Goal: Task Accomplishment & Management: Use online tool/utility

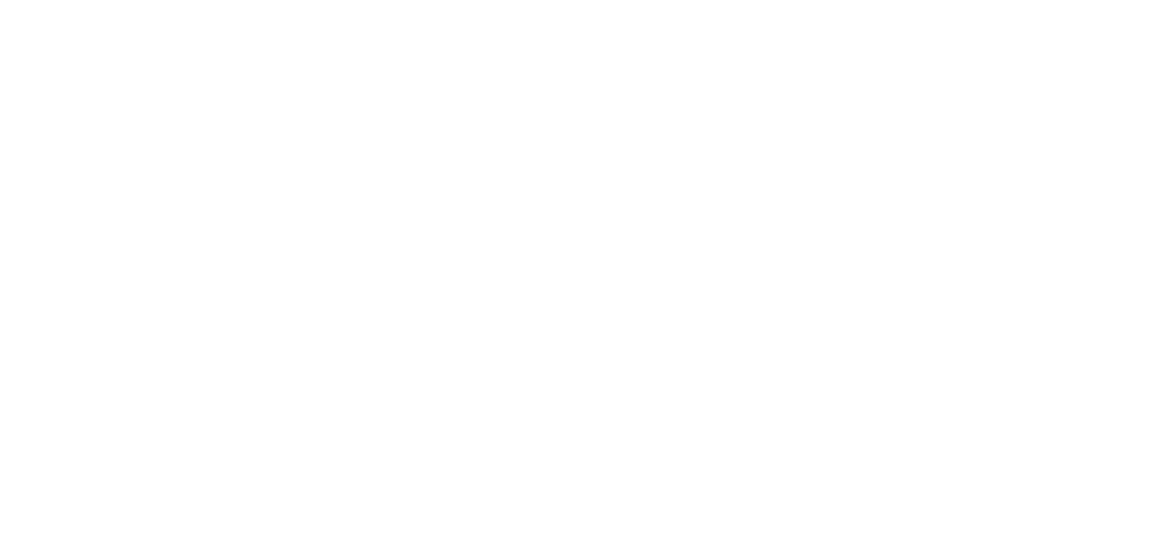
select select "*"
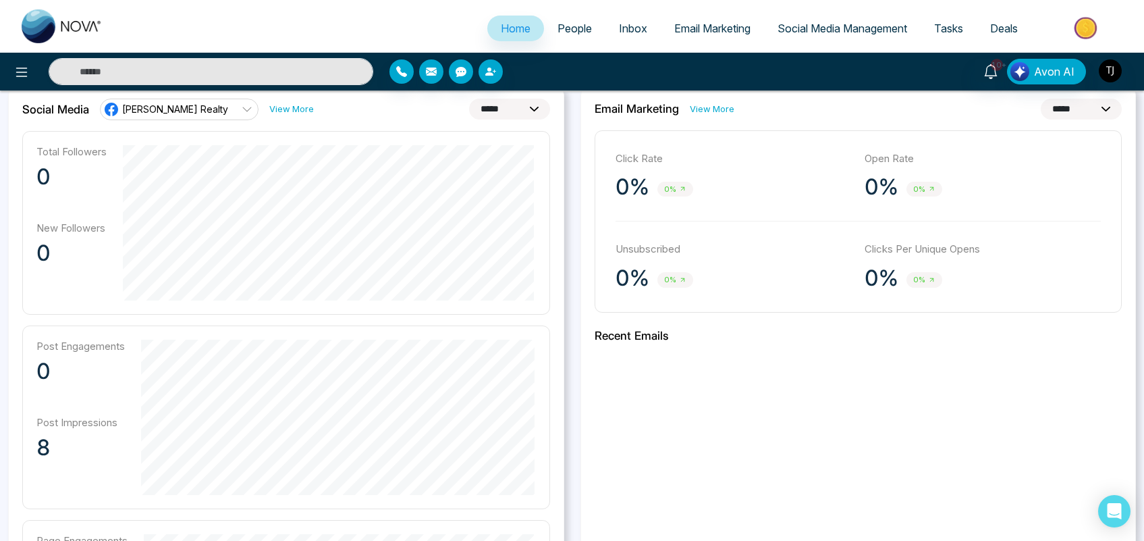
scroll to position [358, 0]
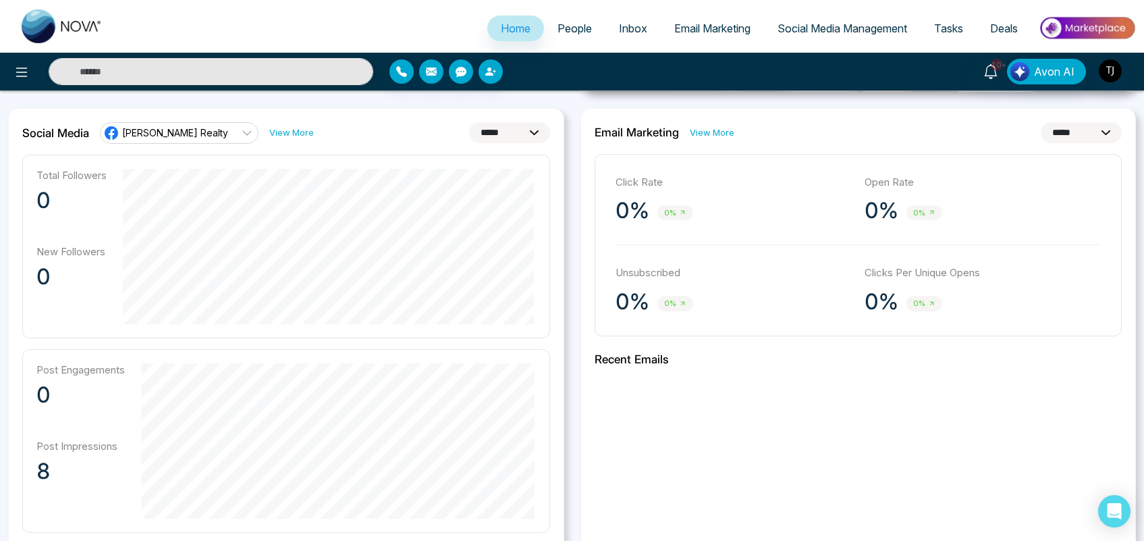
click at [194, 136] on span "[PERSON_NAME] Realty" at bounding box center [175, 132] width 106 height 13
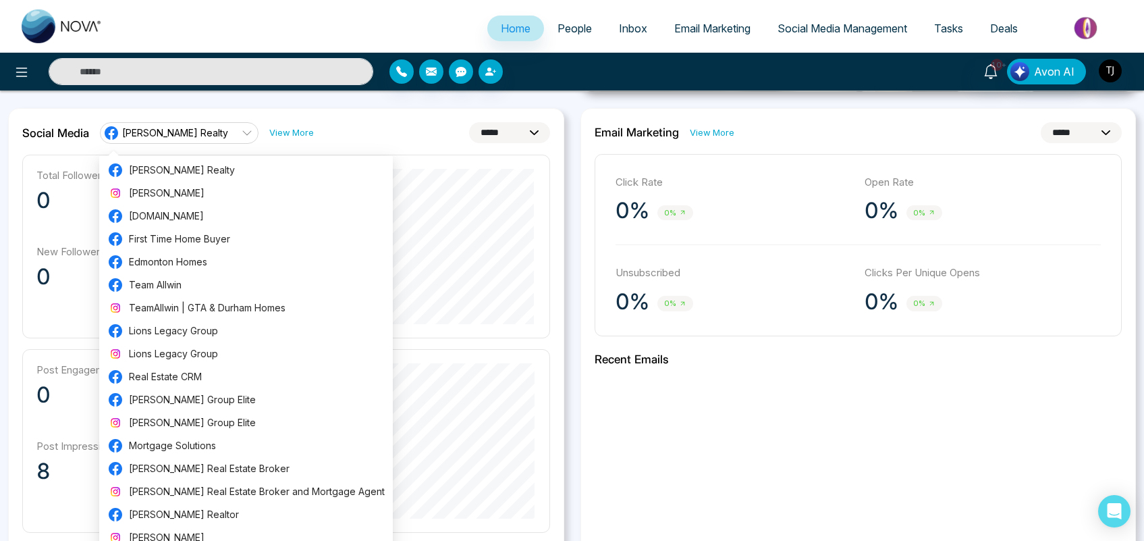
click at [403, 125] on div "**********" at bounding box center [286, 133] width 528 height 22
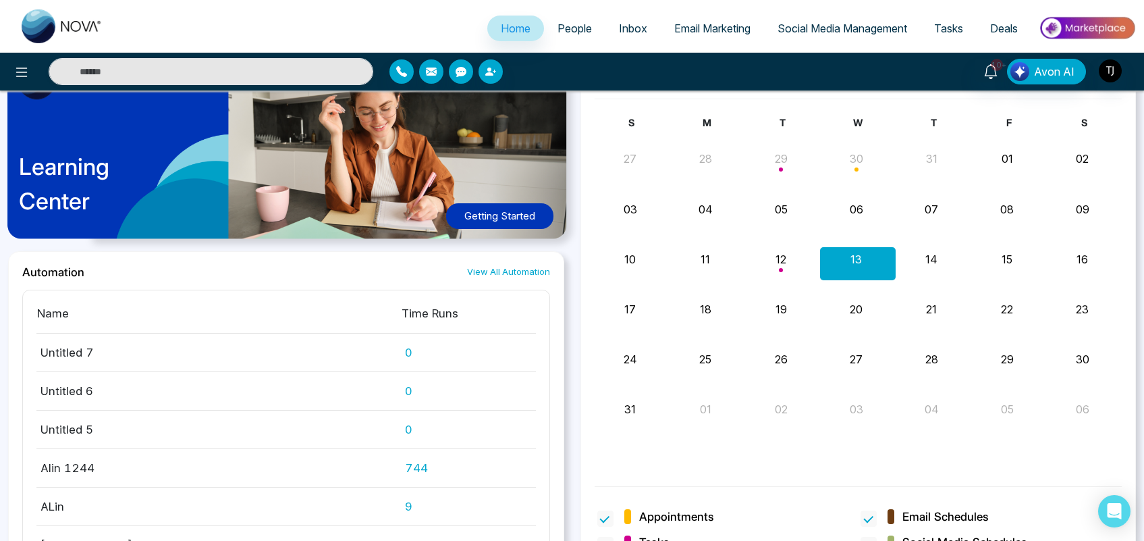
scroll to position [1469, 0]
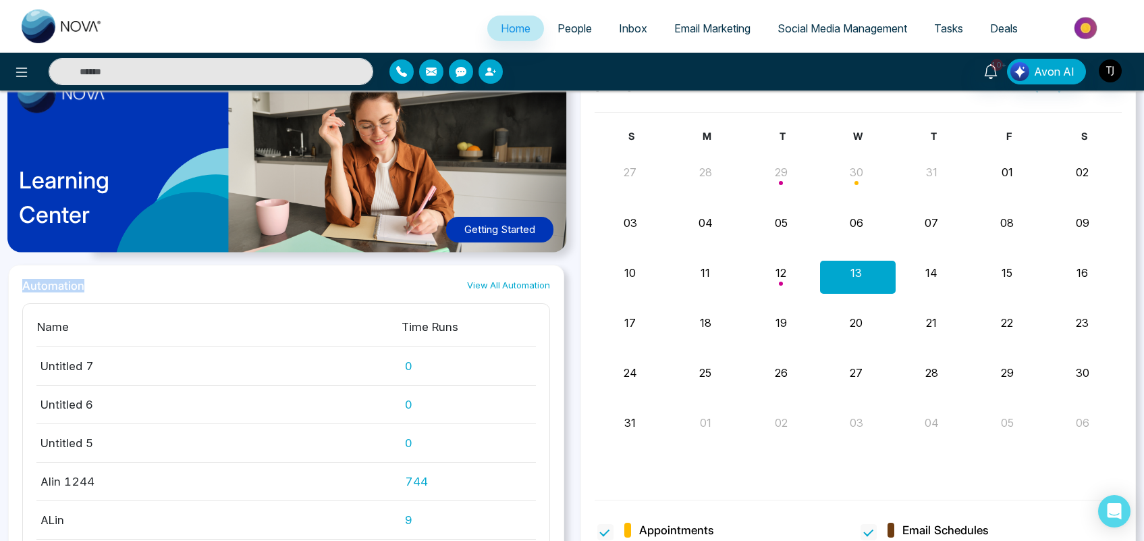
drag, startPoint x: 82, startPoint y: 288, endPoint x: 15, endPoint y: 281, distance: 67.2
click at [15, 281] on div "Automation View All Automation Name Time Runs Untitled 7 0 Untitled 6 0 Untitle…" at bounding box center [286, 439] width 556 height 348
drag, startPoint x: 416, startPoint y: 486, endPoint x: 396, endPoint y: 483, distance: 20.4
click at [401, 483] on td "744" at bounding box center [468, 481] width 135 height 38
click at [626, 464] on div "S M T W T F S 27 28 29 30 31 01 02 Text Text 03 04 05 06 07 08 09 10 11 12 13 1…" at bounding box center [859, 306] width 528 height 354
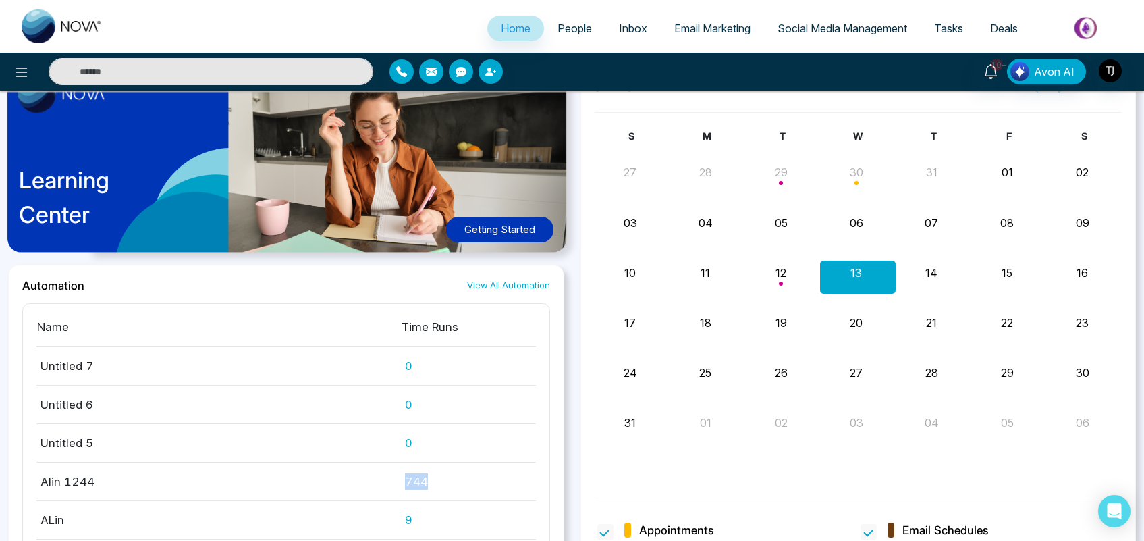
click at [565, 34] on link "People" at bounding box center [574, 29] width 61 height 26
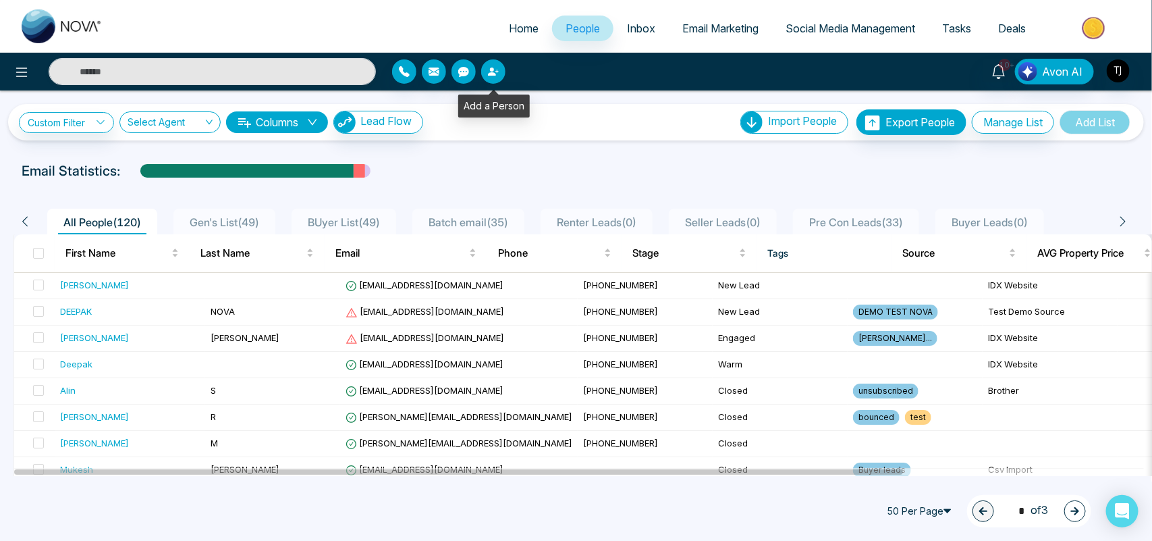
click at [491, 72] on icon "button" at bounding box center [492, 72] width 8 height 8
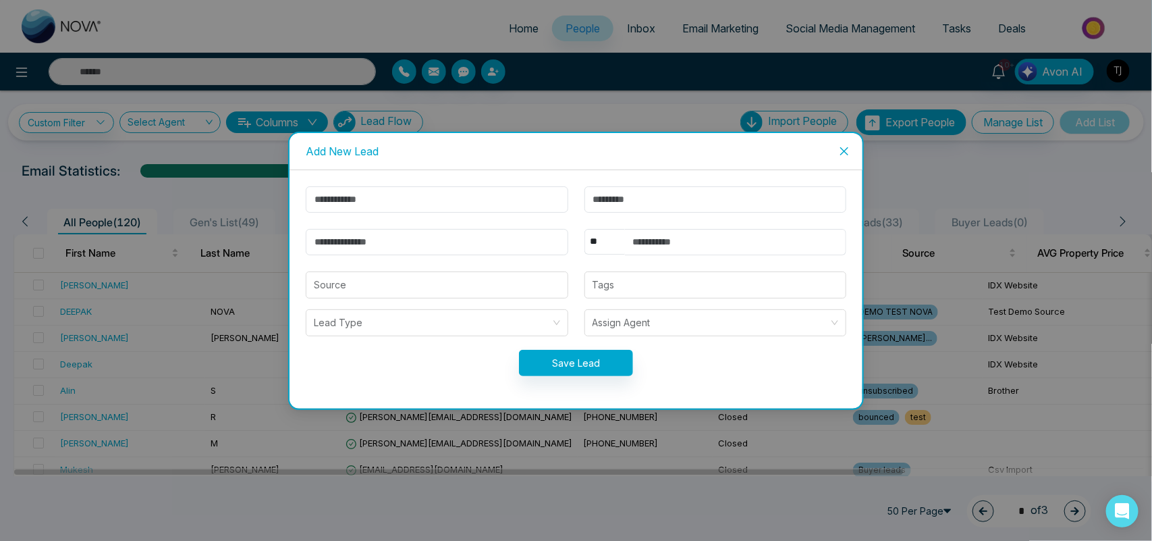
click at [838, 151] on span "Close" at bounding box center [844, 151] width 36 height 36
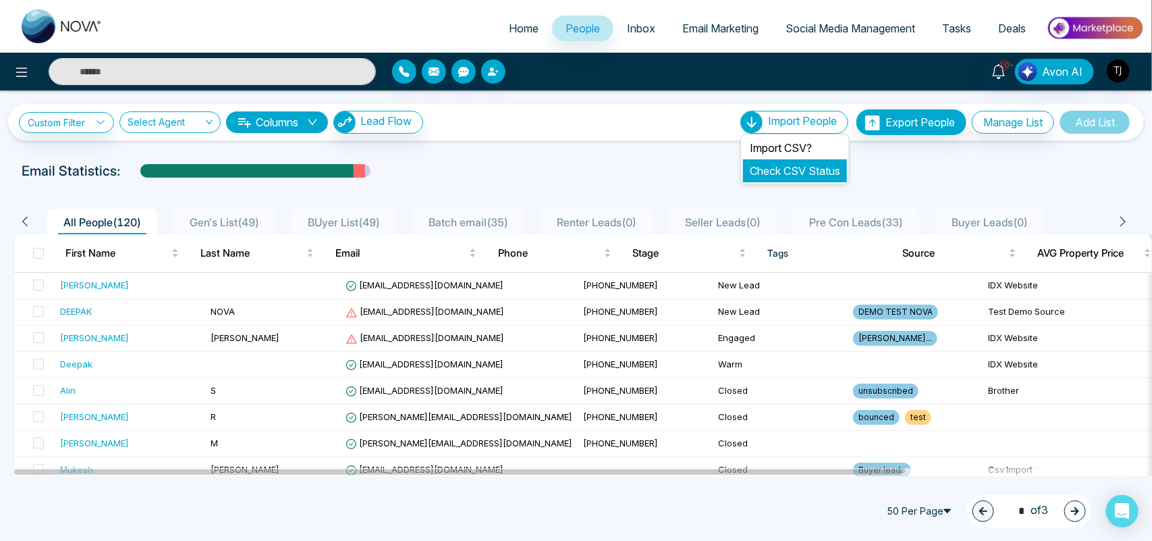
click at [774, 173] on link "Check CSV Status" at bounding box center [795, 171] width 90 height 14
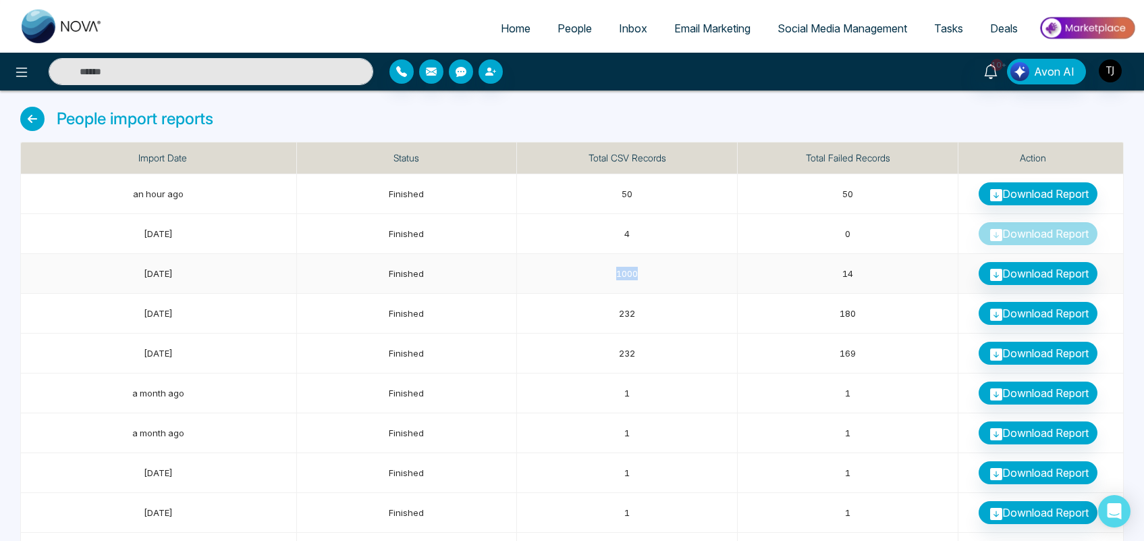
drag, startPoint x: 637, startPoint y: 277, endPoint x: 611, endPoint y: 277, distance: 25.7
click at [611, 277] on td "1000" at bounding box center [627, 274] width 221 height 40
drag, startPoint x: 858, startPoint y: 271, endPoint x: 834, endPoint y: 271, distance: 23.6
click at [834, 271] on td "14" at bounding box center [848, 274] width 221 height 40
click at [772, 122] on div "People import reports" at bounding box center [572, 124] width 1104 height 35
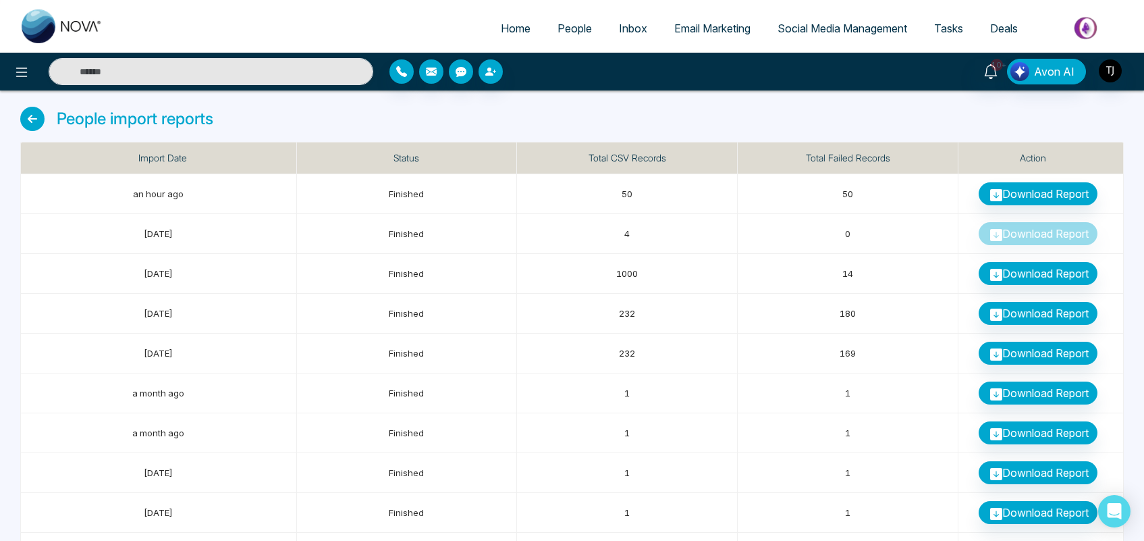
click at [564, 35] on link "People" at bounding box center [574, 29] width 61 height 26
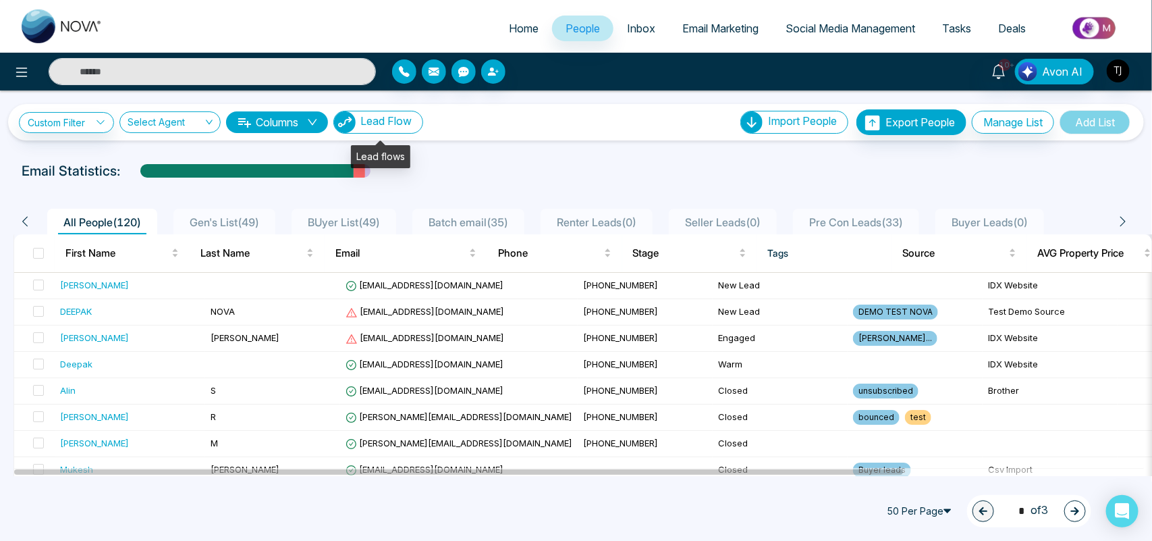
click at [402, 126] on span "Lead Flow" at bounding box center [385, 121] width 51 height 14
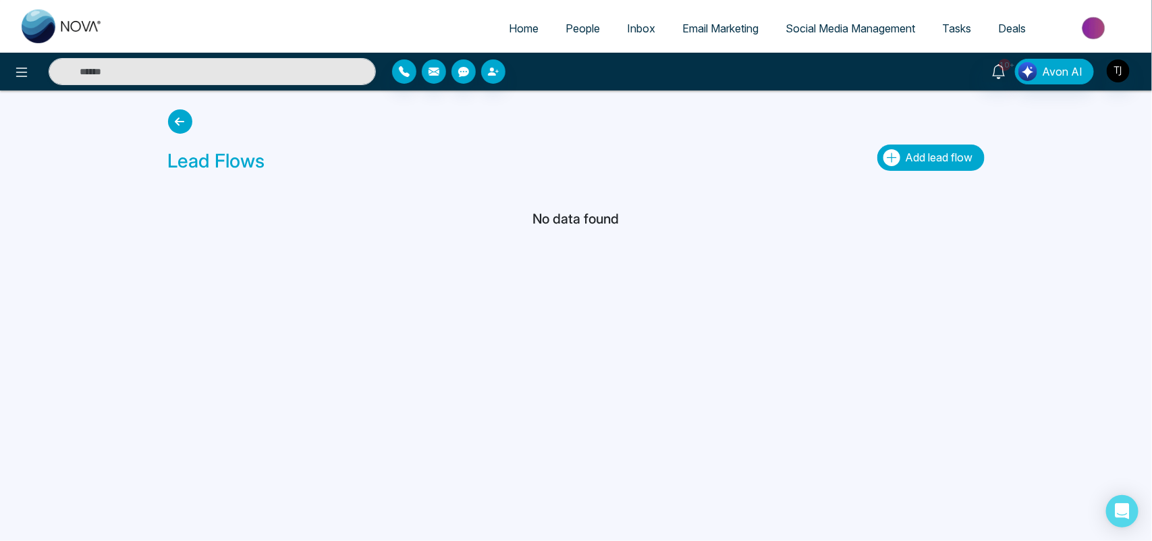
click at [947, 159] on span "Add lead flow" at bounding box center [940, 158] width 68 height 14
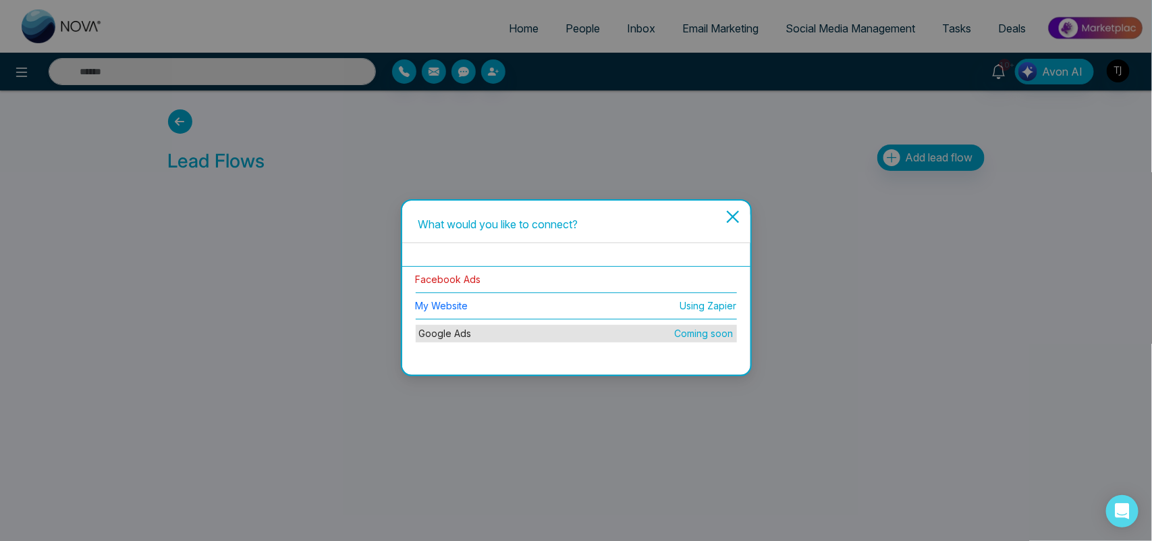
click at [471, 277] on link "Facebook Ads" at bounding box center [448, 278] width 65 height 11
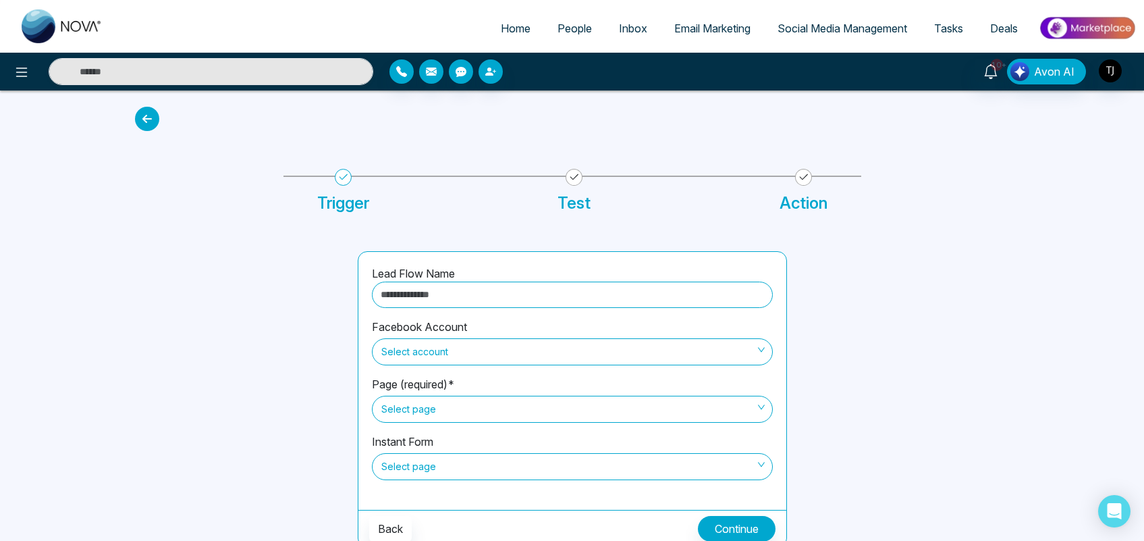
click at [567, 298] on input "text" at bounding box center [572, 294] width 401 height 26
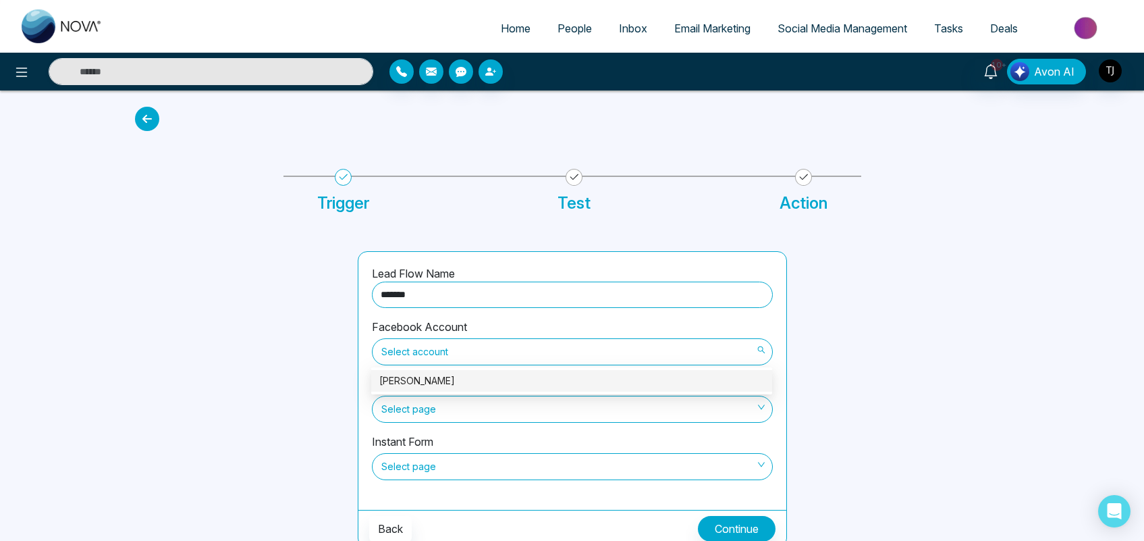
click at [468, 355] on span "Select account" at bounding box center [572, 351] width 382 height 23
type input "*******"
click at [409, 380] on div "[PERSON_NAME]" at bounding box center [571, 380] width 385 height 15
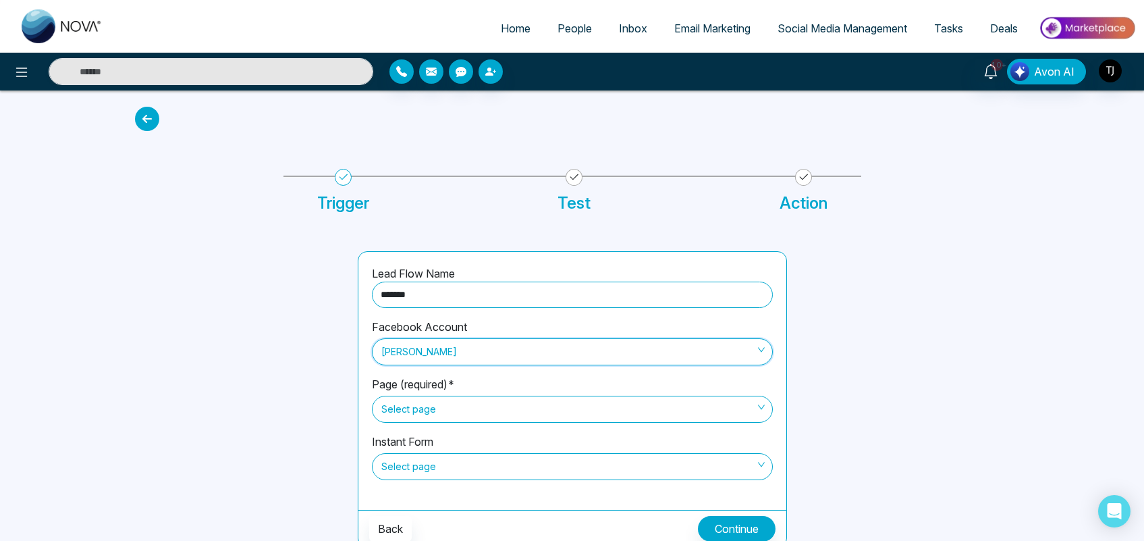
click at [419, 412] on span "Select page" at bounding box center [572, 409] width 382 height 23
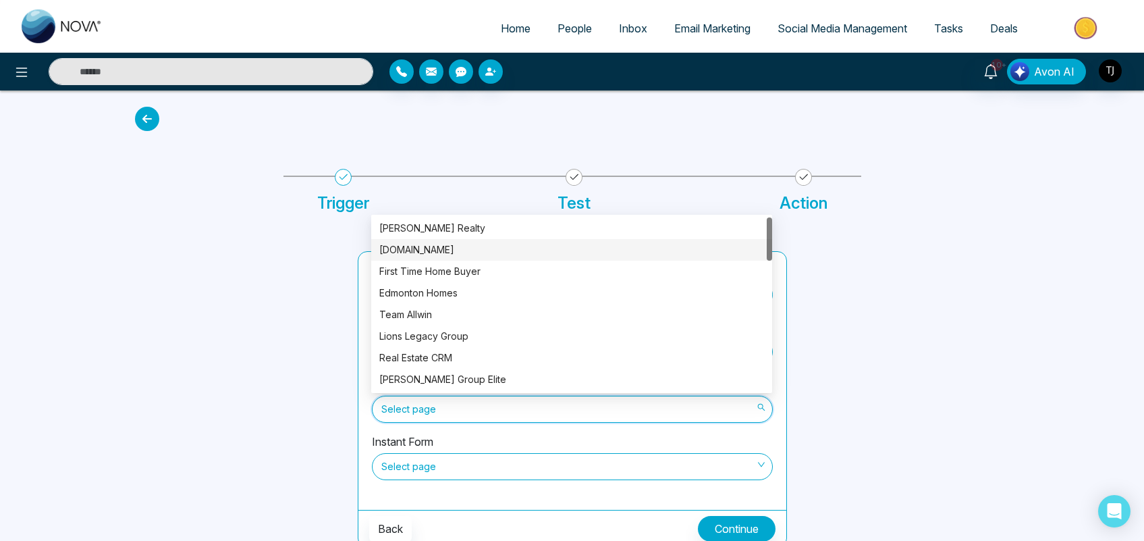
click at [424, 245] on div "[DOMAIN_NAME]" at bounding box center [571, 249] width 385 height 15
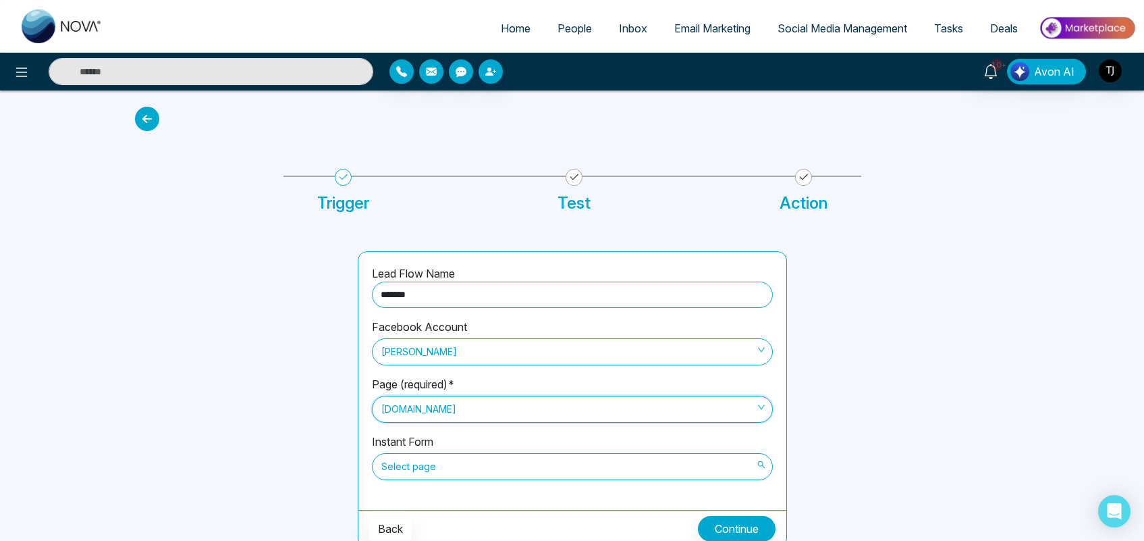
click at [459, 470] on span "Select page" at bounding box center [572, 466] width 382 height 23
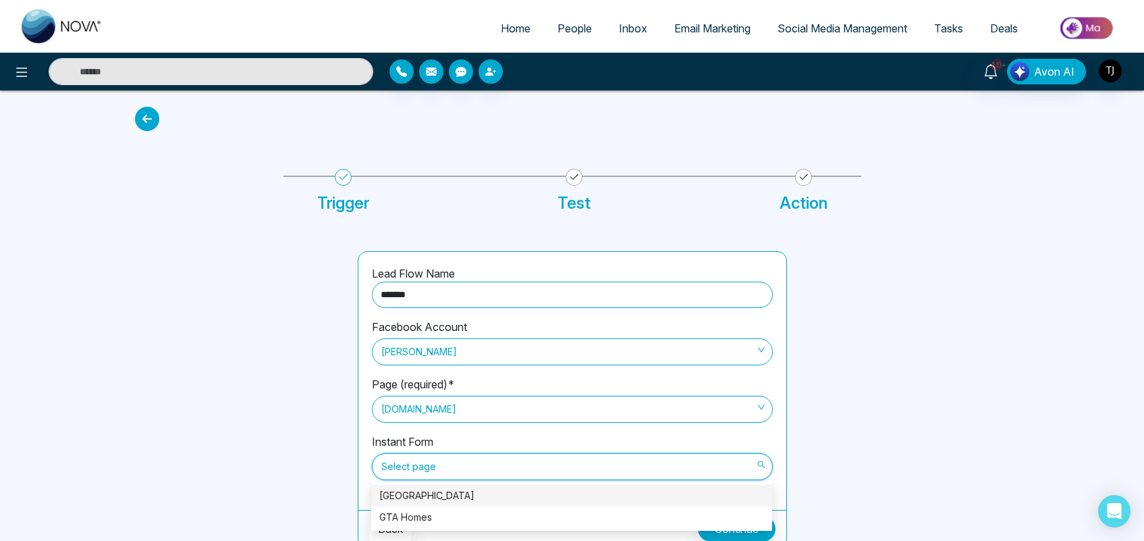
click at [419, 491] on div "[GEOGRAPHIC_DATA]" at bounding box center [571, 495] width 385 height 15
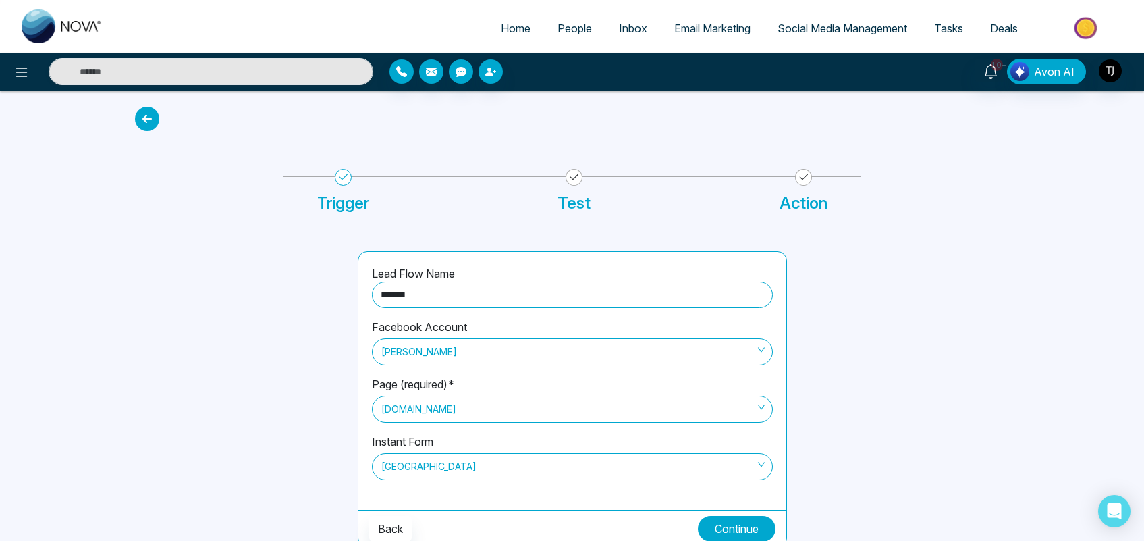
click at [726, 525] on button "Continue" at bounding box center [737, 529] width 78 height 26
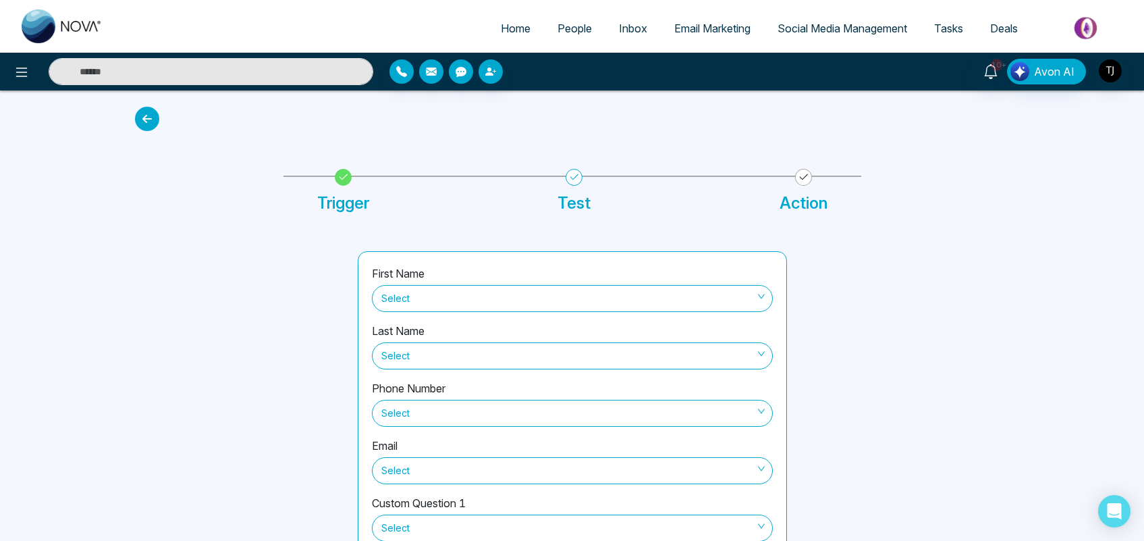
scroll to position [86, 0]
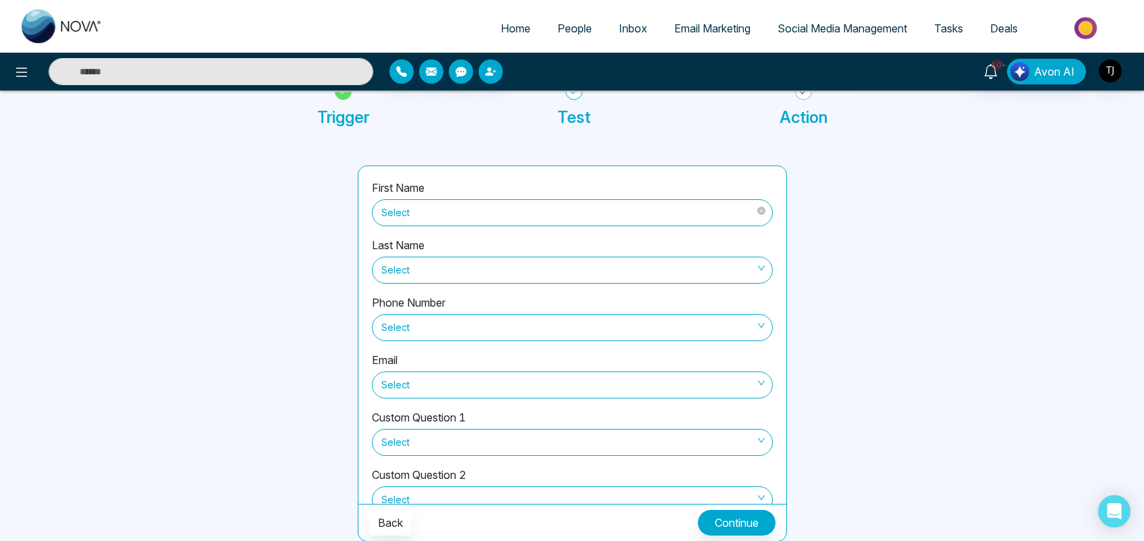
click at [507, 219] on span "Select" at bounding box center [572, 212] width 382 height 23
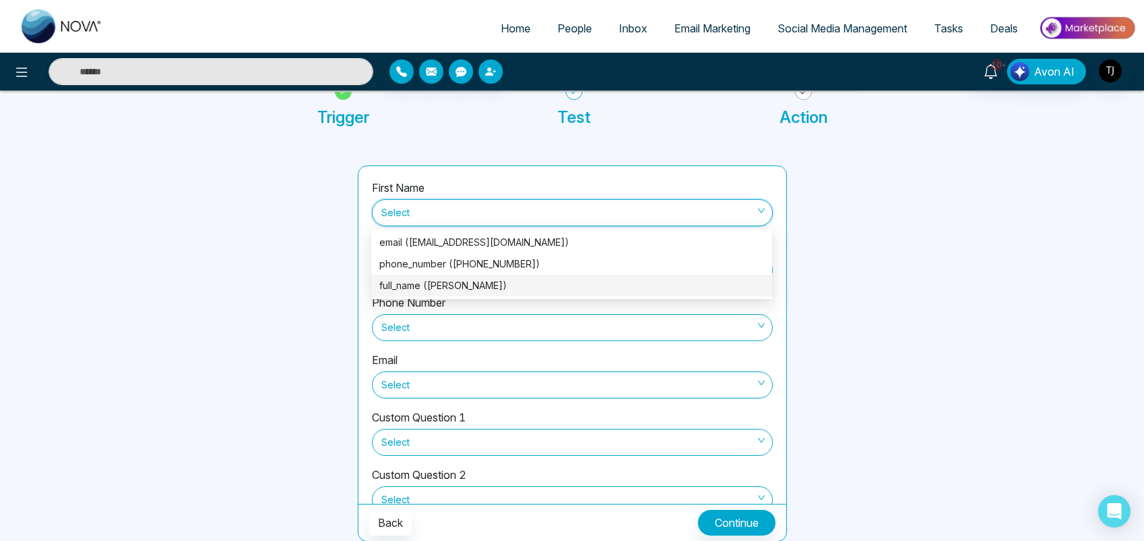
click at [432, 286] on div "full_name ([PERSON_NAME])" at bounding box center [571, 285] width 385 height 15
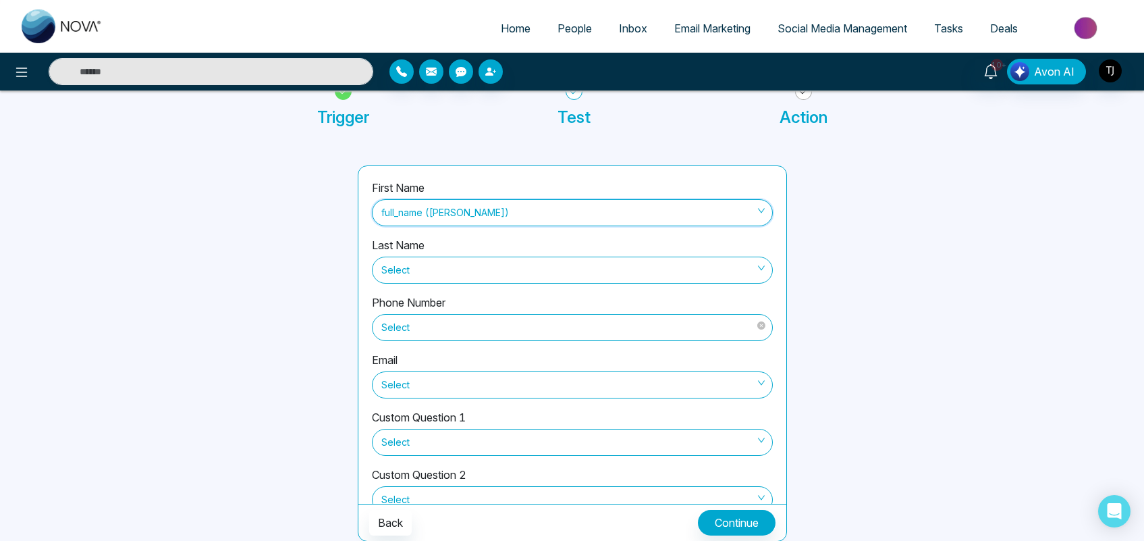
click at [439, 335] on span "Select" at bounding box center [572, 327] width 382 height 23
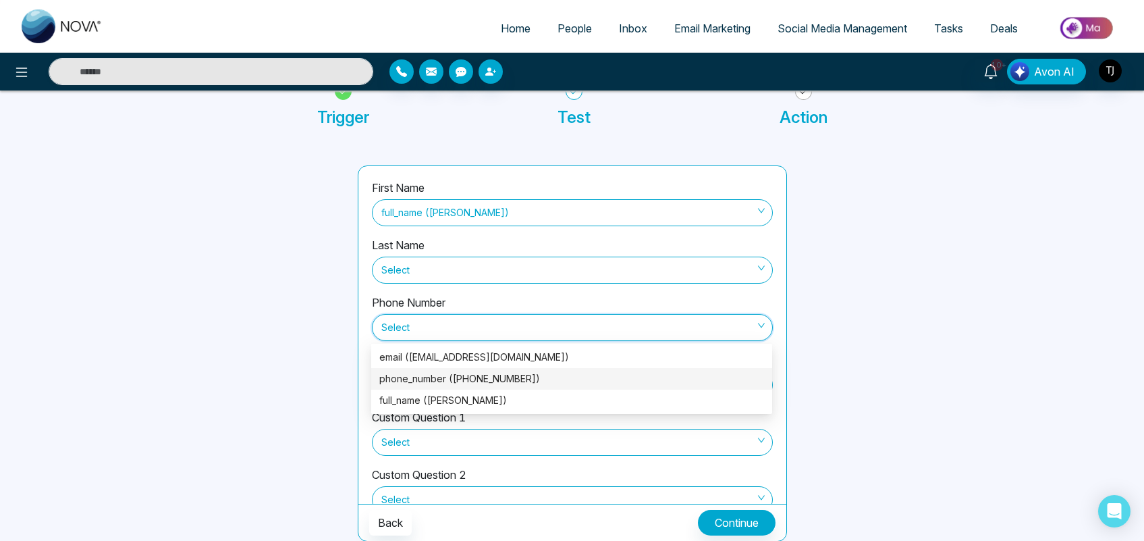
click at [432, 369] on div "phone_number ([PHONE_NUMBER])" at bounding box center [571, 379] width 401 height 22
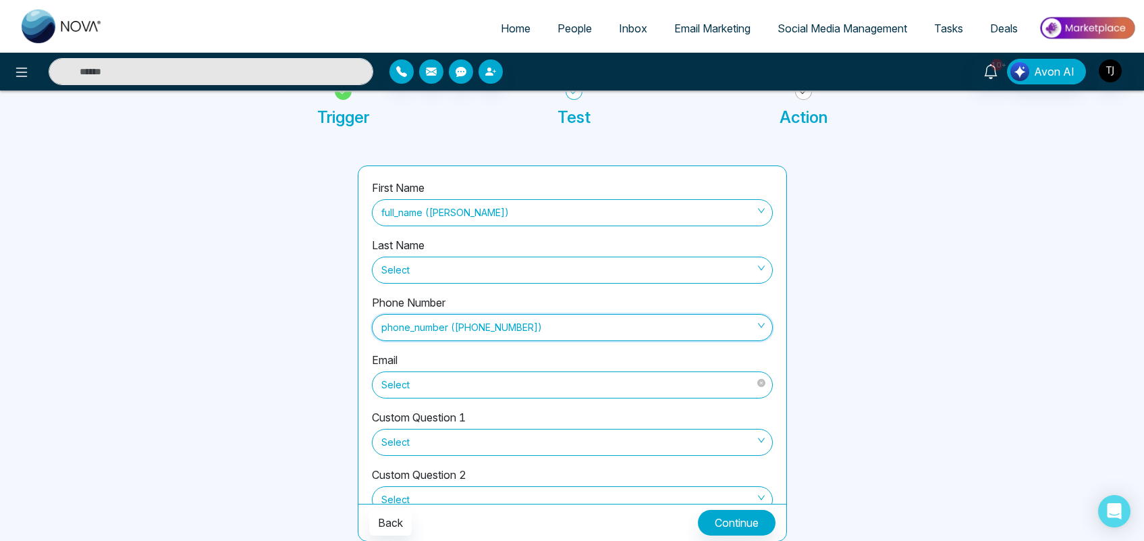
click at [415, 383] on span "Select" at bounding box center [572, 384] width 382 height 23
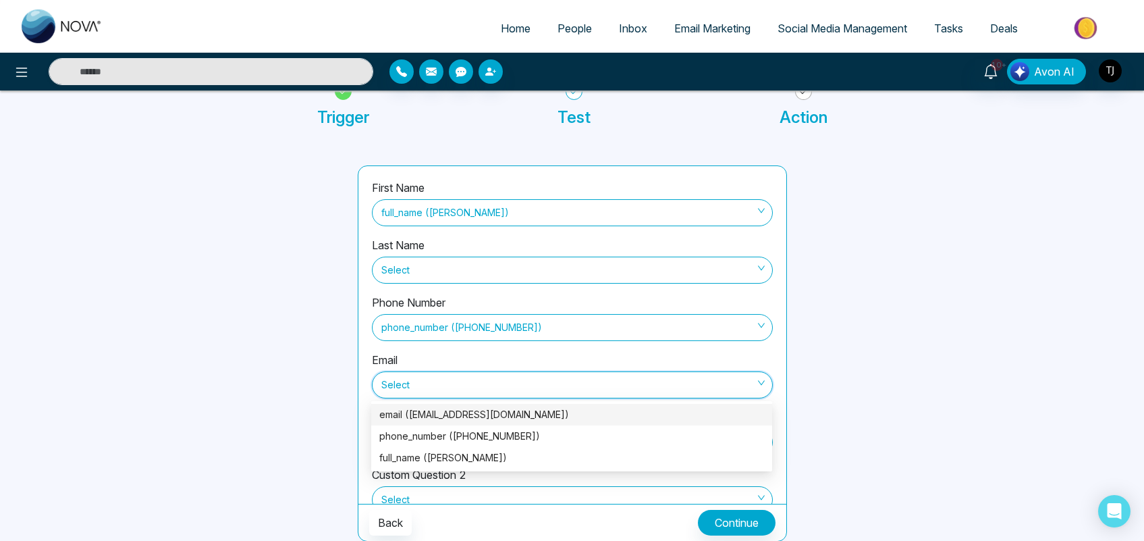
click at [423, 407] on div "email ([EMAIL_ADDRESS][DOMAIN_NAME])" at bounding box center [571, 414] width 385 height 15
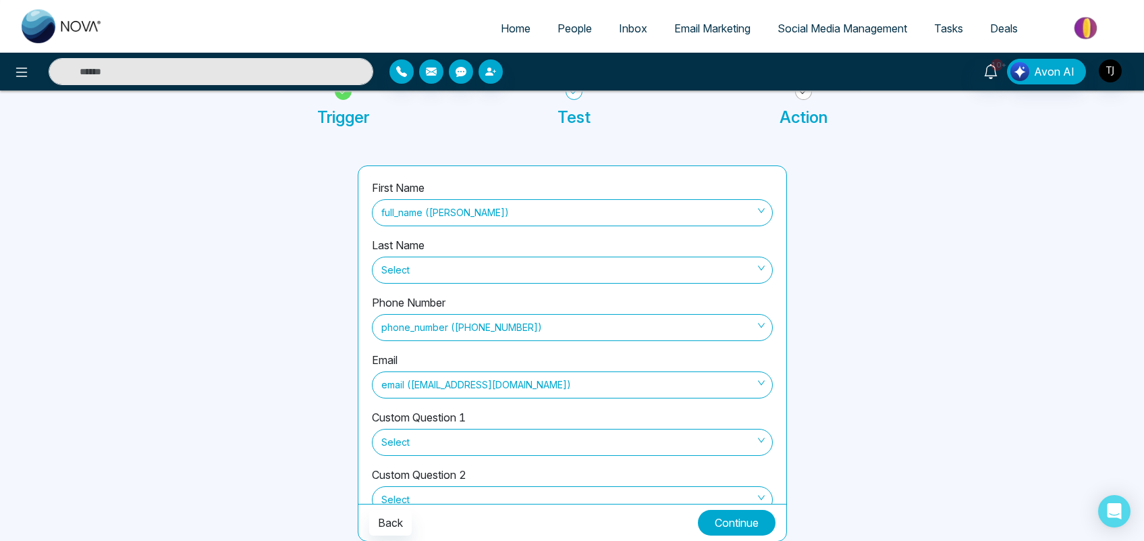
click at [730, 516] on button "Continue" at bounding box center [737, 523] width 78 height 26
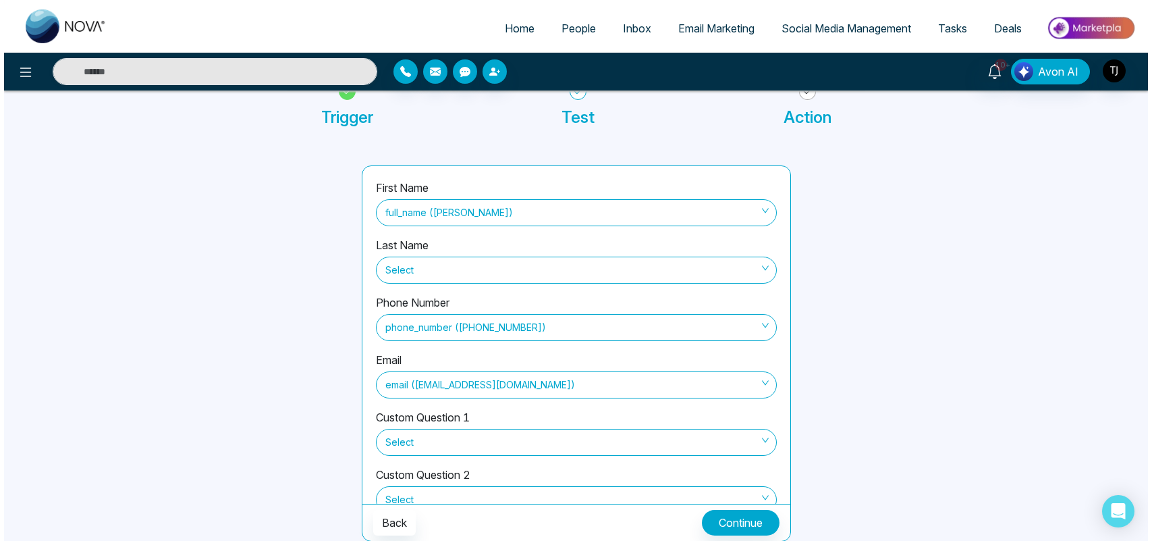
scroll to position [0, 0]
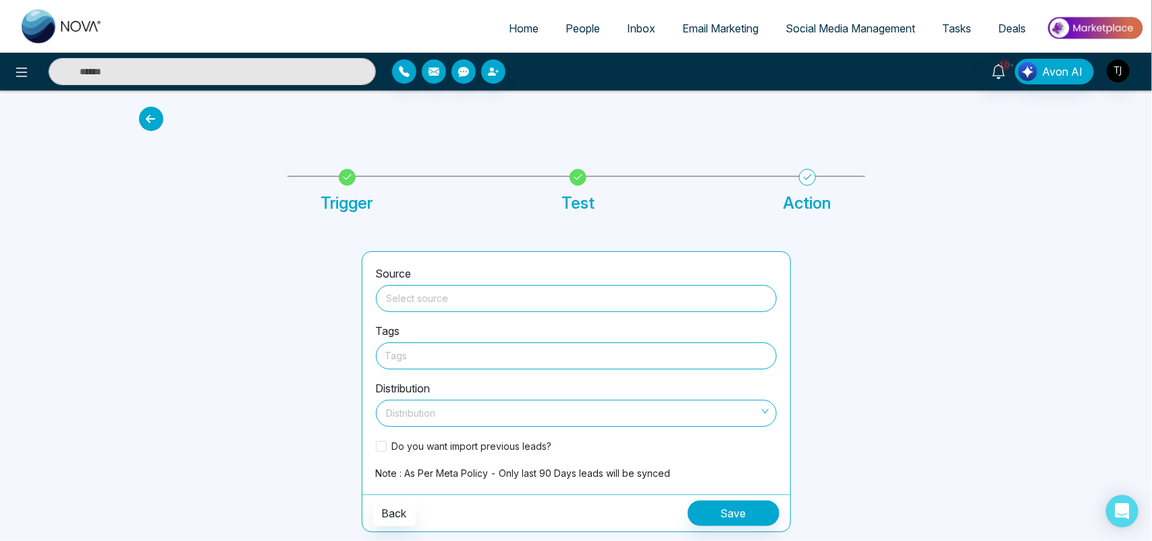
click at [537, 298] on input "search" at bounding box center [576, 296] width 385 height 20
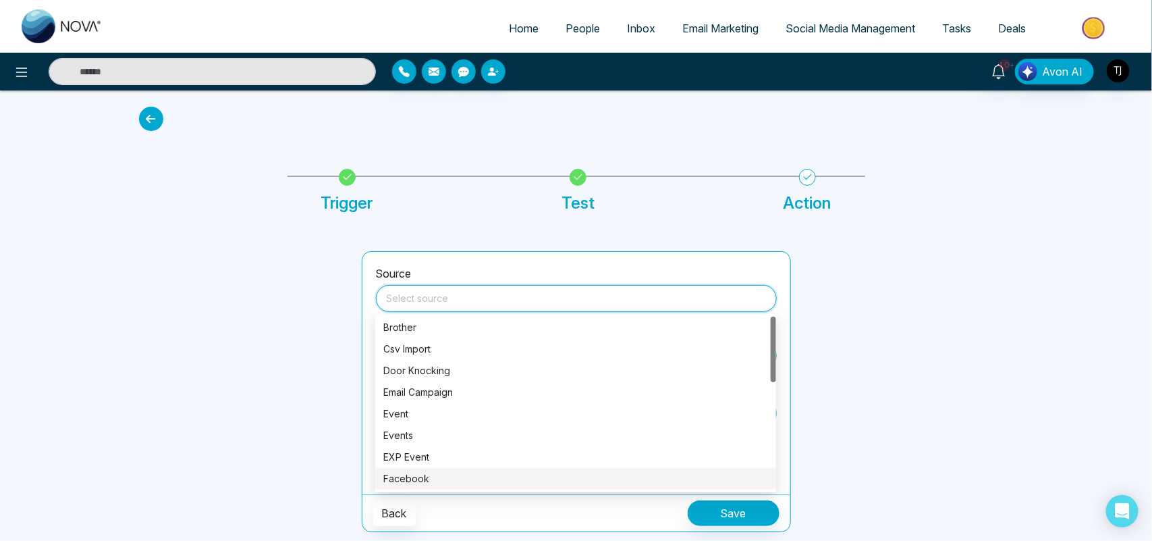
click at [403, 468] on div "Facebook" at bounding box center [575, 479] width 401 height 22
type input "********"
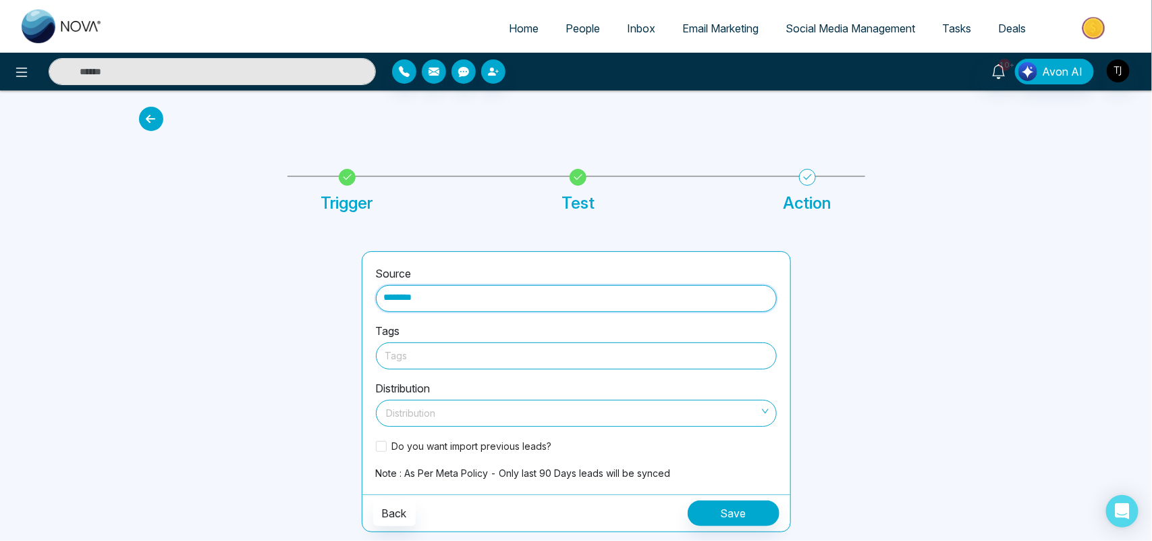
click at [424, 348] on div at bounding box center [576, 355] width 382 height 17
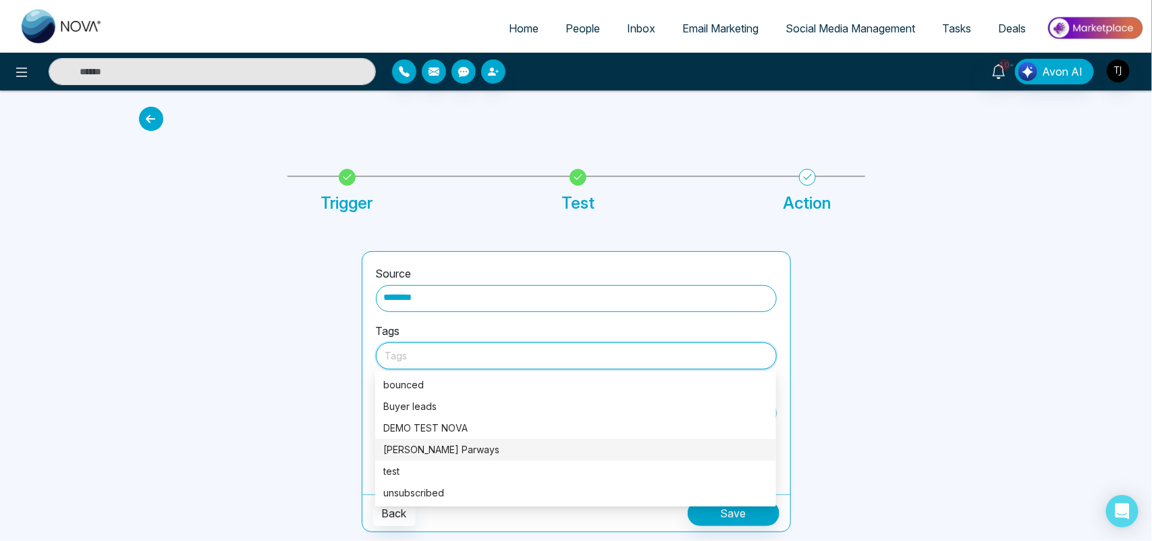
click at [443, 453] on div "[PERSON_NAME] Parways" at bounding box center [575, 449] width 385 height 15
click at [315, 414] on div at bounding box center [242, 391] width 223 height 281
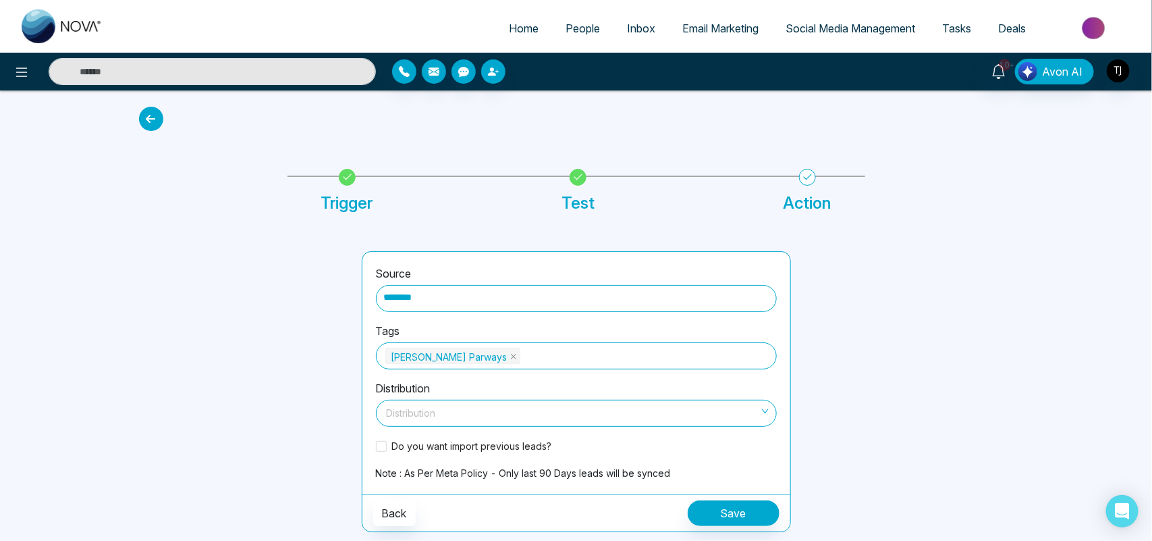
click at [437, 404] on input "search" at bounding box center [571, 410] width 375 height 20
drag, startPoint x: 776, startPoint y: 235, endPoint x: 777, endPoint y: 284, distance: 49.3
click at [777, 284] on div "Source ******** Tags [PERSON_NAME] Parways Distribution Distribution Do you wan…" at bounding box center [576, 375] width 891 height 313
click at [657, 412] on input "search" at bounding box center [571, 410] width 375 height 20
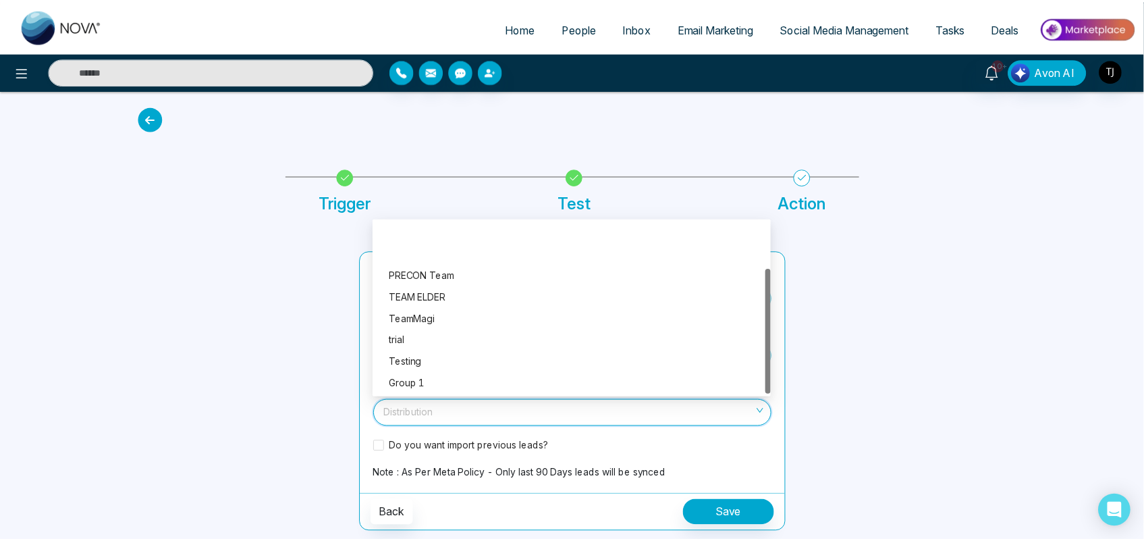
scroll to position [65, 0]
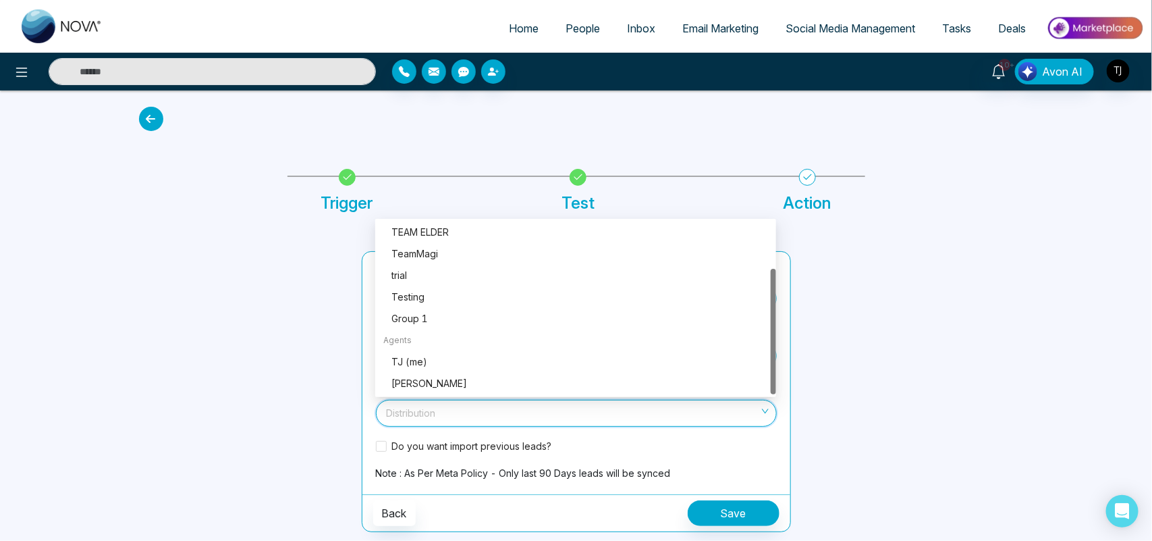
drag, startPoint x: 774, startPoint y: 250, endPoint x: 781, endPoint y: 352, distance: 102.2
click at [781, 352] on body "Home People Inbox Email Marketing Social Media Management Tasks Deals 10+ Avon …" at bounding box center [576, 270] width 1152 height 541
click at [427, 360] on div "TJ (me)" at bounding box center [580, 361] width 377 height 15
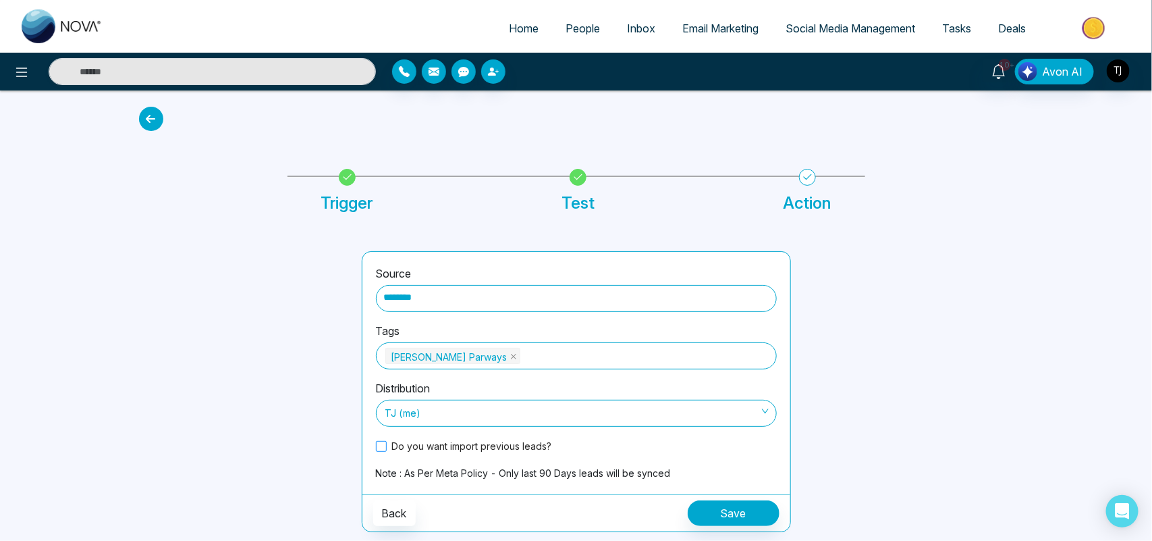
click at [379, 450] on label "Do you want import previous leads?" at bounding box center [467, 446] width 182 height 14
click at [581, 29] on span "People" at bounding box center [583, 29] width 34 height 14
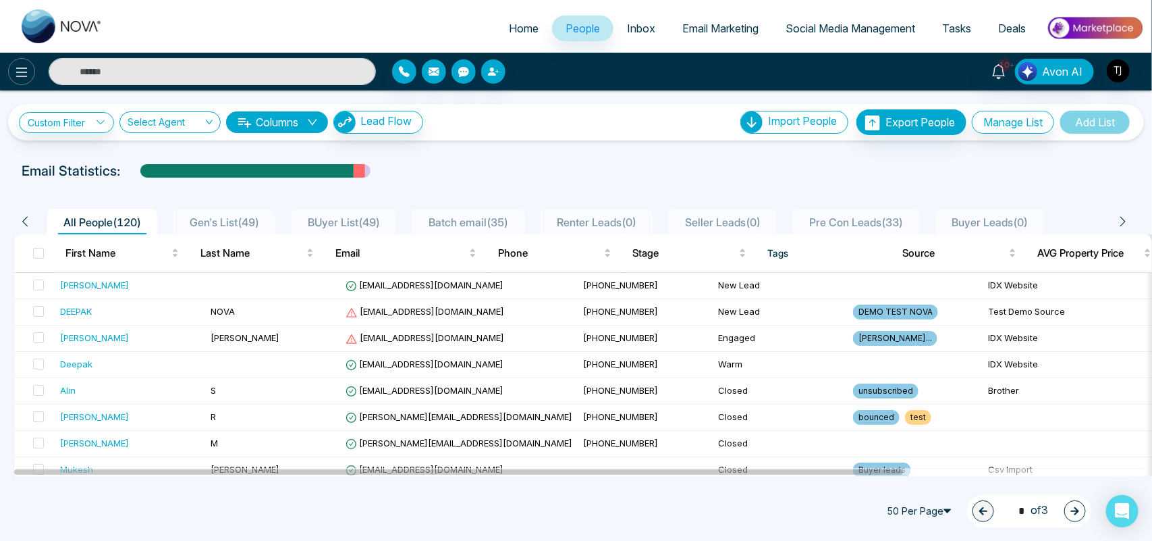
click at [20, 74] on icon at bounding box center [22, 72] width 16 height 16
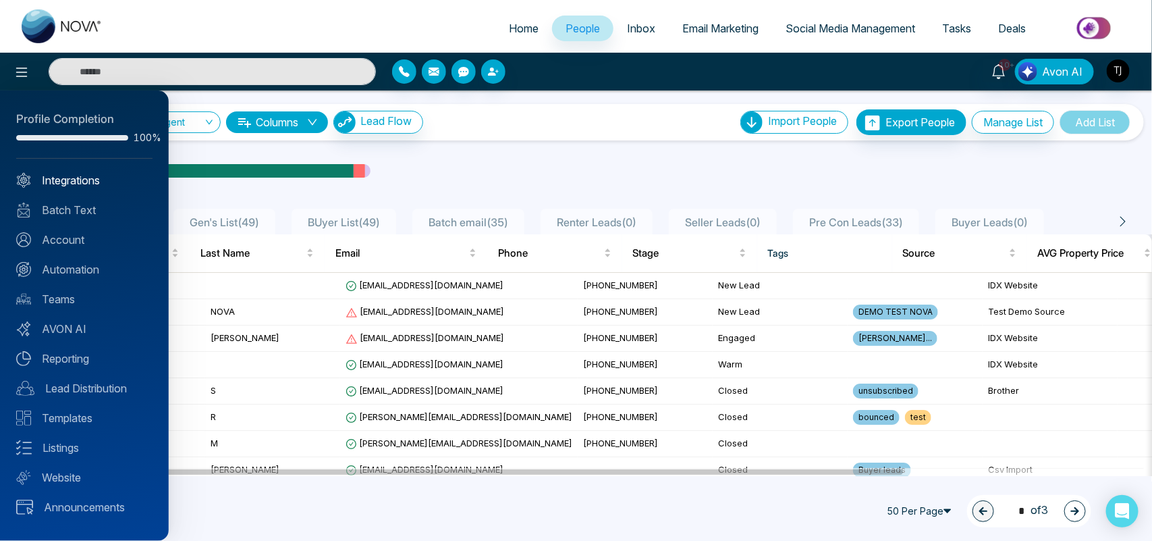
click at [64, 180] on link "Integrations" at bounding box center [84, 180] width 136 height 16
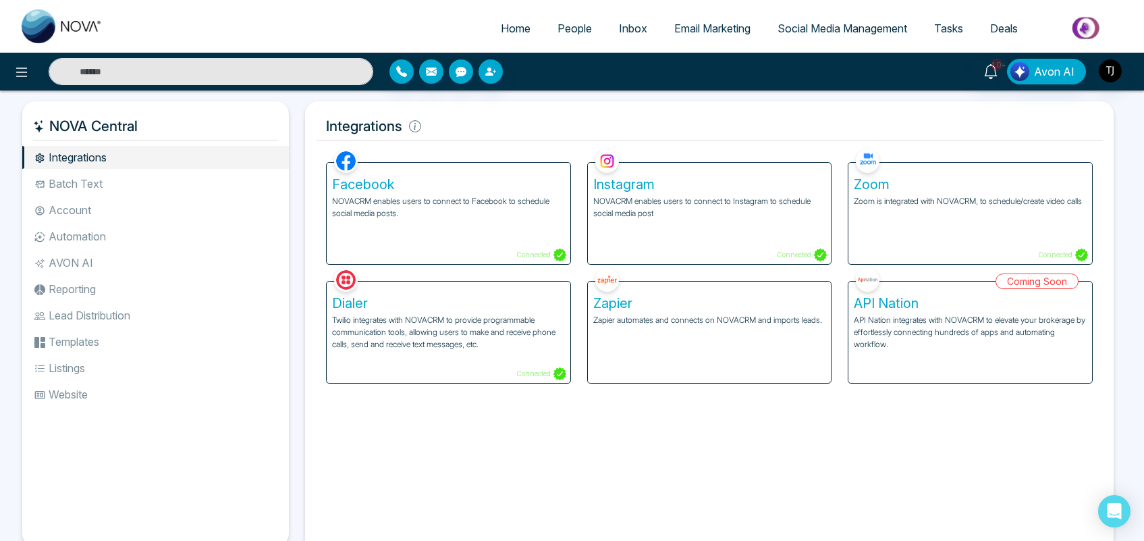
click at [574, 24] on span "People" at bounding box center [575, 29] width 34 height 14
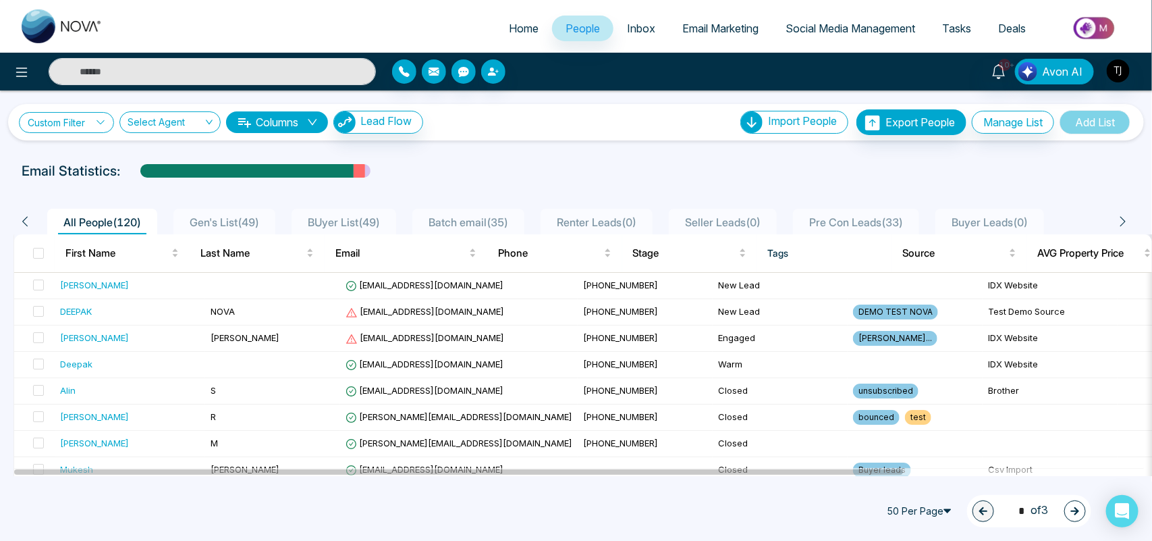
click at [72, 126] on link "Custom Filter" at bounding box center [66, 122] width 95 height 21
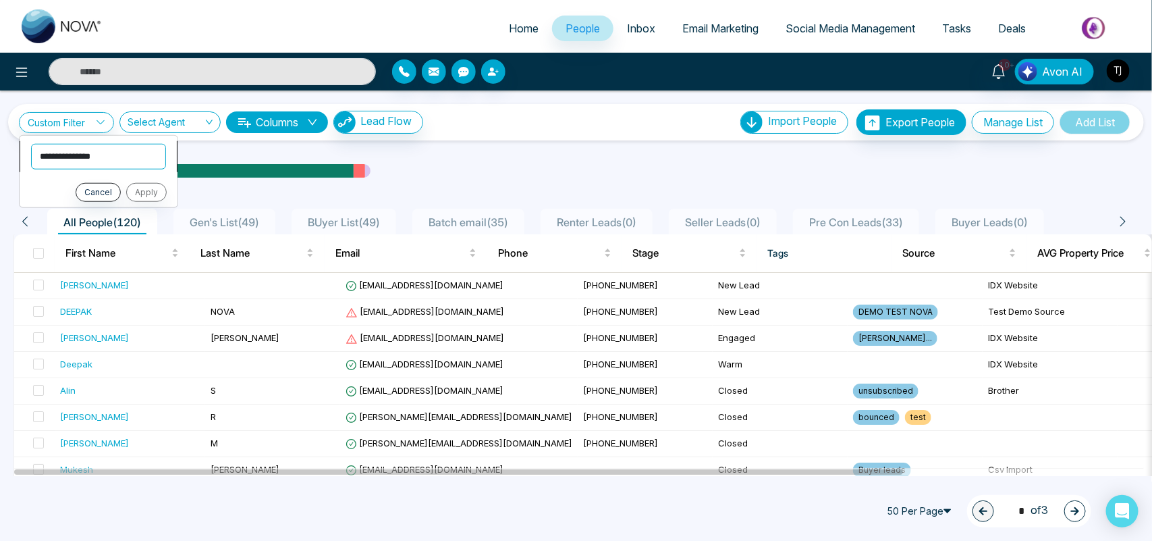
click at [76, 156] on select "**********" at bounding box center [98, 156] width 135 height 26
select select "****"
click at [30, 143] on select "**********" at bounding box center [97, 156] width 135 height 26
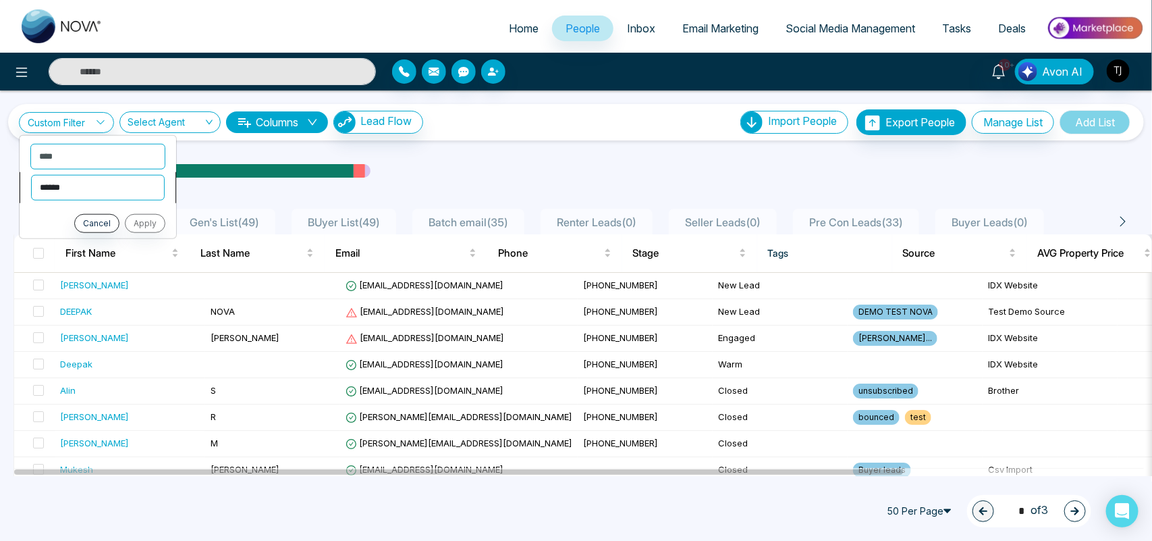
click at [65, 186] on select "**********" at bounding box center [98, 187] width 134 height 26
select select "*******"
click at [31, 174] on select "**********" at bounding box center [98, 187] width 134 height 26
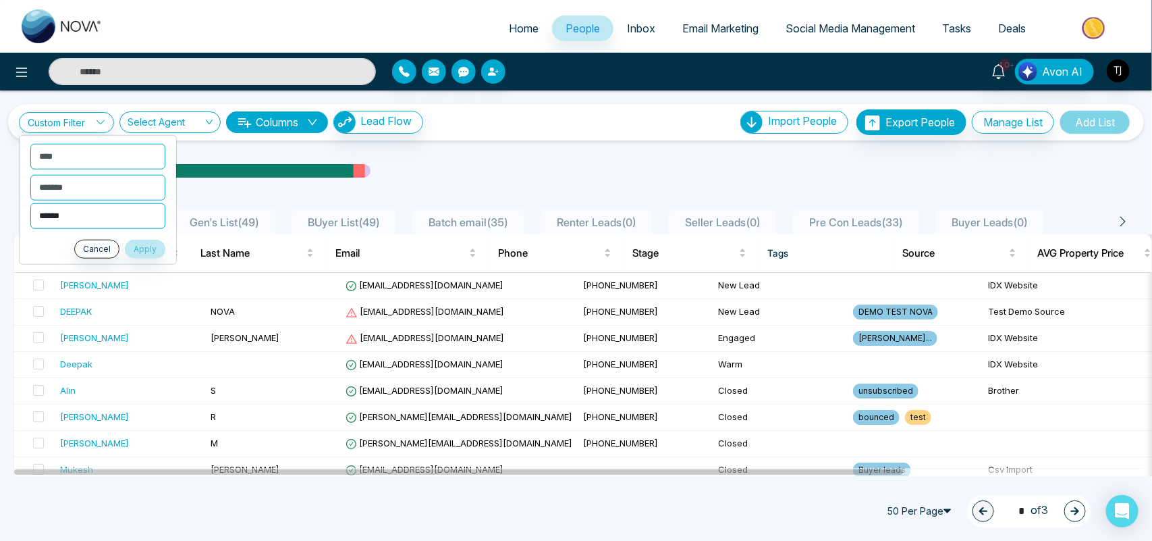
click at [72, 215] on select "**********" at bounding box center [97, 216] width 135 height 26
select select "**********"
click at [30, 203] on select "**********" at bounding box center [97, 216] width 135 height 26
click at [157, 248] on button "Apply" at bounding box center [145, 248] width 41 height 19
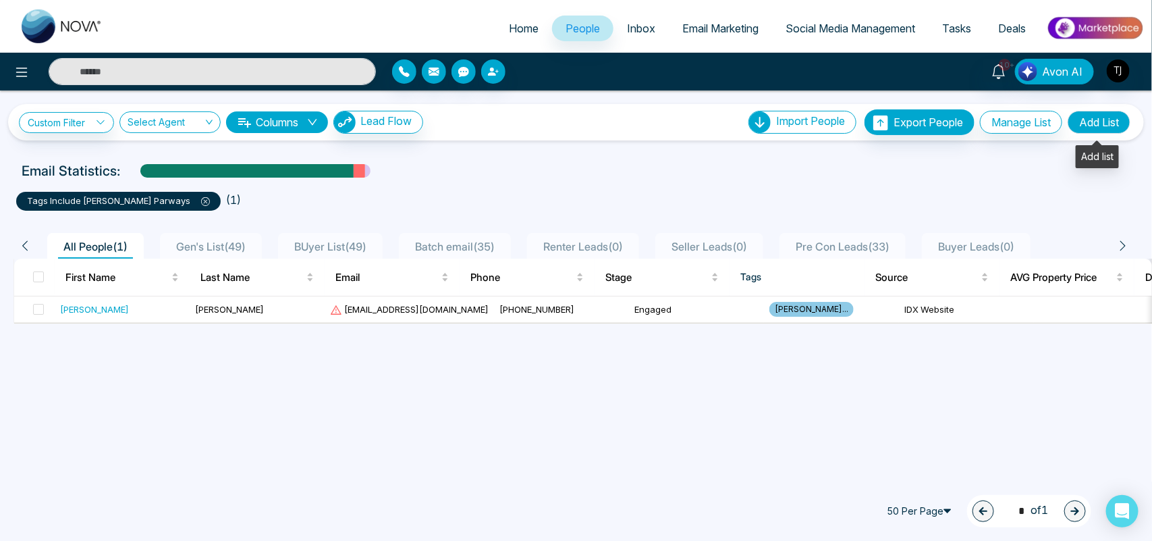
click at [1094, 124] on button "Add List" at bounding box center [1099, 122] width 63 height 23
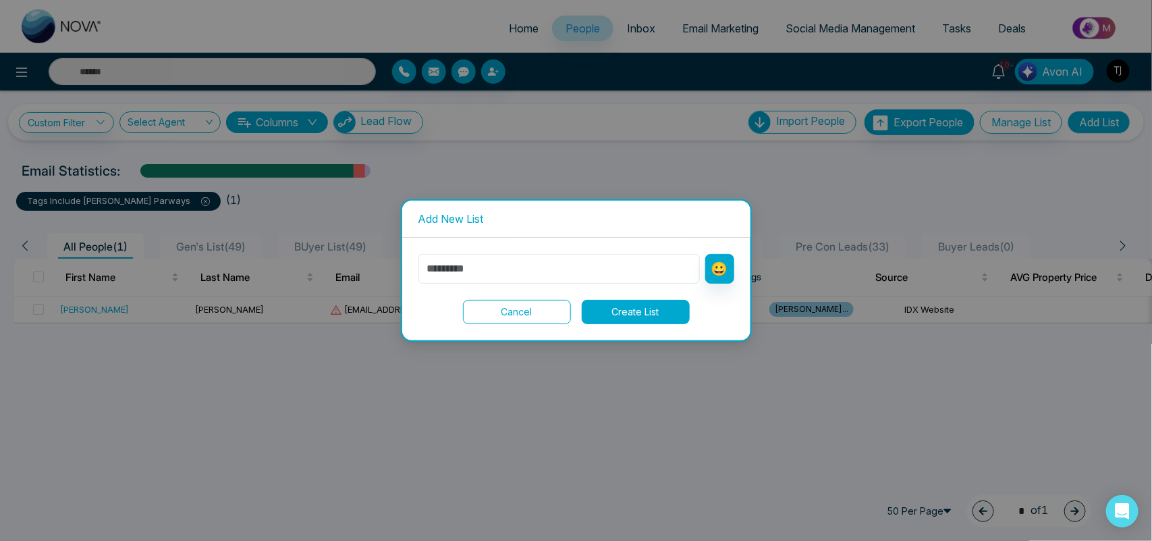
click at [521, 274] on input "text" at bounding box center [559, 269] width 281 height 30
type input "**********"
click at [641, 312] on button "Create List" at bounding box center [636, 312] width 108 height 24
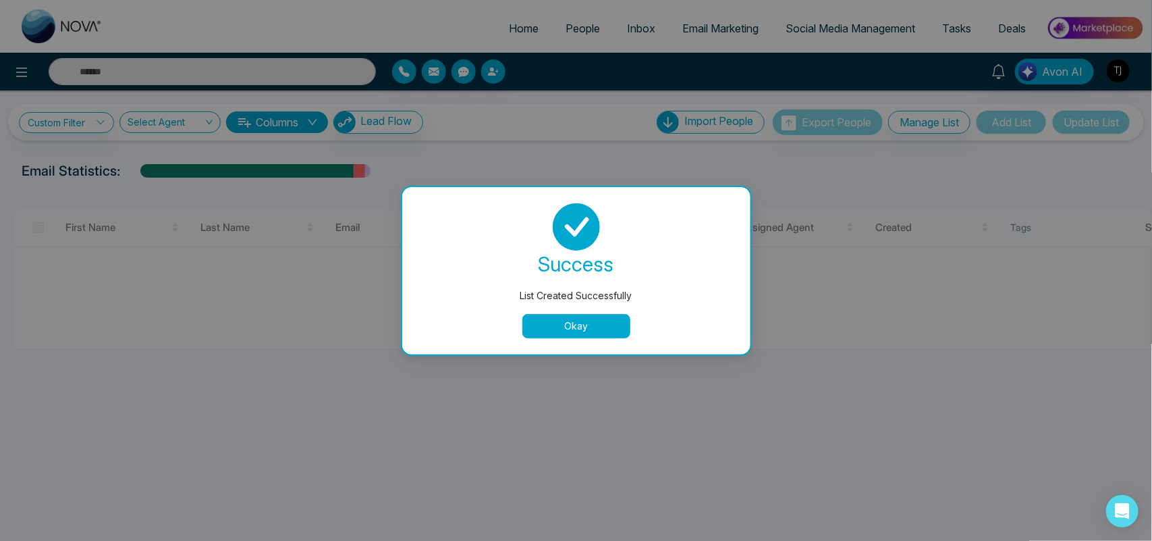
click at [612, 326] on button "Okay" at bounding box center [576, 326] width 108 height 24
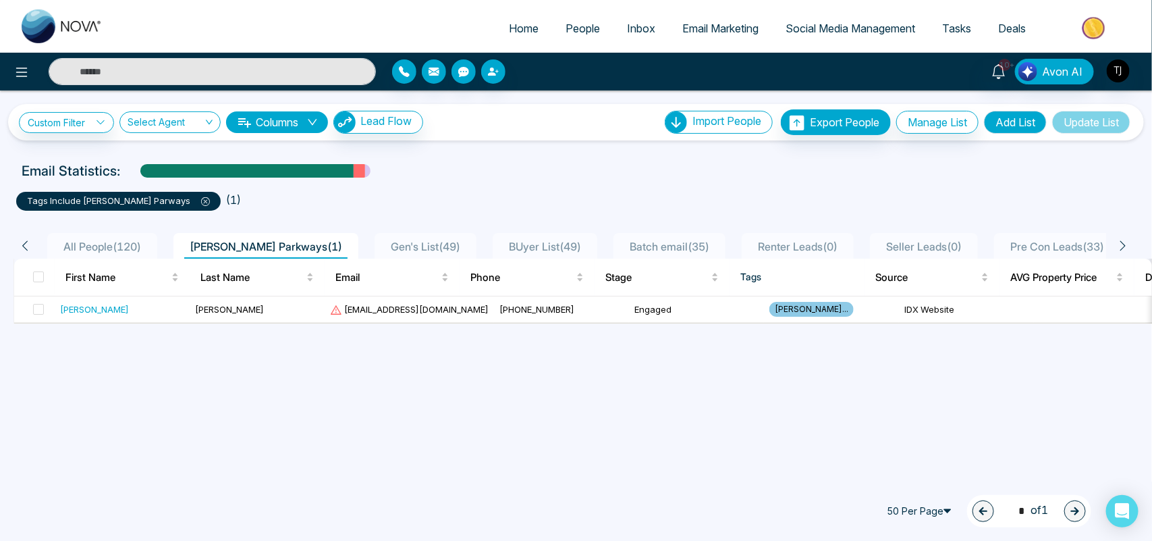
click at [122, 238] on div "All People ( 120 )" at bounding box center [102, 246] width 88 height 16
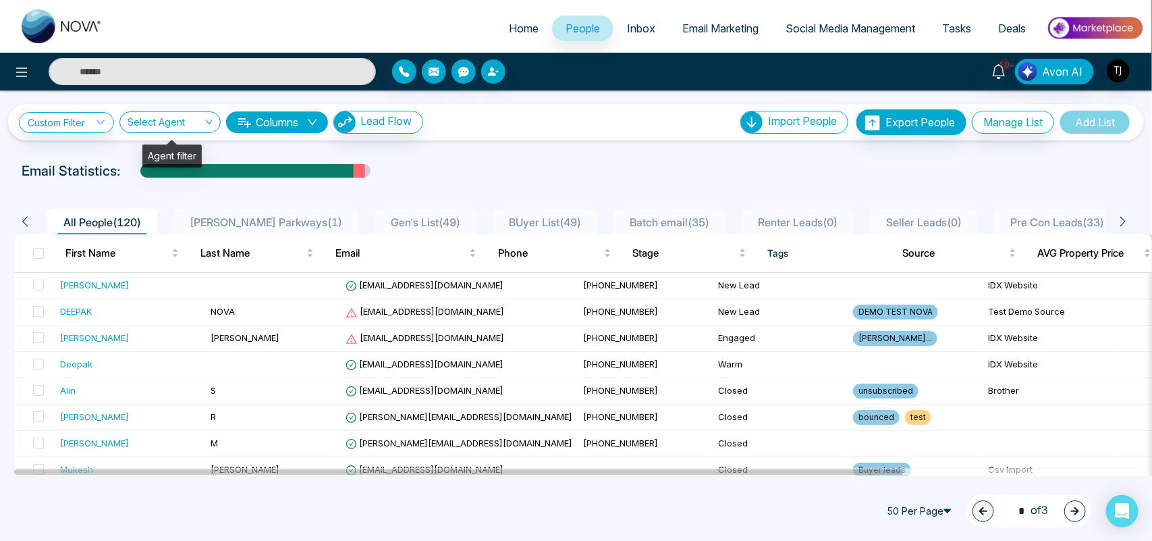
click at [189, 126] on input "search" at bounding box center [166, 125] width 76 height 26
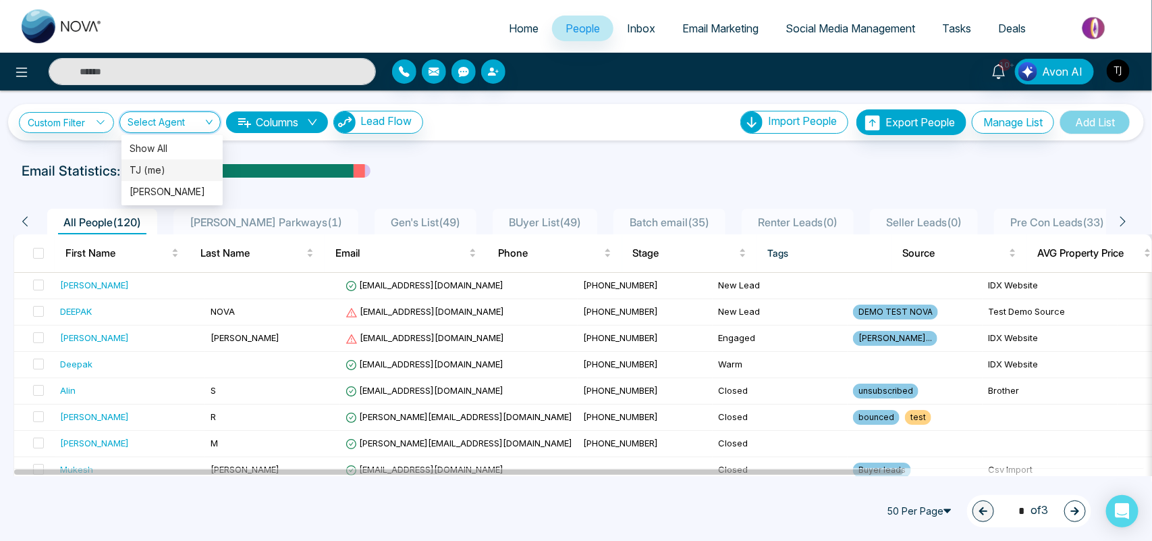
click at [307, 119] on button "Columns" at bounding box center [277, 122] width 102 height 22
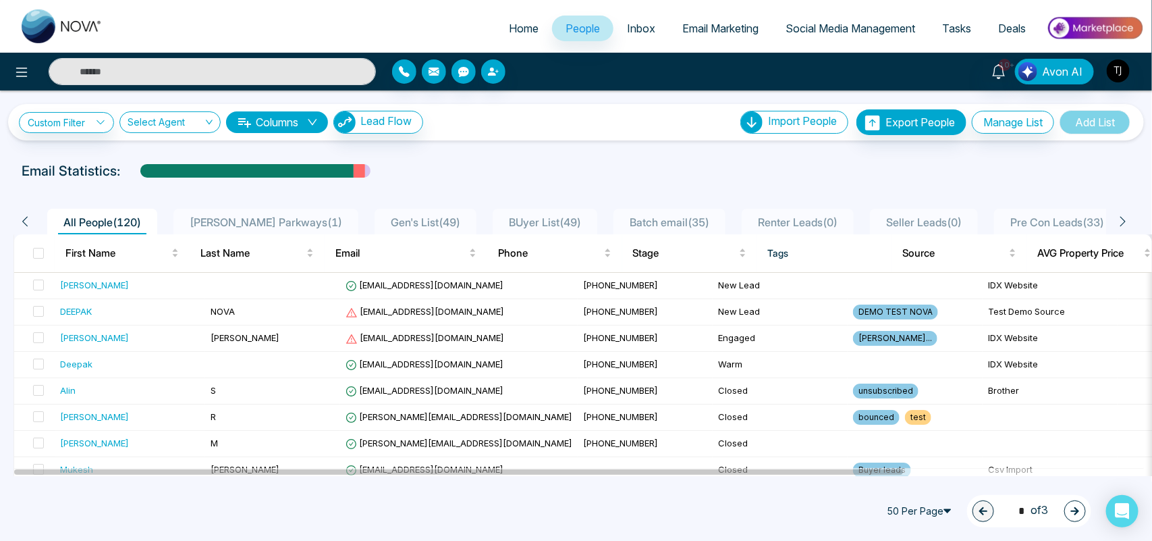
click at [582, 153] on div "**********" at bounding box center [576, 282] width 1152 height 385
click at [992, 122] on button "Manage List" at bounding box center [1013, 122] width 82 height 23
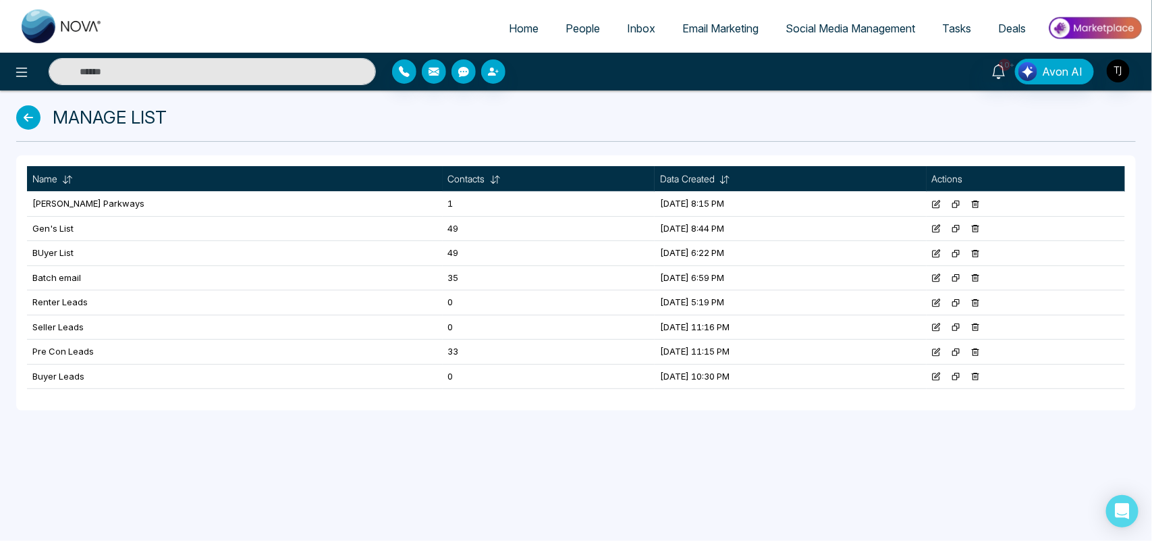
click at [986, 206] on td at bounding box center [1026, 204] width 198 height 25
click at [979, 204] on icon at bounding box center [975, 204] width 9 height 9
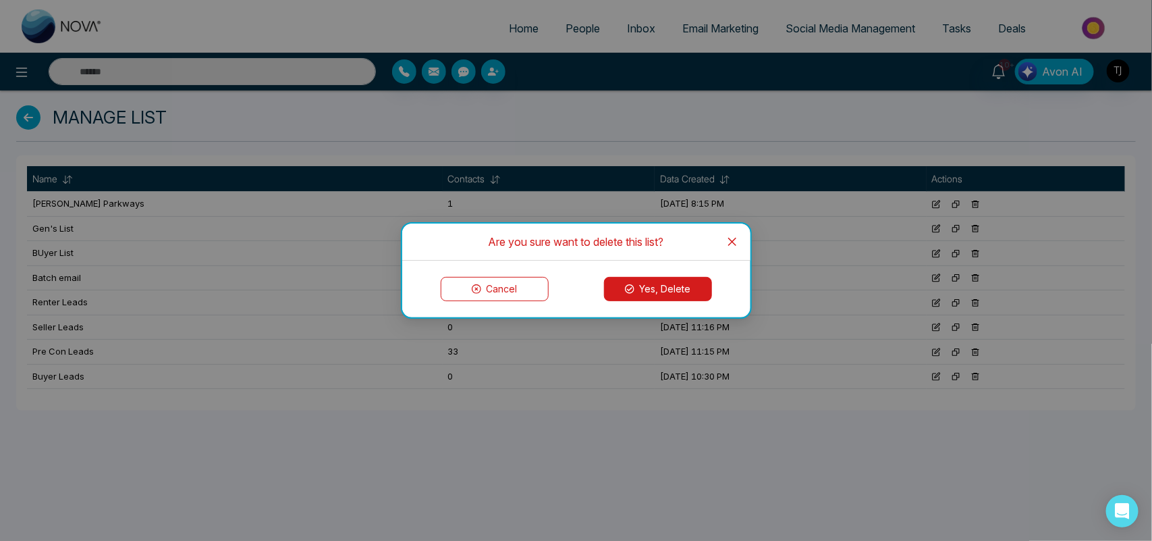
click at [625, 281] on button "Yes, Delete" at bounding box center [658, 289] width 108 height 24
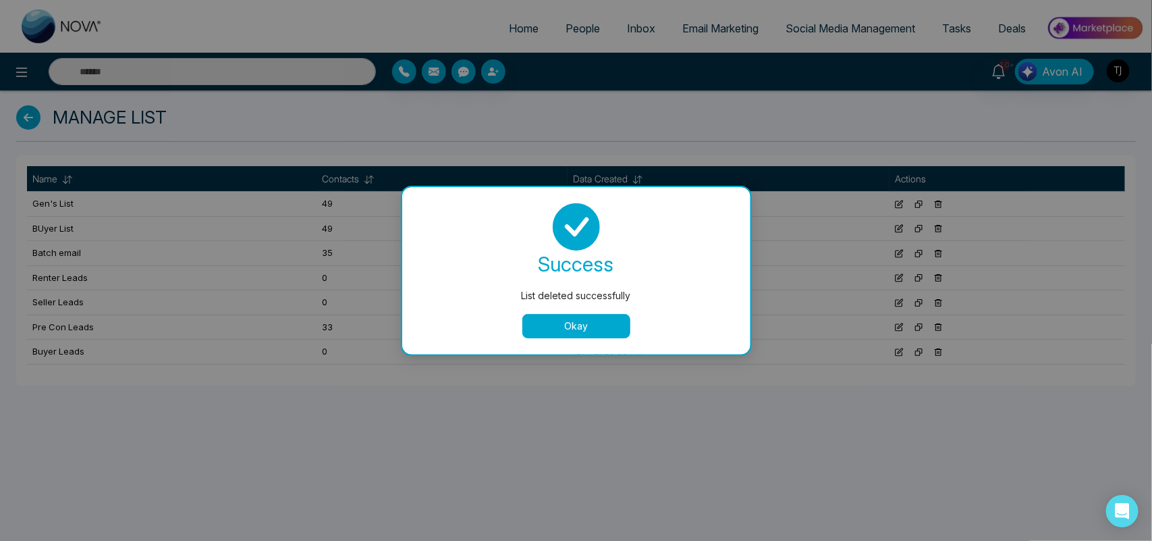
click at [577, 321] on button "Okay" at bounding box center [576, 326] width 108 height 24
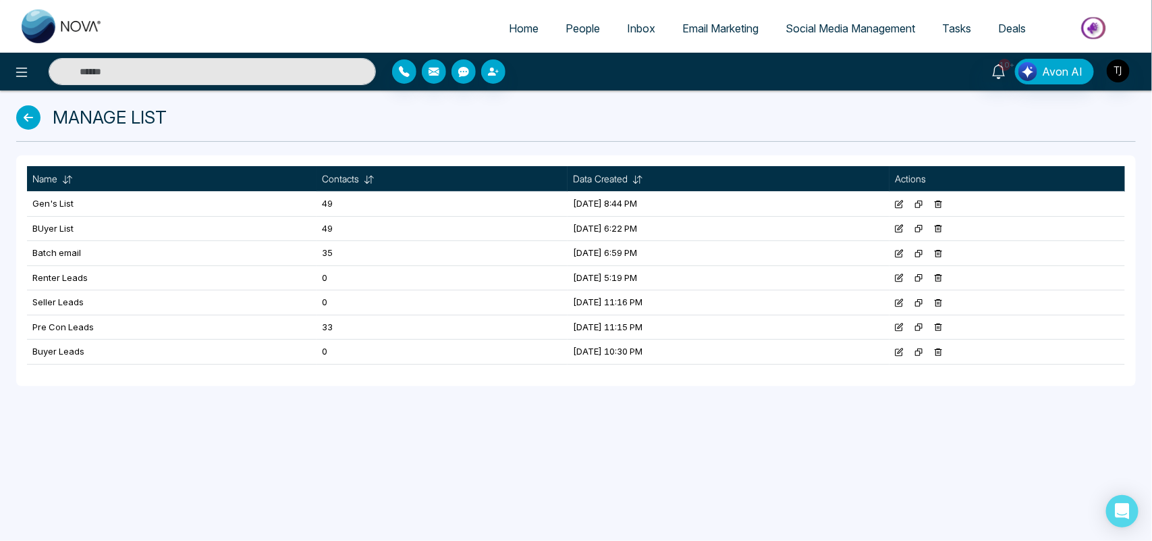
click at [569, 22] on span "People" at bounding box center [583, 29] width 34 height 14
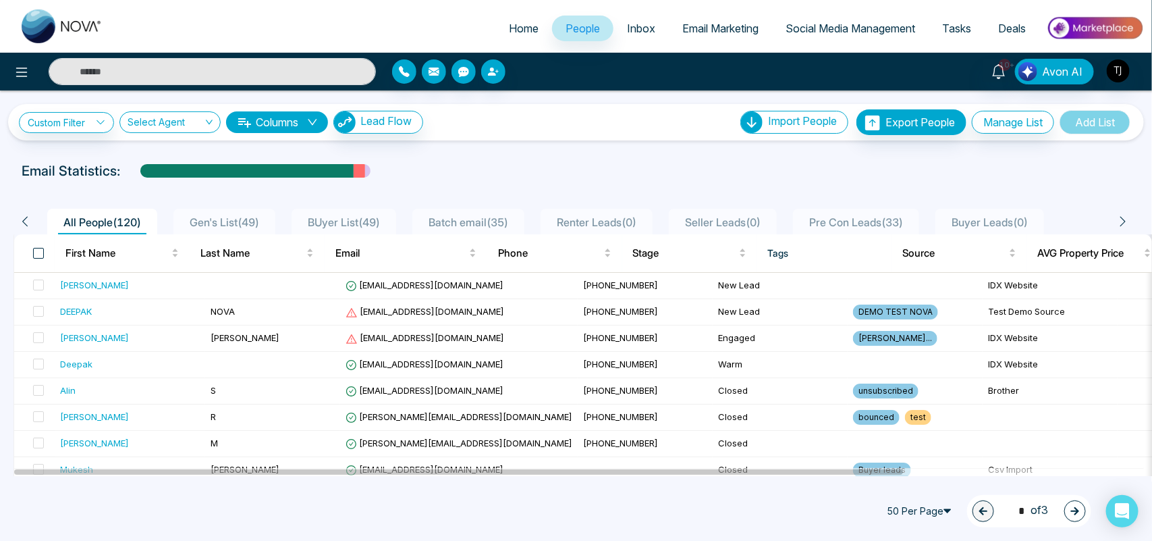
click at [42, 254] on span at bounding box center [38, 253] width 11 height 11
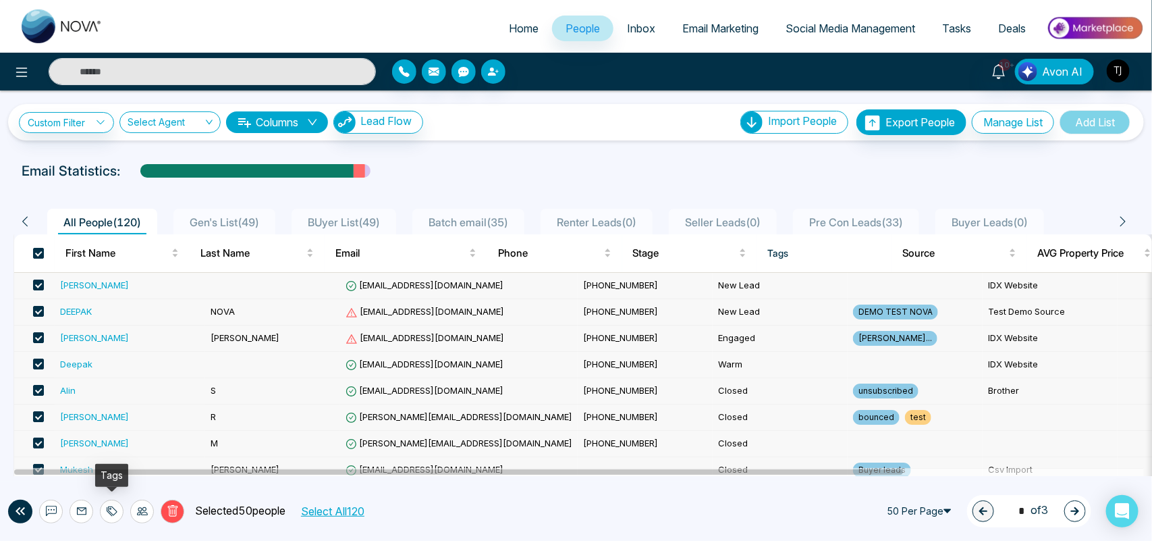
click at [109, 511] on icon at bounding box center [112, 510] width 9 height 9
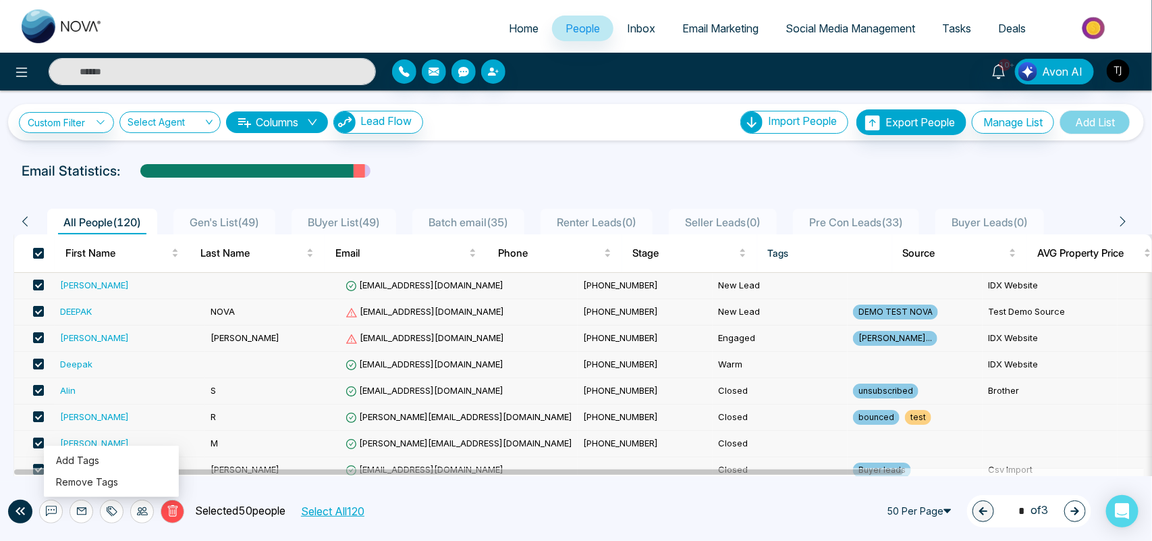
click at [134, 510] on div at bounding box center [142, 512] width 24 height 24
click at [480, 495] on div "Delete Selected 50 people Select All 120 50 Per Page 1 * of 3" at bounding box center [576, 510] width 1152 height 59
click at [35, 250] on span at bounding box center [38, 253] width 11 height 11
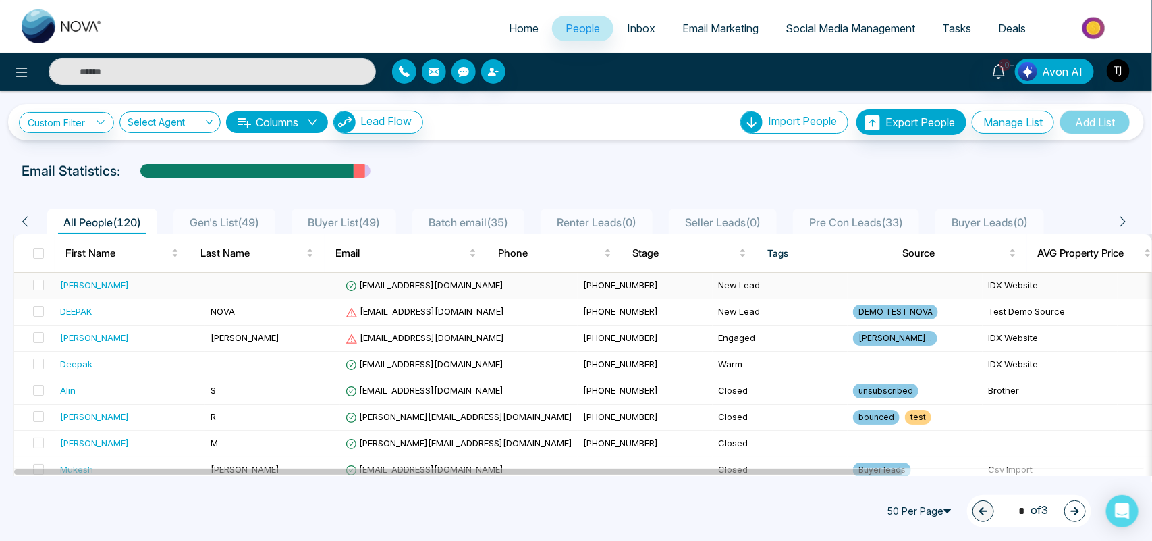
click at [162, 289] on div "[PERSON_NAME]" at bounding box center [130, 285] width 140 height 14
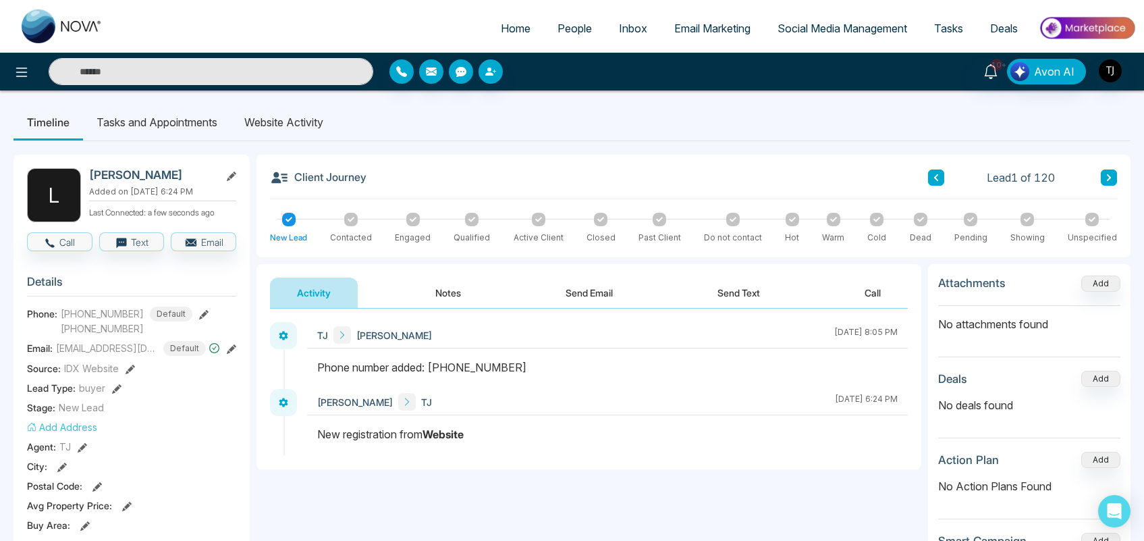
click at [304, 118] on li "Website Activity" at bounding box center [284, 122] width 106 height 36
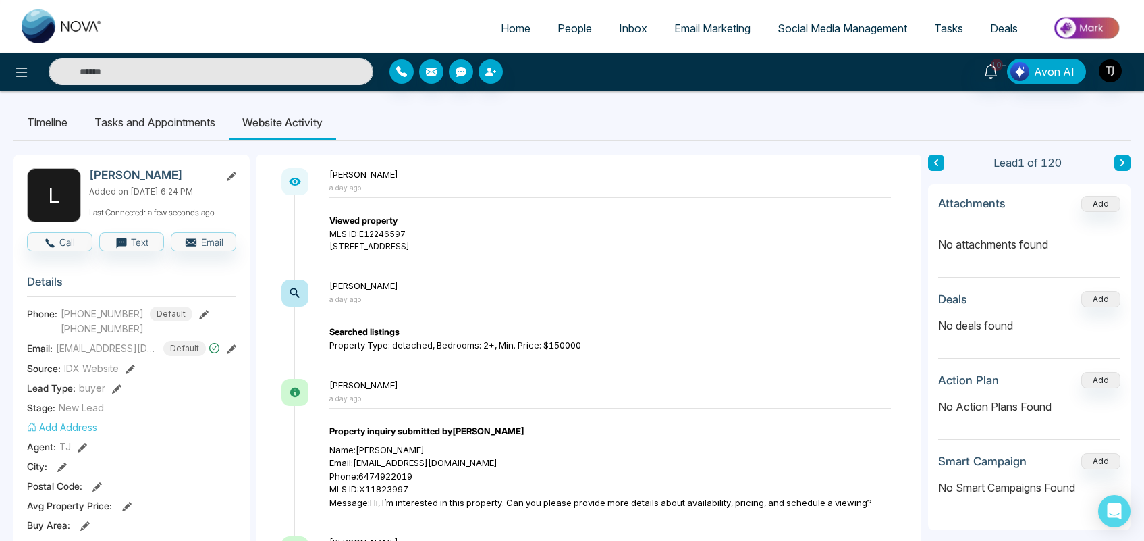
click at [58, 127] on li "Timeline" at bounding box center [48, 122] width 68 height 36
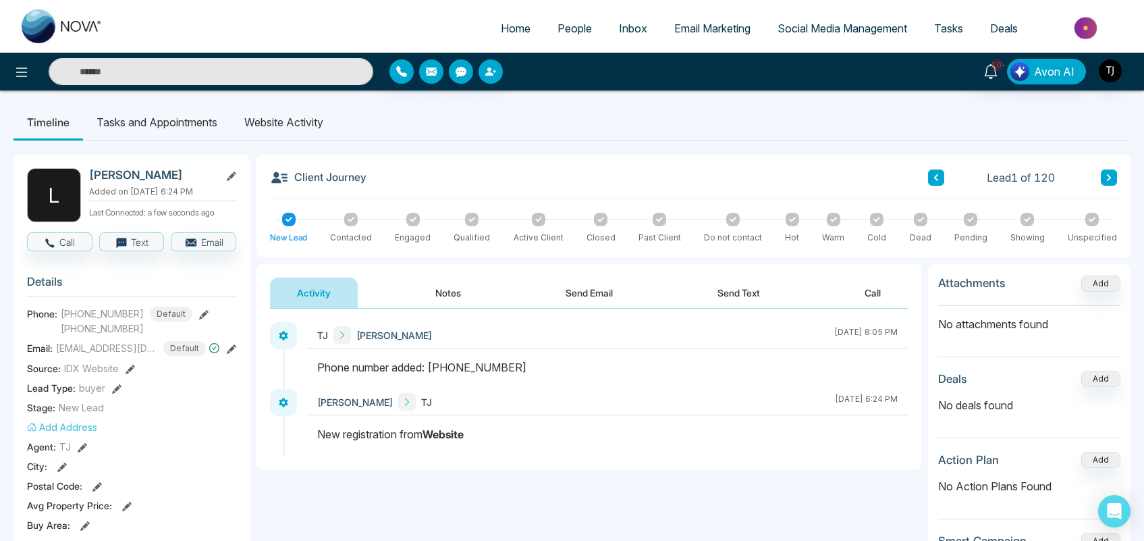
click at [450, 290] on button "Notes" at bounding box center [448, 292] width 80 height 30
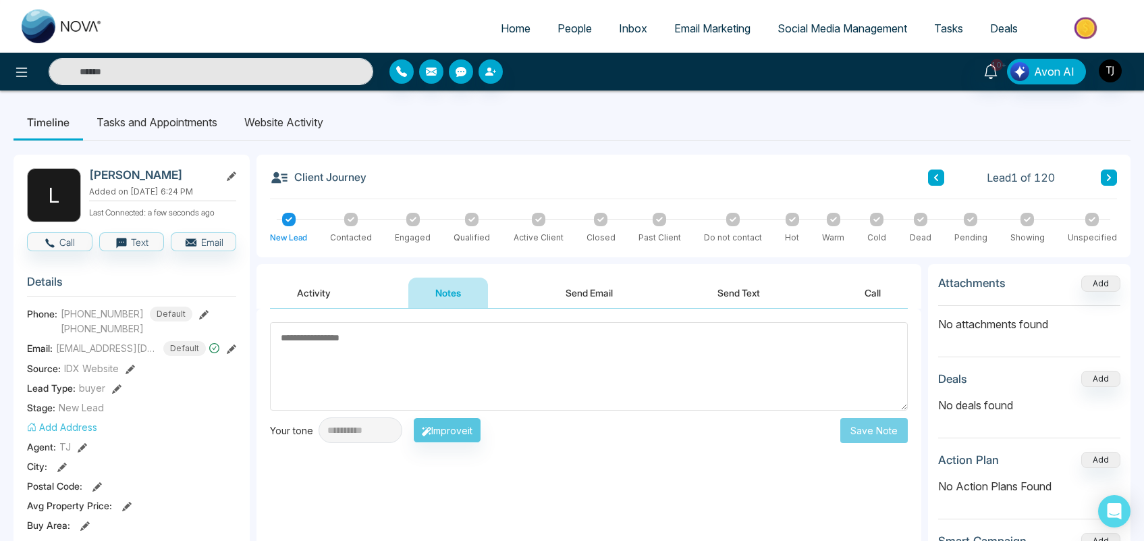
click at [605, 287] on button "Send Email" at bounding box center [589, 292] width 101 height 30
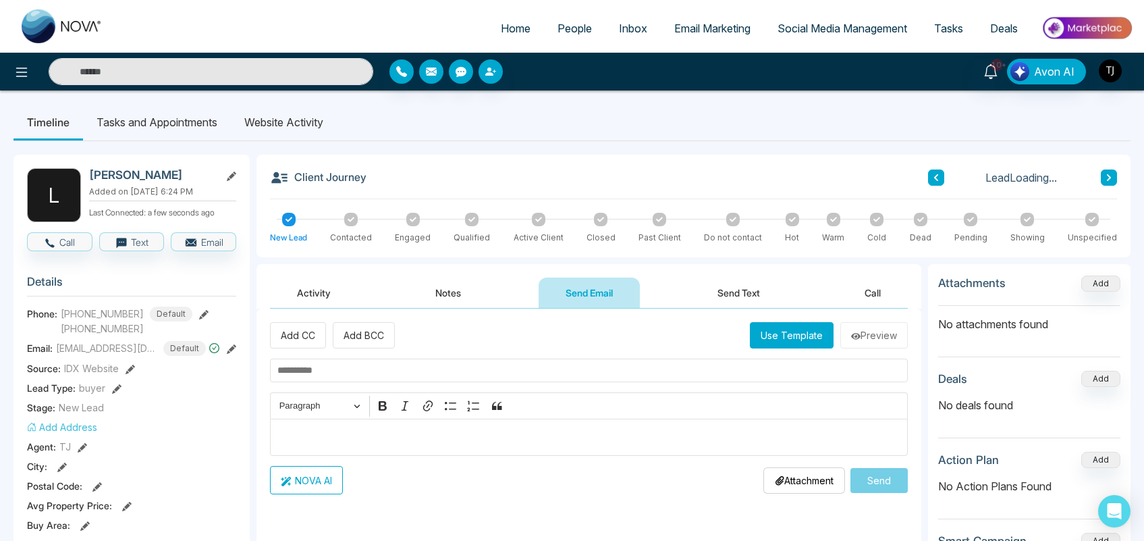
click at [721, 292] on button "Send Text" at bounding box center [739, 292] width 97 height 30
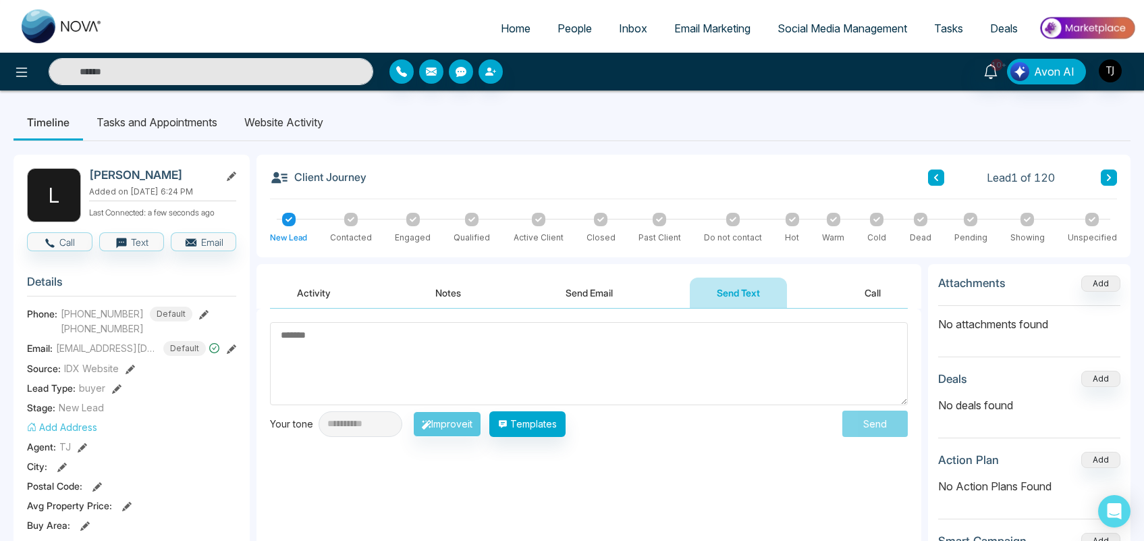
click at [886, 284] on button "Call" at bounding box center [873, 292] width 70 height 30
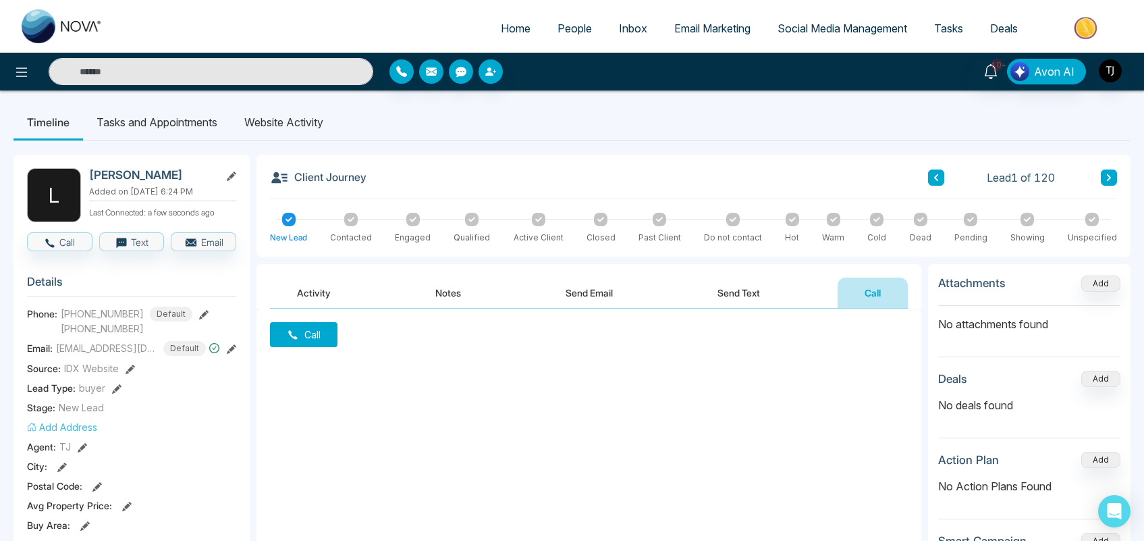
click at [180, 118] on li "Tasks and Appointments" at bounding box center [157, 122] width 148 height 36
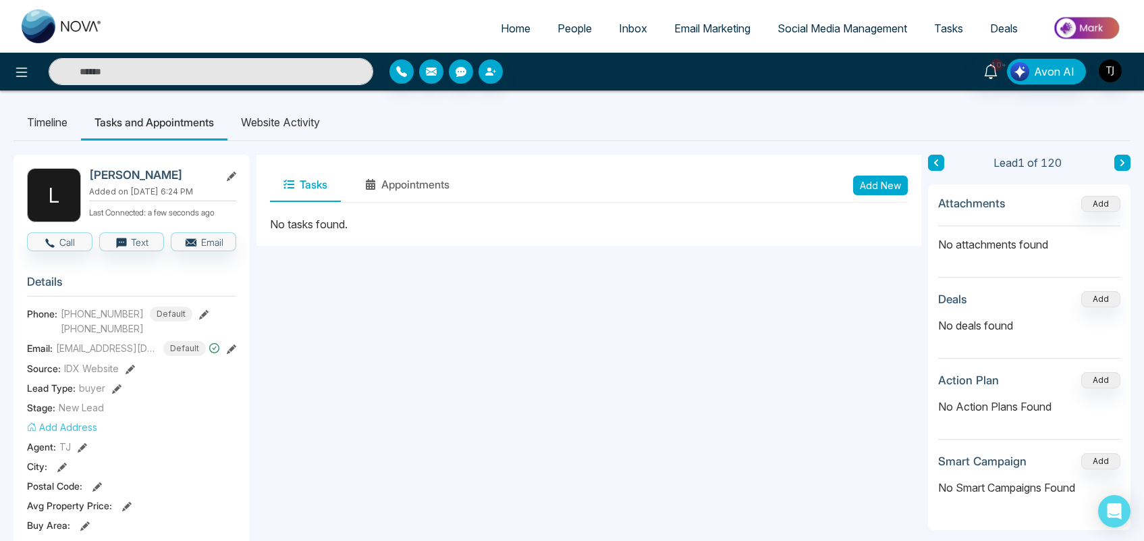
click at [628, 24] on span "Inbox" at bounding box center [633, 29] width 28 height 14
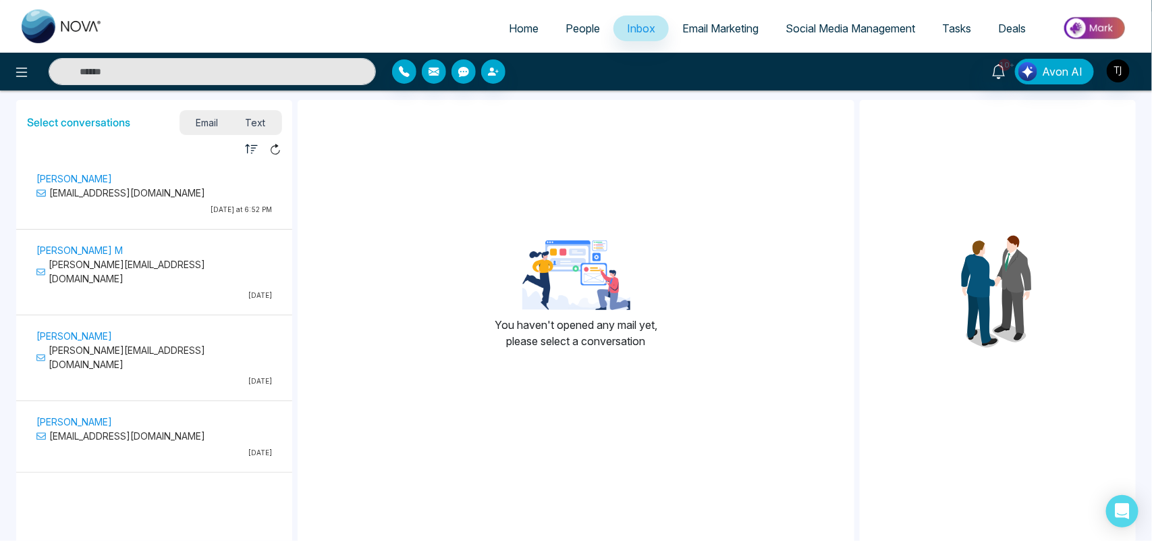
click at [251, 122] on span "Text" at bounding box center [255, 122] width 47 height 18
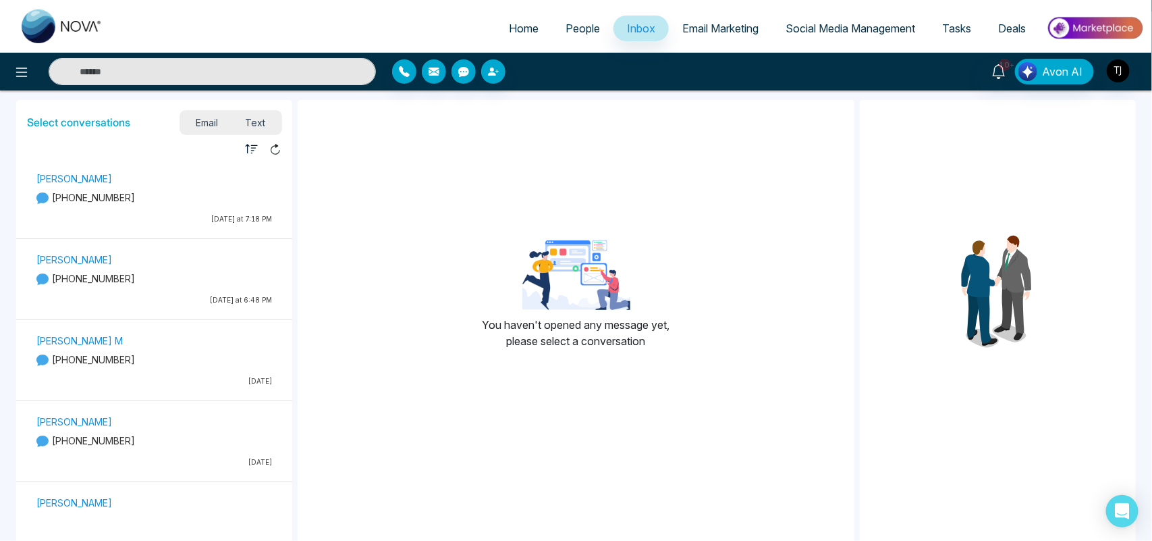
click at [701, 34] on span "Email Marketing" at bounding box center [720, 29] width 76 height 14
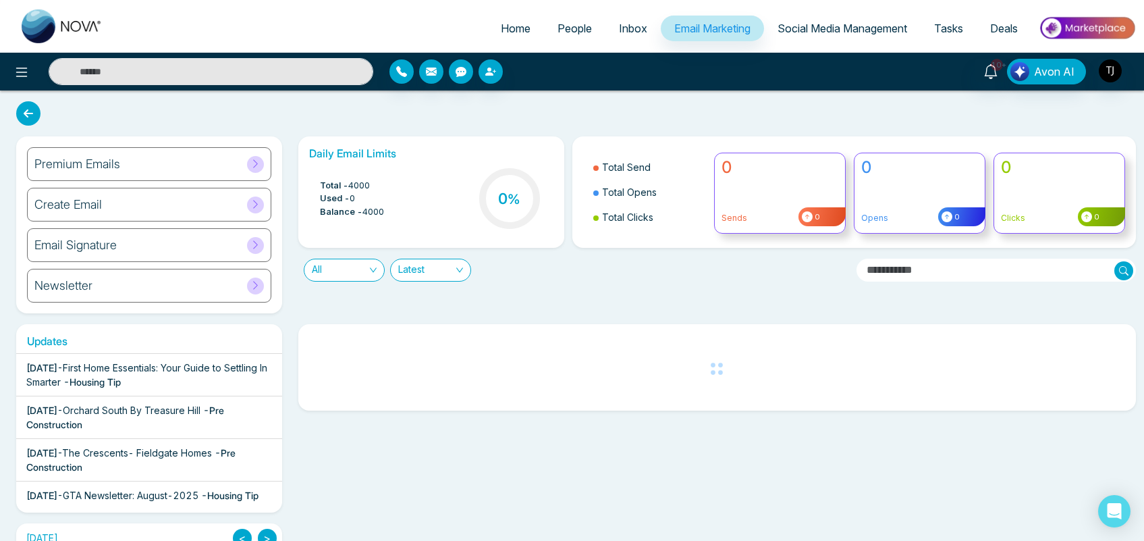
click at [181, 164] on div "Premium Emails" at bounding box center [149, 164] width 244 height 34
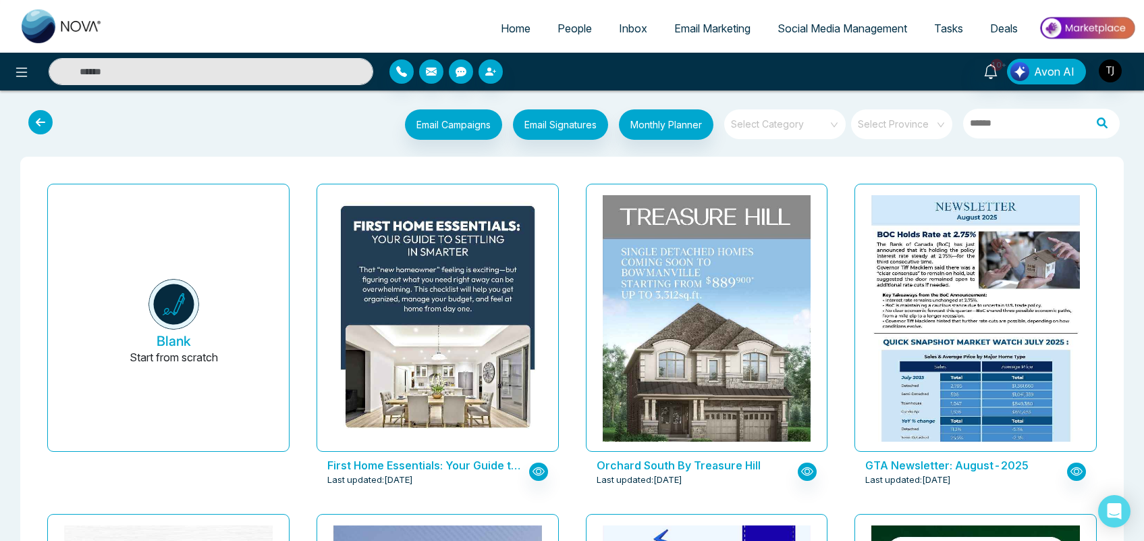
click at [801, 130] on span at bounding box center [780, 124] width 97 height 30
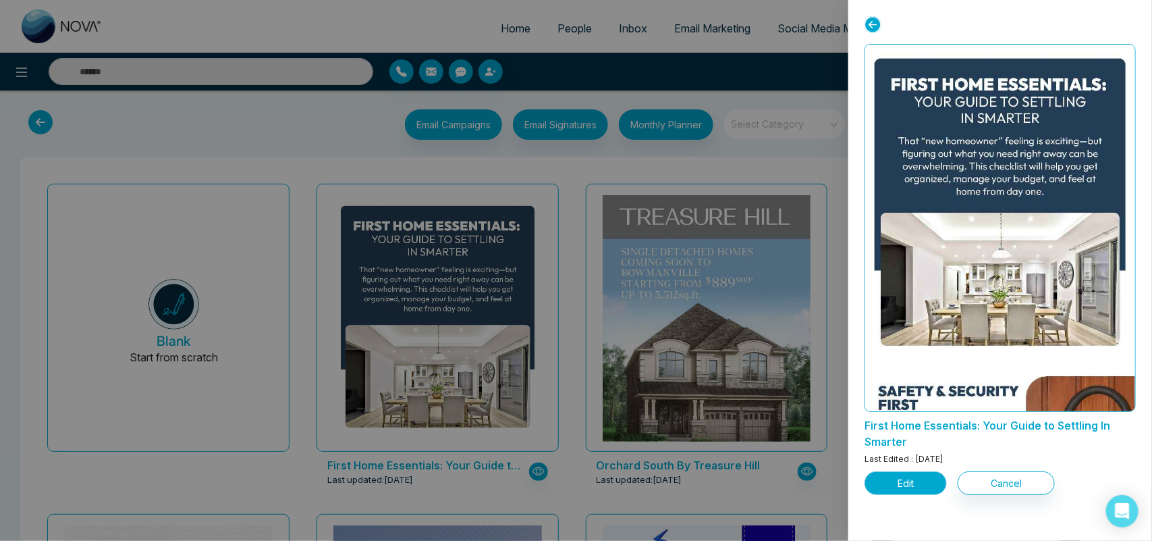
click at [915, 478] on button "Edit" at bounding box center [906, 483] width 82 height 24
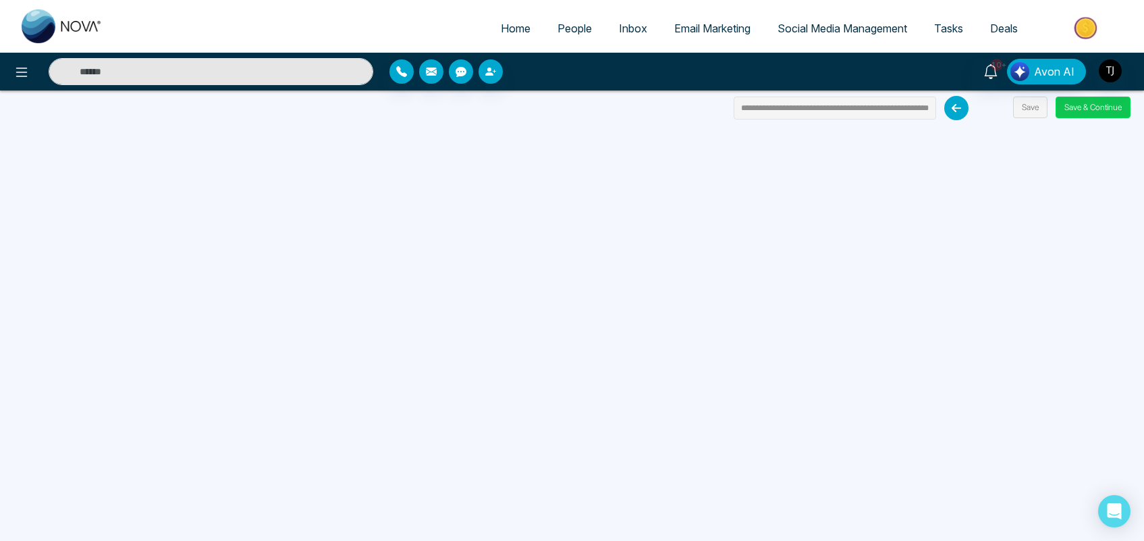
click at [1098, 102] on button "Save & Continue" at bounding box center [1093, 108] width 75 height 22
click at [1085, 102] on button "Save & Continue" at bounding box center [1093, 108] width 75 height 22
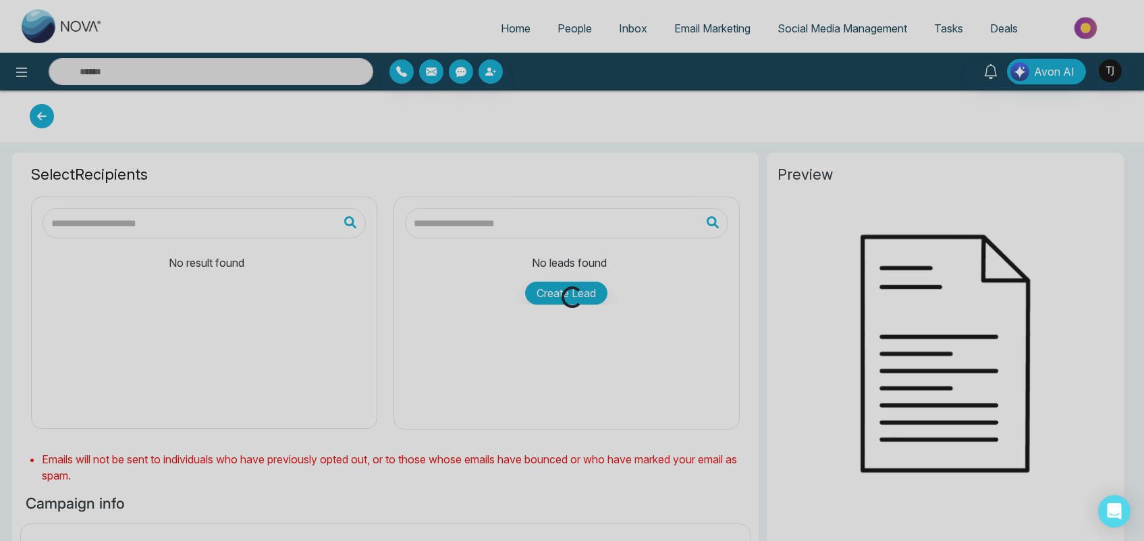
type input "**********"
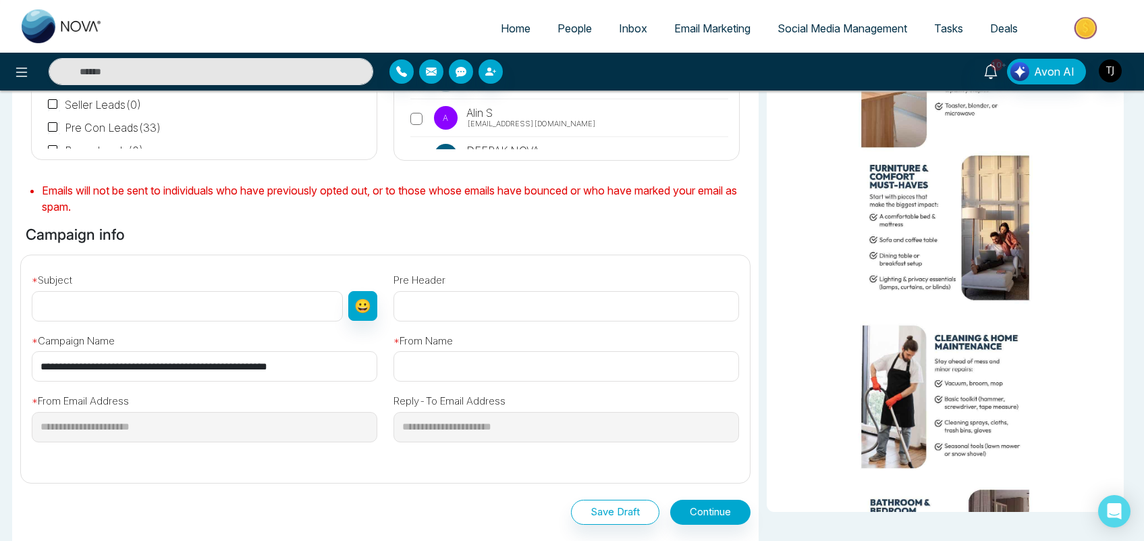
scroll to position [712, 0]
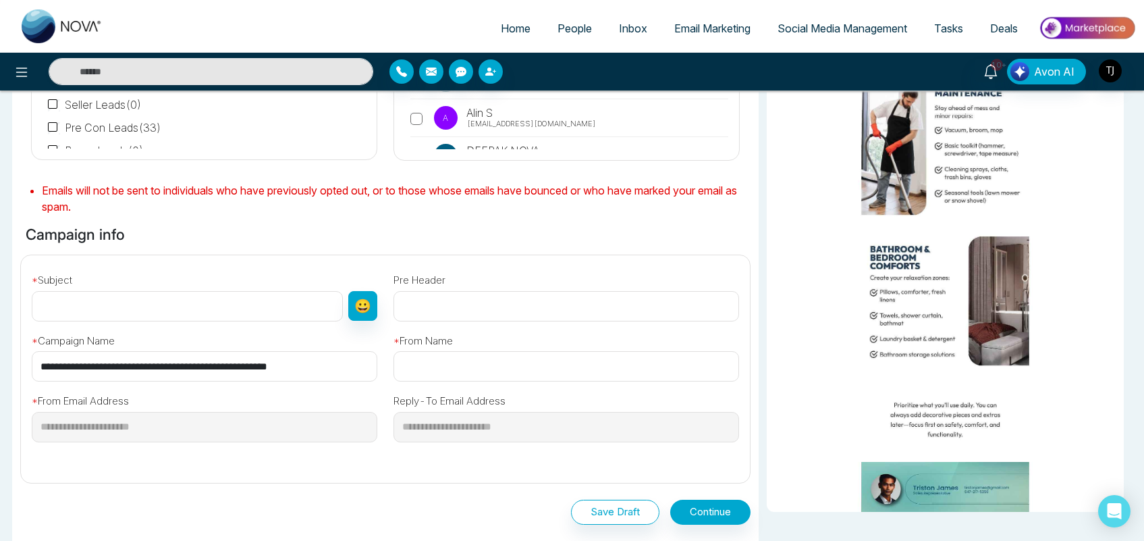
click at [245, 295] on input "text" at bounding box center [187, 306] width 311 height 30
type input "*******"
click at [448, 376] on input "text" at bounding box center [567, 366] width 346 height 30
type input "*****"
click at [722, 521] on button "Continue" at bounding box center [710, 512] width 80 height 25
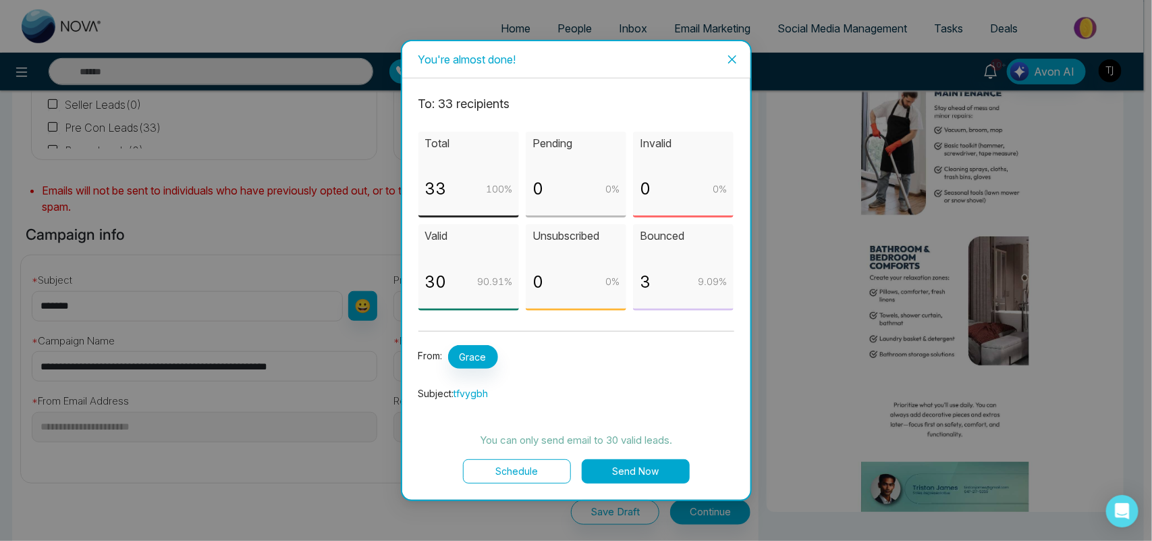
click at [724, 61] on span "Close" at bounding box center [732, 59] width 36 height 36
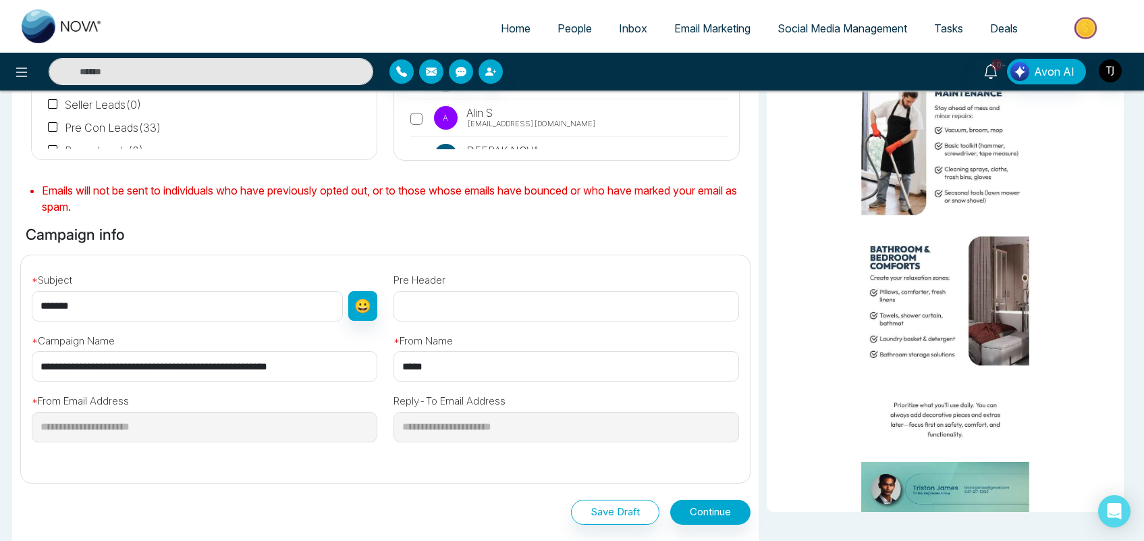
click at [702, 35] on link "Email Marketing" at bounding box center [712, 29] width 103 height 26
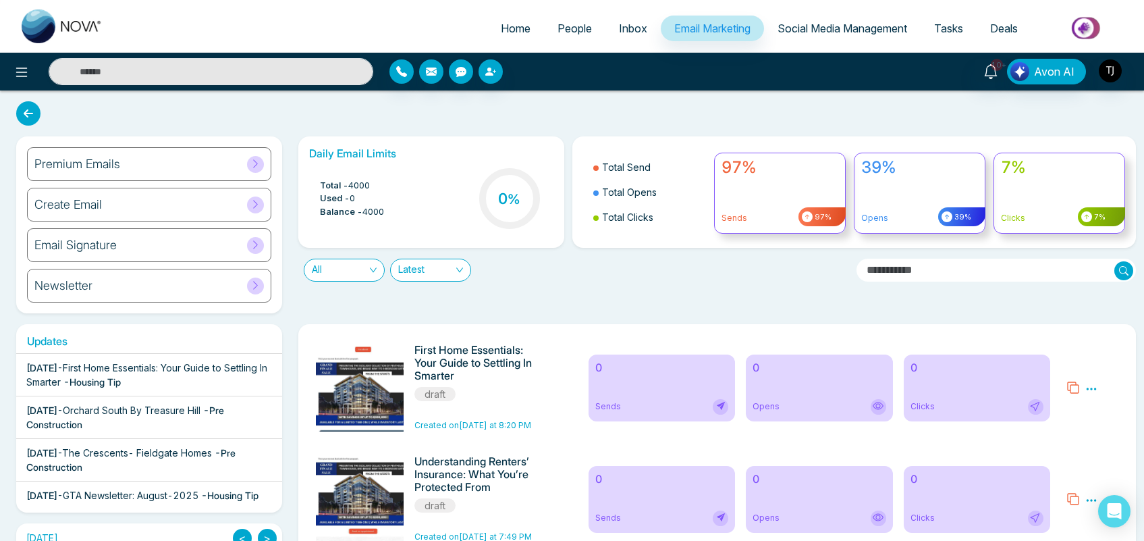
click at [143, 204] on div "Create Email" at bounding box center [149, 205] width 244 height 34
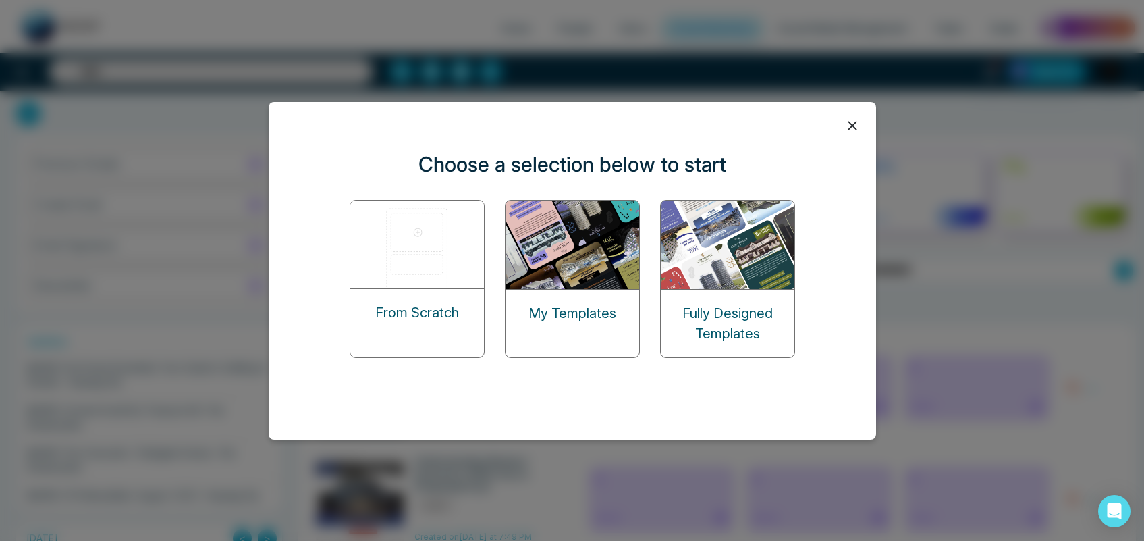
click at [446, 298] on div "From Scratch" at bounding box center [417, 312] width 134 height 47
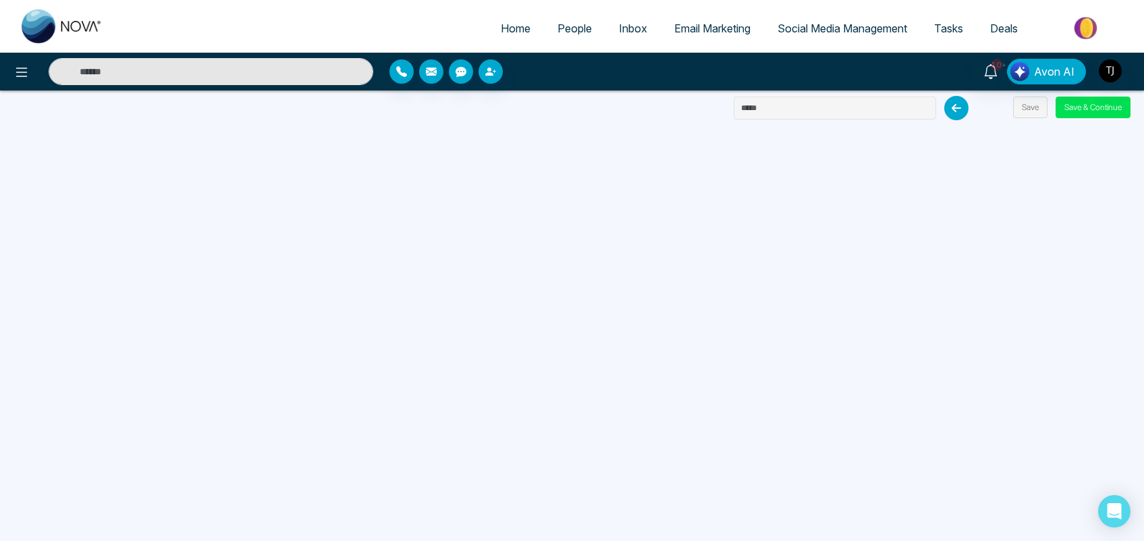
click at [561, 28] on span "People" at bounding box center [575, 29] width 34 height 14
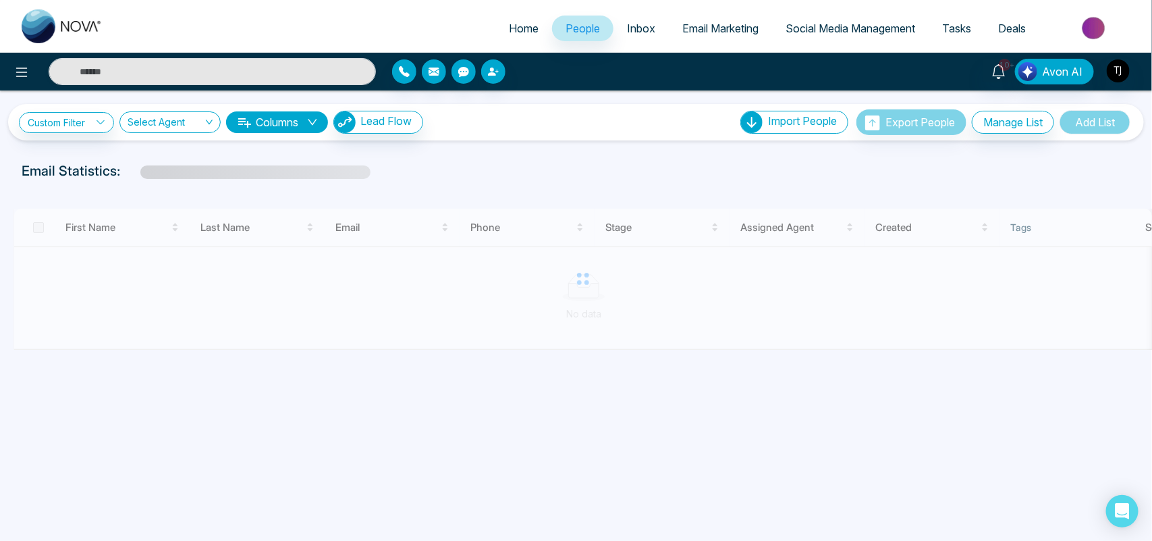
click at [693, 24] on span "Email Marketing" at bounding box center [720, 29] width 76 height 14
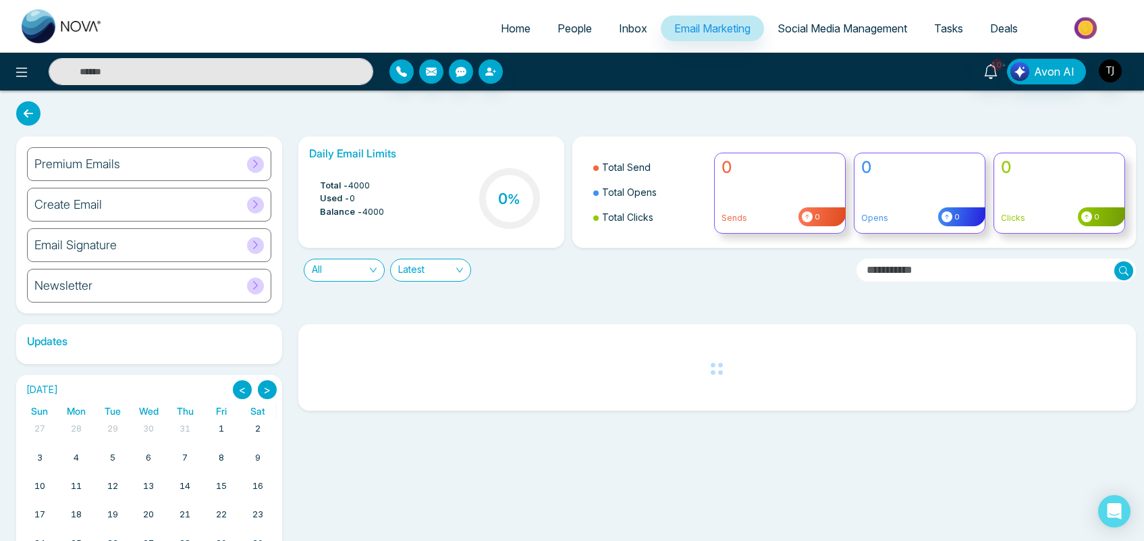
click at [211, 245] on div "Email Signature" at bounding box center [149, 245] width 244 height 34
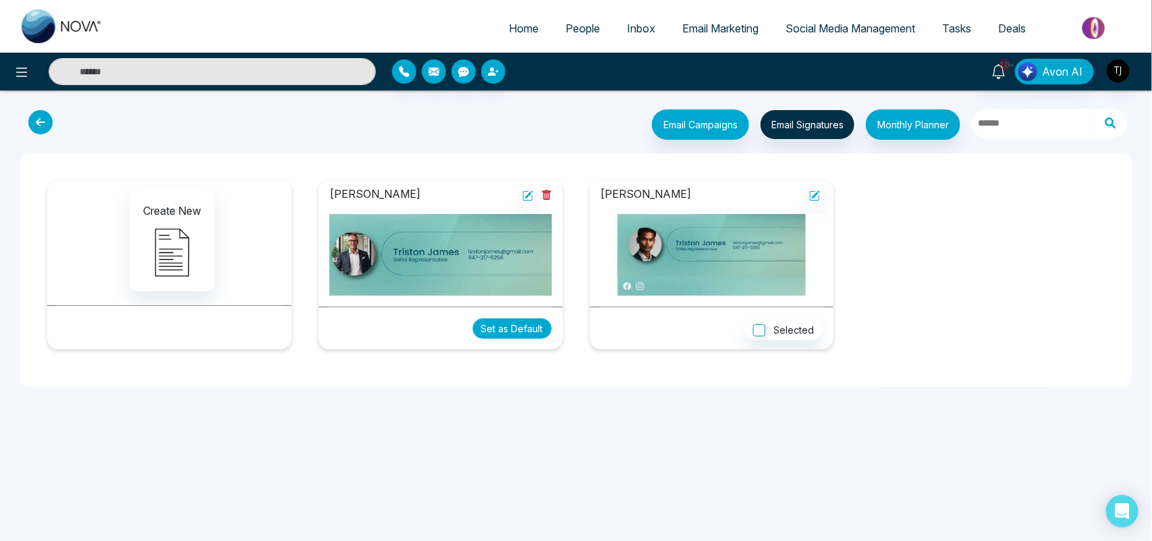
click at [514, 325] on button "Set as Default" at bounding box center [513, 328] width 80 height 21
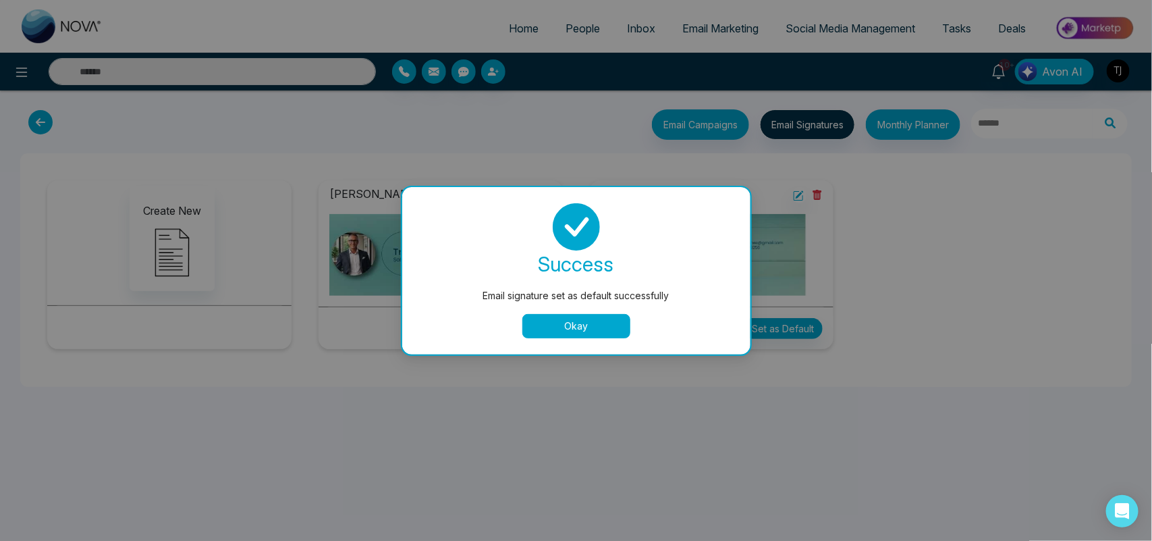
click at [602, 326] on button "Okay" at bounding box center [576, 326] width 108 height 24
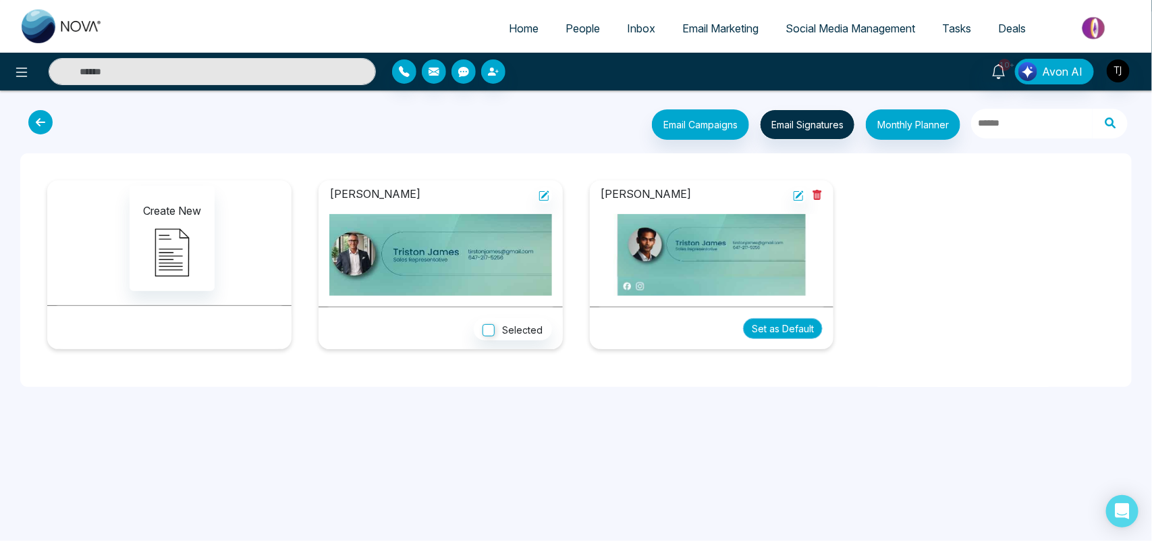
click at [788, 334] on button "Set as Default" at bounding box center [783, 328] width 80 height 21
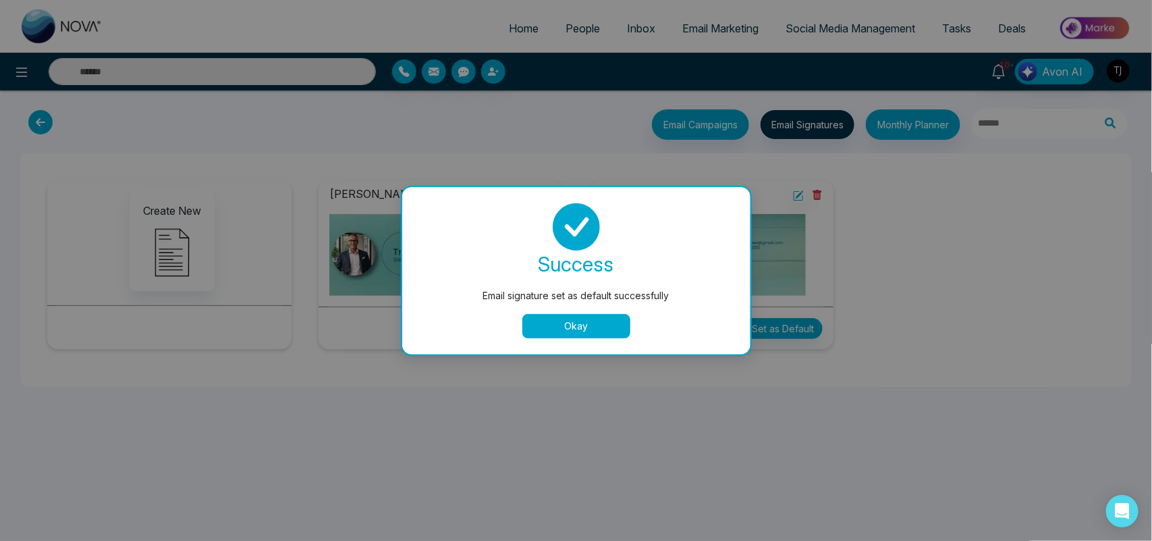
click at [599, 326] on button "Okay" at bounding box center [576, 326] width 108 height 24
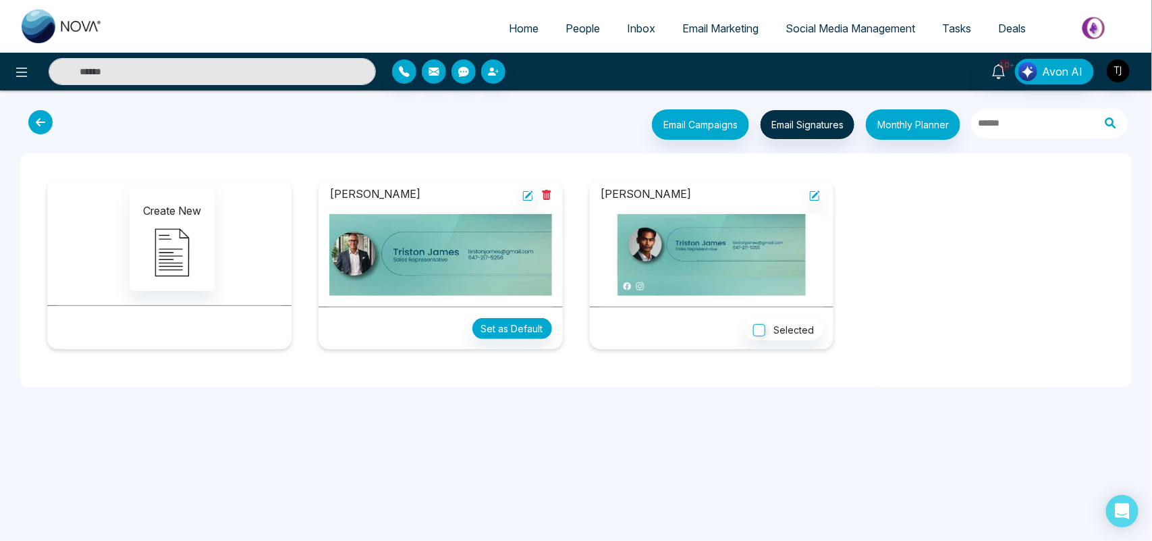
click at [716, 24] on span "Email Marketing" at bounding box center [720, 29] width 76 height 14
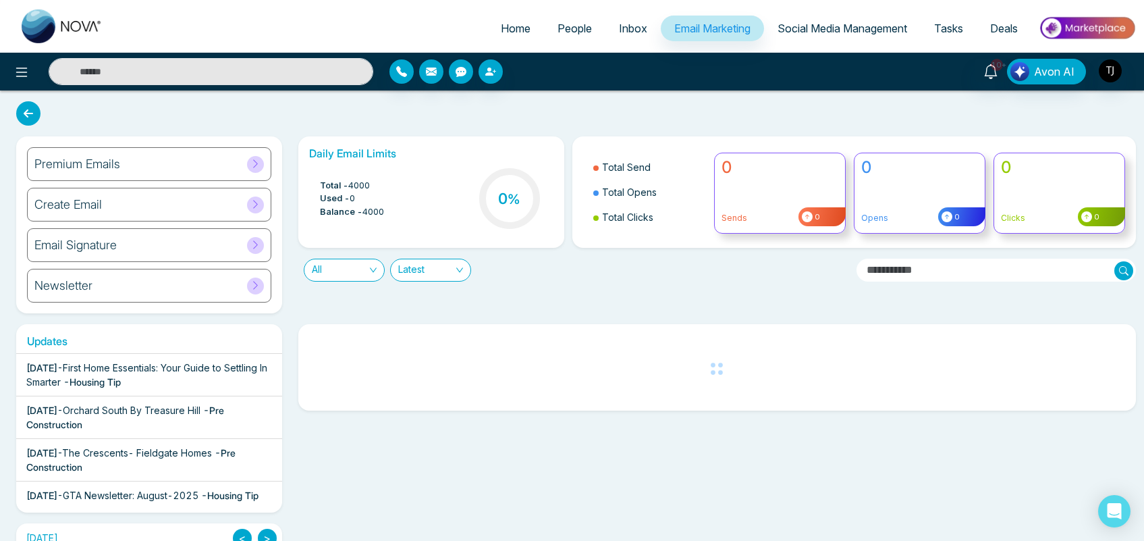
click at [193, 282] on div "Newsletter" at bounding box center [149, 286] width 244 height 34
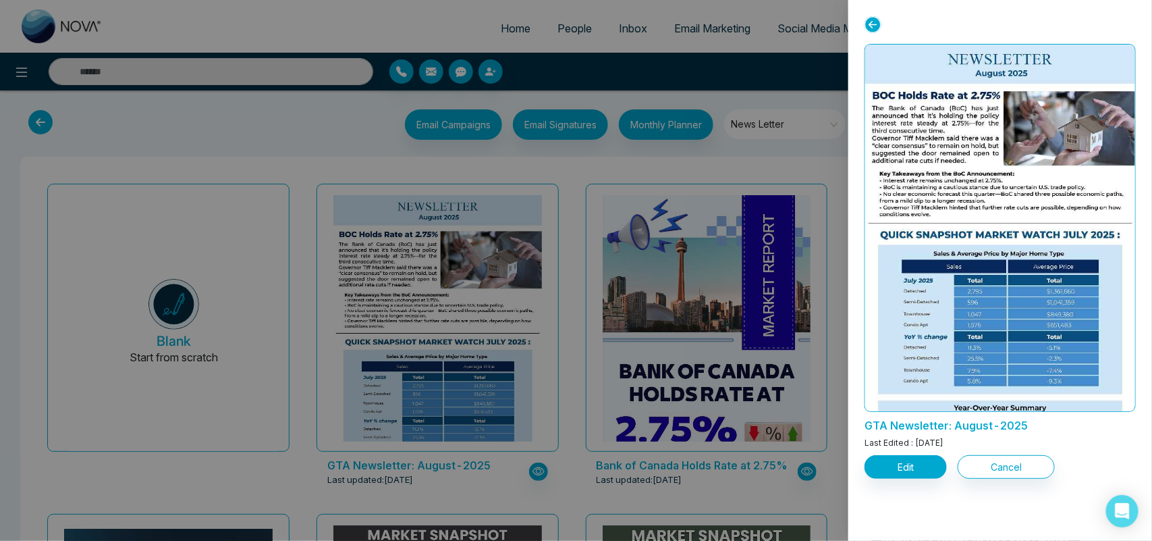
click at [714, 28] on div at bounding box center [576, 270] width 1152 height 541
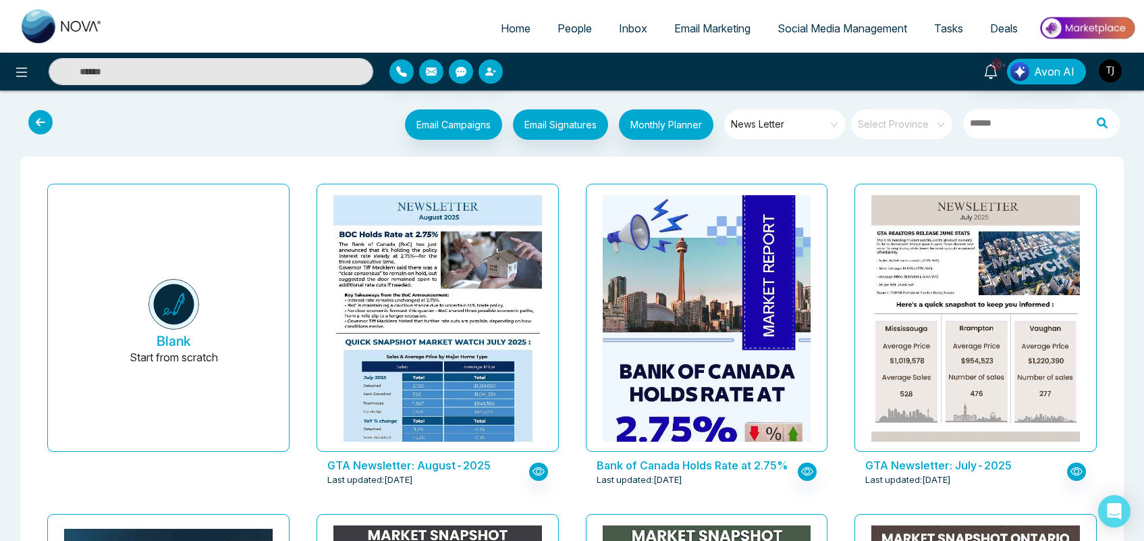
click at [714, 28] on span "Email Marketing" at bounding box center [712, 29] width 76 height 14
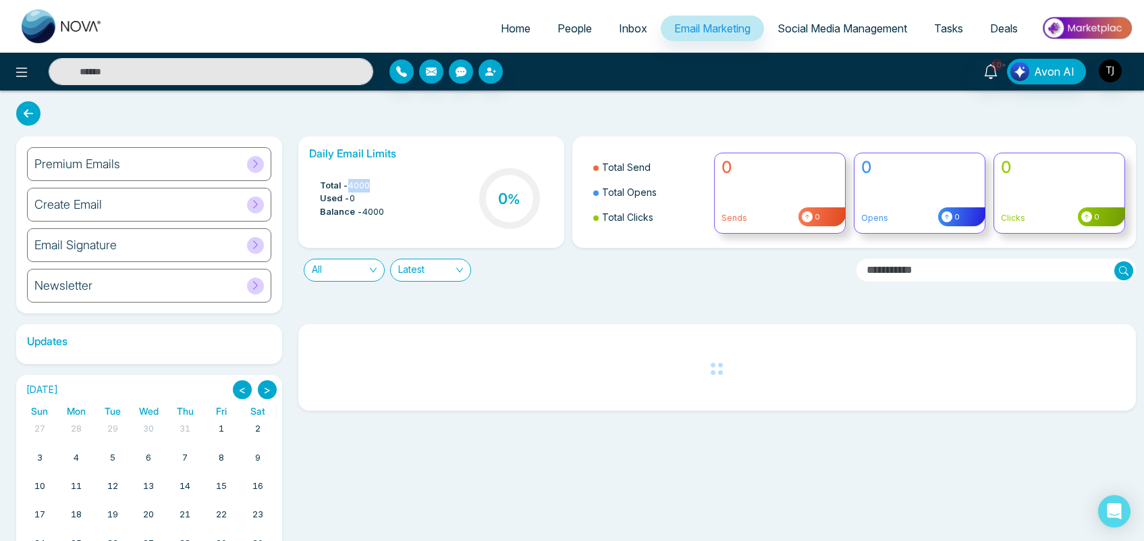
drag, startPoint x: 376, startPoint y: 183, endPoint x: 352, endPoint y: 183, distance: 24.3
click at [352, 183] on li "Total - 4000" at bounding box center [352, 186] width 64 height 14
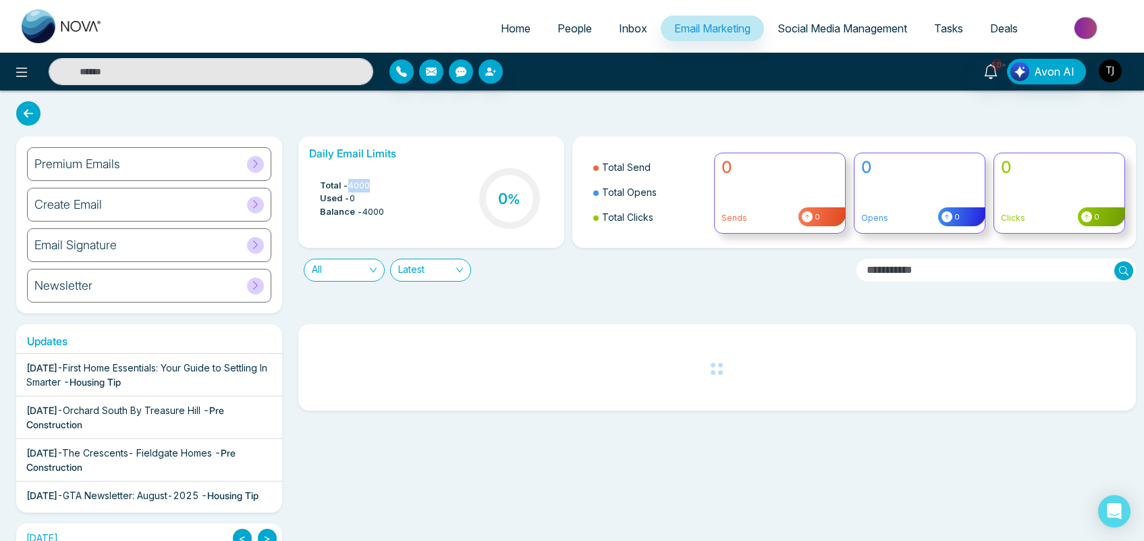
click at [379, 184] on li "Total - 4000" at bounding box center [352, 186] width 64 height 14
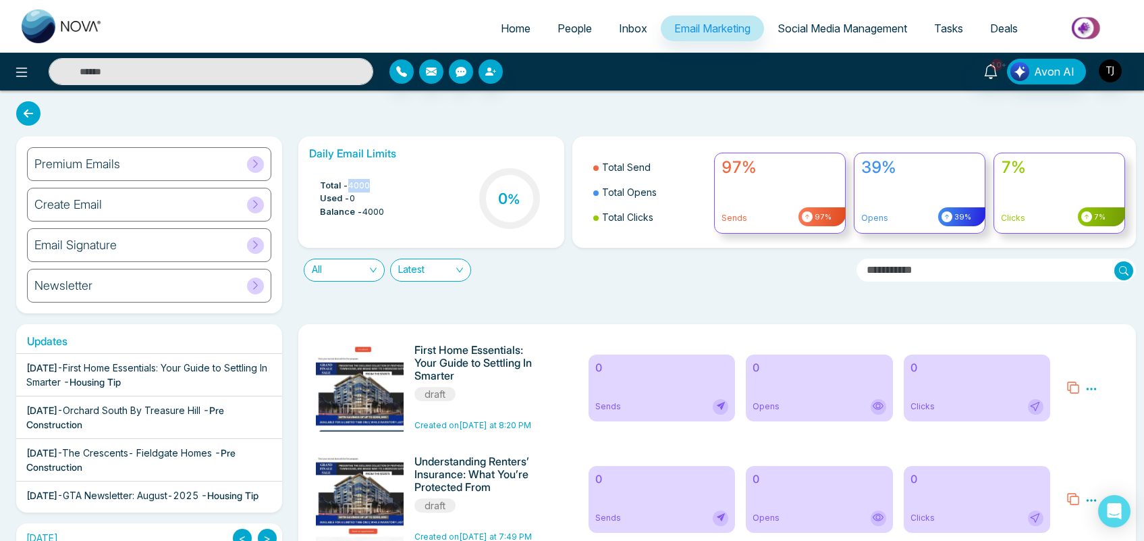
drag, startPoint x: 377, startPoint y: 184, endPoint x: 352, endPoint y: 184, distance: 25.0
click at [352, 184] on li "Total - 4000" at bounding box center [352, 186] width 64 height 14
click at [538, 261] on div "All Latest" at bounding box center [572, 265] width 564 height 34
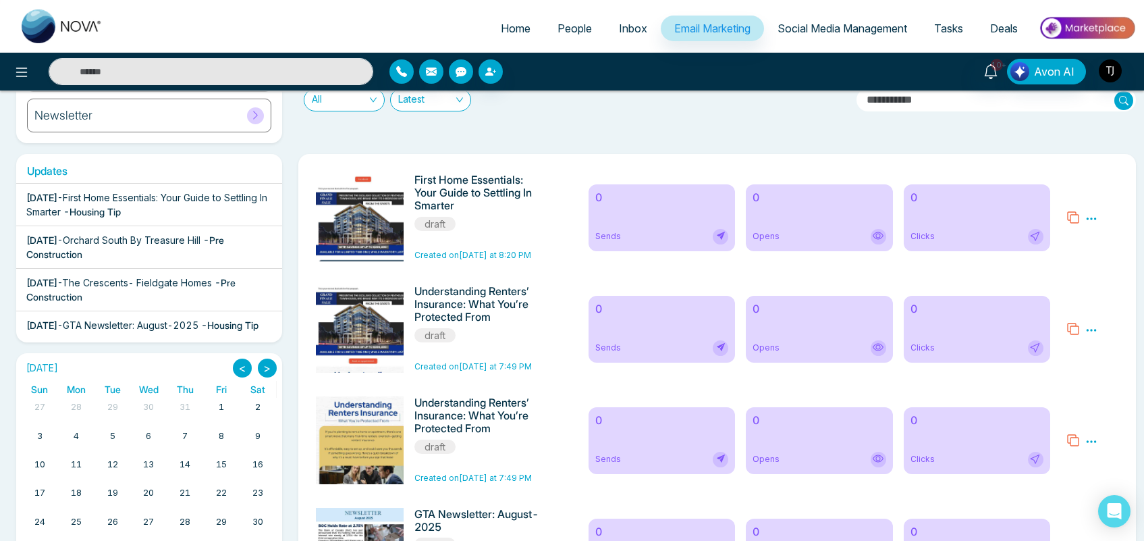
scroll to position [113, 0]
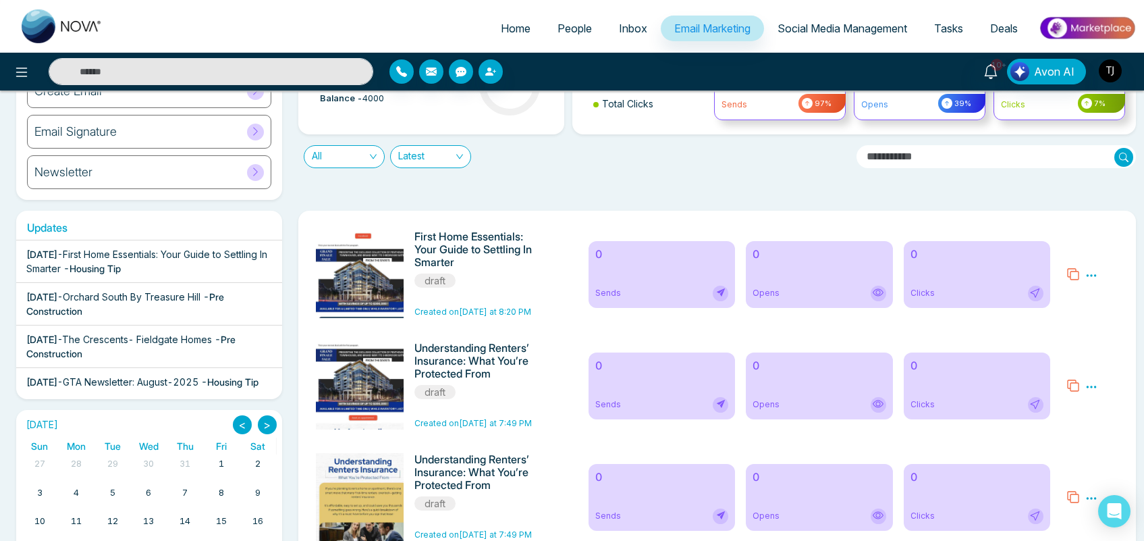
click at [1094, 275] on icon at bounding box center [1092, 275] width 10 height 2
click at [1114, 334] on span "Delete" at bounding box center [1111, 333] width 30 height 11
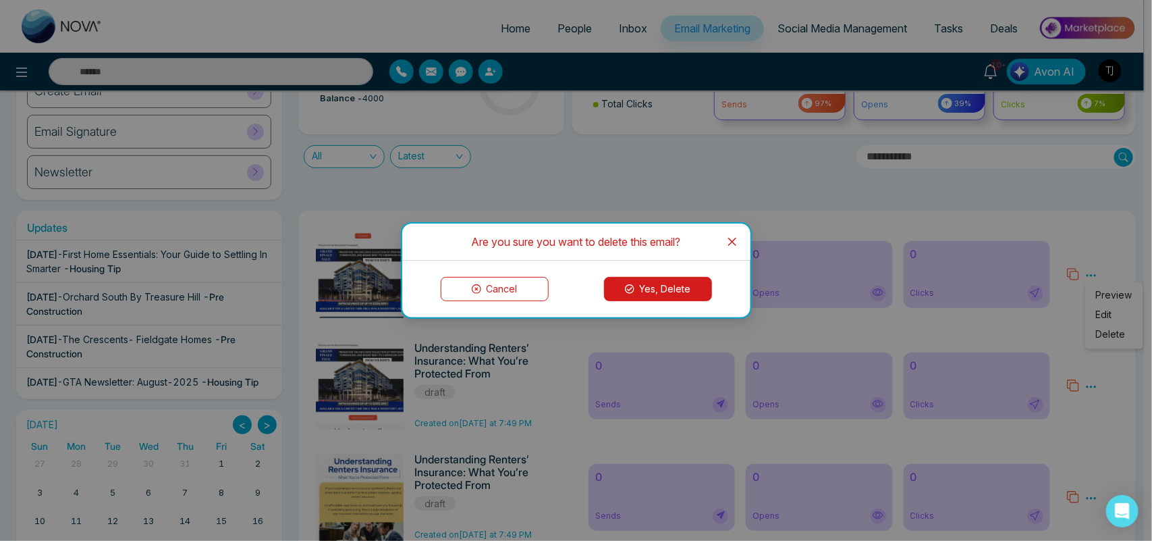
click at [660, 286] on button "Yes, Delete" at bounding box center [658, 289] width 108 height 24
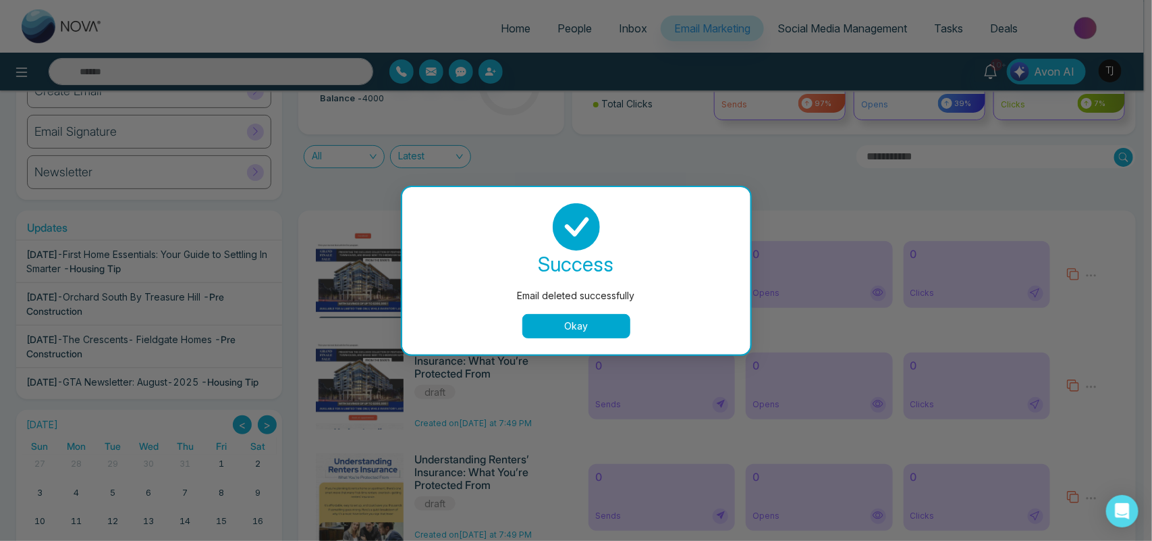
click at [585, 322] on button "Okay" at bounding box center [576, 326] width 108 height 24
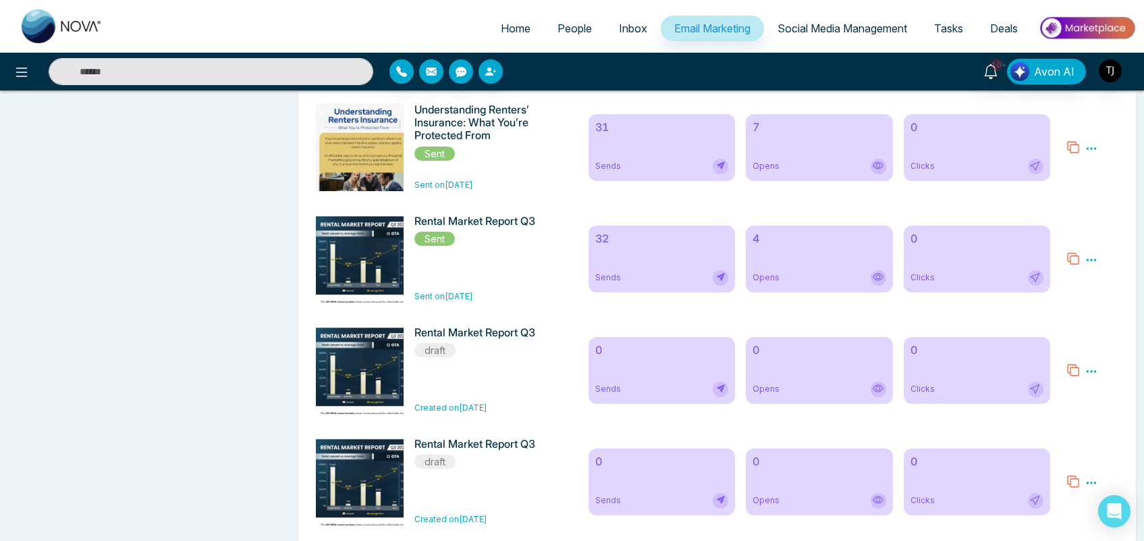
scroll to position [7982, 0]
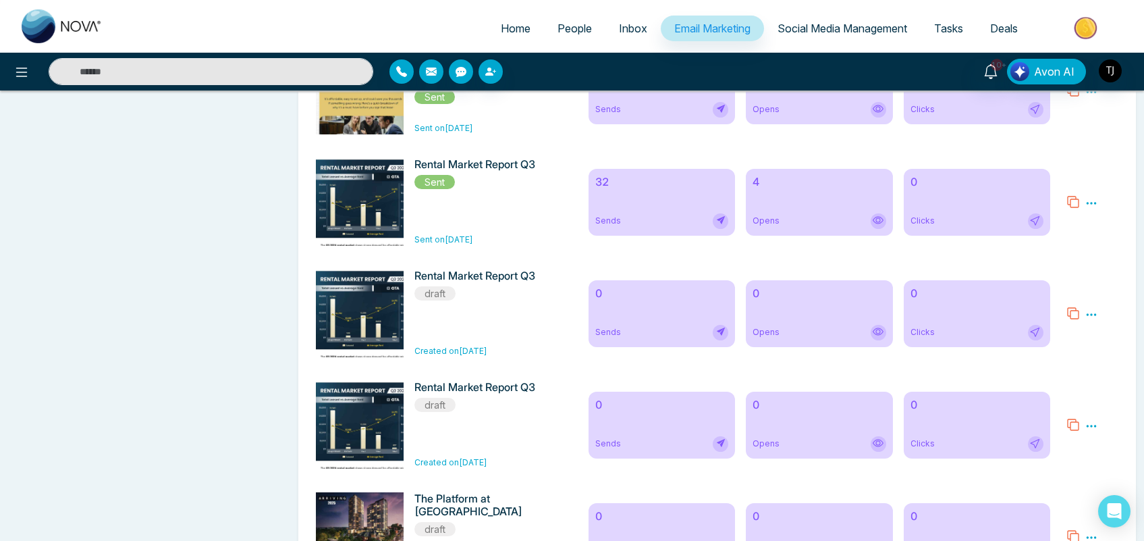
click at [1087, 98] on icon at bounding box center [1091, 92] width 12 height 12
click at [1064, 136] on link "Analytics" at bounding box center [1067, 130] width 39 height 11
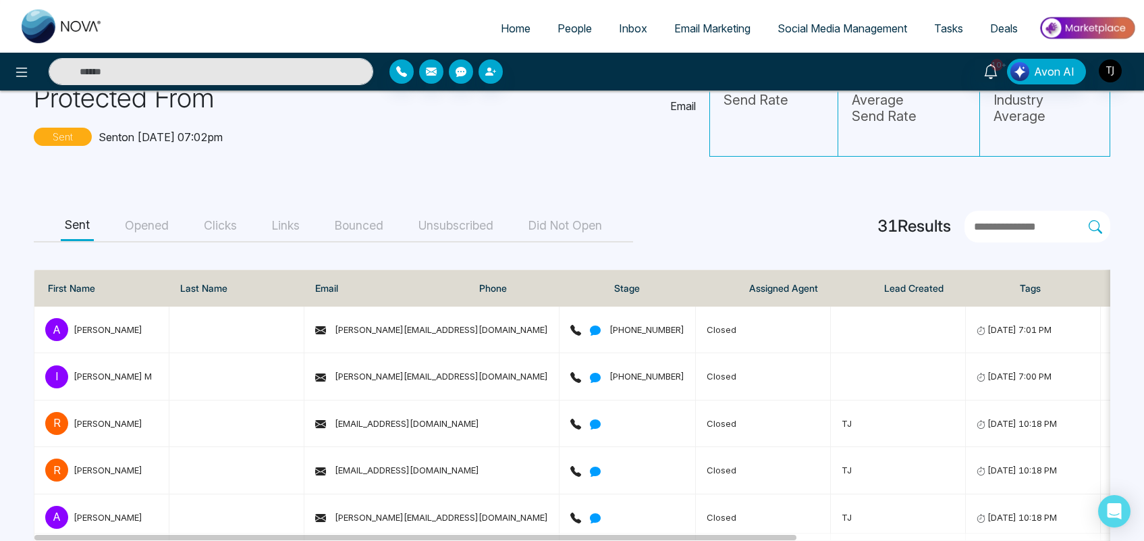
scroll to position [111, 0]
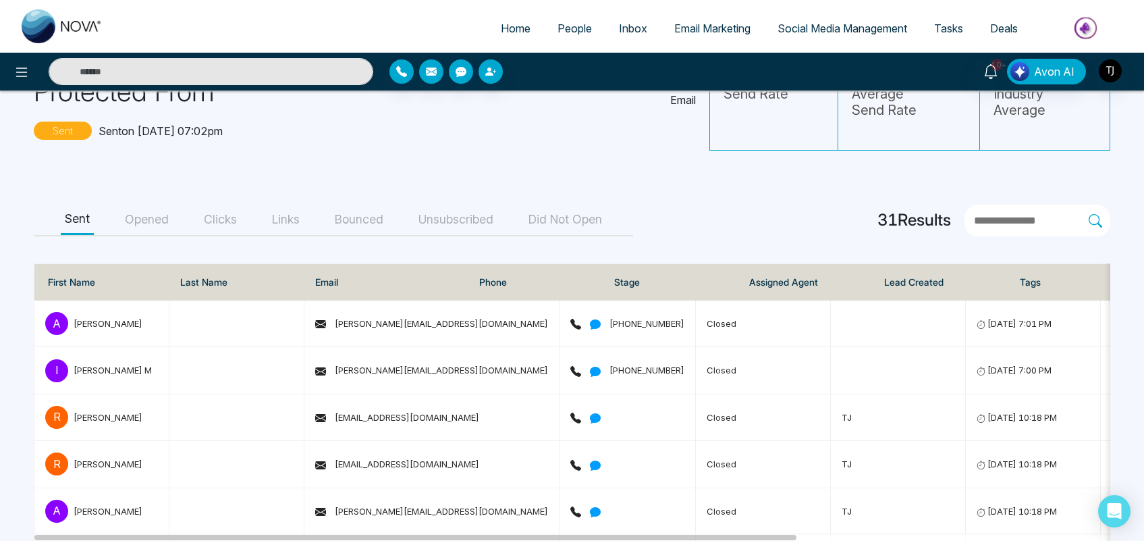
click at [143, 221] on button "Opened" at bounding box center [147, 220] width 52 height 30
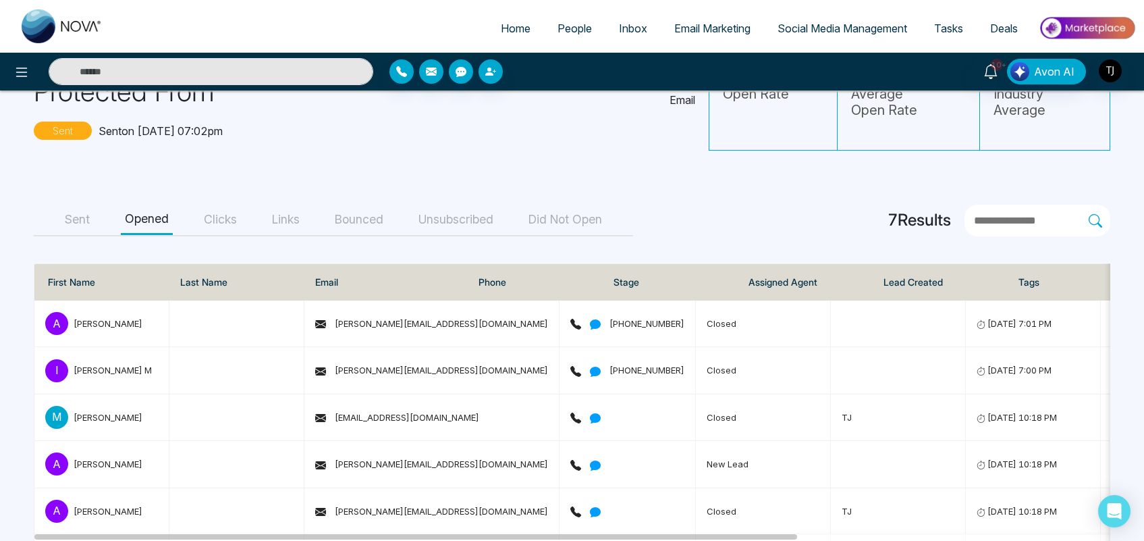
click at [211, 228] on button "Clicks" at bounding box center [220, 220] width 41 height 30
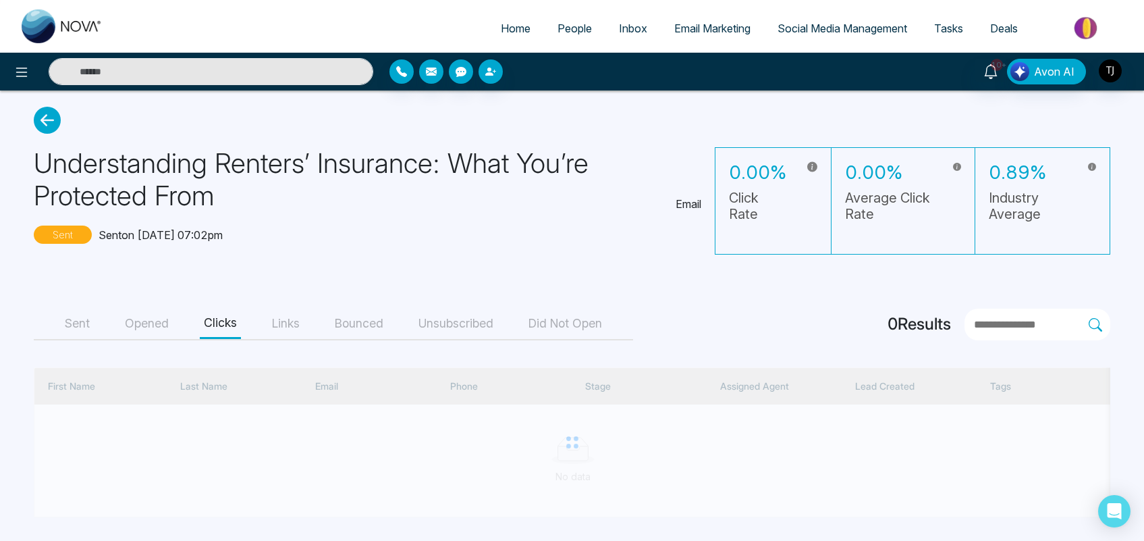
scroll to position [15, 0]
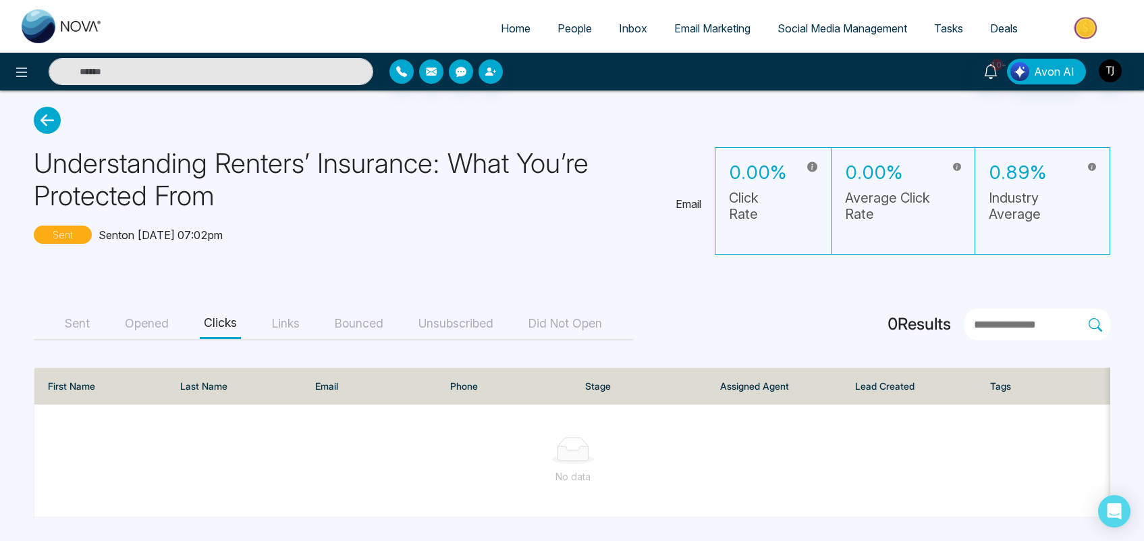
click at [297, 319] on button "Links" at bounding box center [286, 323] width 36 height 30
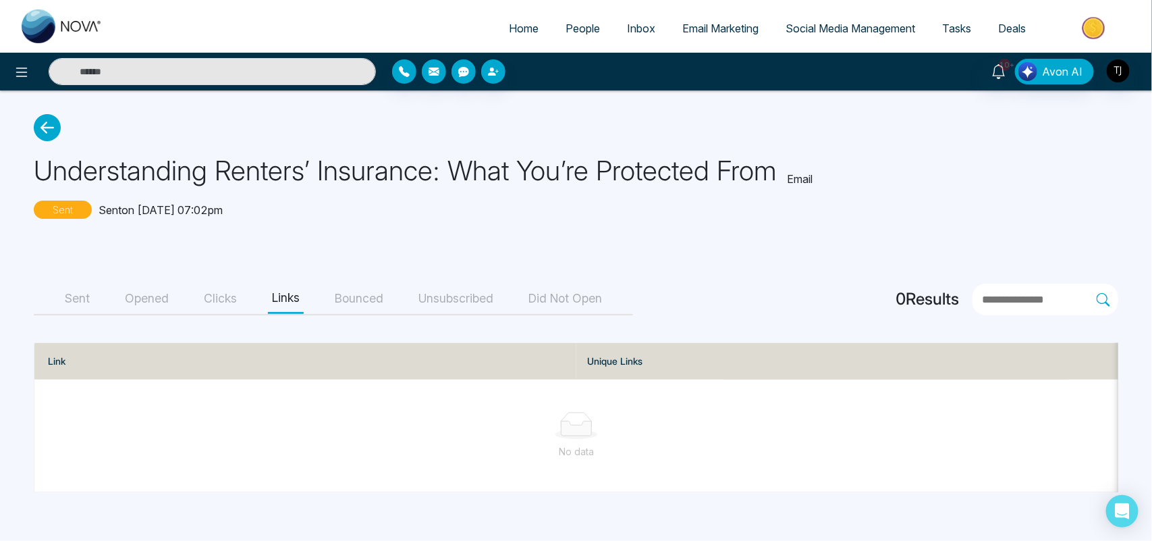
click at [373, 302] on button "Bounced" at bounding box center [359, 299] width 57 height 30
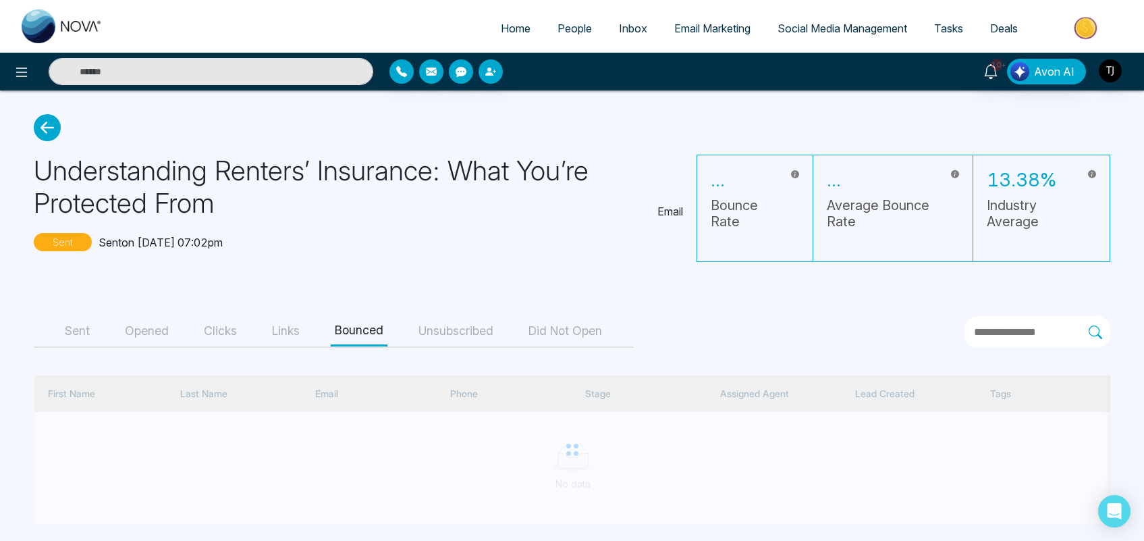
click at [485, 334] on button "Unsubscribed" at bounding box center [455, 331] width 83 height 30
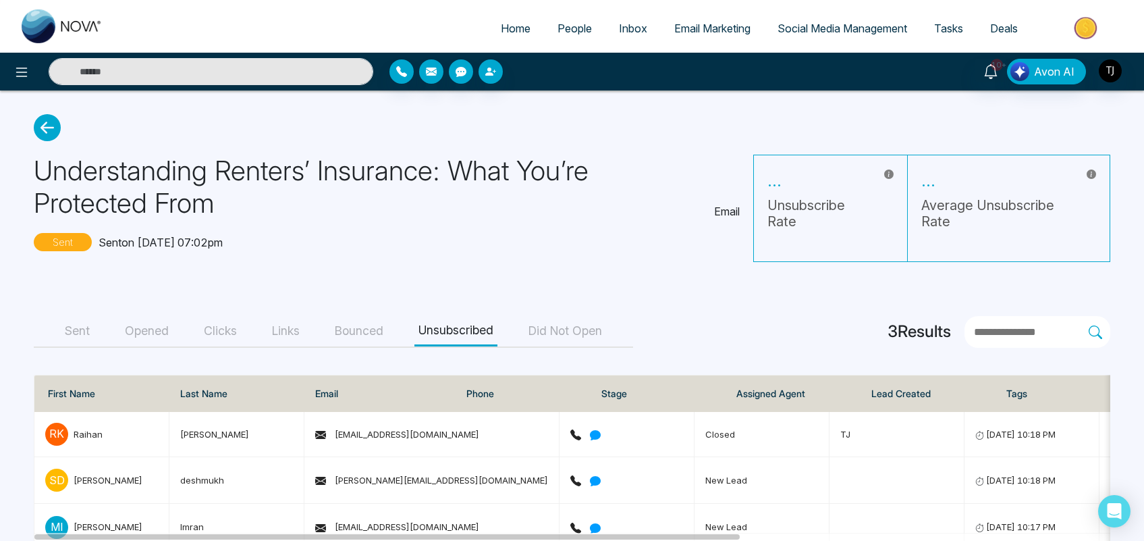
click at [578, 331] on button "Did Not Open" at bounding box center [565, 331] width 82 height 30
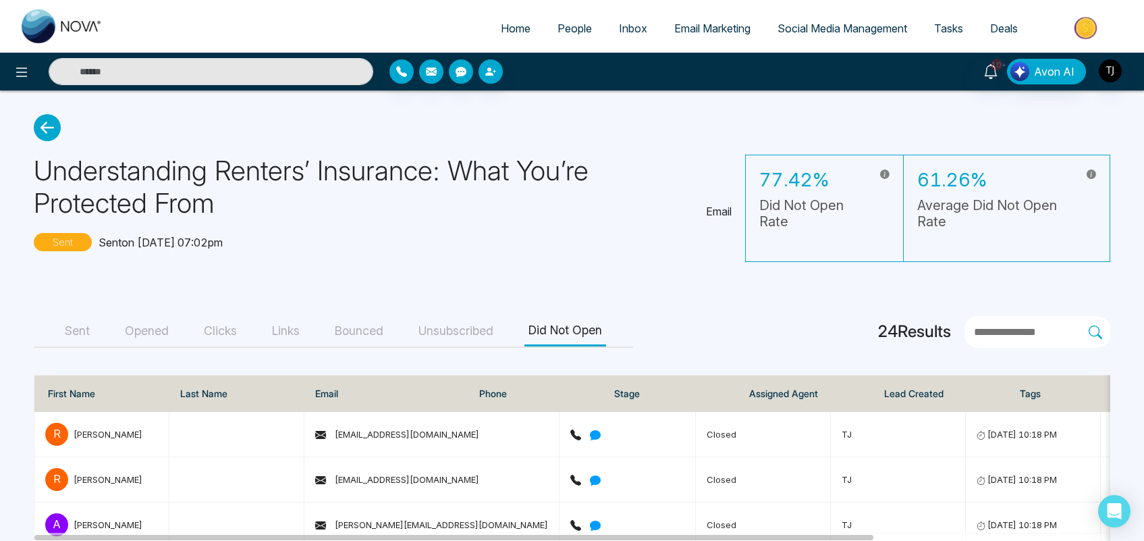
click at [719, 35] on link "Email Marketing" at bounding box center [712, 29] width 103 height 26
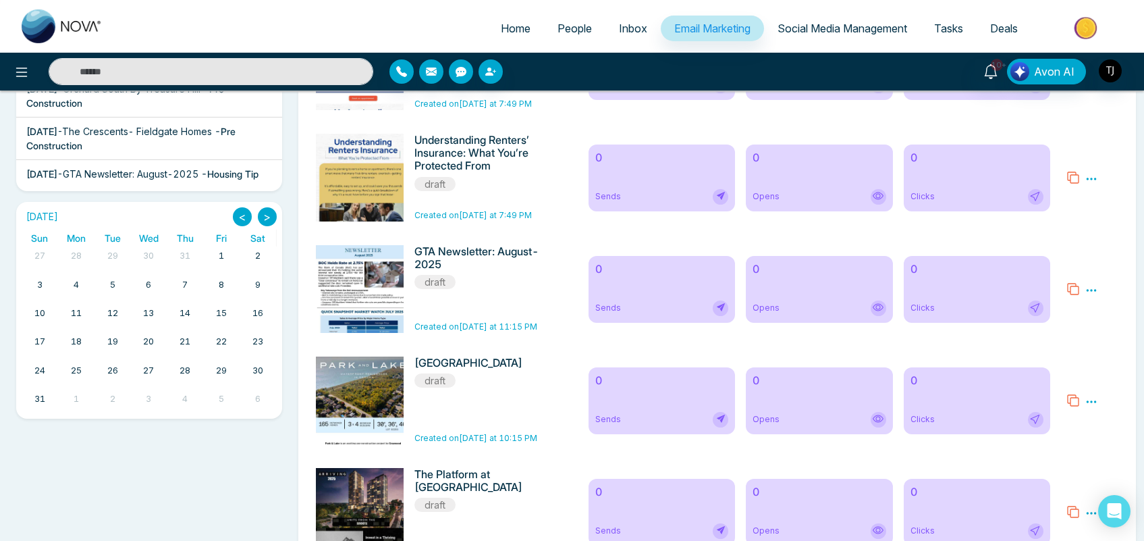
scroll to position [302, 0]
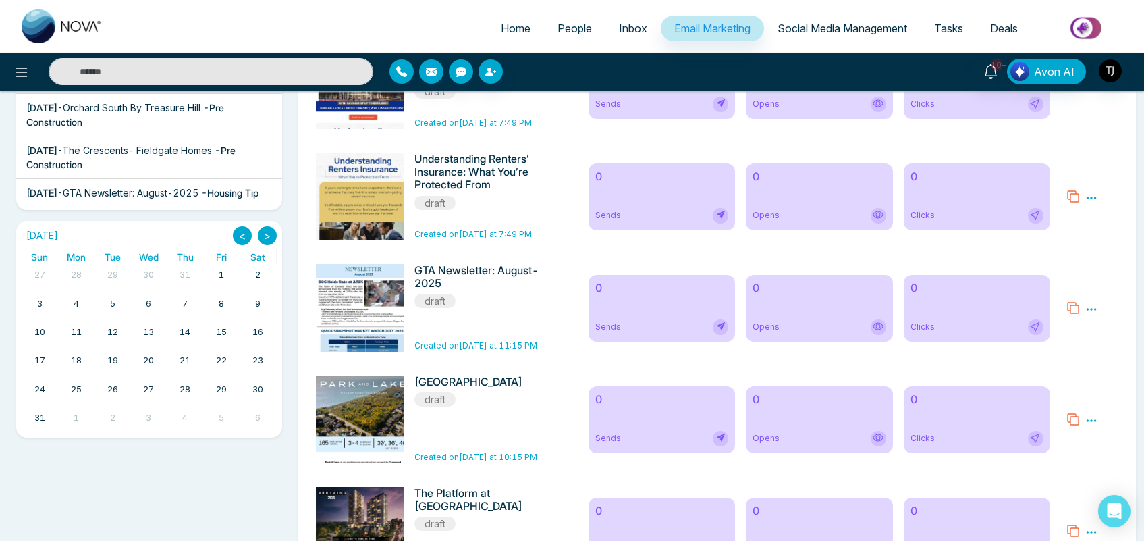
click at [842, 24] on span "Social Media Management" at bounding box center [843, 29] width 130 height 14
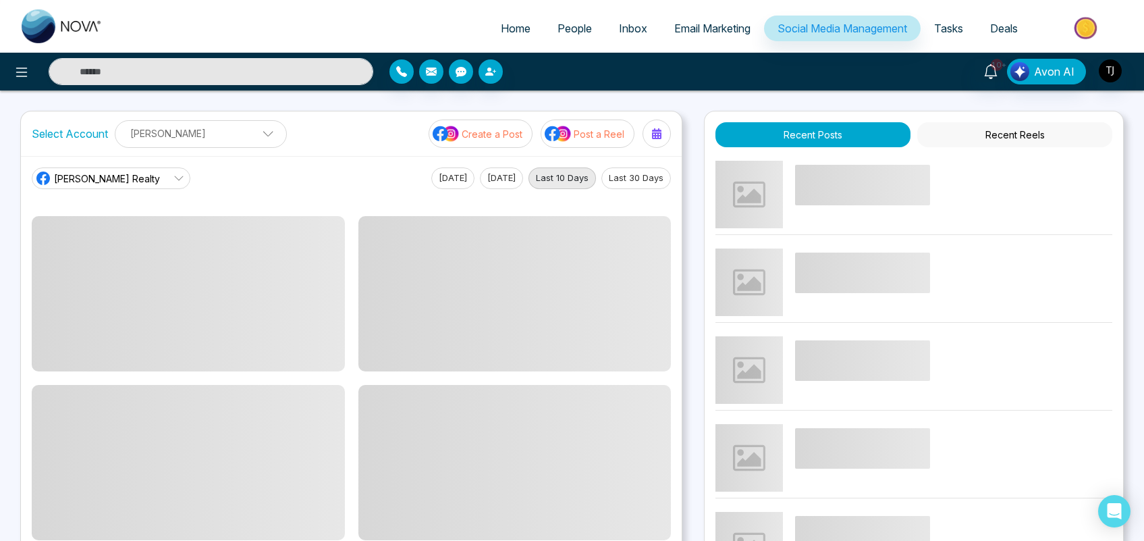
click at [234, 134] on p "[PERSON_NAME]" at bounding box center [201, 133] width 155 height 22
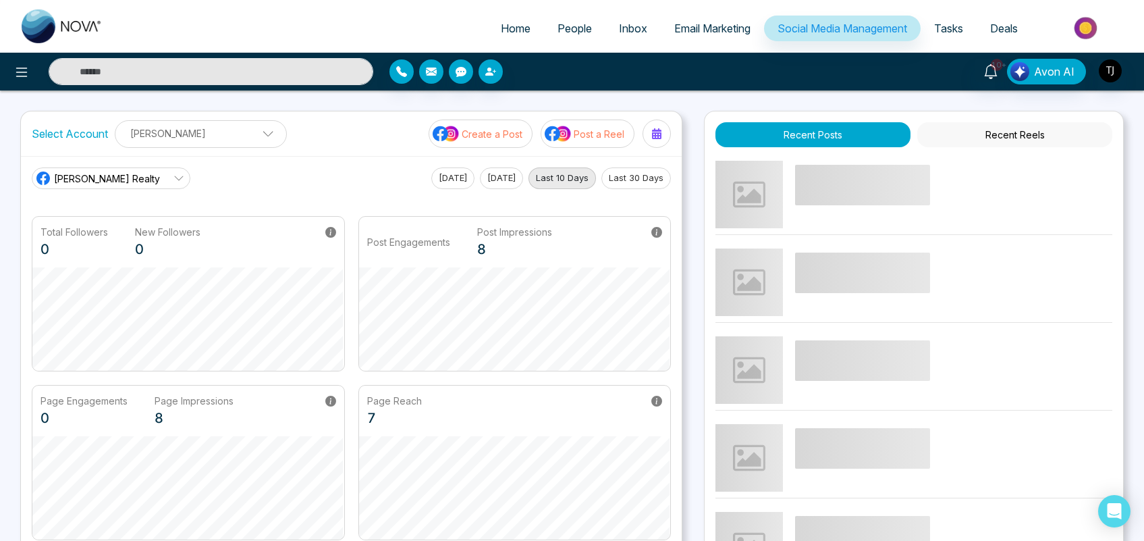
click at [115, 179] on span "[PERSON_NAME] Realty" at bounding box center [107, 178] width 106 height 14
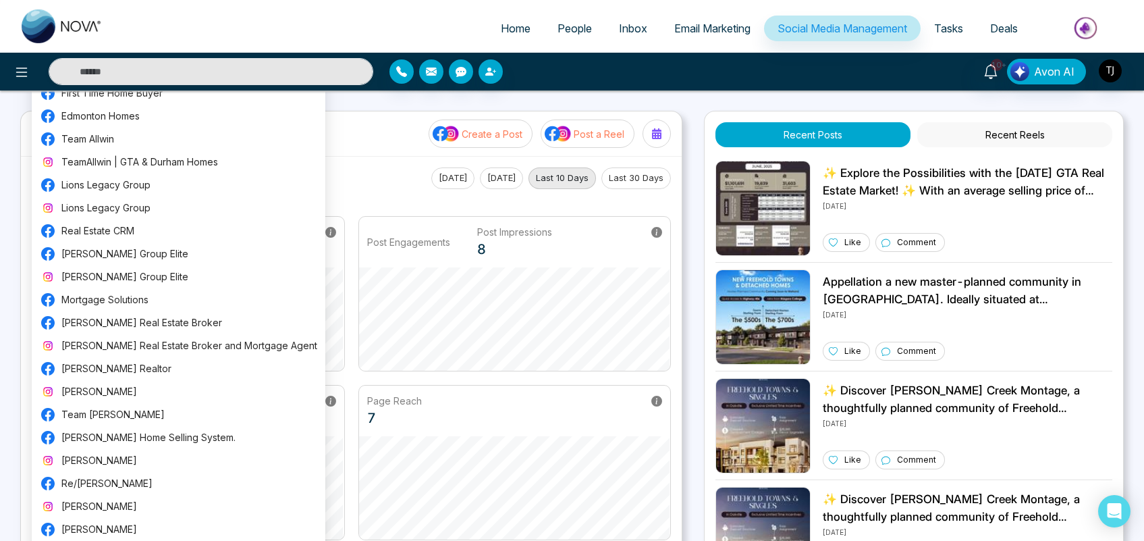
click at [339, 178] on div "[PERSON_NAME] Realty [DATE] [DATE] Last 10 Days Last 30 Days" at bounding box center [351, 178] width 639 height 22
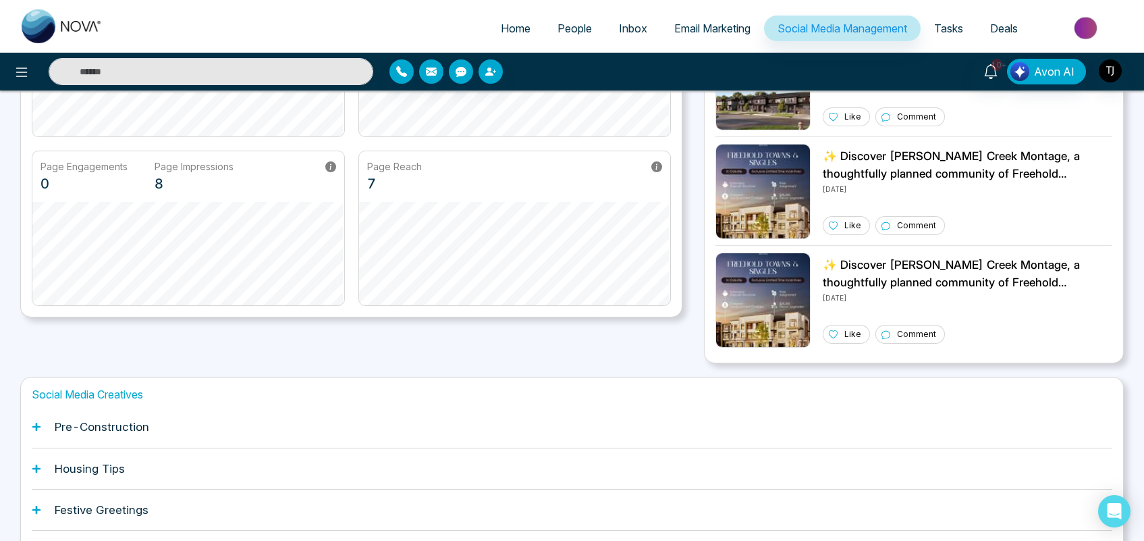
scroll to position [332, 0]
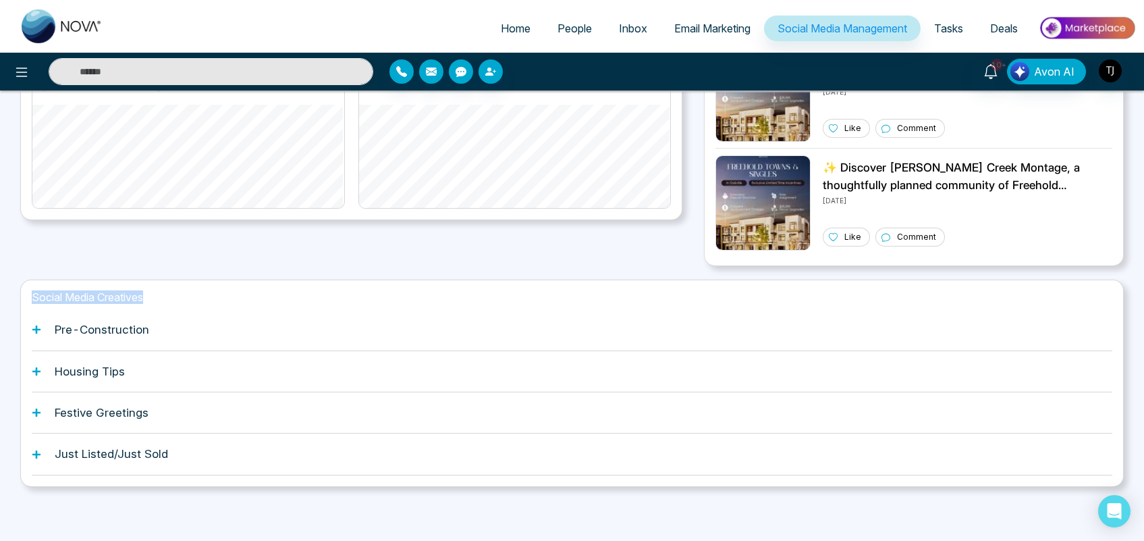
drag, startPoint x: 159, startPoint y: 297, endPoint x: 28, endPoint y: 295, distance: 130.3
click at [28, 295] on div "Social Media Creatives Pre-Construction Housing Tips Festive Greetings Just Lis…" at bounding box center [572, 382] width 1104 height 207
click at [137, 323] on h1 "Pre-Construction" at bounding box center [102, 330] width 95 height 14
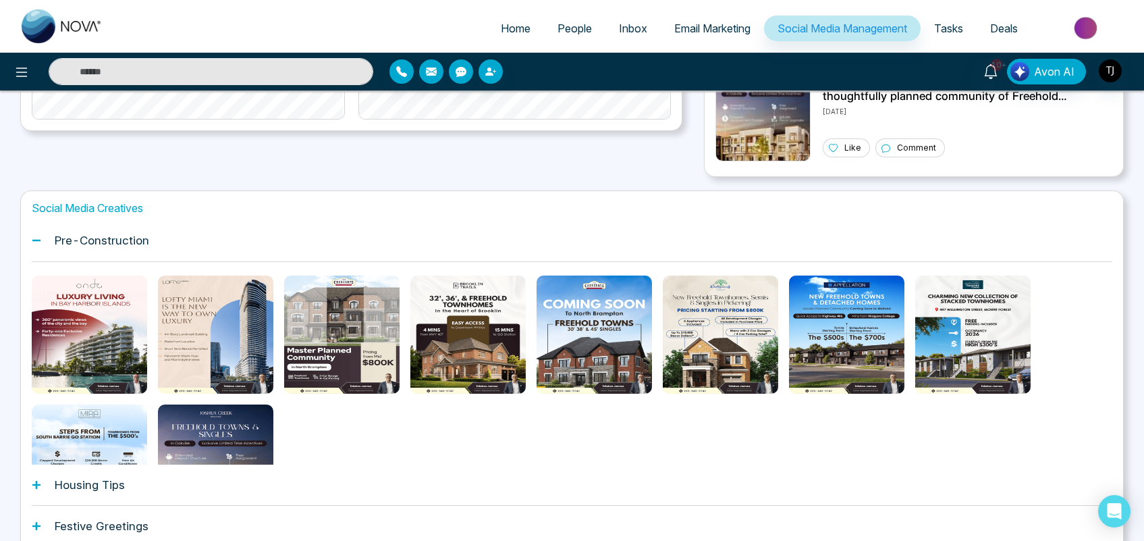
scroll to position [429, 0]
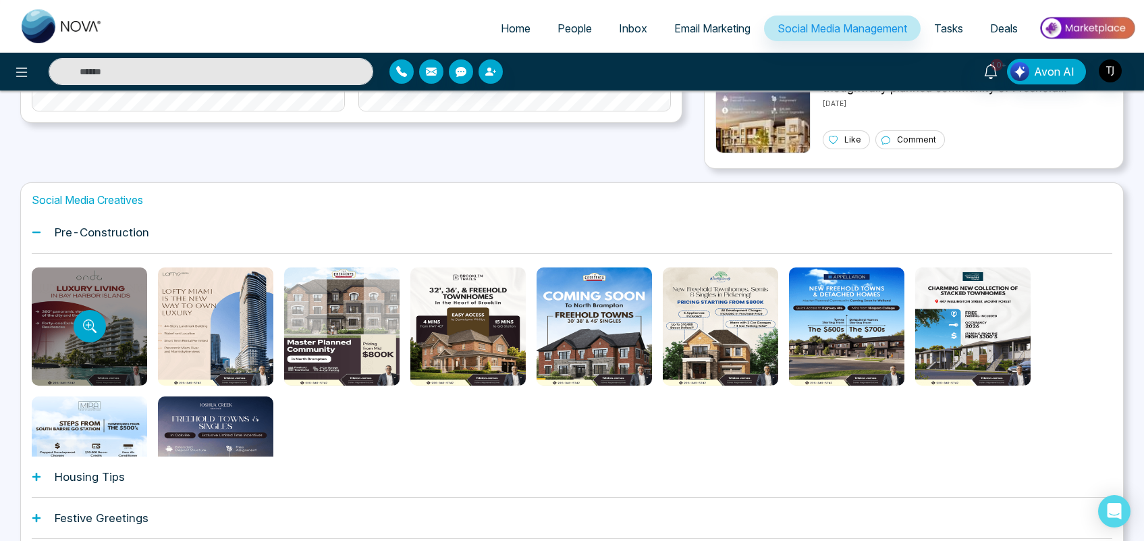
click at [113, 292] on div at bounding box center [89, 326] width 115 height 118
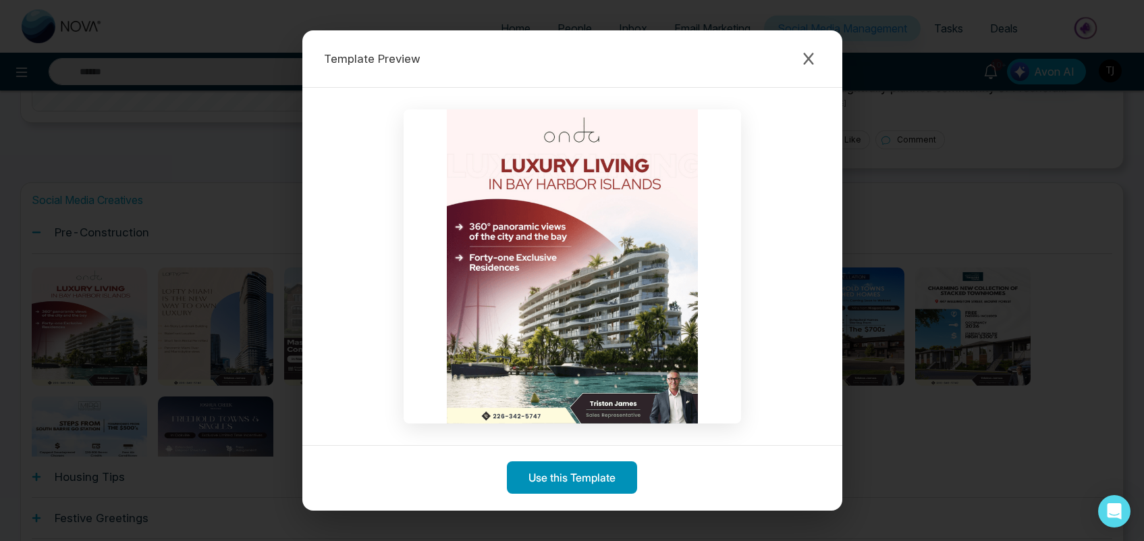
click at [552, 477] on button "Use this Template" at bounding box center [572, 477] width 130 height 32
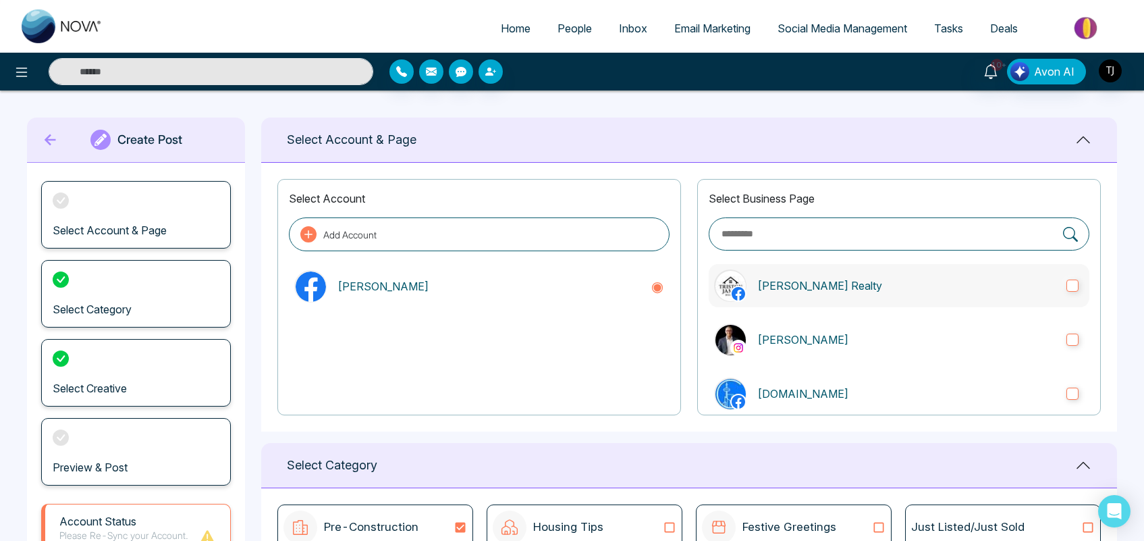
click at [919, 289] on p "[PERSON_NAME] Realty" at bounding box center [906, 285] width 298 height 16
click at [865, 329] on label "[PERSON_NAME]" at bounding box center [899, 339] width 381 height 43
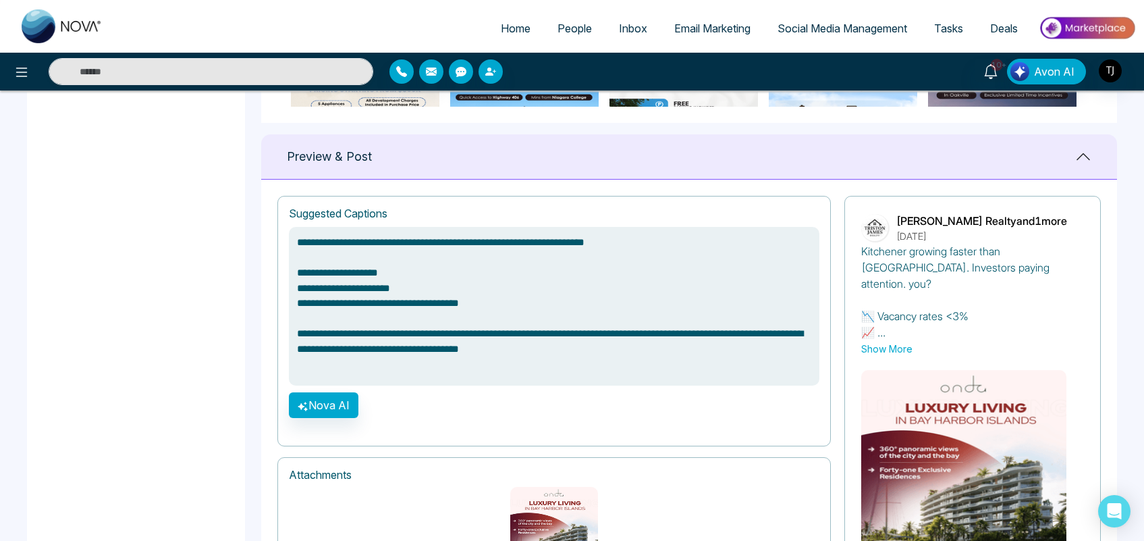
scroll to position [868, 0]
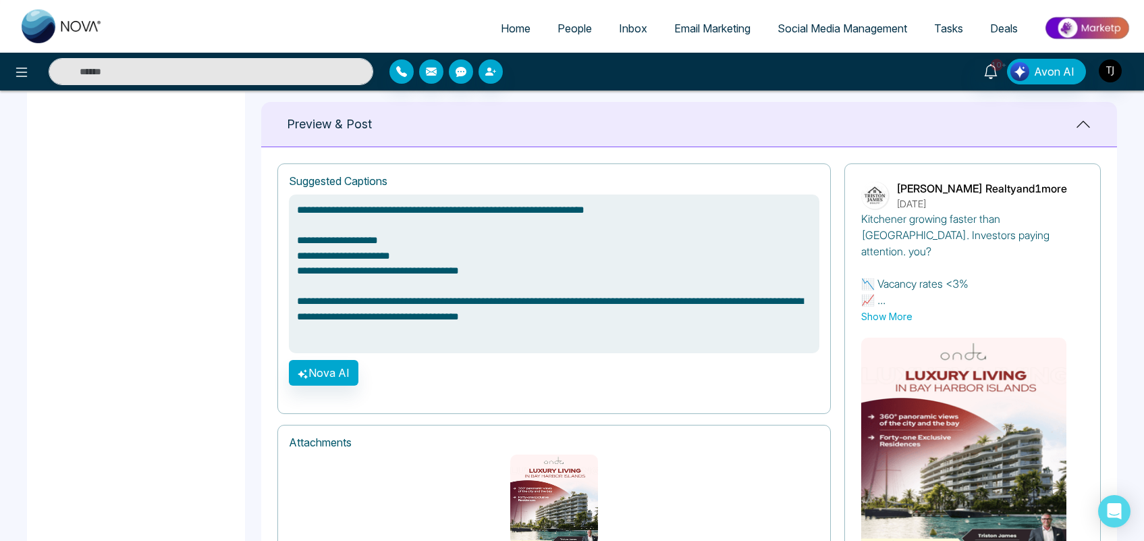
click at [500, 308] on textarea "**********" at bounding box center [554, 273] width 531 height 159
click at [454, 325] on textarea "**********" at bounding box center [554, 273] width 531 height 159
click at [312, 378] on button "Nova AI" at bounding box center [324, 373] width 70 height 26
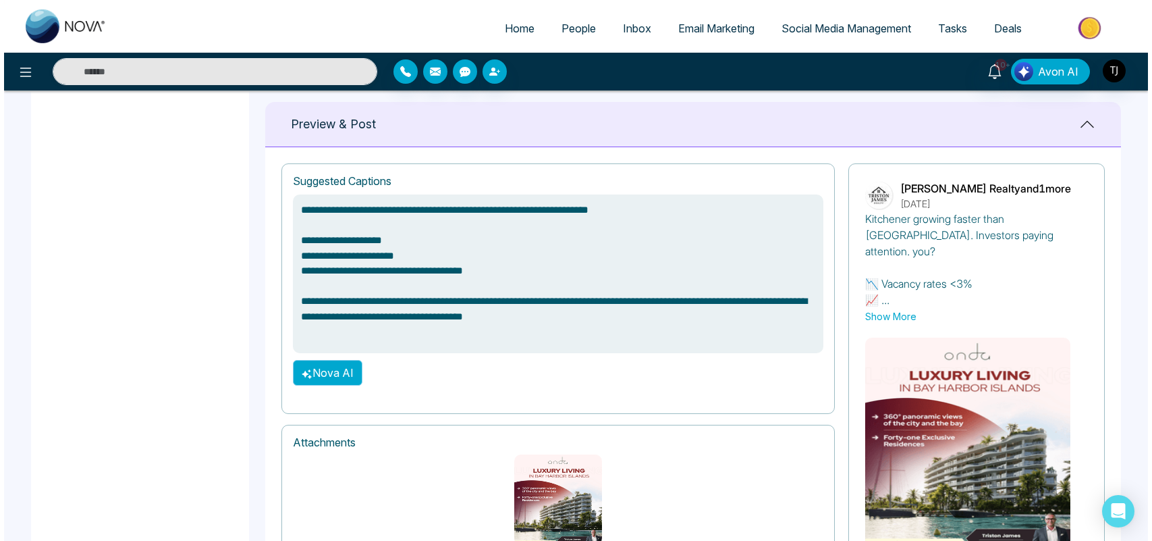
type textarea "**********"
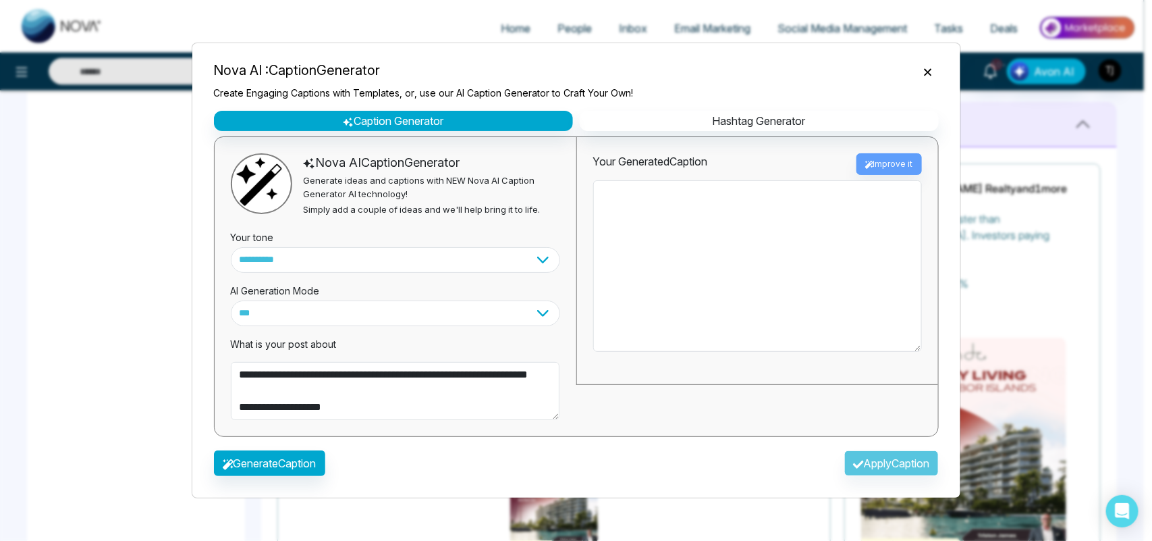
type textarea "**********"
click at [406, 262] on select "**********" at bounding box center [395, 260] width 329 height 26
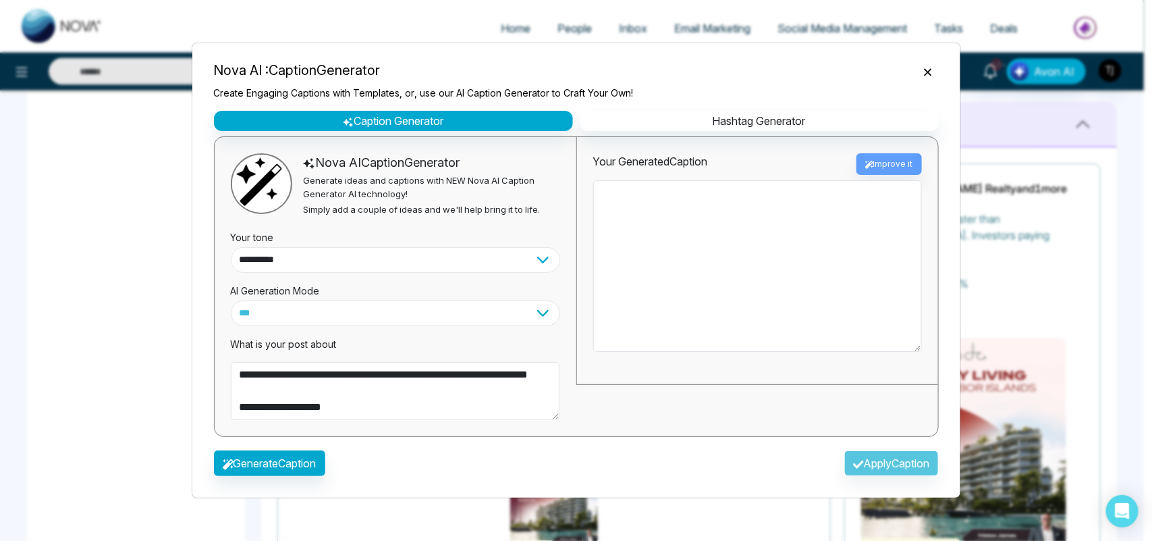
select select "********"
click at [231, 247] on select "**********" at bounding box center [395, 260] width 329 height 26
type textarea "**********"
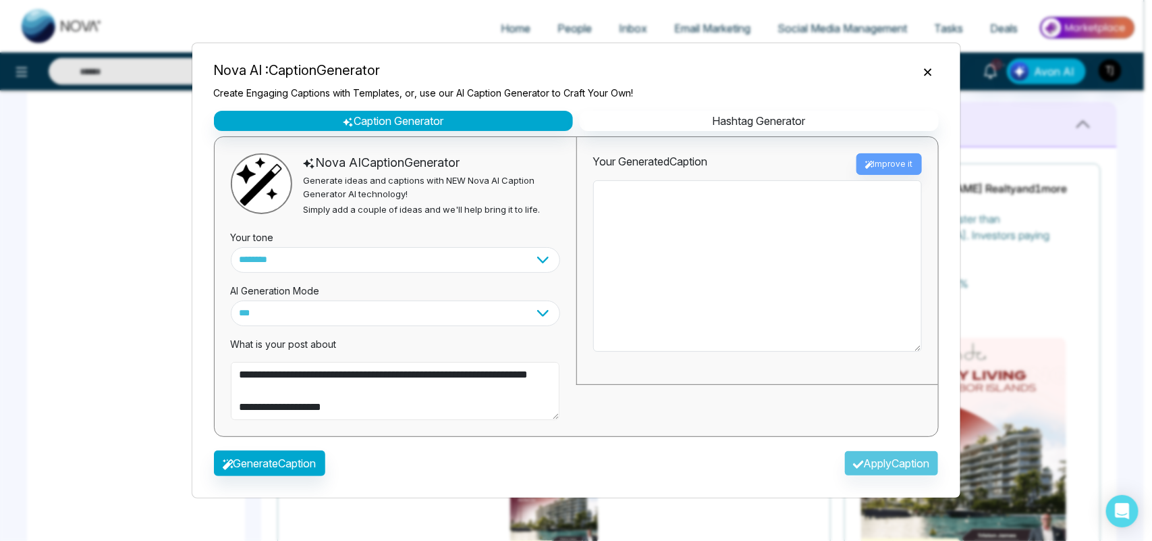
type textarea "**********"
click at [335, 382] on textarea "**********" at bounding box center [395, 391] width 329 height 58
drag, startPoint x: 348, startPoint y: 406, endPoint x: 234, endPoint y: 373, distance: 117.9
click at [234, 373] on textarea "**********" at bounding box center [395, 391] width 329 height 58
click at [290, 385] on textarea "**********" at bounding box center [395, 391] width 329 height 58
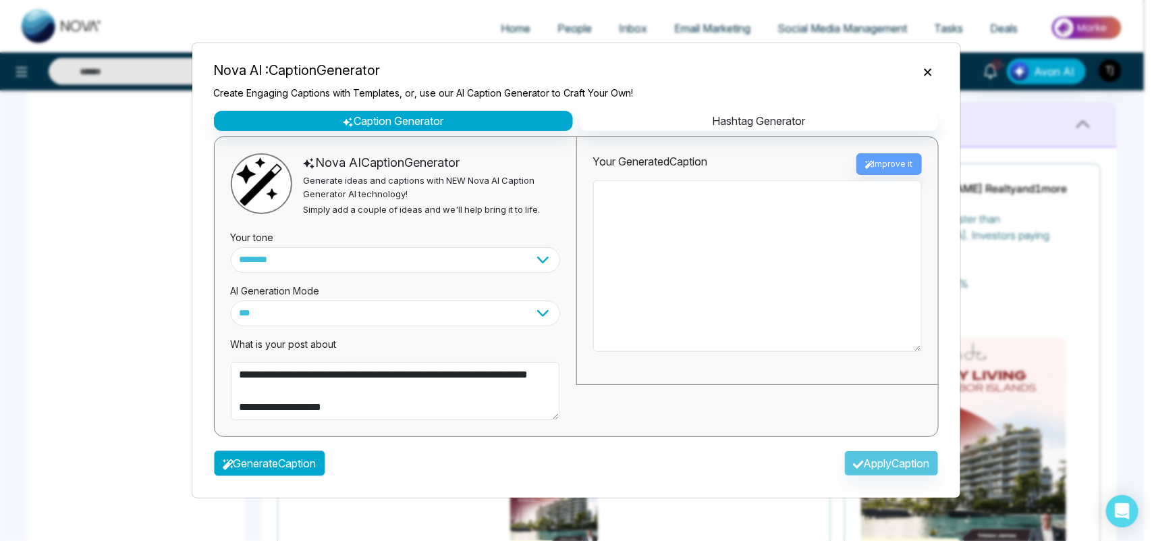
click at [281, 456] on button "Generate Caption" at bounding box center [269, 463] width 111 height 26
type textarea "**********"
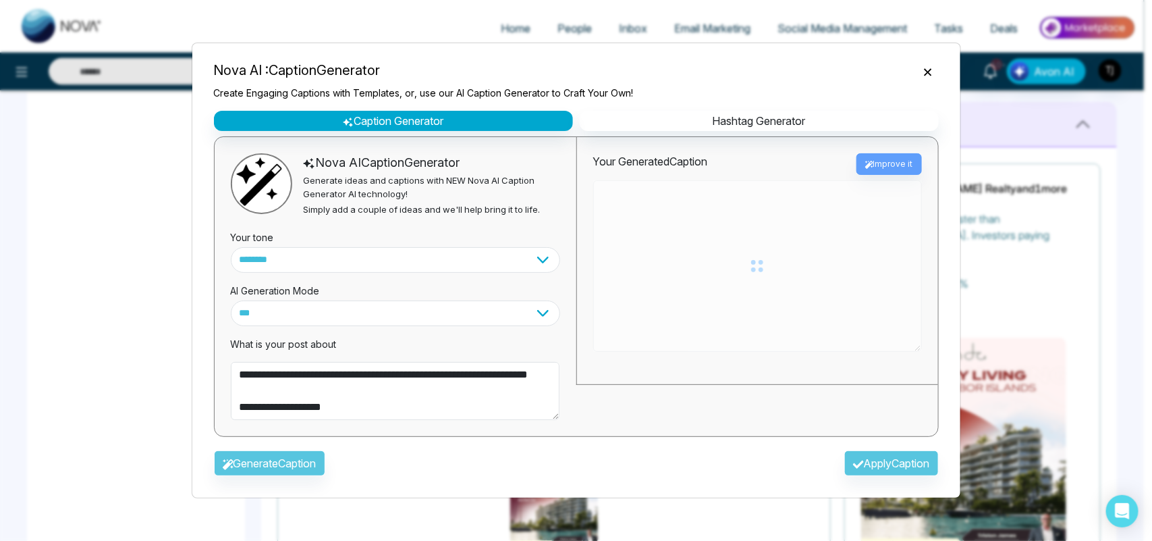
type textarea "**********"
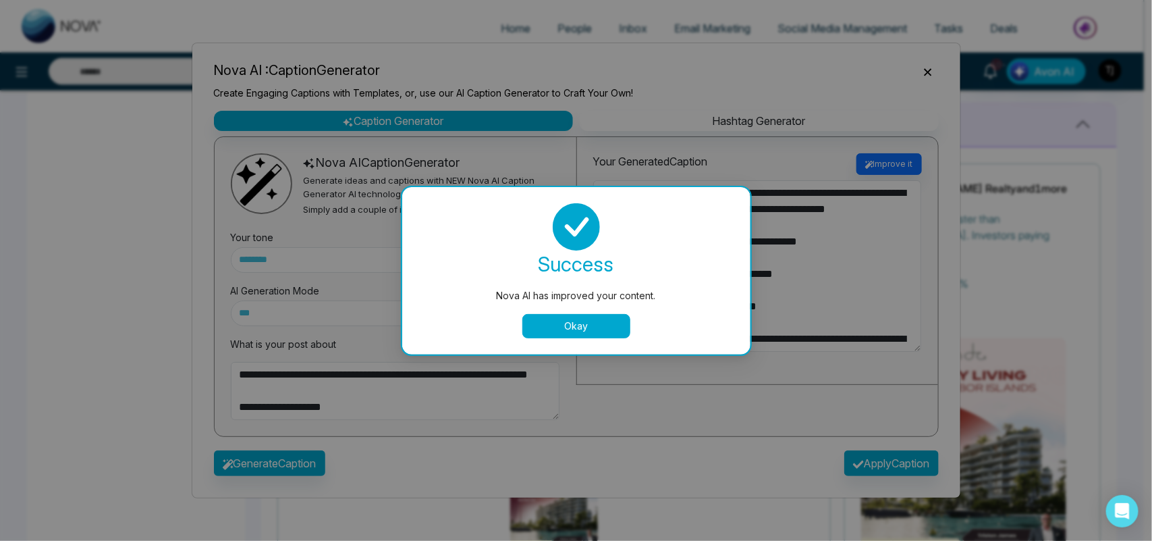
click at [595, 325] on button "Okay" at bounding box center [576, 326] width 108 height 24
type textarea "**********"
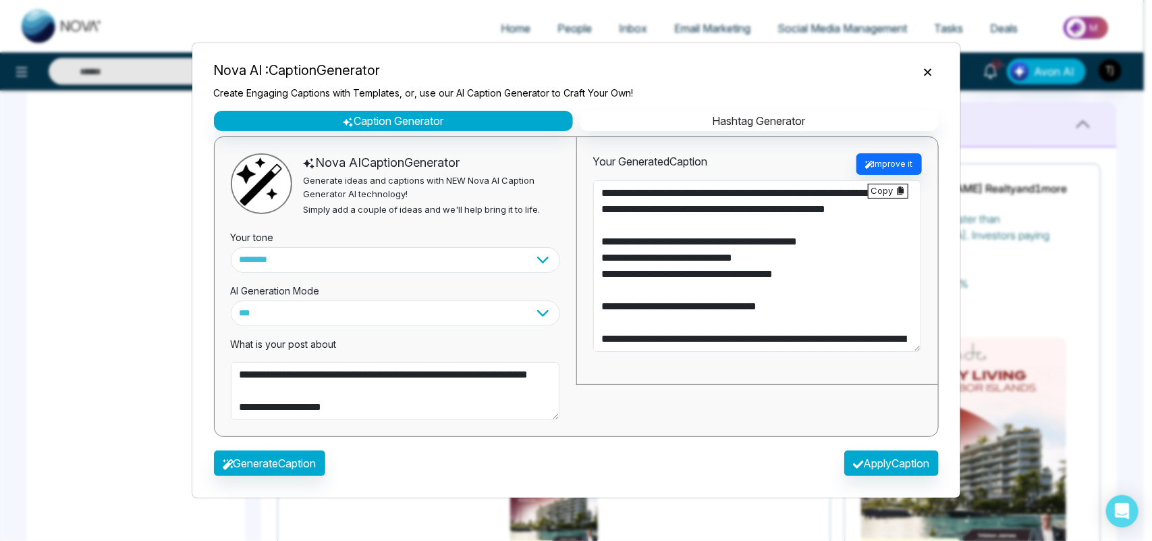
type textarea "**********"
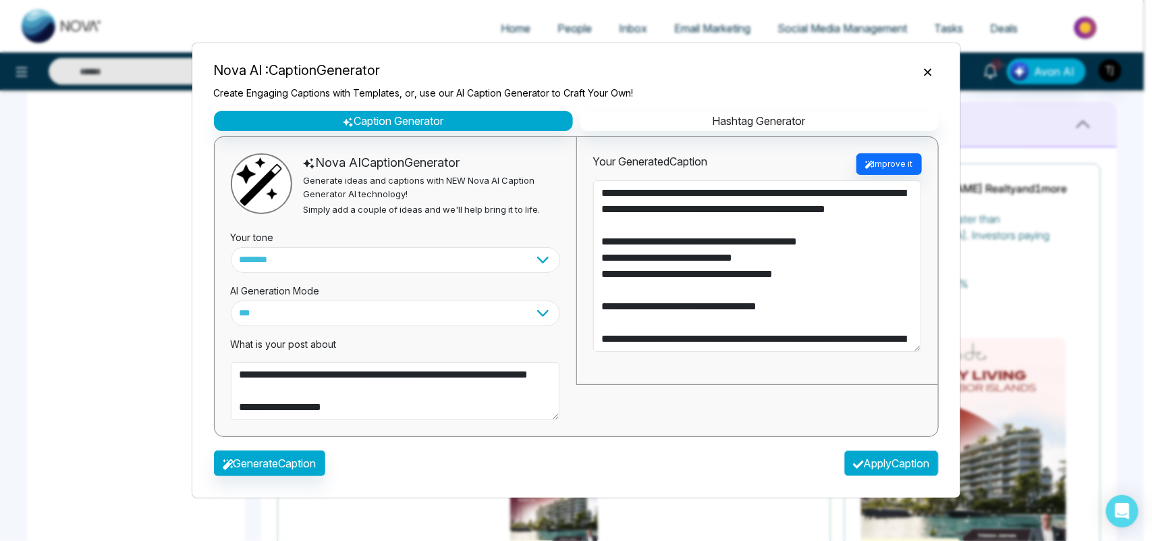
click at [861, 464] on button "Apply Caption" at bounding box center [891, 463] width 95 height 26
type textarea "**********"
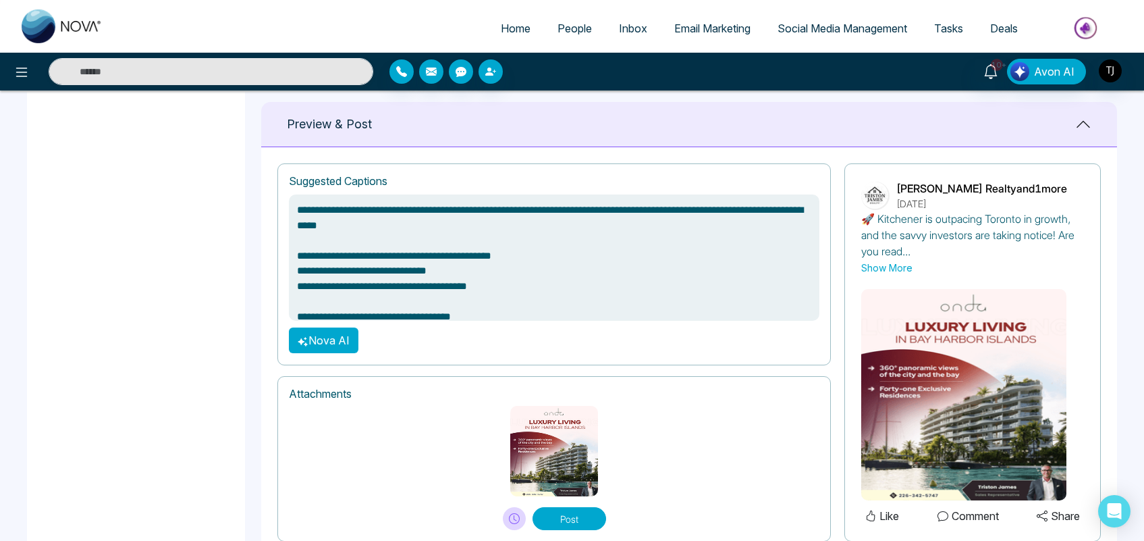
scroll to position [913, 0]
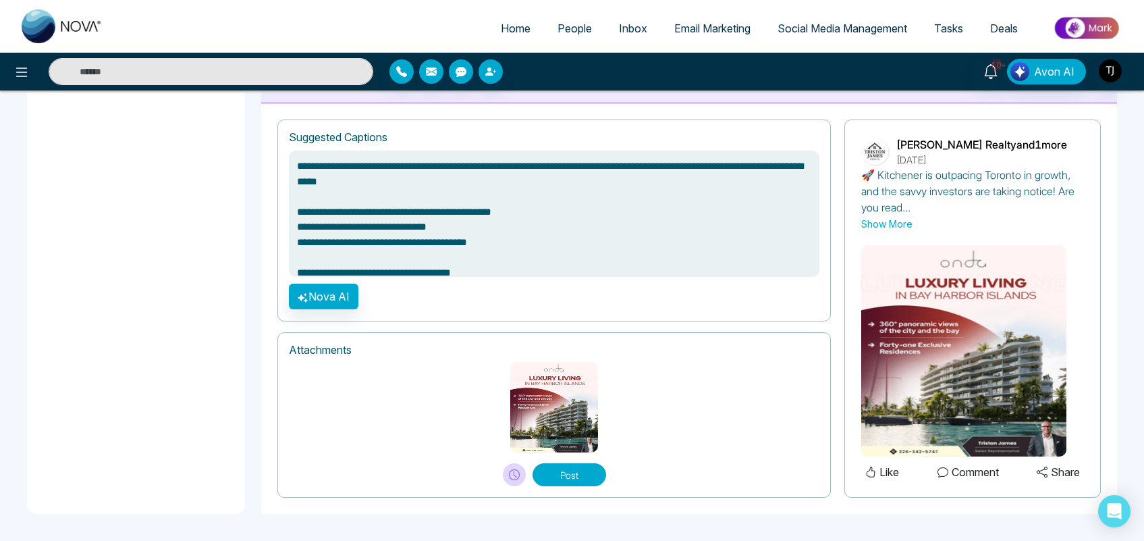
click at [863, 28] on span "Social Media Management" at bounding box center [843, 29] width 130 height 14
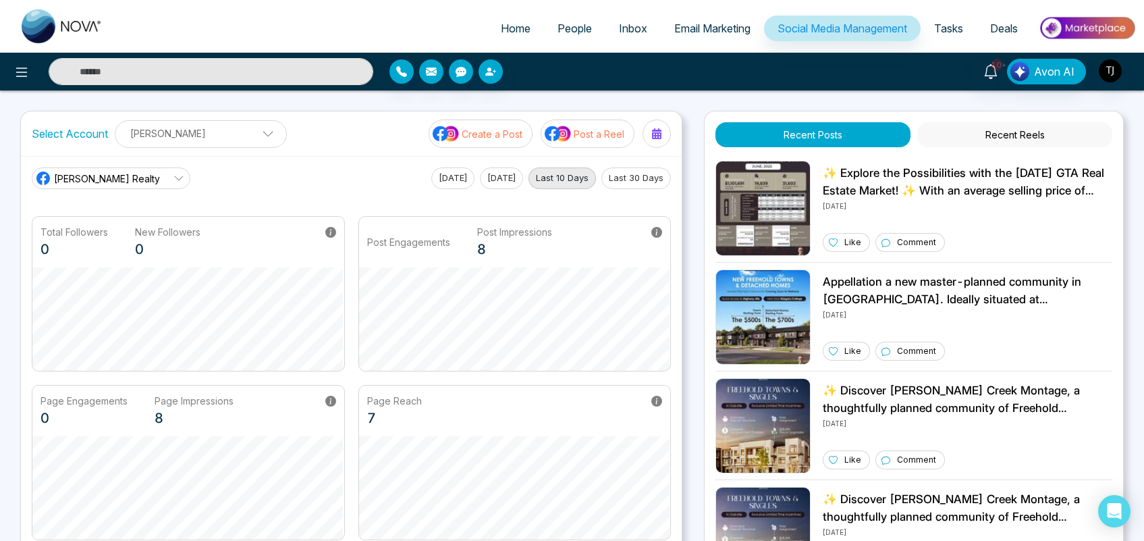
click at [481, 132] on p "Create a Post" at bounding box center [492, 134] width 61 height 14
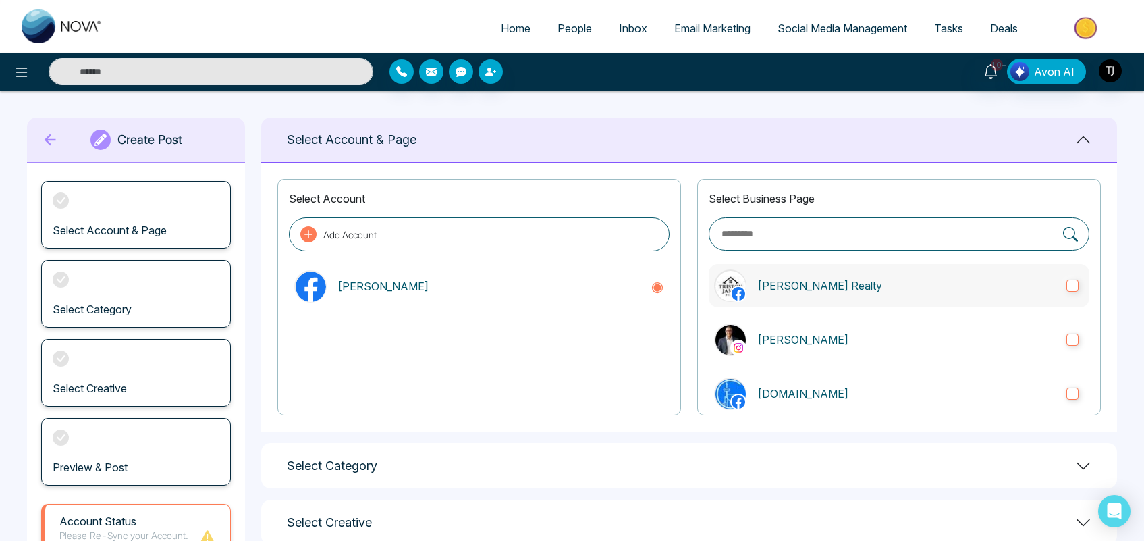
click at [909, 298] on label "[PERSON_NAME] Realty" at bounding box center [899, 285] width 381 height 43
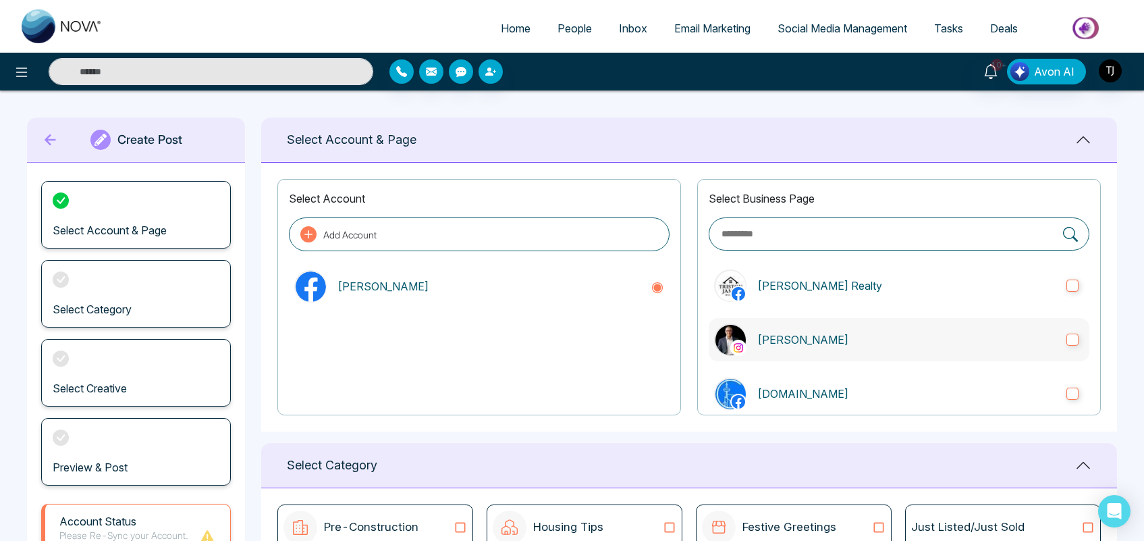
click at [912, 342] on p "[PERSON_NAME]" at bounding box center [906, 339] width 298 height 16
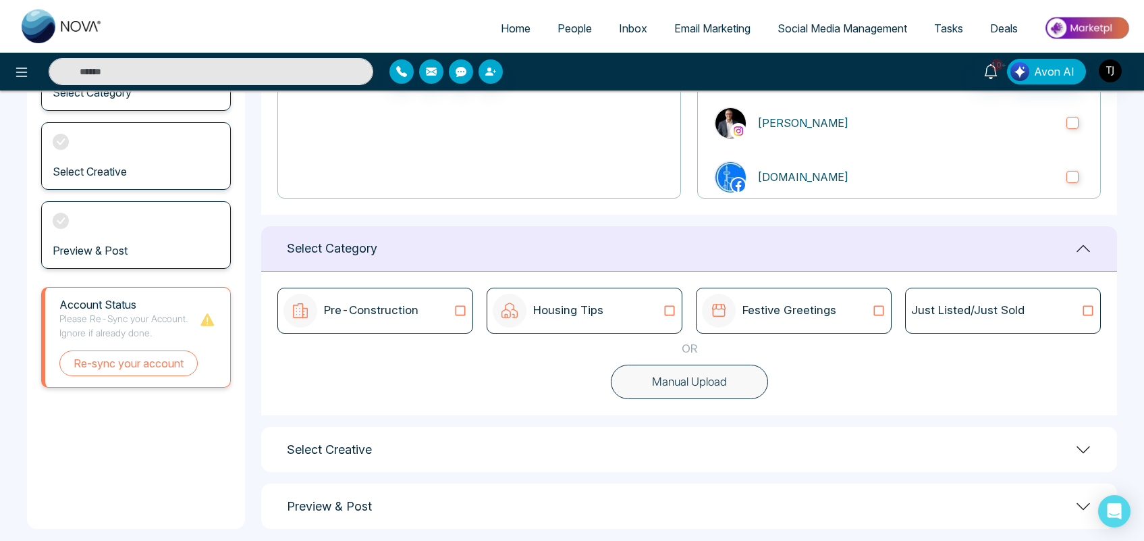
scroll to position [232, 0]
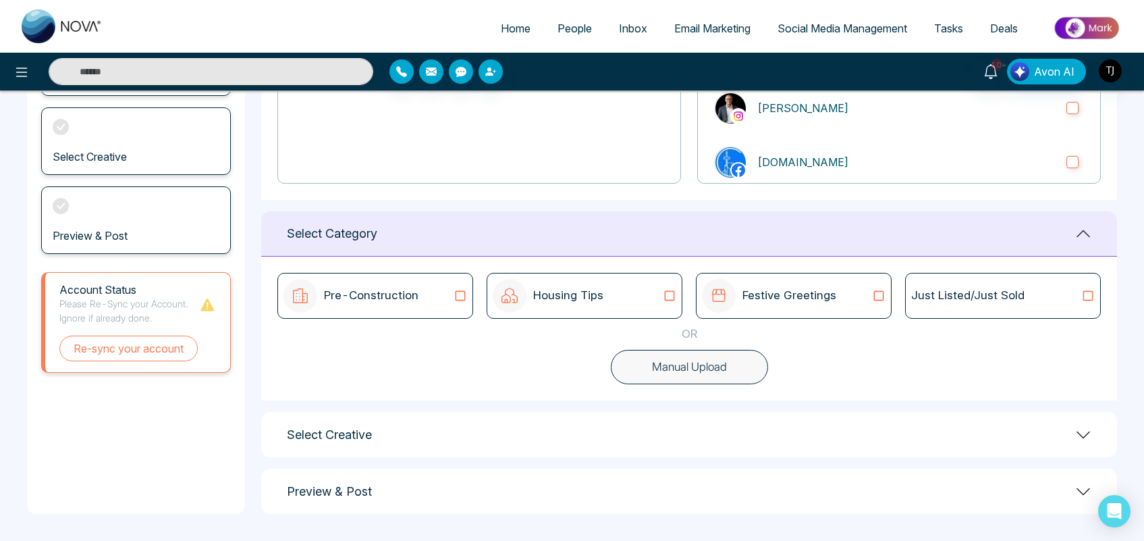
click at [694, 362] on button "Manual Upload" at bounding box center [689, 367] width 157 height 35
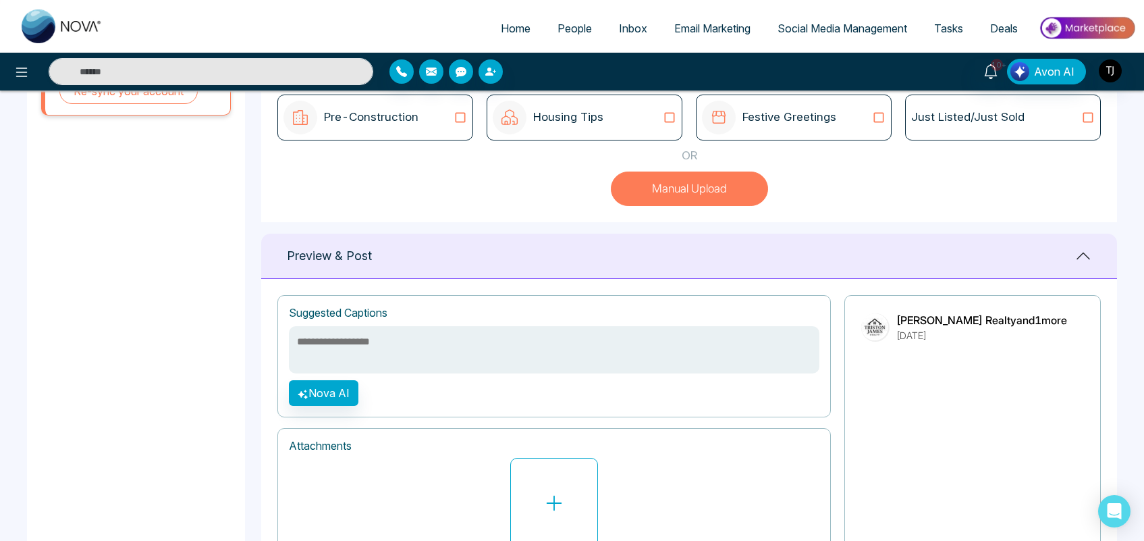
scroll to position [488, 0]
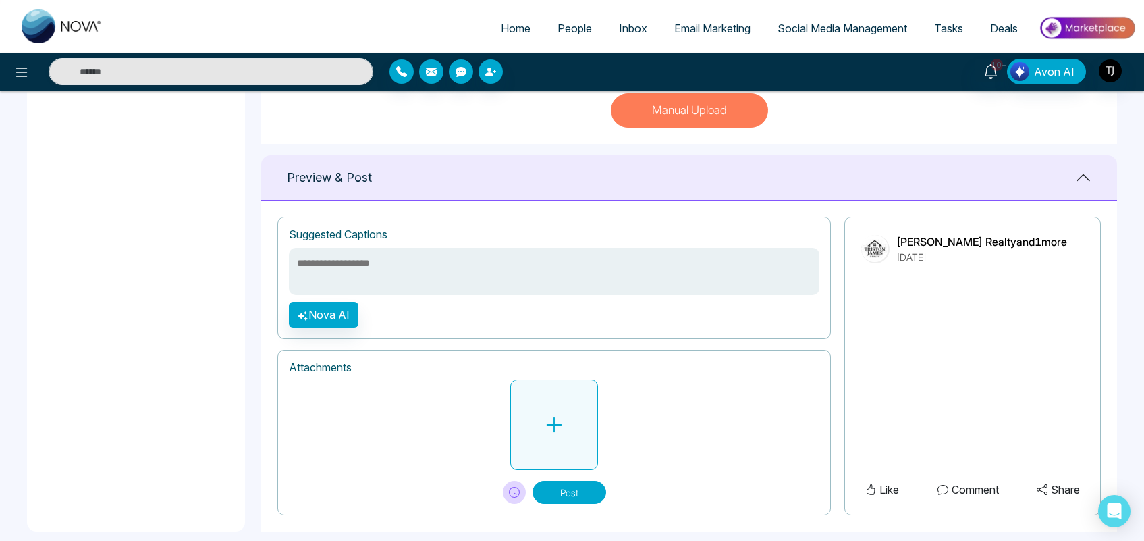
click at [560, 433] on icon at bounding box center [554, 424] width 20 height 20
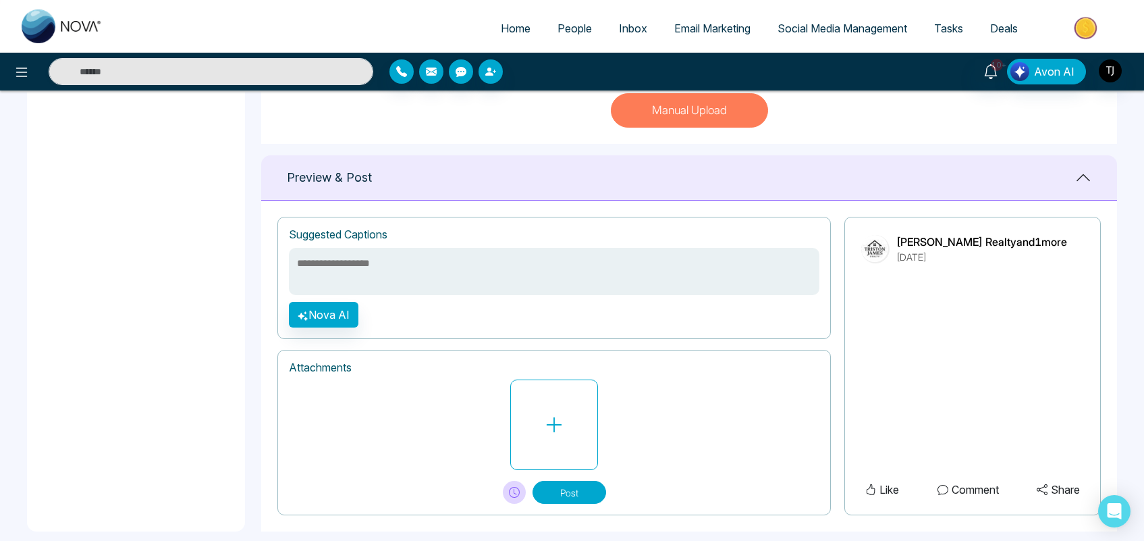
click at [416, 275] on textarea at bounding box center [554, 271] width 531 height 47
click at [844, 24] on span "Social Media Management" at bounding box center [843, 29] width 130 height 14
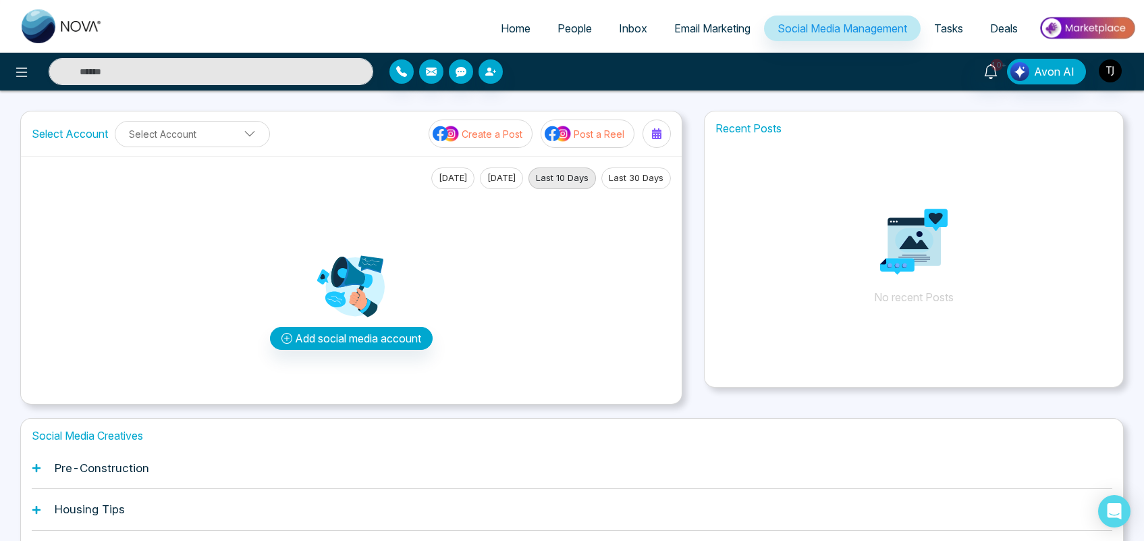
click at [595, 136] on p "Post a Reel" at bounding box center [599, 134] width 51 height 14
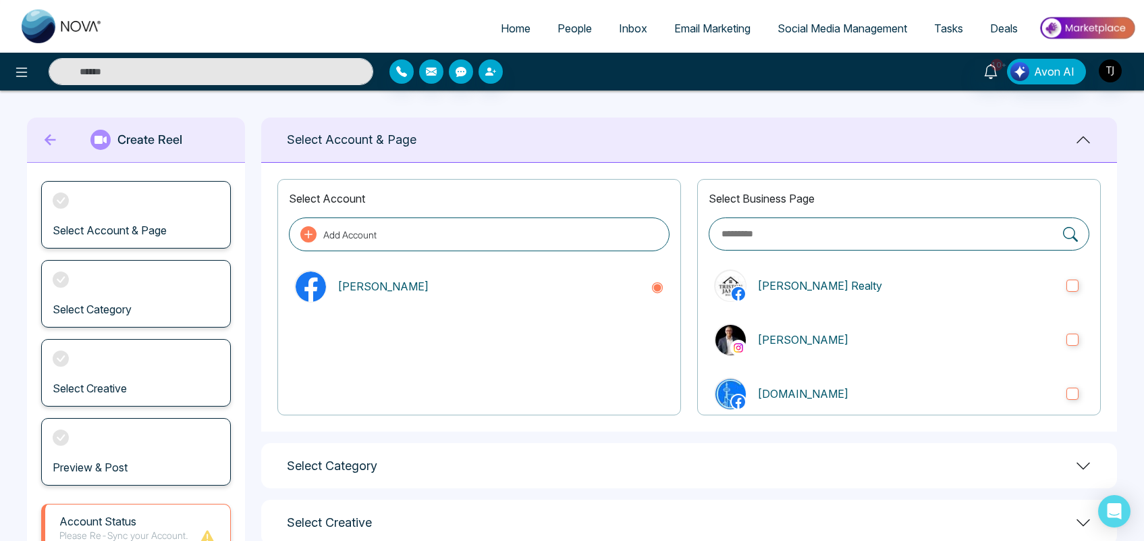
scroll to position [111, 0]
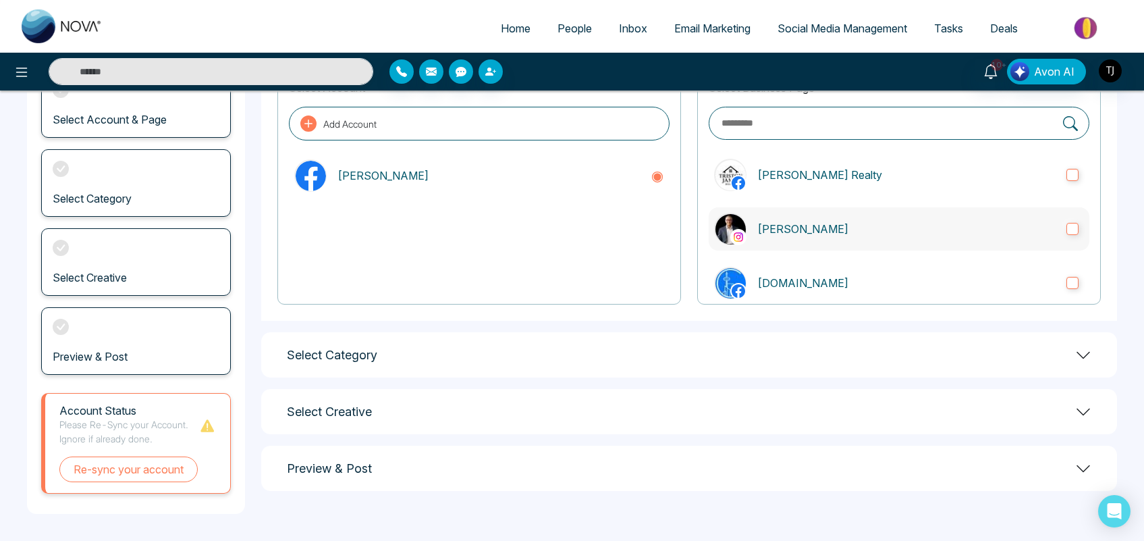
click at [875, 225] on p "[PERSON_NAME]" at bounding box center [906, 229] width 298 height 16
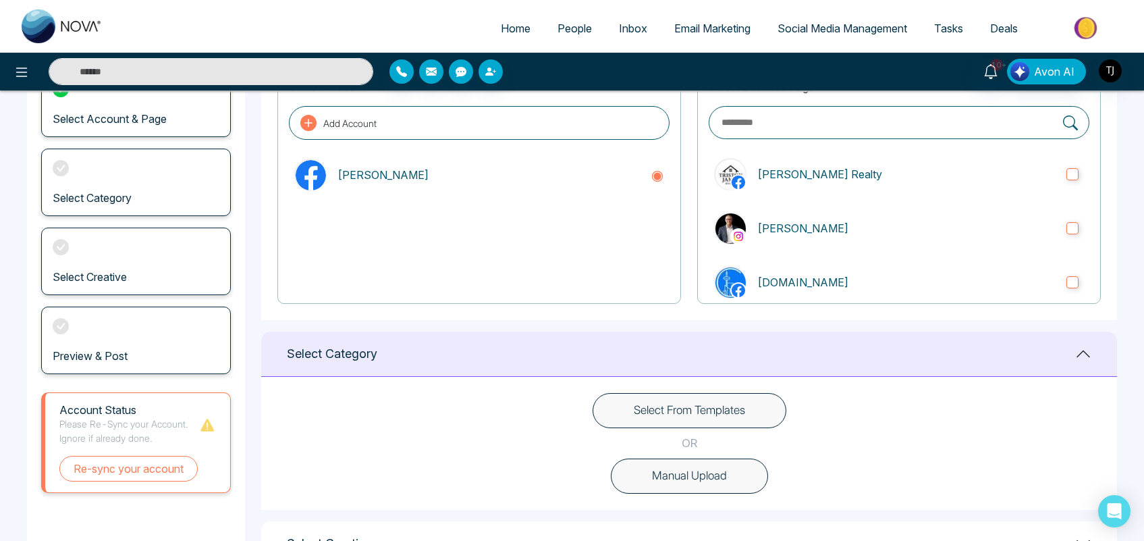
click at [701, 408] on button "Select From Templates" at bounding box center [690, 410] width 194 height 35
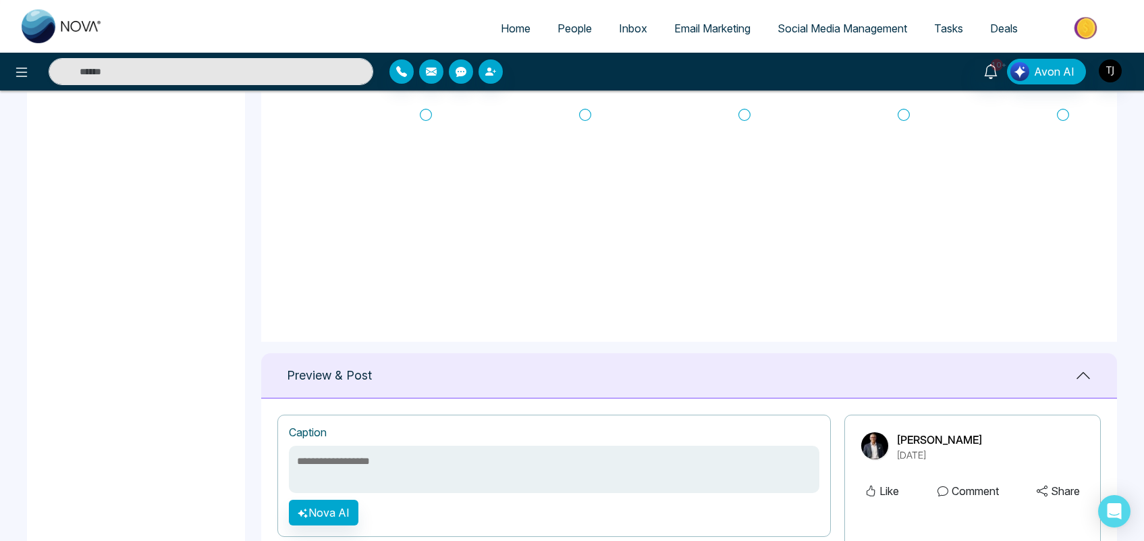
scroll to position [822, 0]
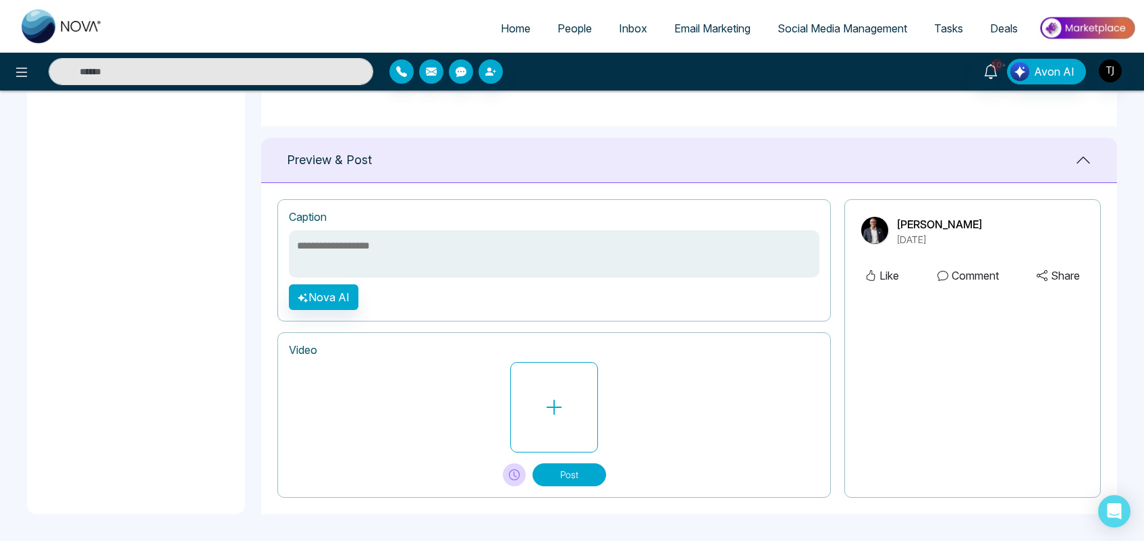
click at [827, 29] on span "Social Media Management" at bounding box center [843, 29] width 130 height 14
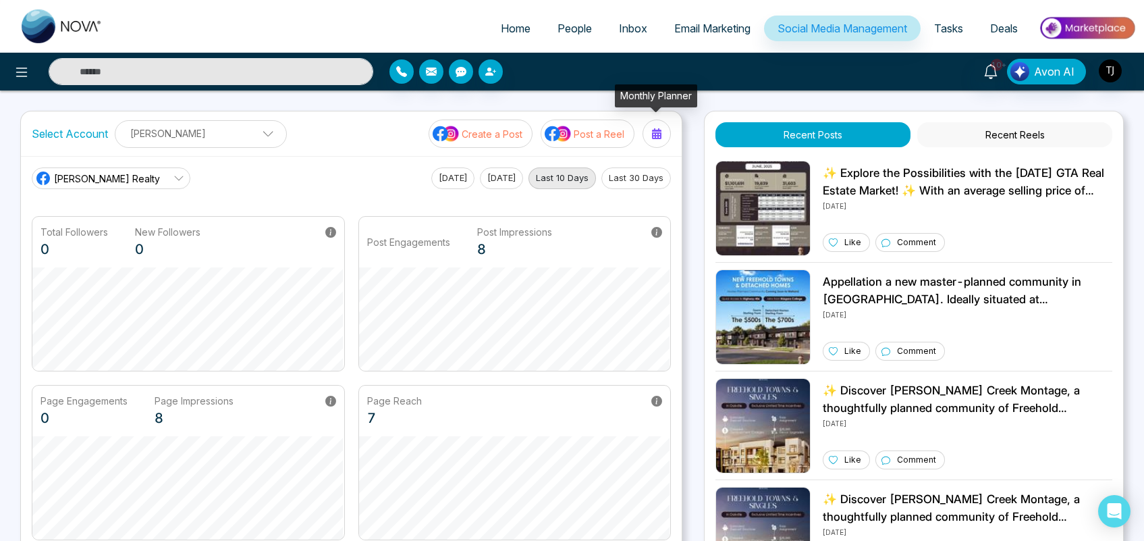
click at [659, 134] on icon at bounding box center [656, 133] width 11 height 11
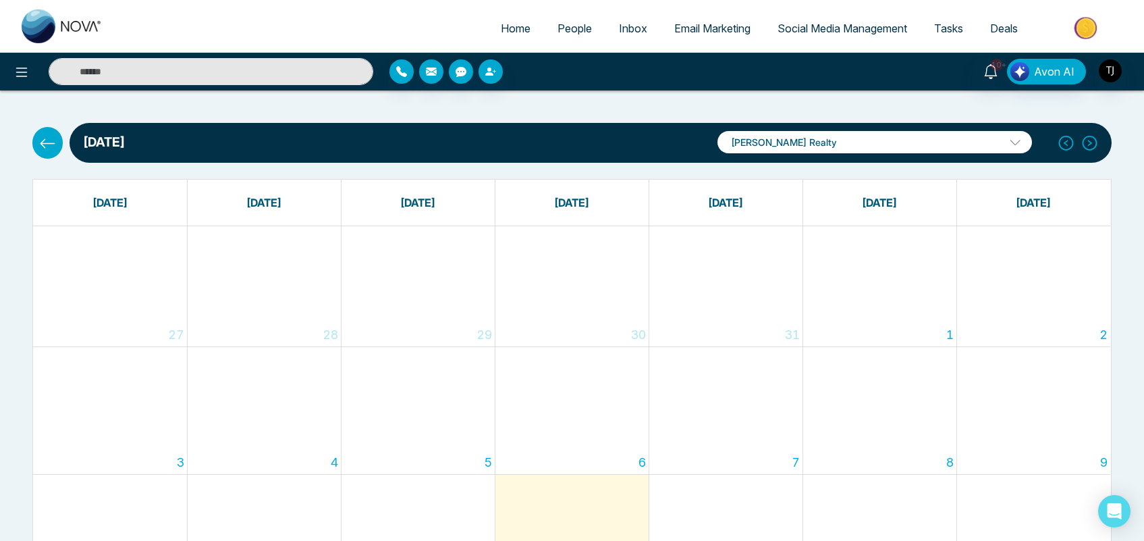
click at [875, 146] on p "[PERSON_NAME] Realty" at bounding box center [875, 142] width 315 height 22
click at [689, 149] on div "[DATE] [PERSON_NAME] Realty [PERSON_NAME] Realty [PERSON_NAME][DOMAIN_NAME] Fir…" at bounding box center [591, 143] width 1042 height 40
click at [906, 144] on p "[PERSON_NAME] Realty" at bounding box center [875, 142] width 315 height 22
click at [863, 105] on div "[DATE] [PERSON_NAME] Realty [PERSON_NAME] Realty [PERSON_NAME][DOMAIN_NAME] Fir…" at bounding box center [572, 550] width 1144 height 920
click at [950, 22] on span "Tasks" at bounding box center [948, 29] width 29 height 14
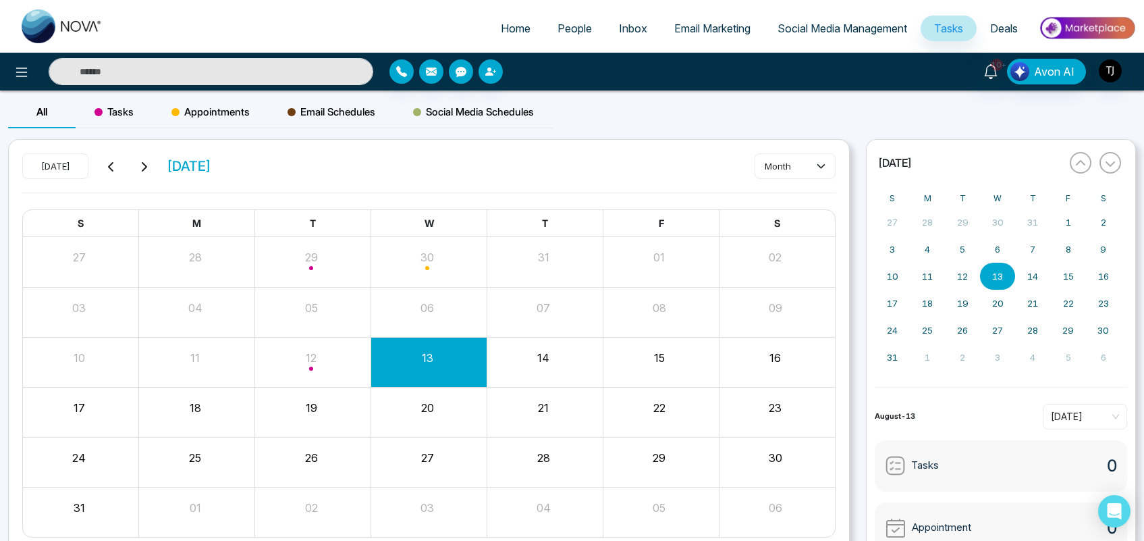
click at [115, 110] on span "Tasks" at bounding box center [114, 112] width 39 height 16
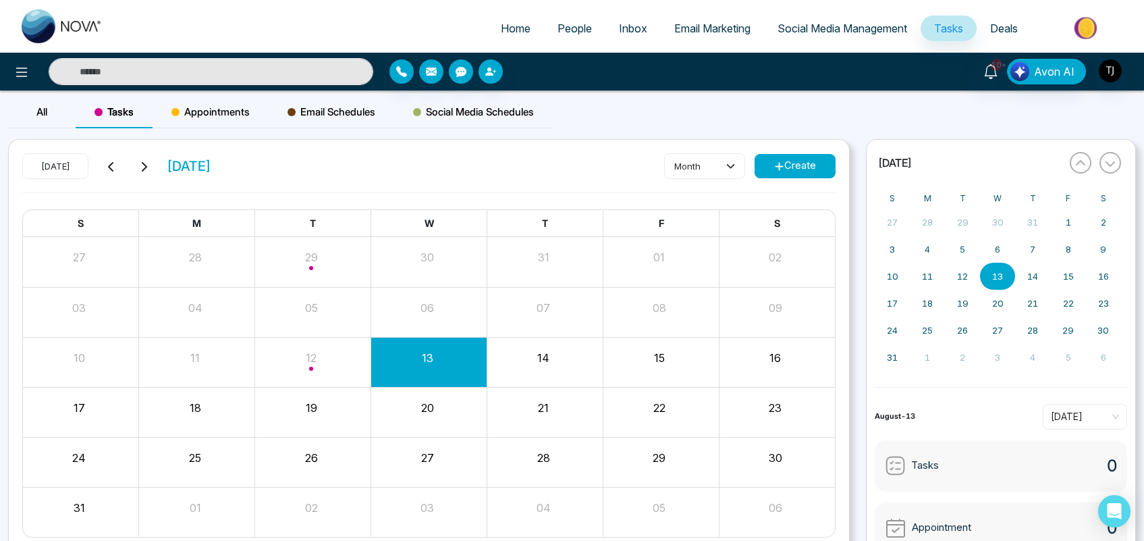
click at [230, 105] on span "Appointments" at bounding box center [210, 112] width 78 height 16
click at [811, 157] on button "Create" at bounding box center [795, 166] width 81 height 24
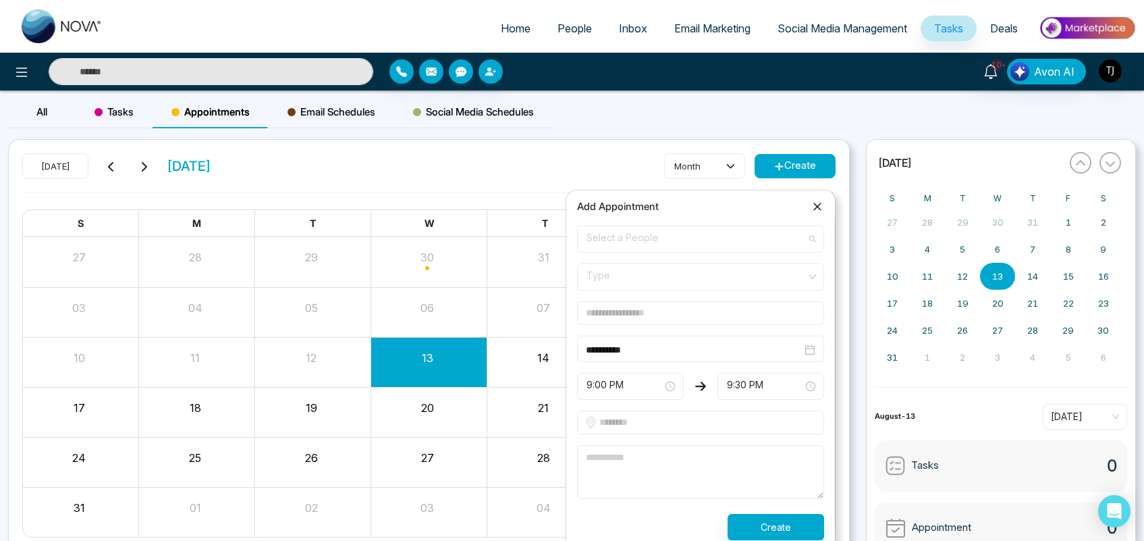
click at [712, 238] on span "Select a People" at bounding box center [701, 238] width 228 height 23
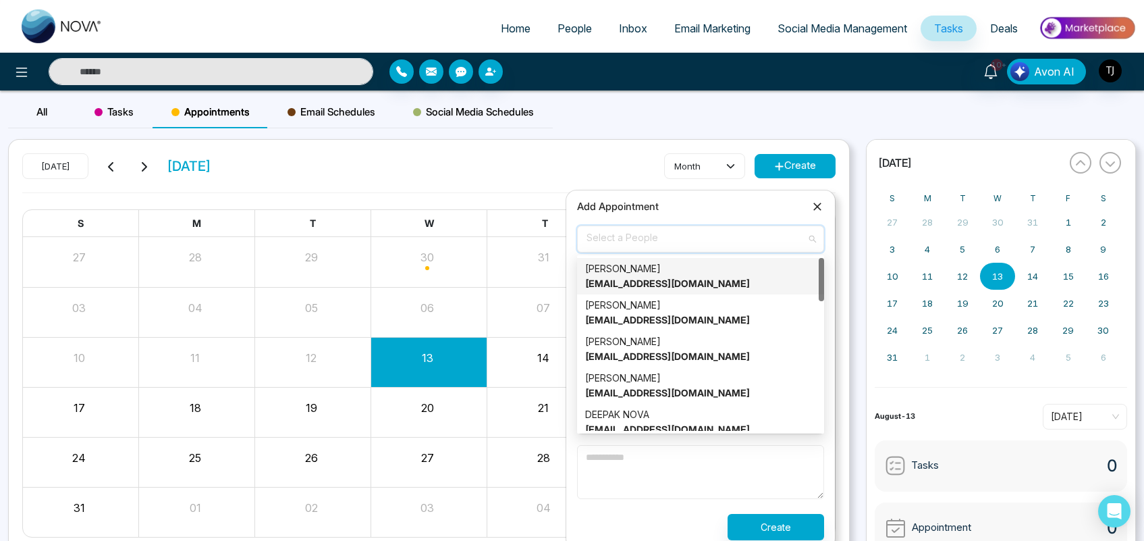
click at [682, 287] on strong "[EMAIL_ADDRESS][DOMAIN_NAME]" at bounding box center [667, 282] width 165 height 11
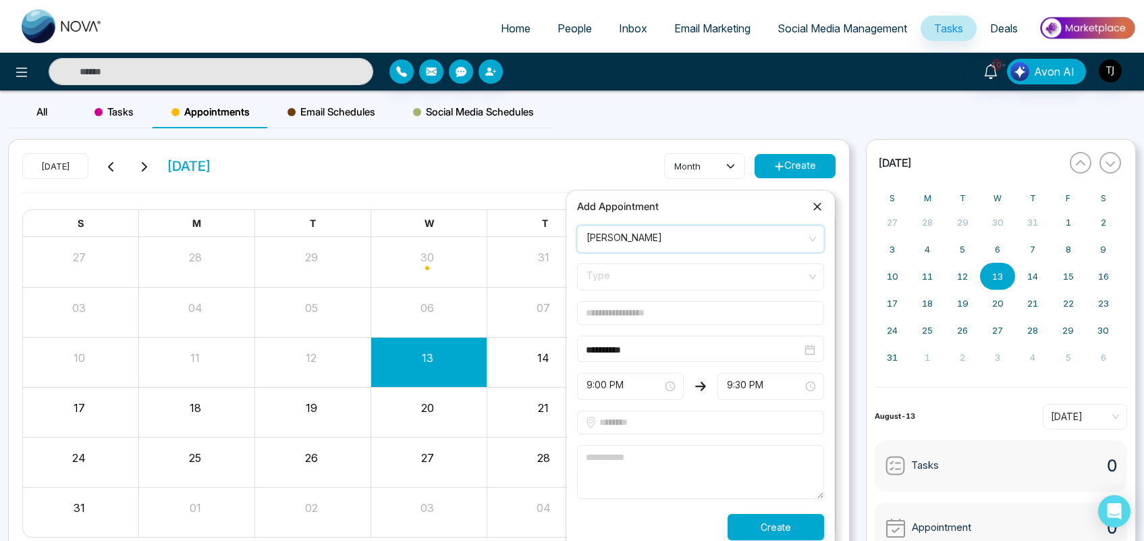
click at [649, 278] on span "Type" at bounding box center [701, 276] width 228 height 23
click at [625, 322] on div "Online" at bounding box center [700, 328] width 231 height 15
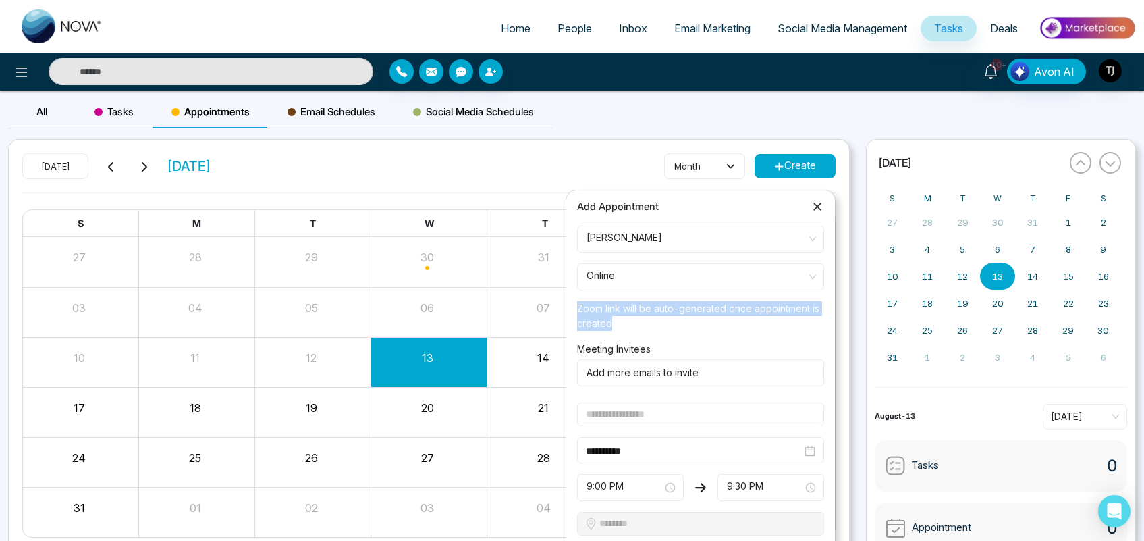
drag, startPoint x: 622, startPoint y: 319, endPoint x: 577, endPoint y: 308, distance: 46.7
click at [577, 308] on p "Zoom link will be auto-generated once appointment is created" at bounding box center [700, 313] width 247 height 35
click at [623, 321] on p "Zoom link will be auto-generated once appointment is created" at bounding box center [700, 313] width 247 height 35
click at [633, 409] on input "text" at bounding box center [700, 414] width 247 height 24
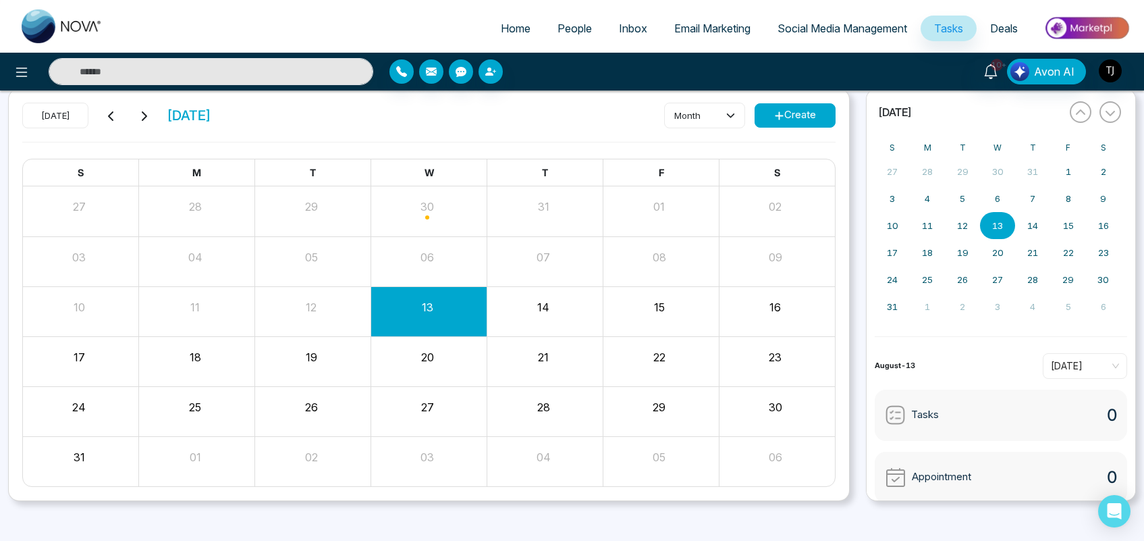
scroll to position [58, 0]
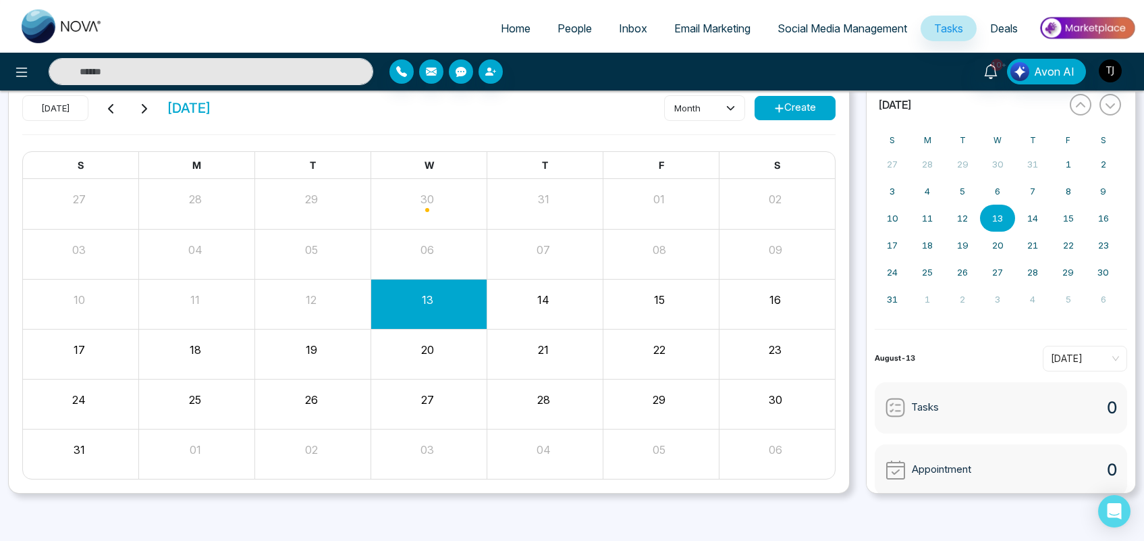
click at [799, 110] on button "Create" at bounding box center [795, 108] width 81 height 24
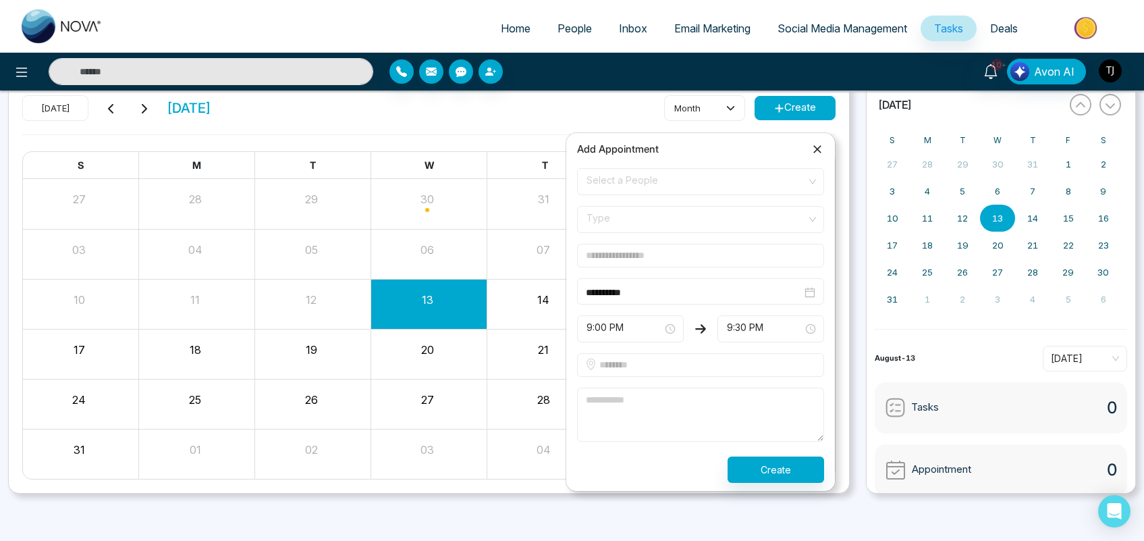
click at [481, 115] on div "[DATE] [DATE] month Create" at bounding box center [428, 114] width 813 height 39
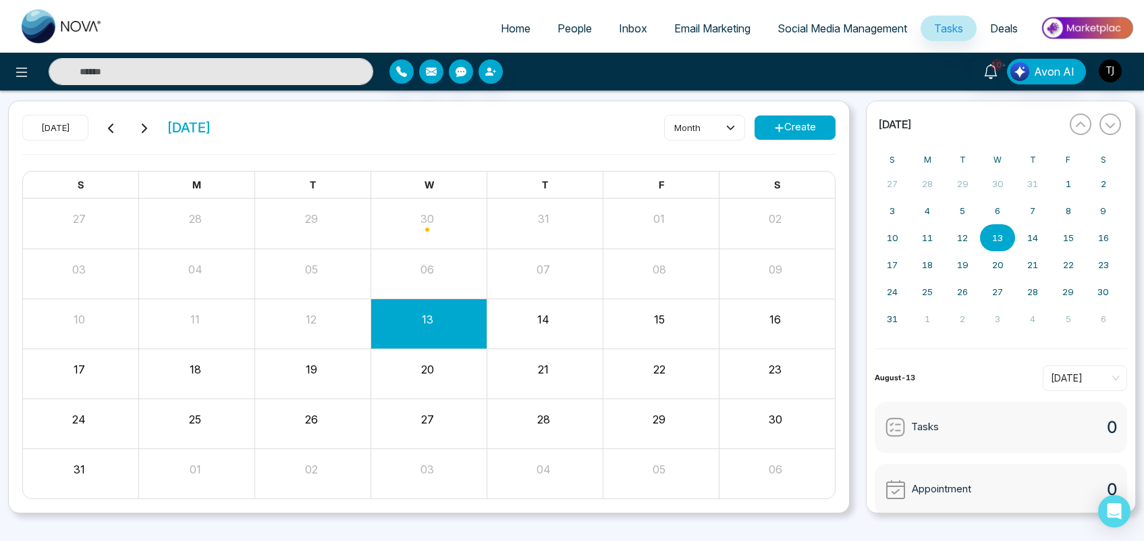
scroll to position [0, 0]
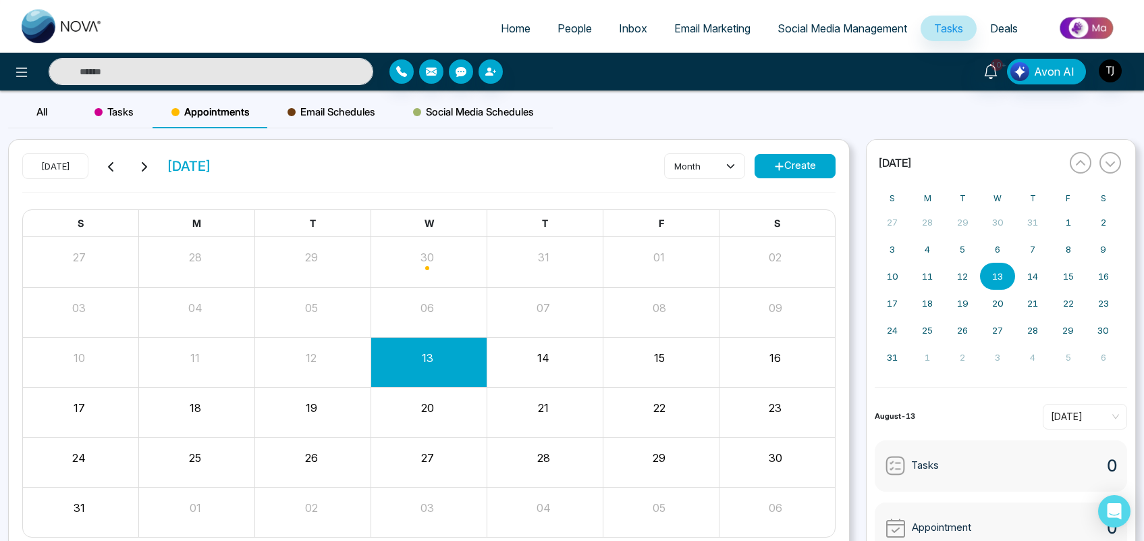
click at [356, 115] on span "Email Schedules" at bounding box center [332, 112] width 88 height 16
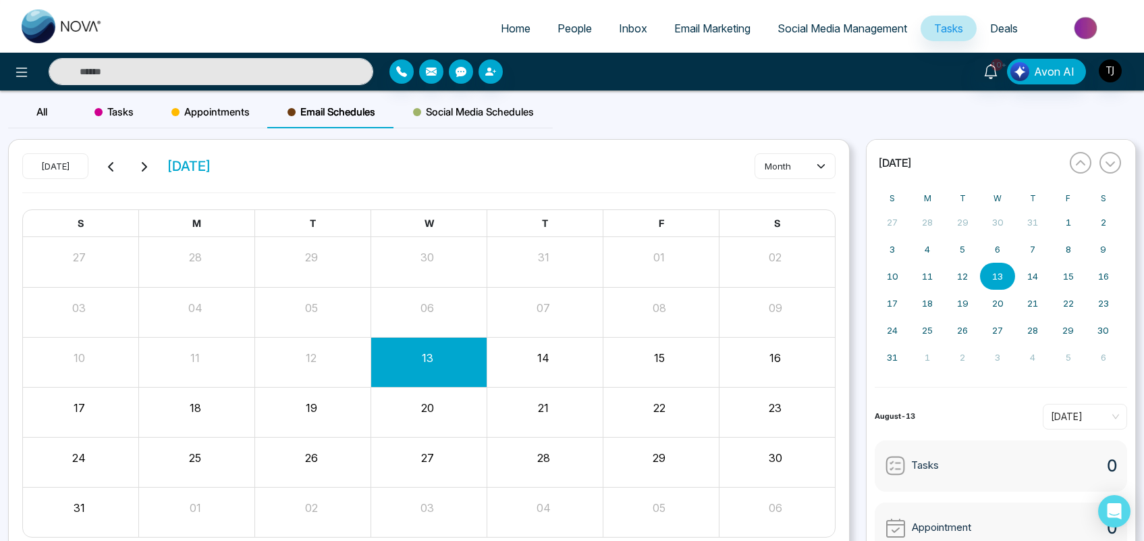
click at [494, 107] on span "Social Media Schedules" at bounding box center [473, 112] width 121 height 16
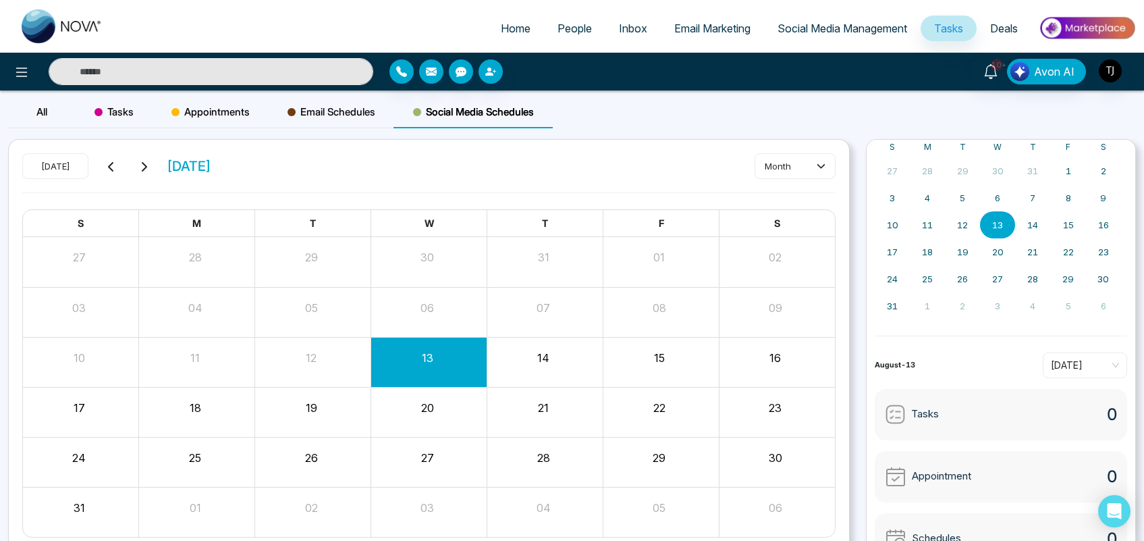
scroll to position [73, 0]
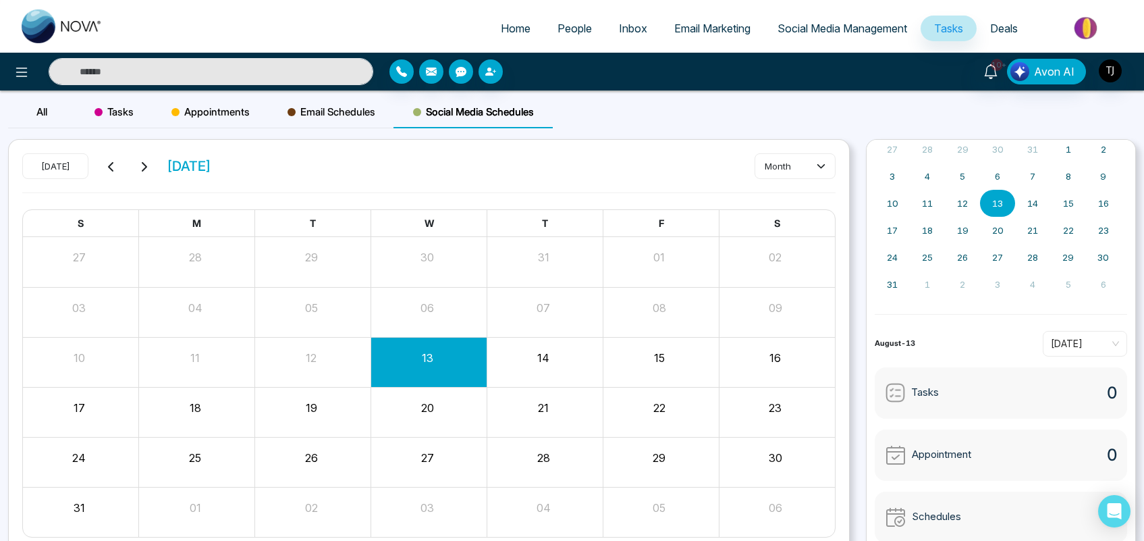
click at [998, 18] on link "Deals" at bounding box center [1004, 29] width 55 height 26
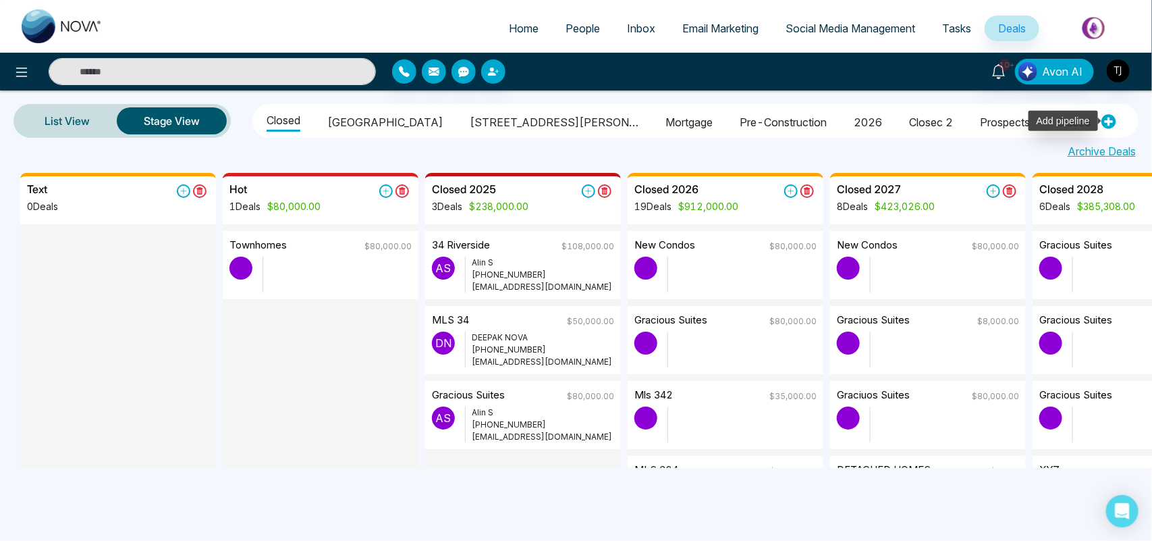
click at [1102, 120] on icon at bounding box center [1109, 121] width 15 height 15
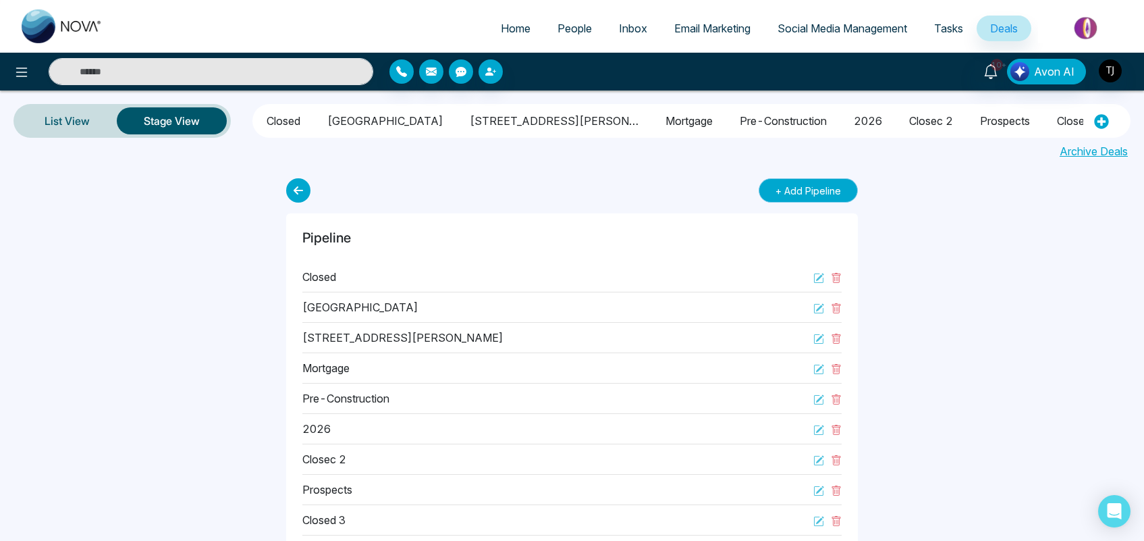
click at [815, 197] on button "+ Add Pipeline" at bounding box center [808, 190] width 99 height 24
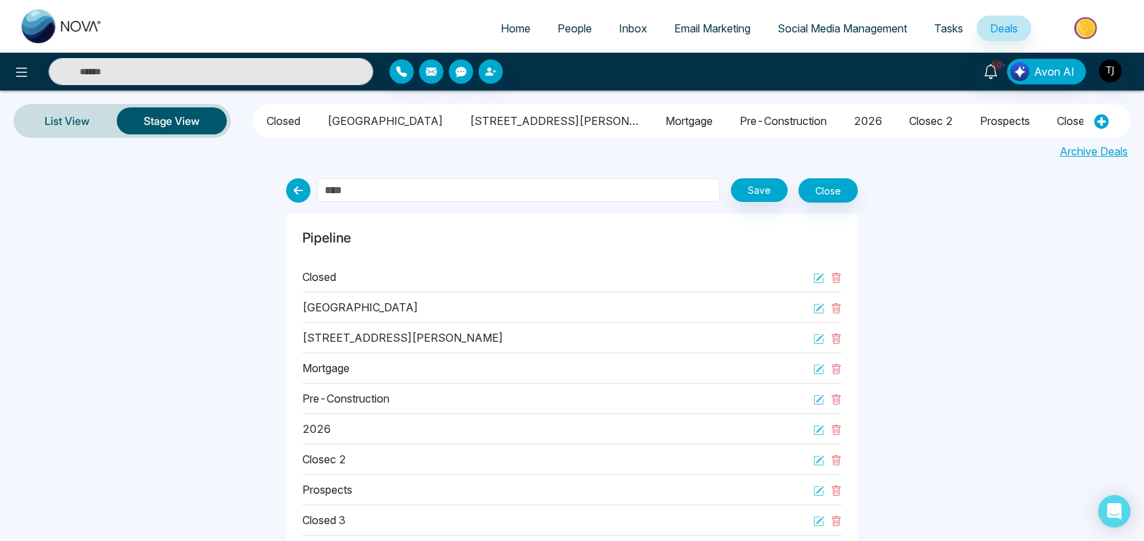
click at [591, 196] on input "text" at bounding box center [519, 190] width 404 height 24
type input "********"
click at [755, 196] on button "Save" at bounding box center [759, 190] width 57 height 24
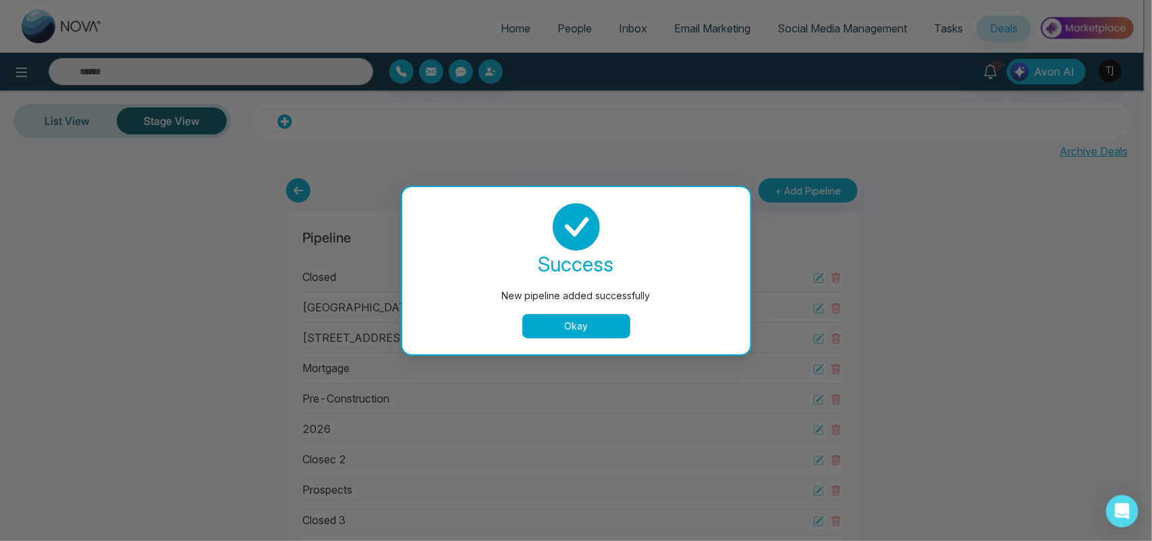
click at [616, 319] on button "Okay" at bounding box center [576, 326] width 108 height 24
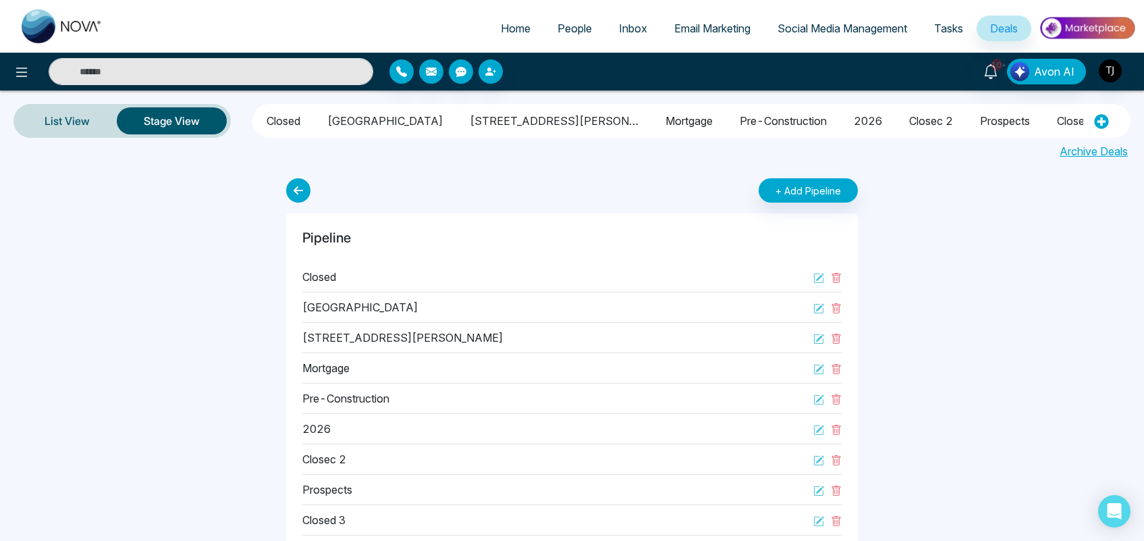
click at [1127, 107] on li "Closed 4" at bounding box center [1149, 118] width 44 height 23
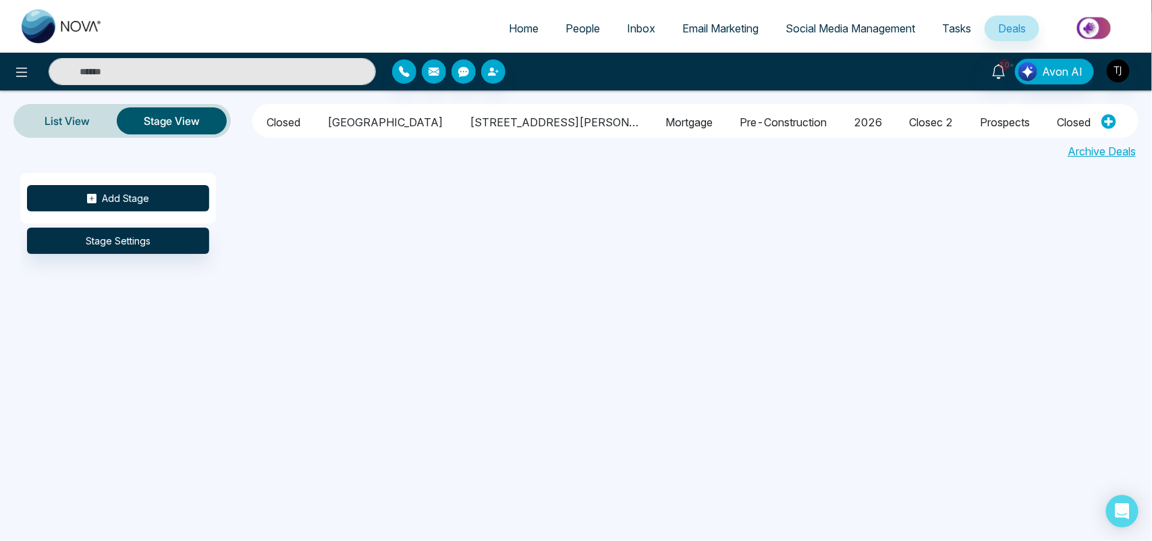
click at [146, 196] on button "Add Stage" at bounding box center [118, 198] width 182 height 26
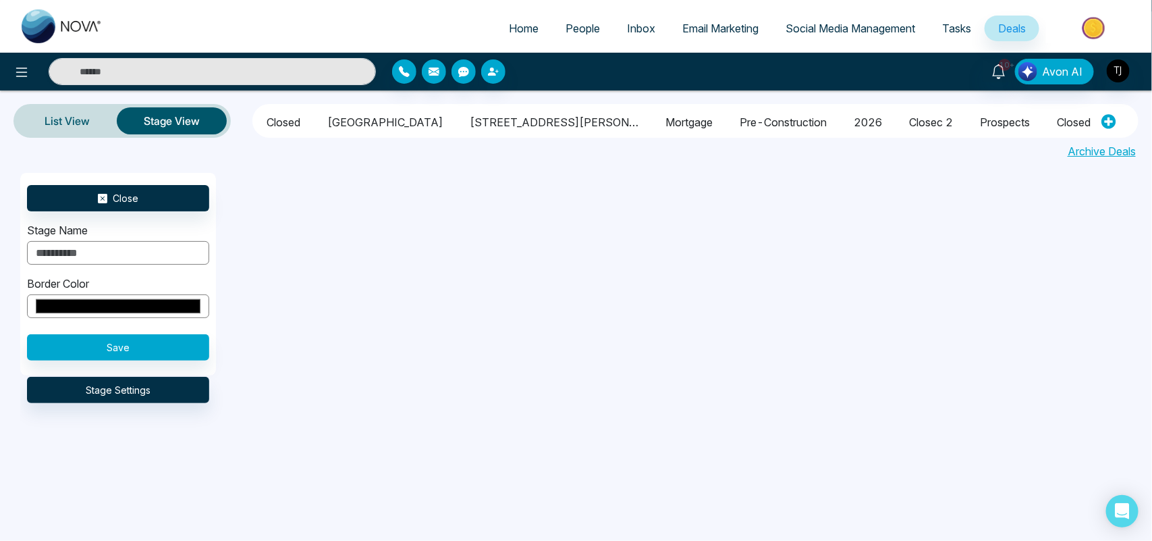
click at [165, 252] on input "text" at bounding box center [118, 253] width 182 height 24
type input "**********"
click at [41, 356] on button "Save" at bounding box center [118, 347] width 182 height 26
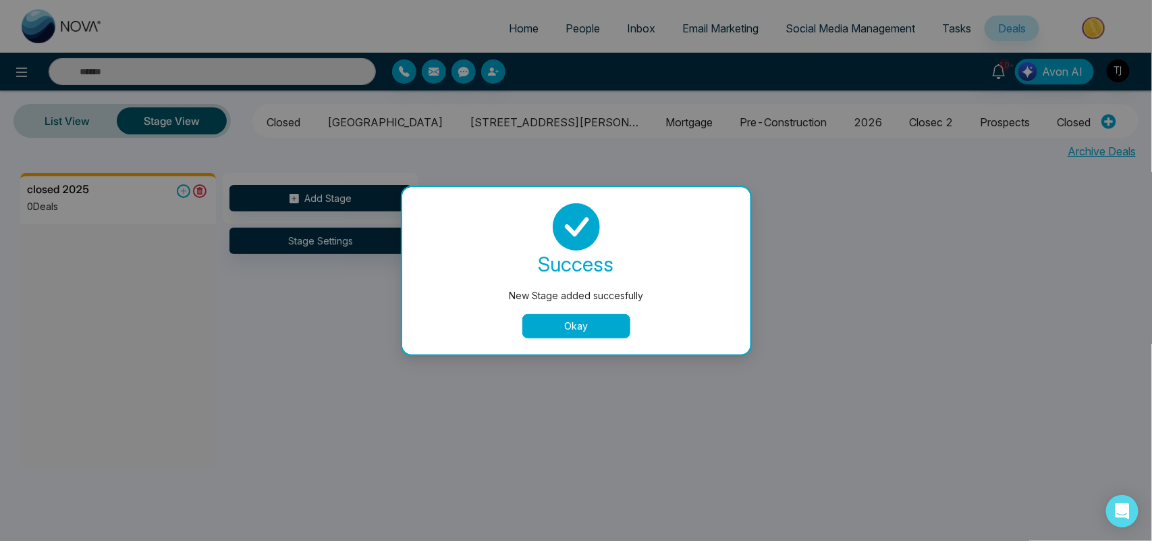
click at [602, 329] on button "Okay" at bounding box center [576, 326] width 108 height 24
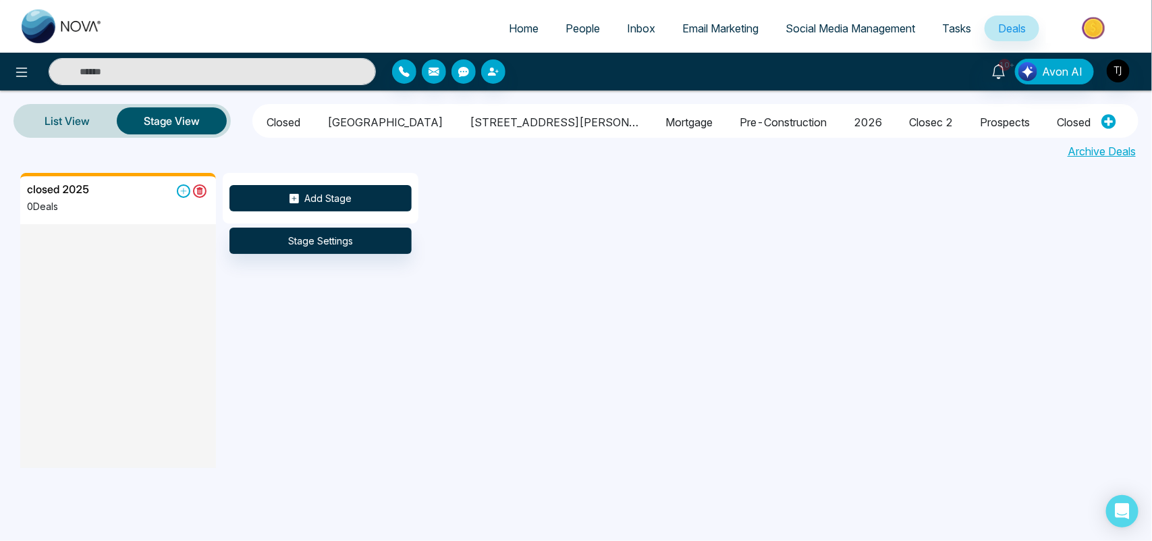
click at [366, 196] on button "Add Stage" at bounding box center [321, 198] width 182 height 26
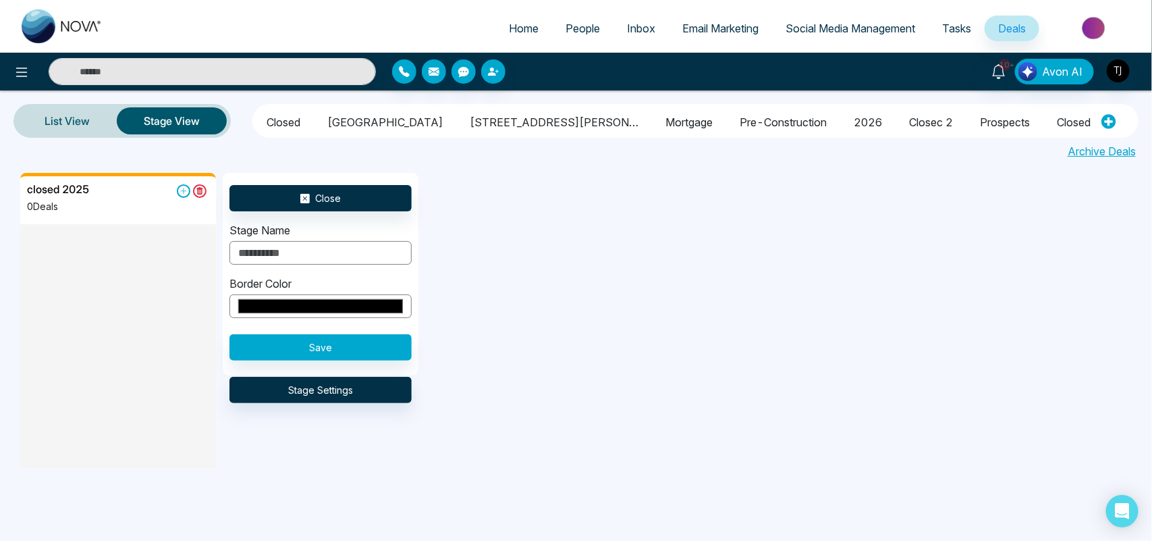
click at [344, 250] on input "text" at bounding box center [321, 253] width 182 height 24
type input "**********"
click at [264, 348] on button "Save" at bounding box center [321, 347] width 182 height 26
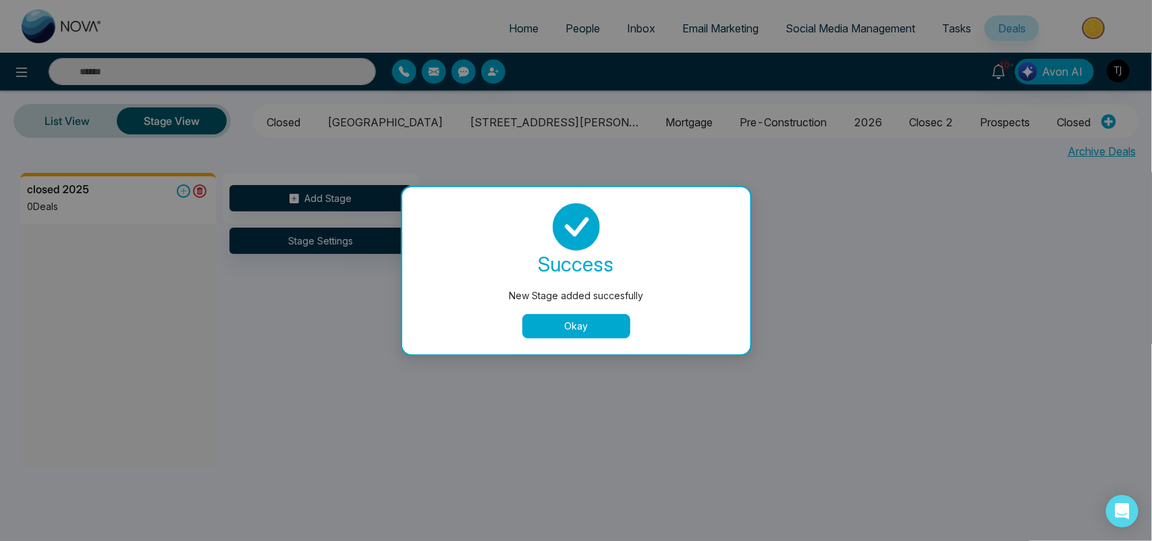
click at [555, 331] on button "Okay" at bounding box center [576, 326] width 108 height 24
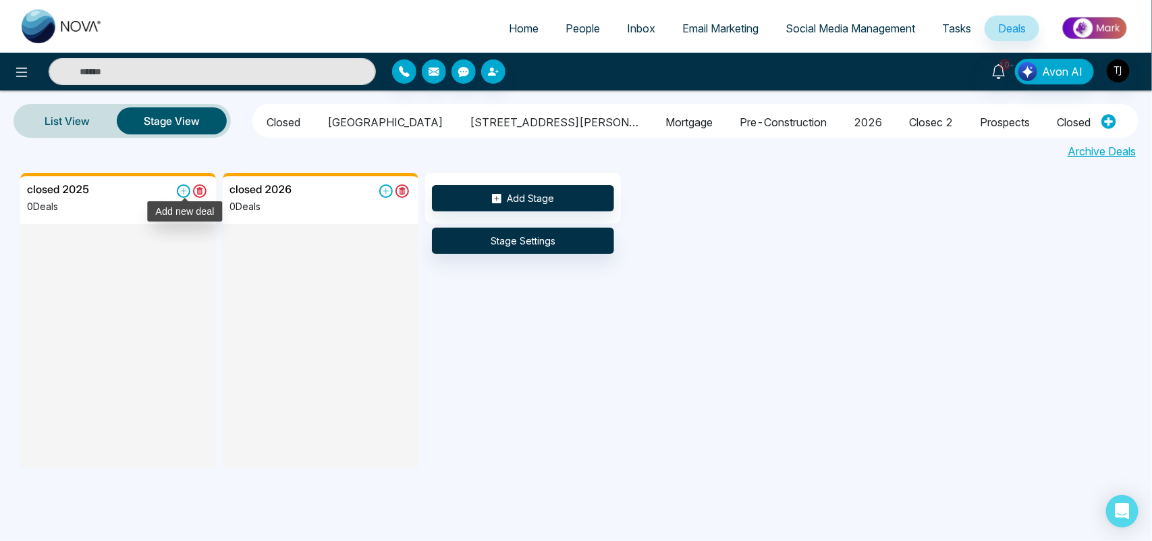
click at [184, 190] on icon at bounding box center [184, 191] width 6 height 6
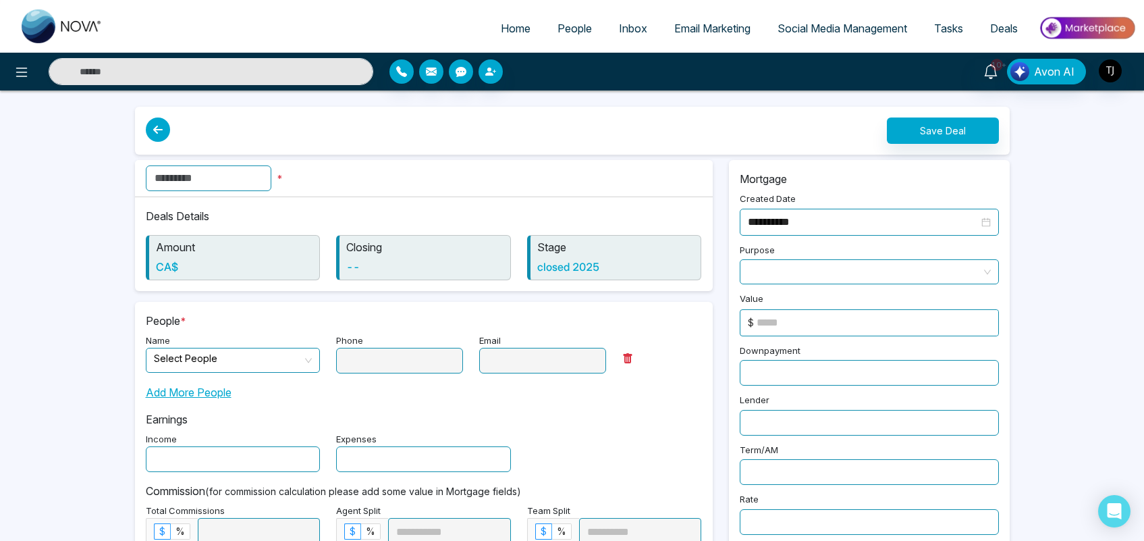
click at [203, 177] on input "text" at bounding box center [209, 178] width 126 height 26
type input "**********"
click at [257, 360] on input "search" at bounding box center [228, 358] width 149 height 20
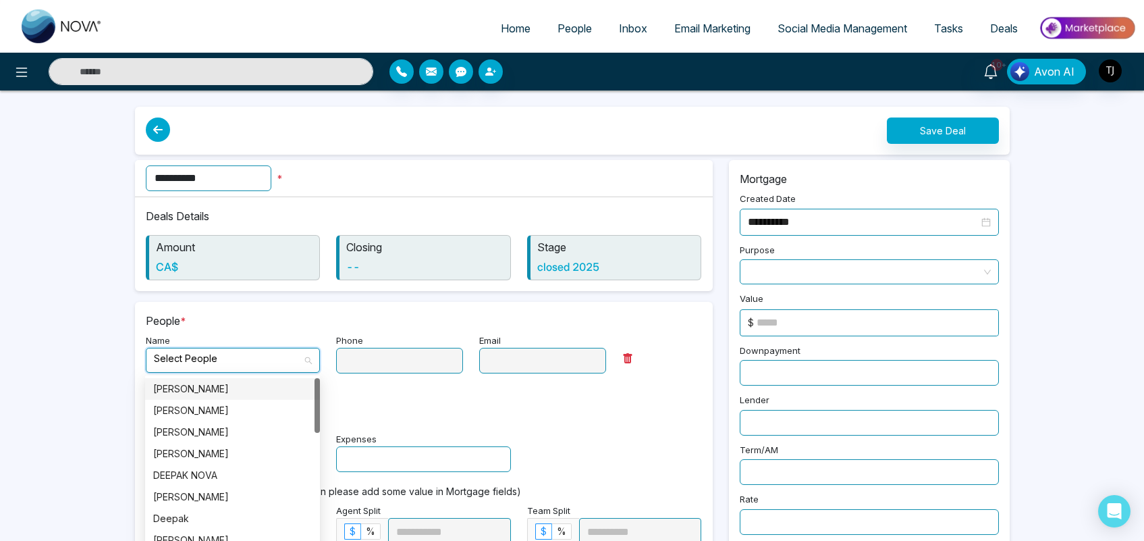
click at [227, 396] on div "[PERSON_NAME]" at bounding box center [232, 388] width 159 height 15
type input "**********"
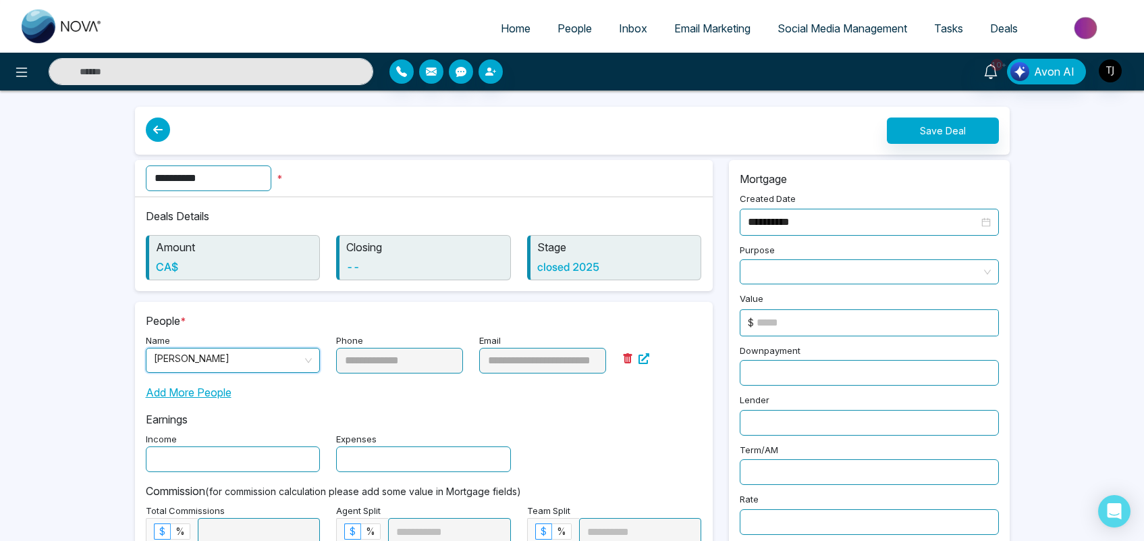
click at [815, 329] on input at bounding box center [878, 323] width 242 height 26
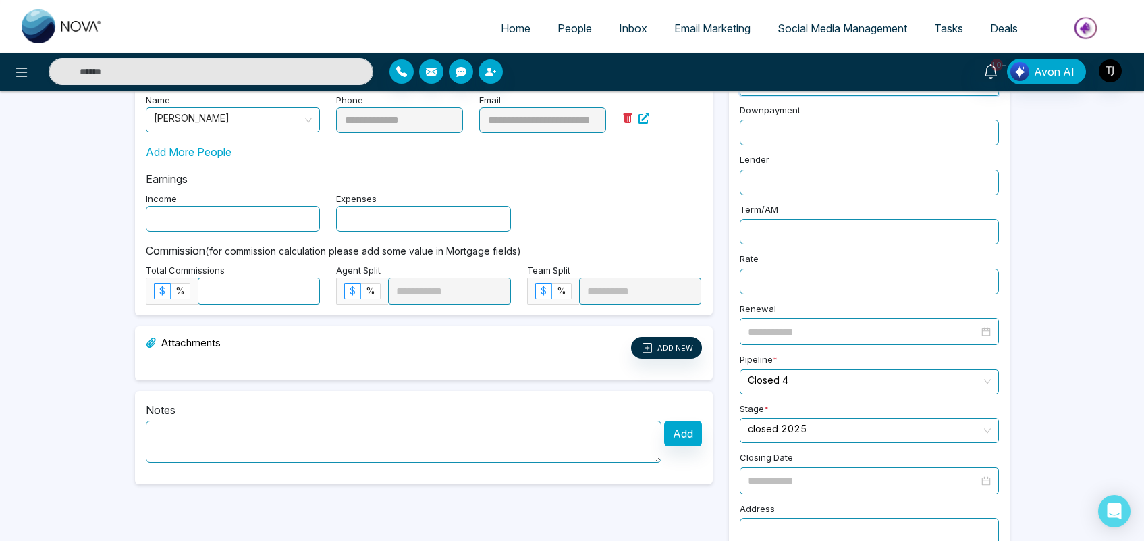
scroll to position [260, 0]
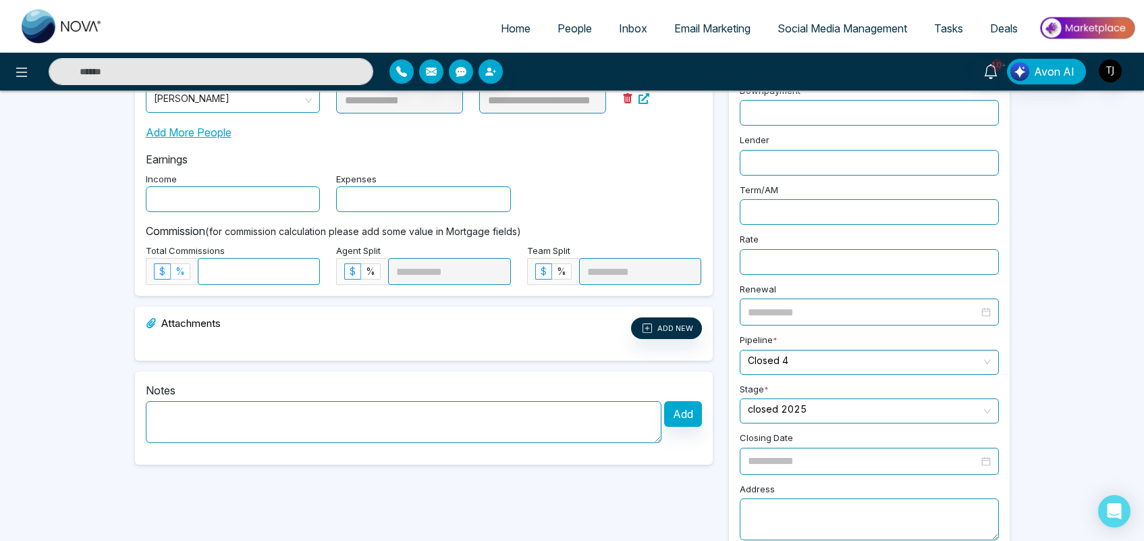
type input "******"
click at [179, 279] on label "%" at bounding box center [181, 271] width 20 height 16
click at [219, 275] on input at bounding box center [259, 272] width 122 height 26
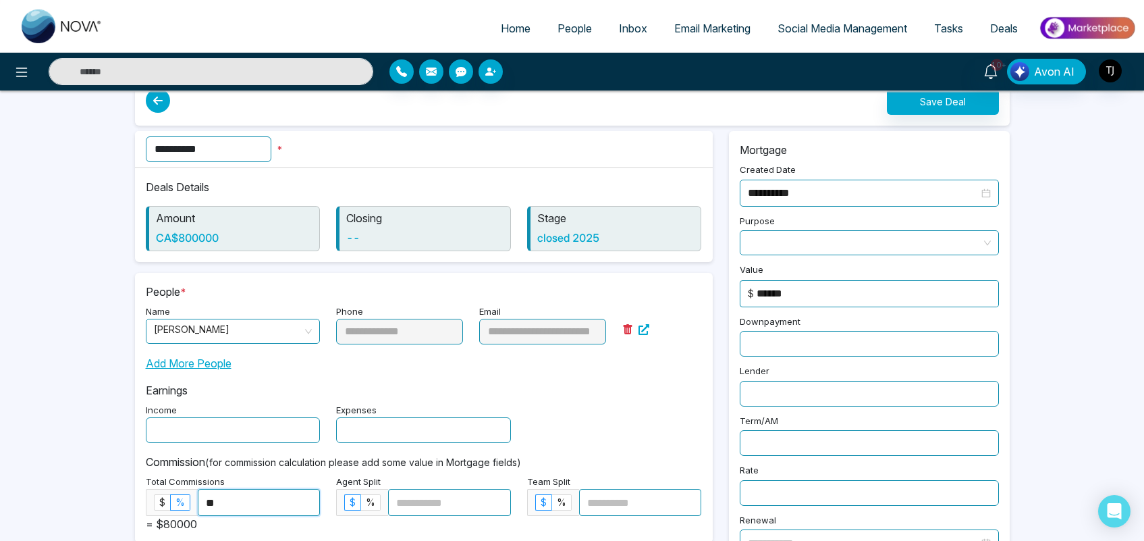
scroll to position [0, 0]
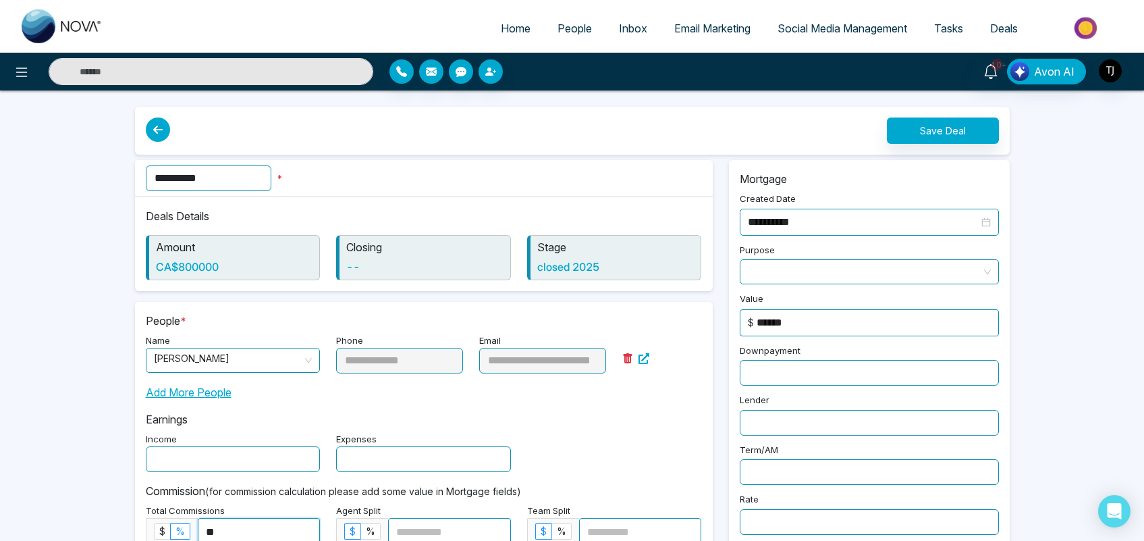
type input "**"
click at [925, 142] on button "Save Deal" at bounding box center [943, 130] width 112 height 26
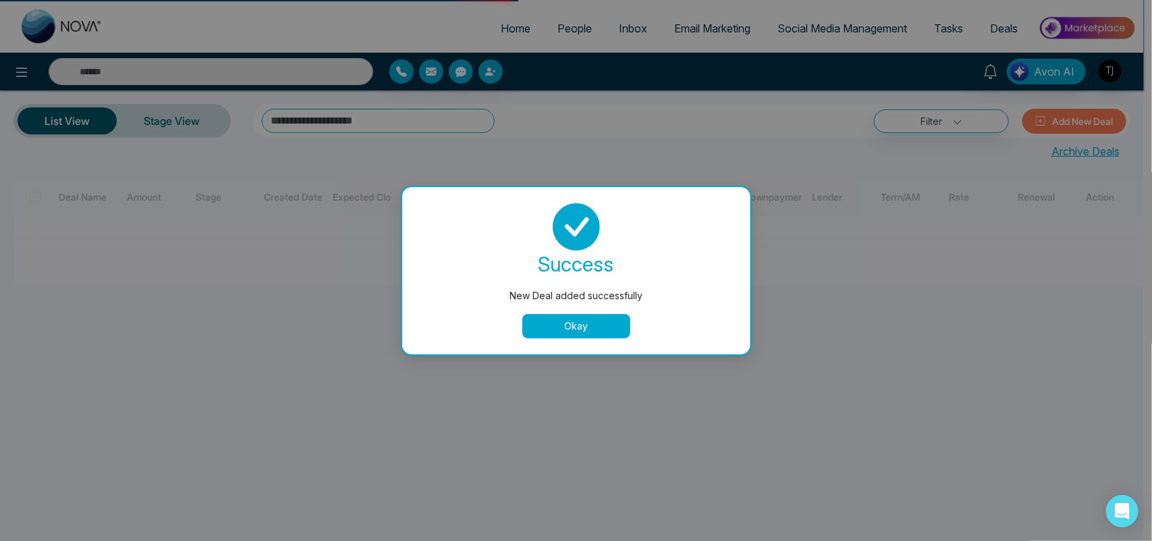
click at [591, 312] on div "success New Deal added successfully Okay" at bounding box center [577, 270] width 316 height 135
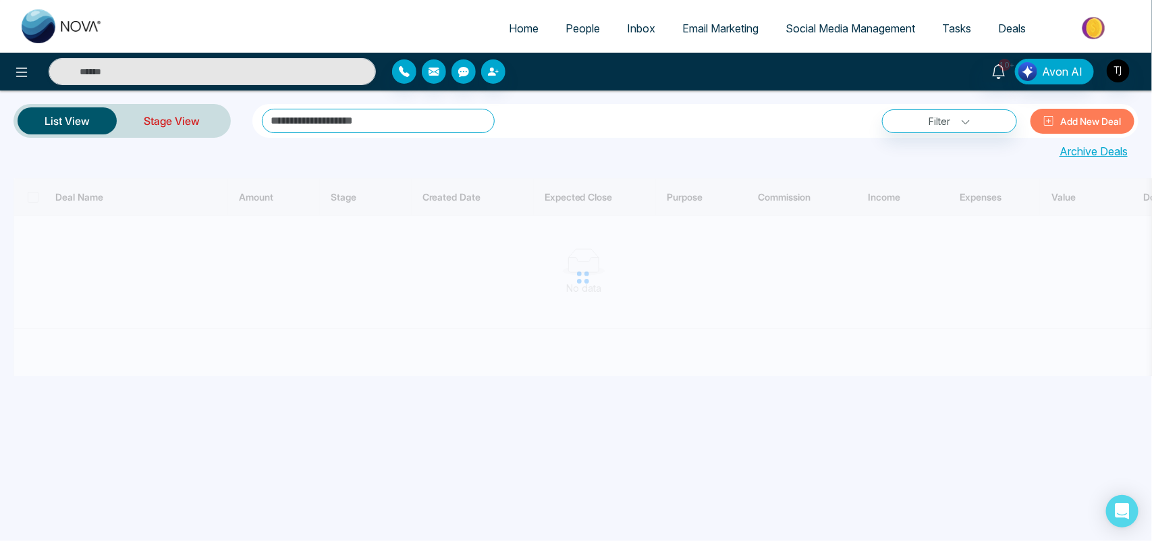
click at [186, 124] on link "Stage View" at bounding box center [172, 121] width 110 height 32
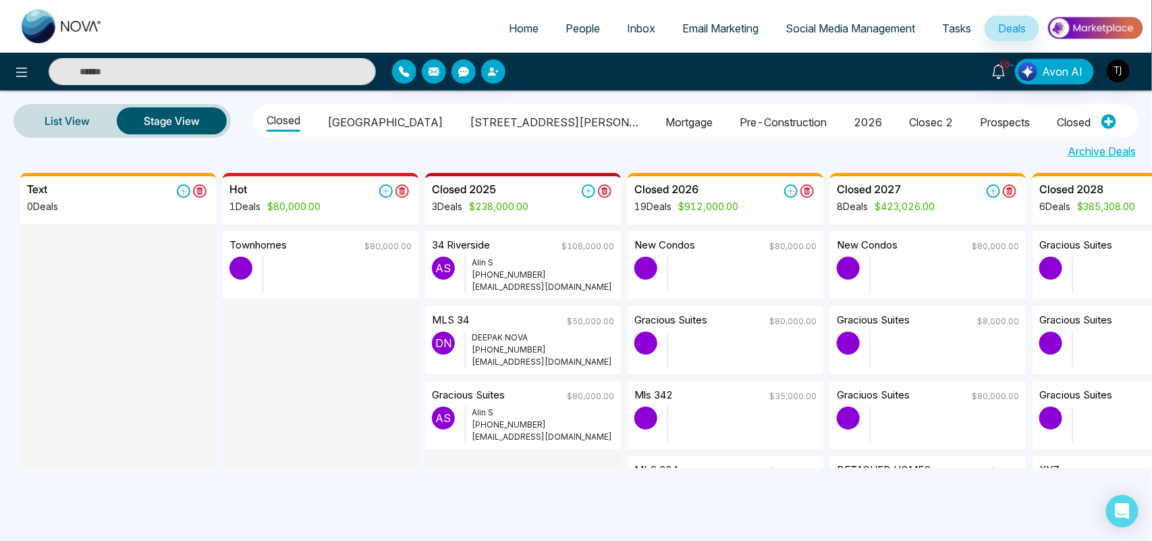
click at [1127, 118] on li "Closed 4" at bounding box center [1149, 120] width 44 height 23
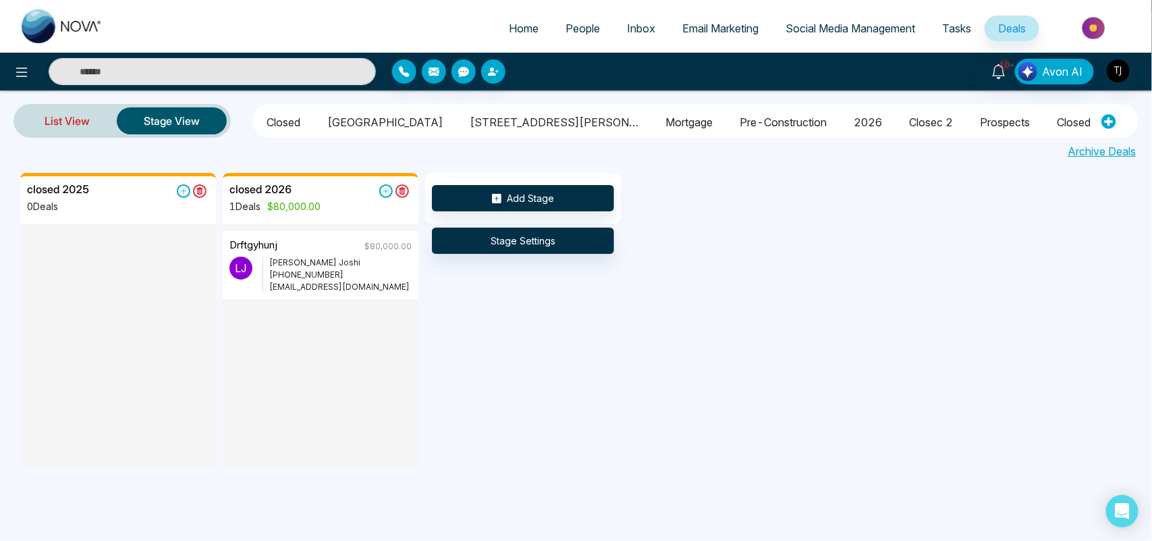
click at [68, 115] on link "List View" at bounding box center [67, 121] width 99 height 32
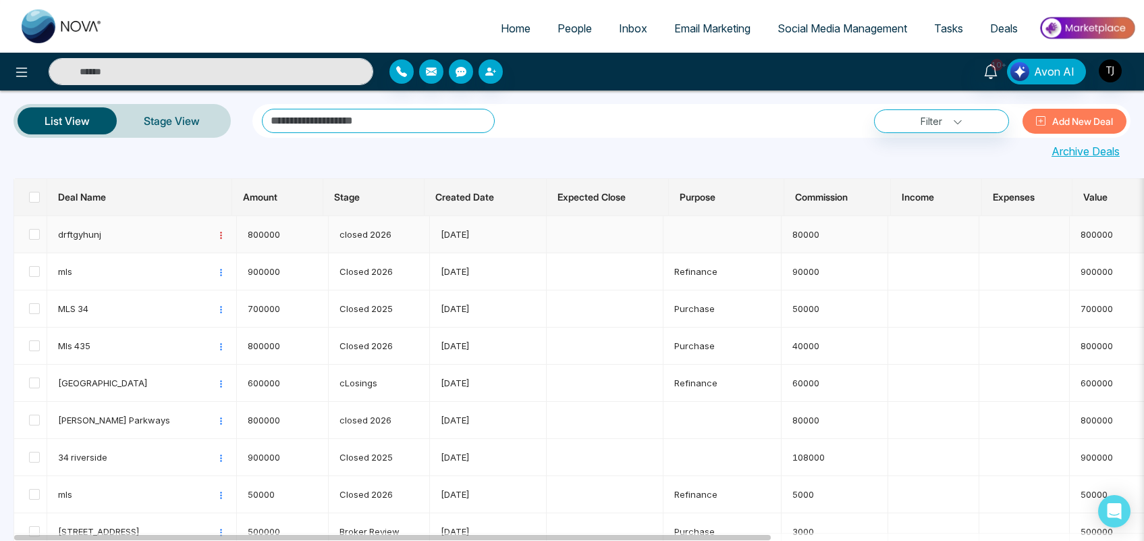
click at [217, 231] on icon at bounding box center [221, 235] width 9 height 9
click at [32, 233] on span at bounding box center [34, 234] width 11 height 11
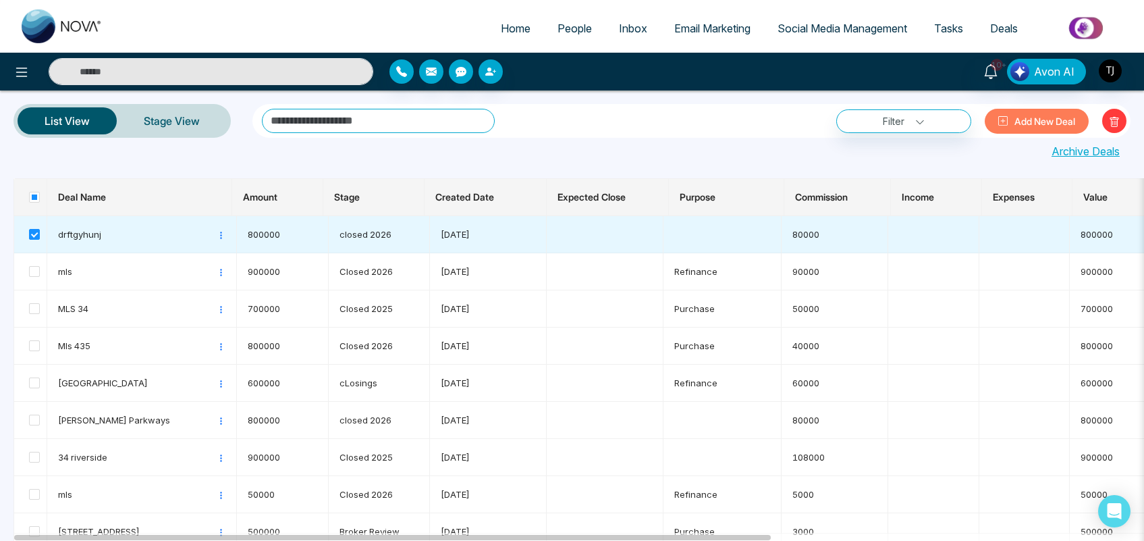
click at [1117, 118] on icon at bounding box center [1114, 122] width 11 height 11
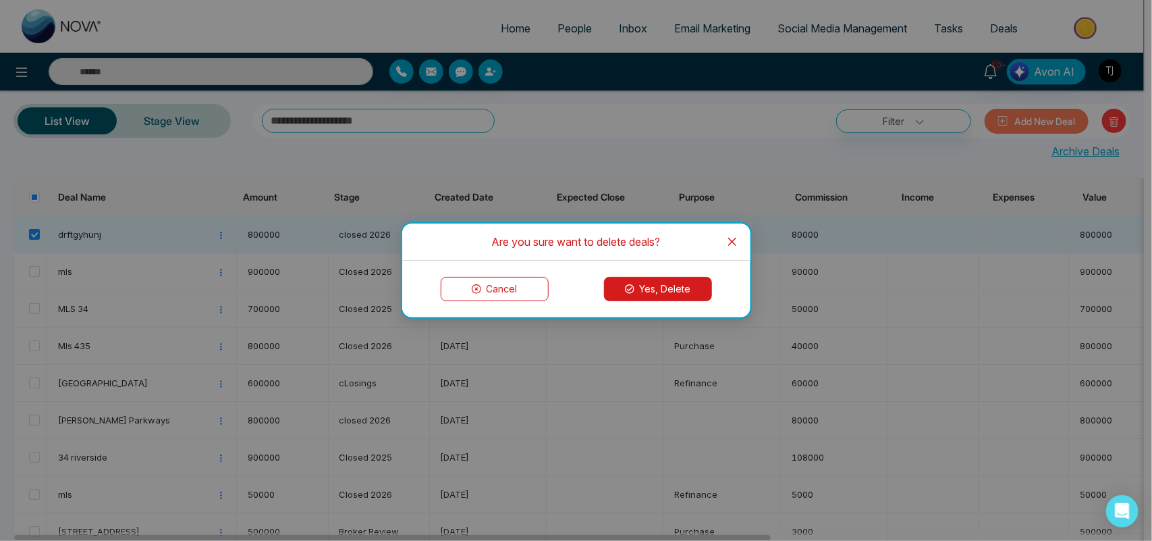
click at [680, 288] on button "Yes, Delete" at bounding box center [658, 289] width 108 height 24
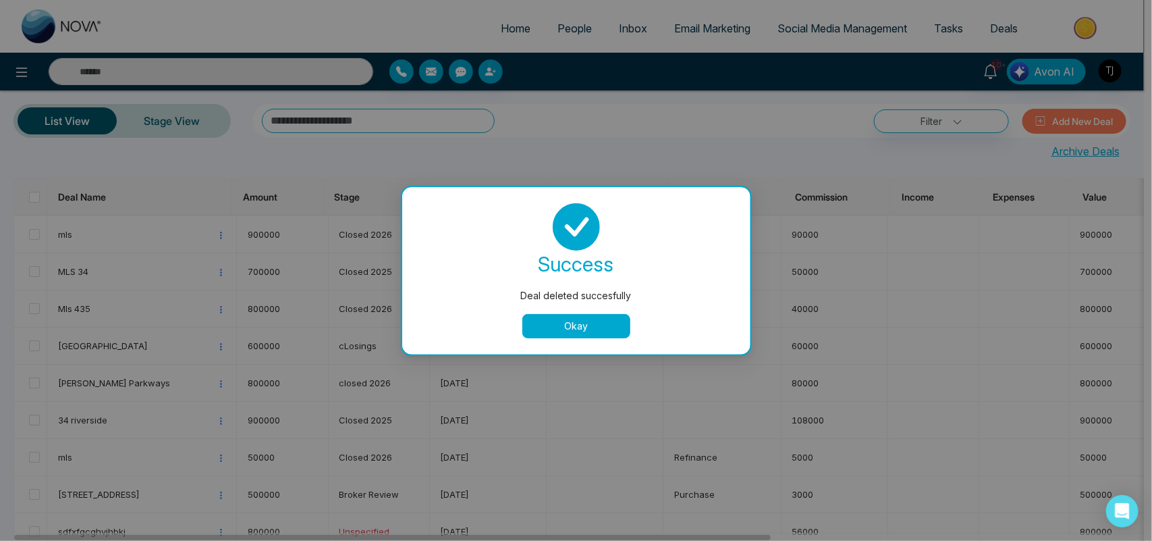
click at [614, 314] on button "Okay" at bounding box center [576, 326] width 108 height 24
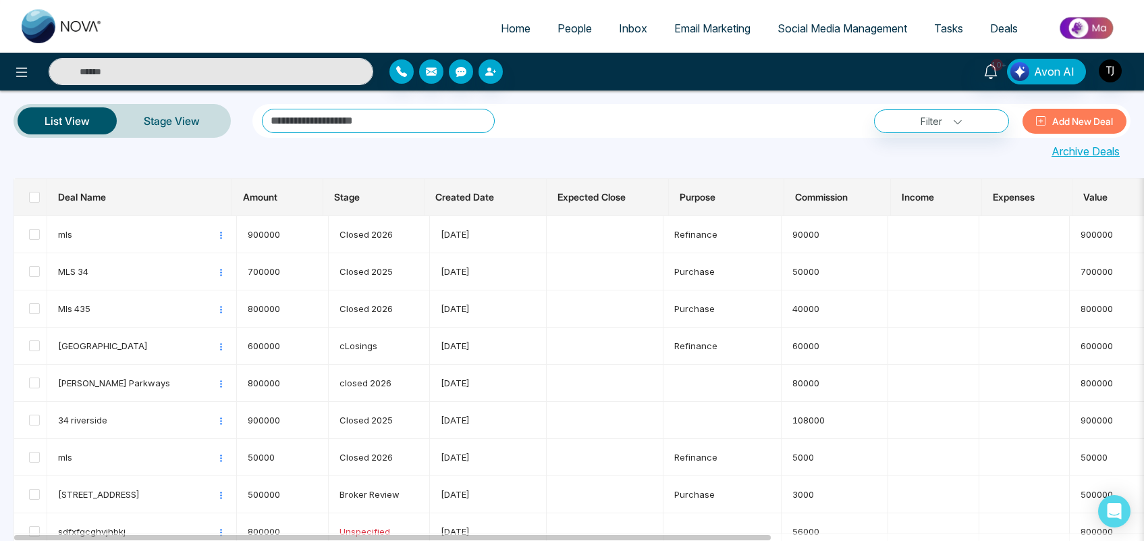
click at [1089, 31] on img at bounding box center [1087, 28] width 98 height 30
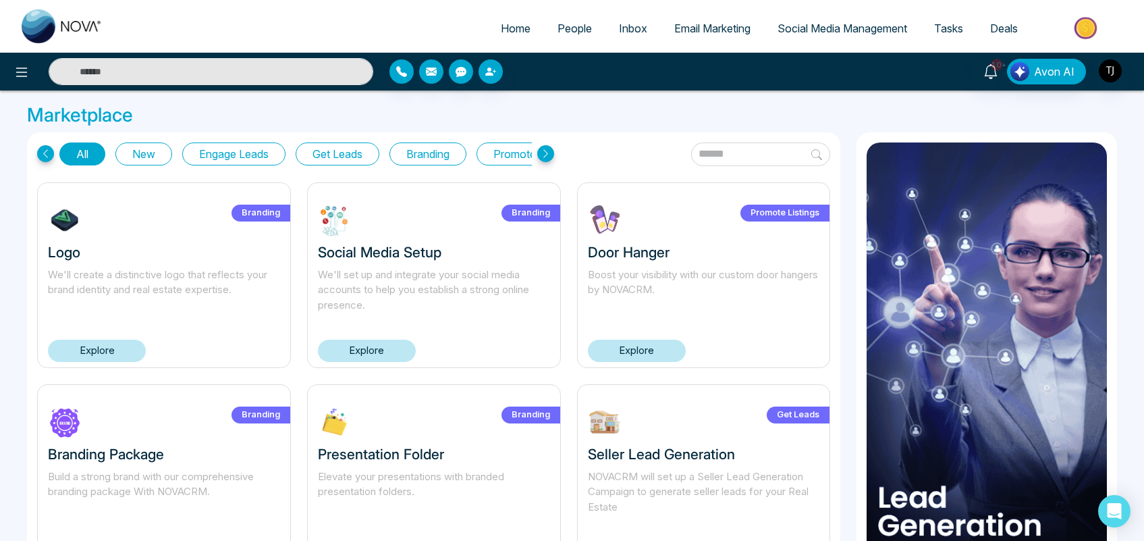
click at [501, 22] on span "Home" at bounding box center [516, 29] width 30 height 14
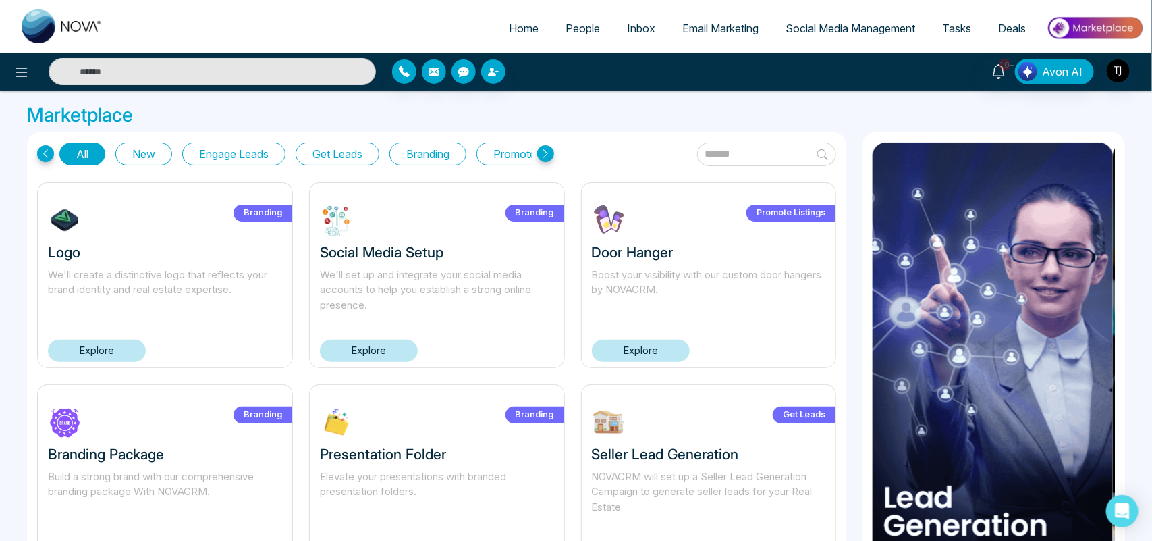
select select "*"
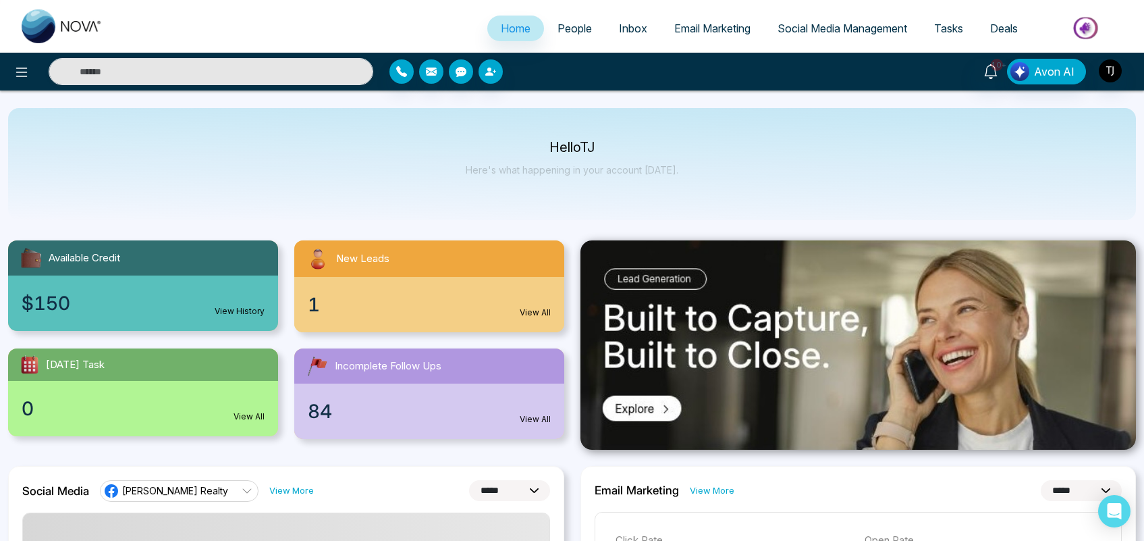
click at [1097, 28] on img at bounding box center [1087, 28] width 98 height 30
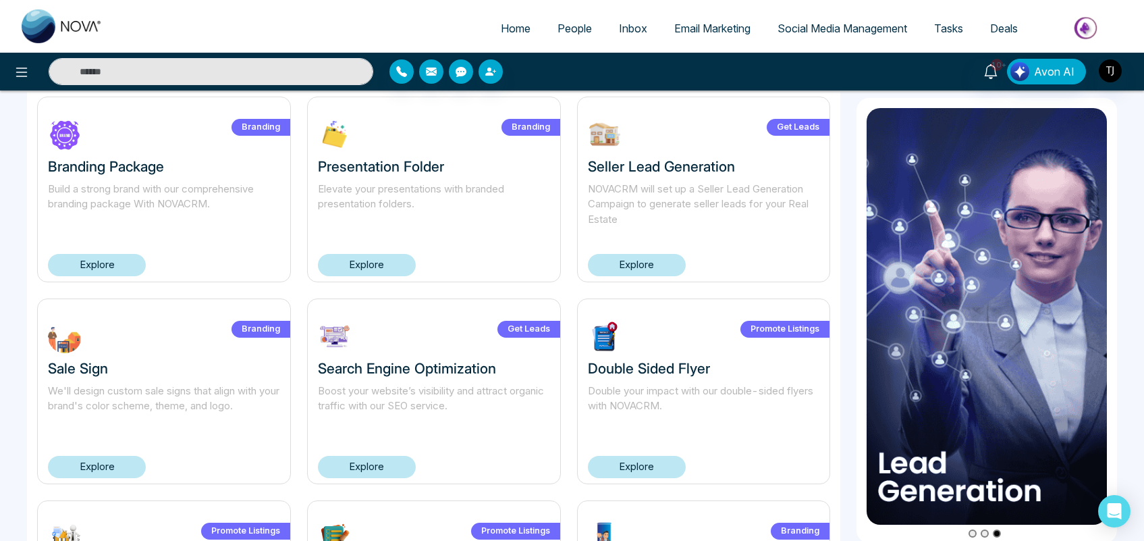
scroll to position [282, 0]
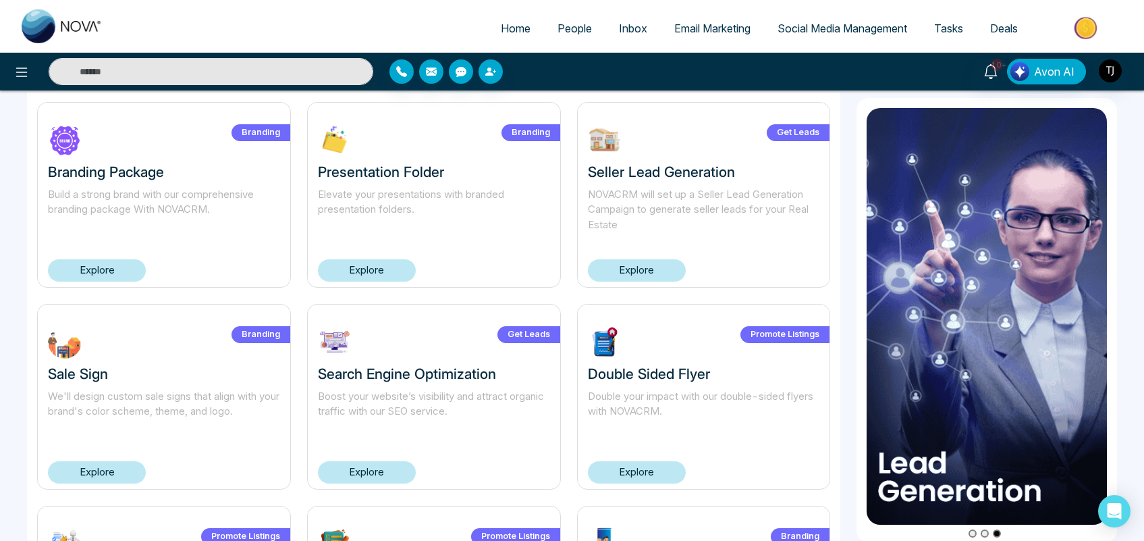
click at [653, 275] on link "Explore" at bounding box center [637, 270] width 98 height 22
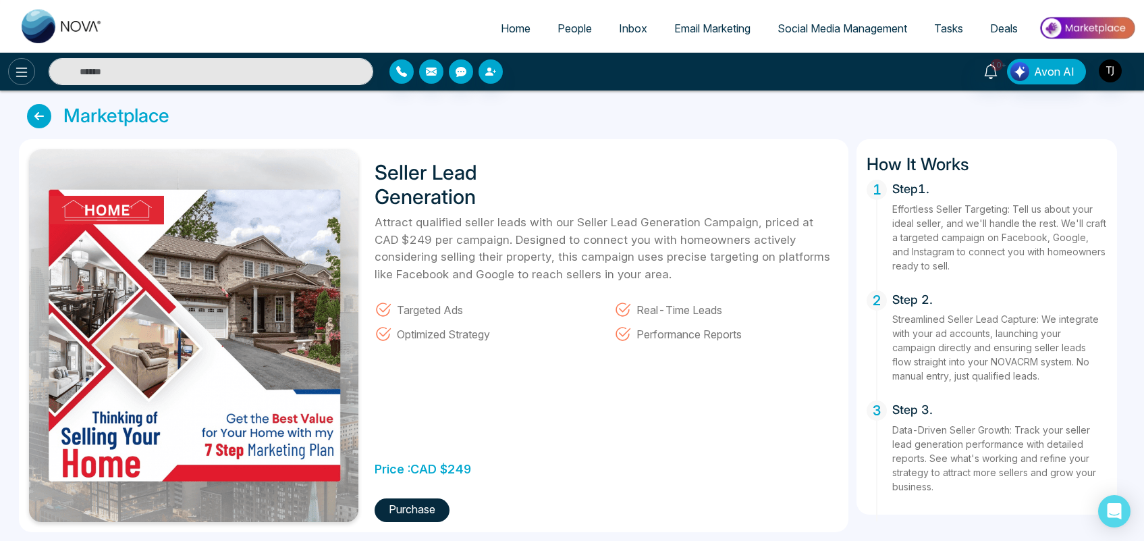
click at [18, 72] on icon at bounding box center [22, 72] width 16 height 16
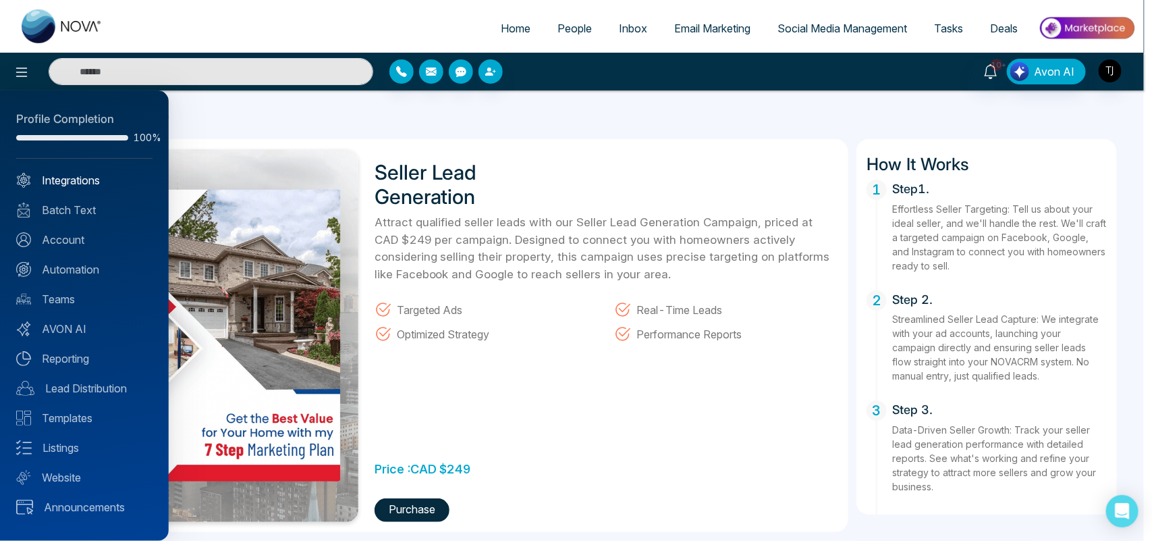
click at [86, 178] on link "Integrations" at bounding box center [84, 180] width 136 height 16
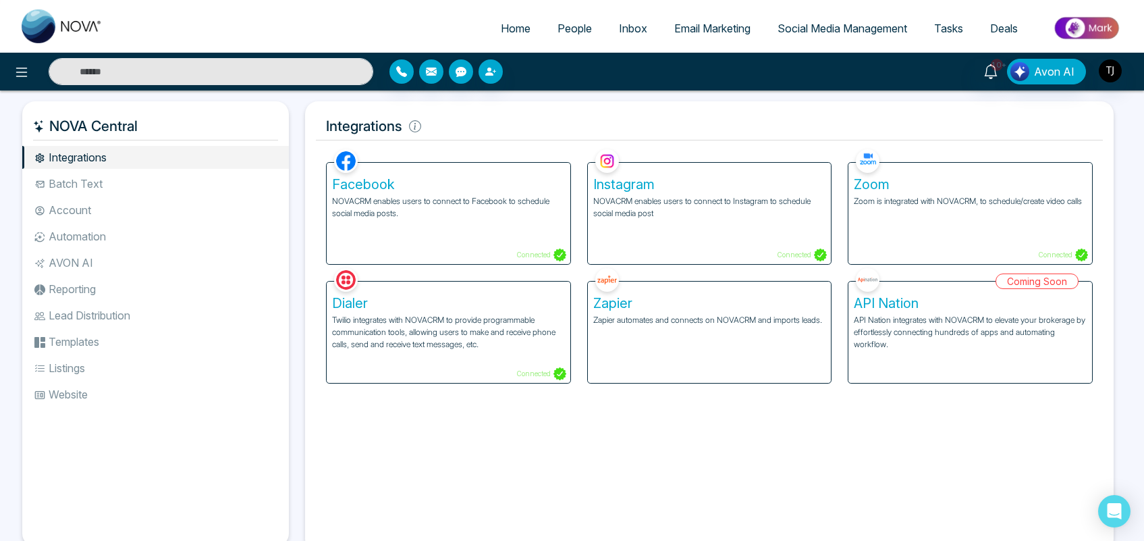
click at [993, 210] on div "Zoom Zoom is integrated with NOVACRM, to schedule/create video calls Connected" at bounding box center [970, 213] width 244 height 101
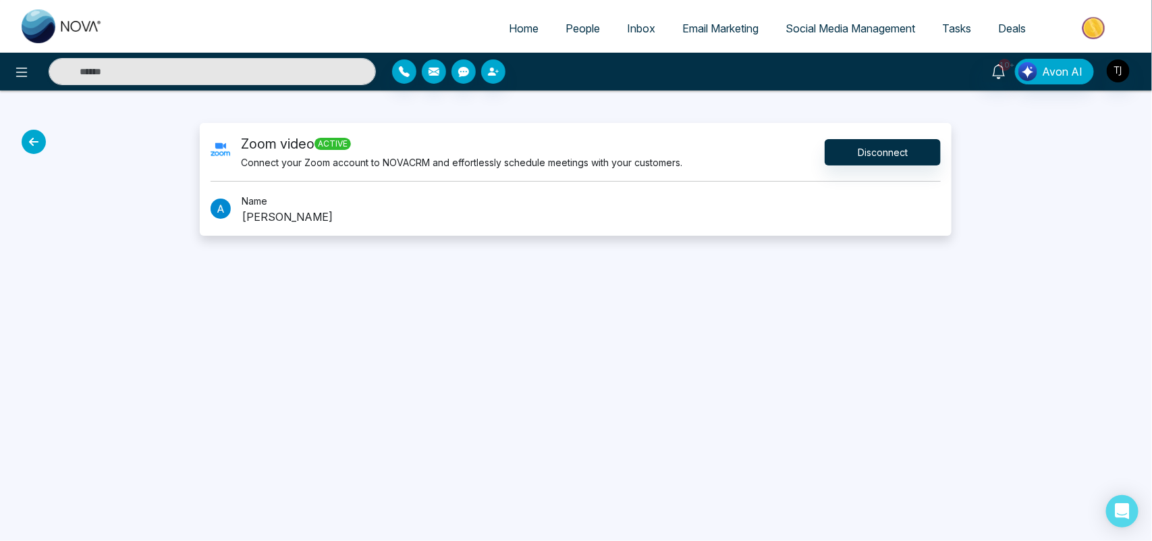
click at [32, 144] on icon at bounding box center [34, 142] width 24 height 24
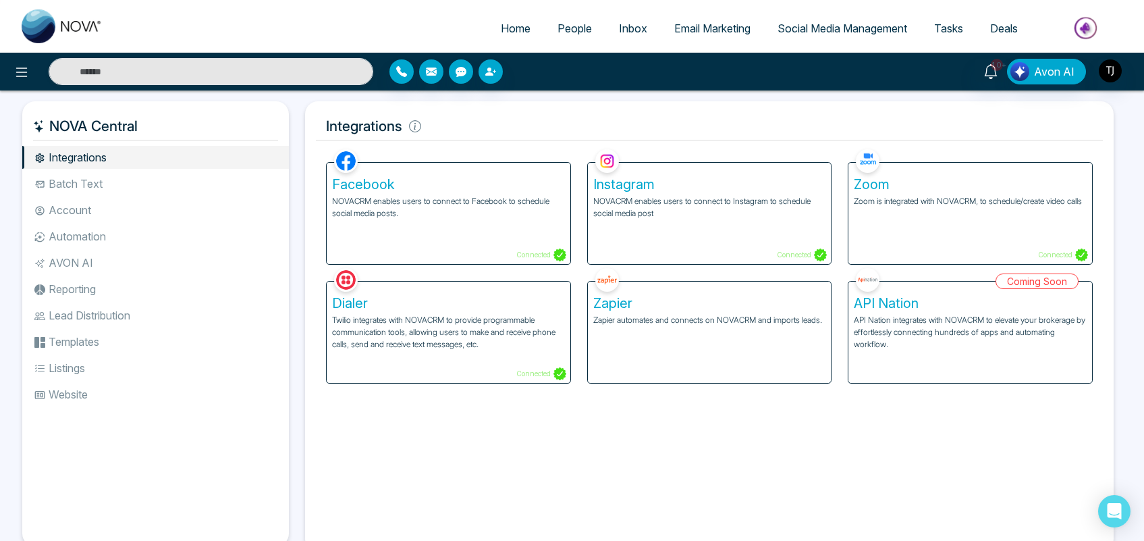
click at [96, 176] on li "Batch Text" at bounding box center [155, 183] width 267 height 23
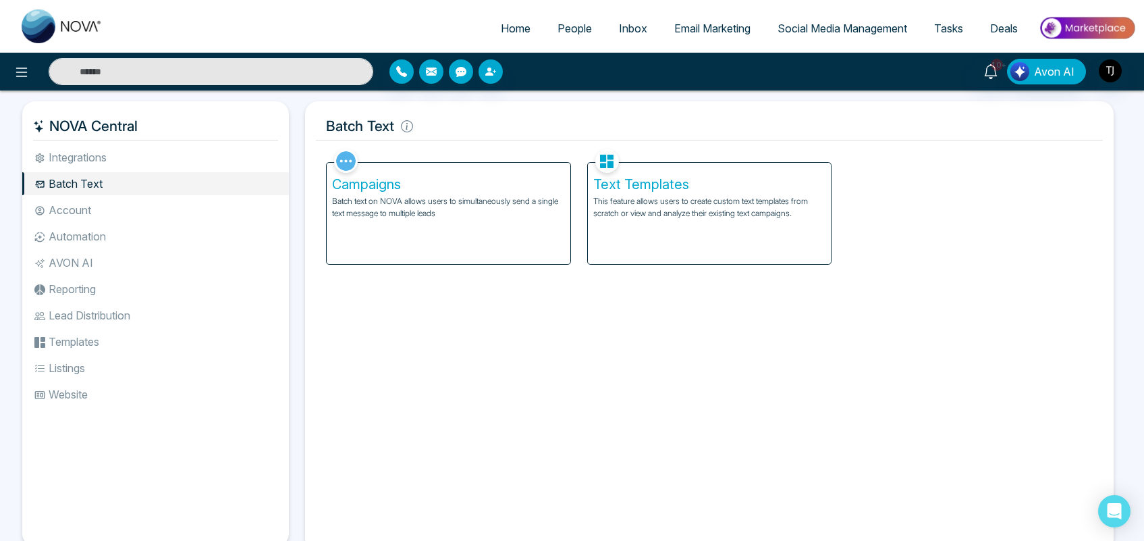
click at [564, 28] on span "People" at bounding box center [575, 29] width 34 height 14
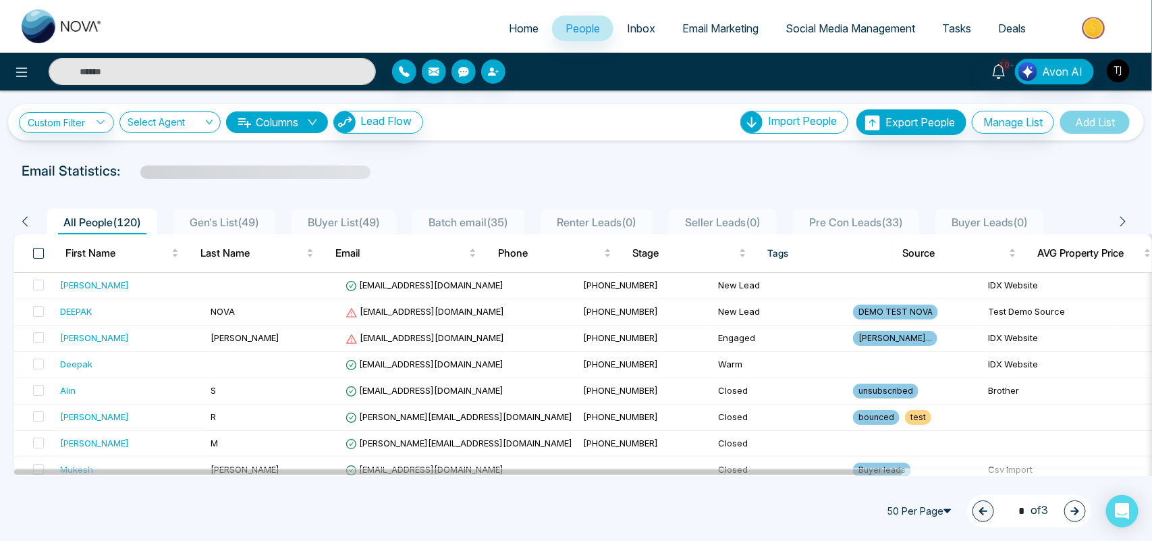
click at [37, 250] on span at bounding box center [38, 253] width 11 height 11
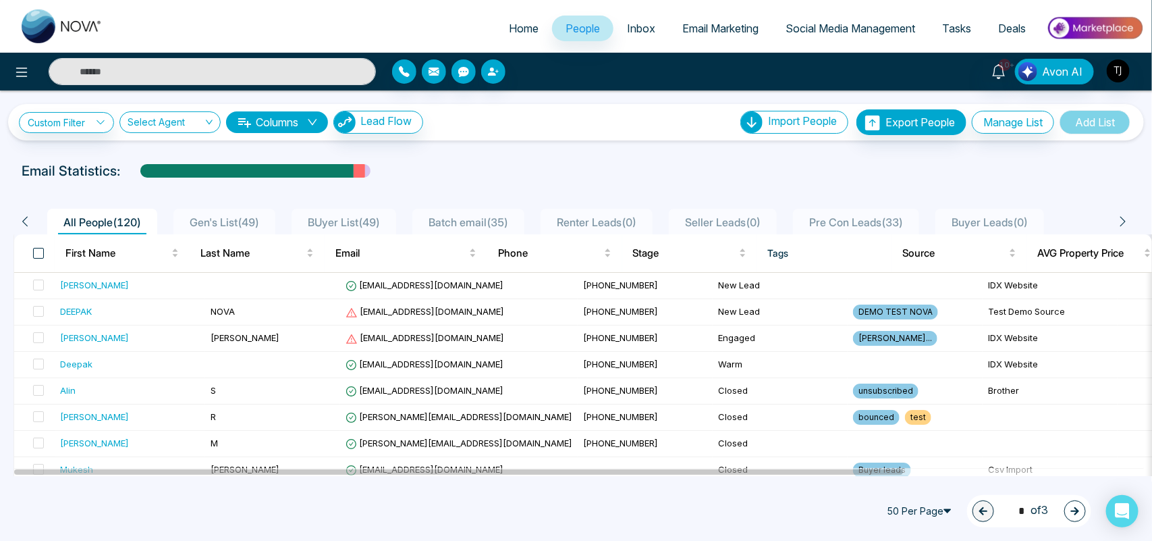
click at [35, 248] on span at bounding box center [38, 253] width 11 height 11
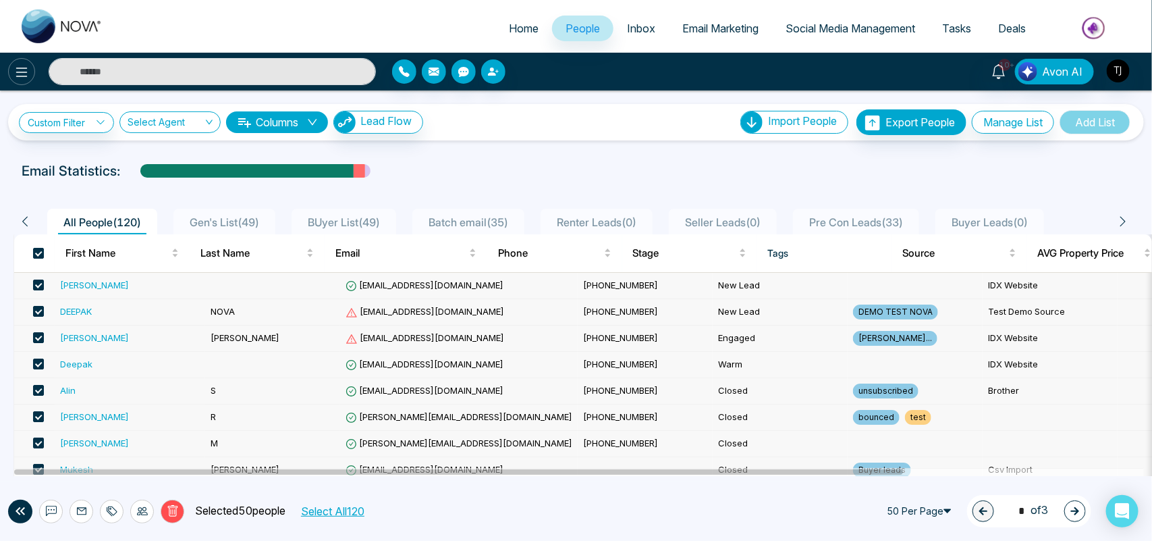
click at [12, 68] on button at bounding box center [21, 71] width 27 height 27
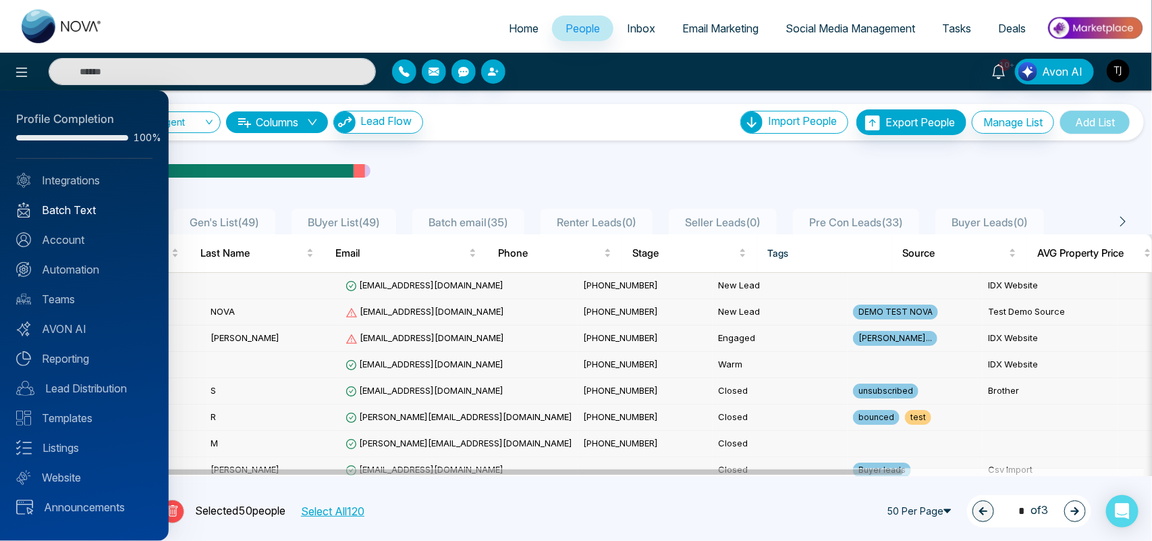
click at [79, 207] on link "Batch Text" at bounding box center [84, 210] width 136 height 16
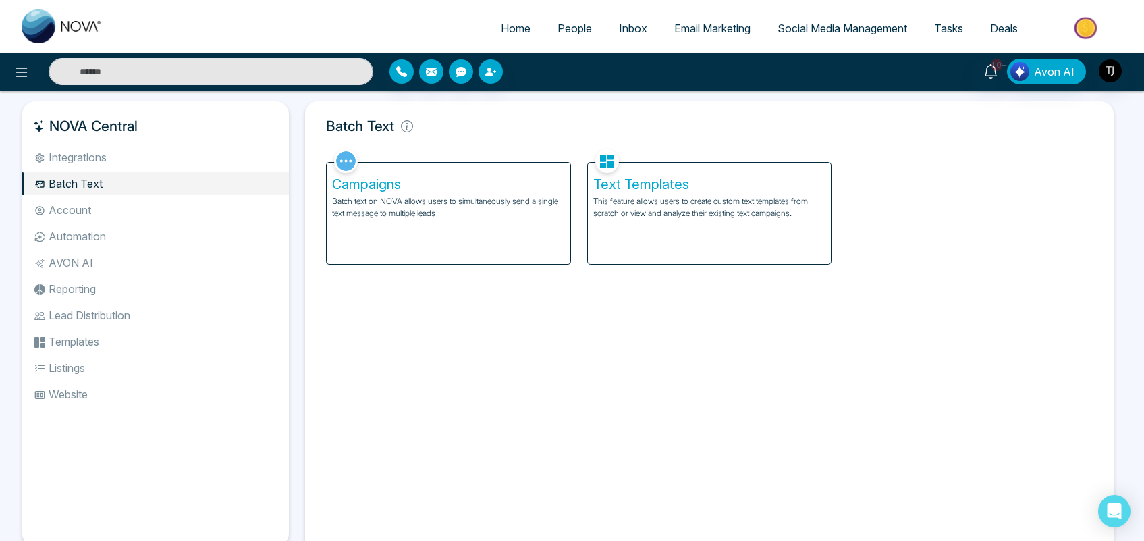
click at [491, 236] on div "Campaigns Batch text on NOVA allows users to simultaneously send a single text …" at bounding box center [449, 213] width 244 height 101
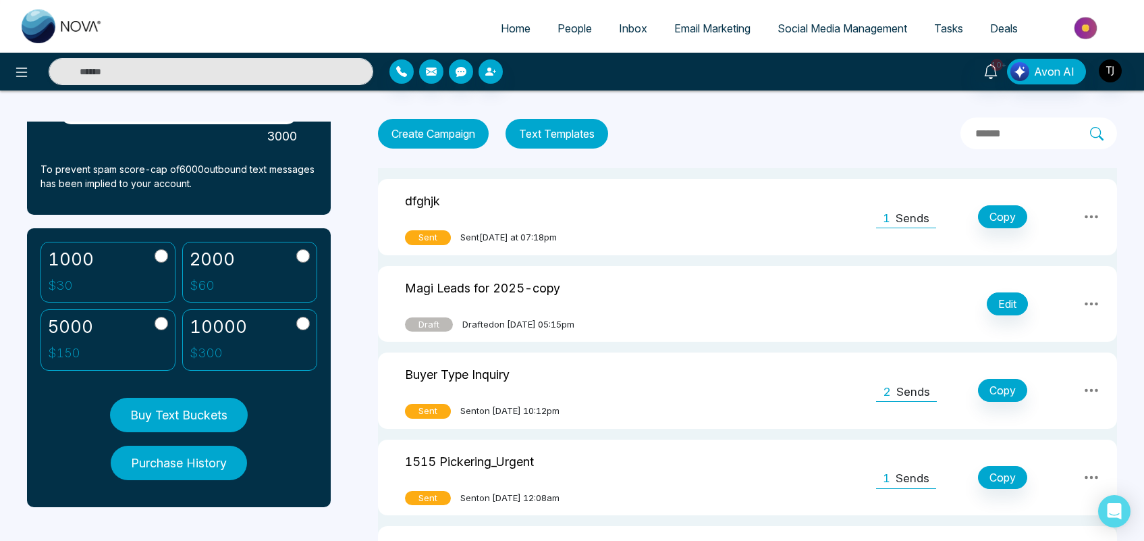
click at [427, 132] on button "Create Campaign" at bounding box center [433, 134] width 111 height 30
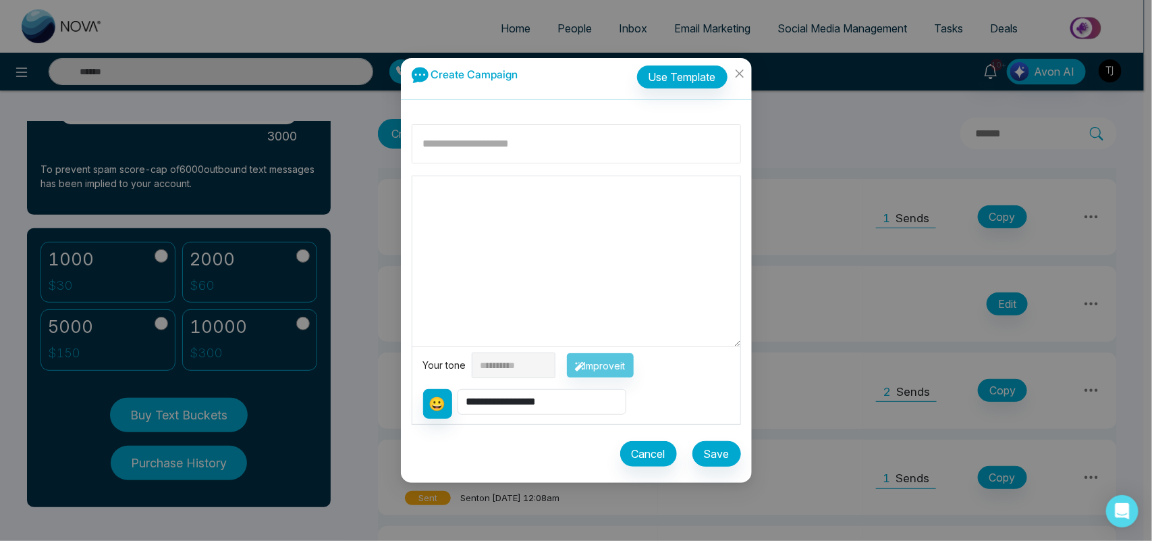
click at [470, 142] on input at bounding box center [576, 143] width 329 height 39
type input "**********"
click at [484, 227] on textarea at bounding box center [576, 261] width 328 height 170
type textarea "**"
click at [527, 405] on select "**********" at bounding box center [542, 402] width 169 height 26
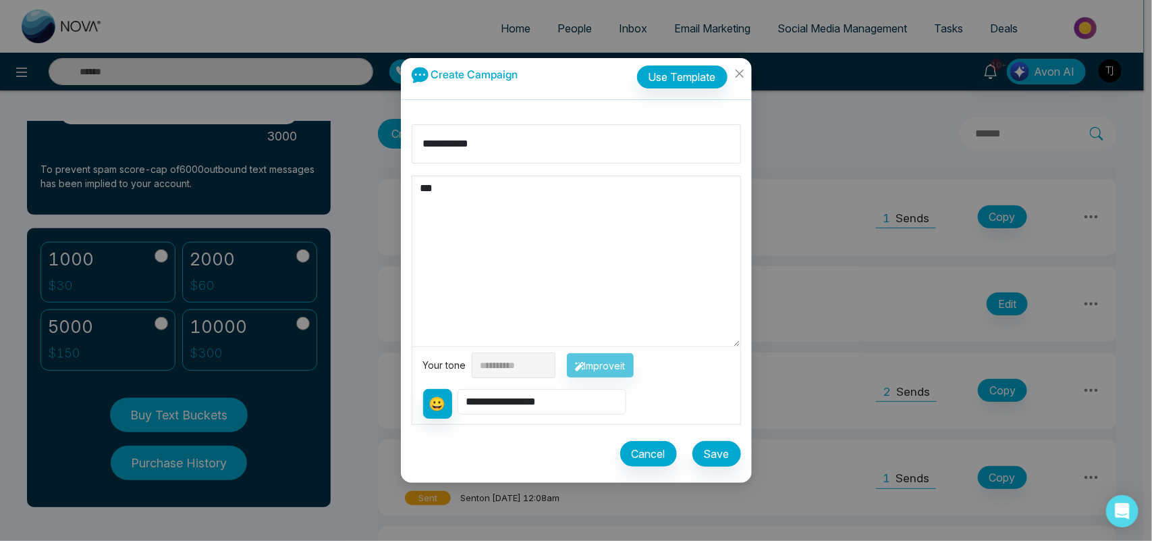
select select "**********"
click at [459, 389] on select "**********" at bounding box center [542, 402] width 169 height 26
click at [514, 203] on textarea "**********" at bounding box center [576, 261] width 328 height 170
type textarea "**********"
click at [554, 366] on select "**********" at bounding box center [514, 365] width 84 height 26
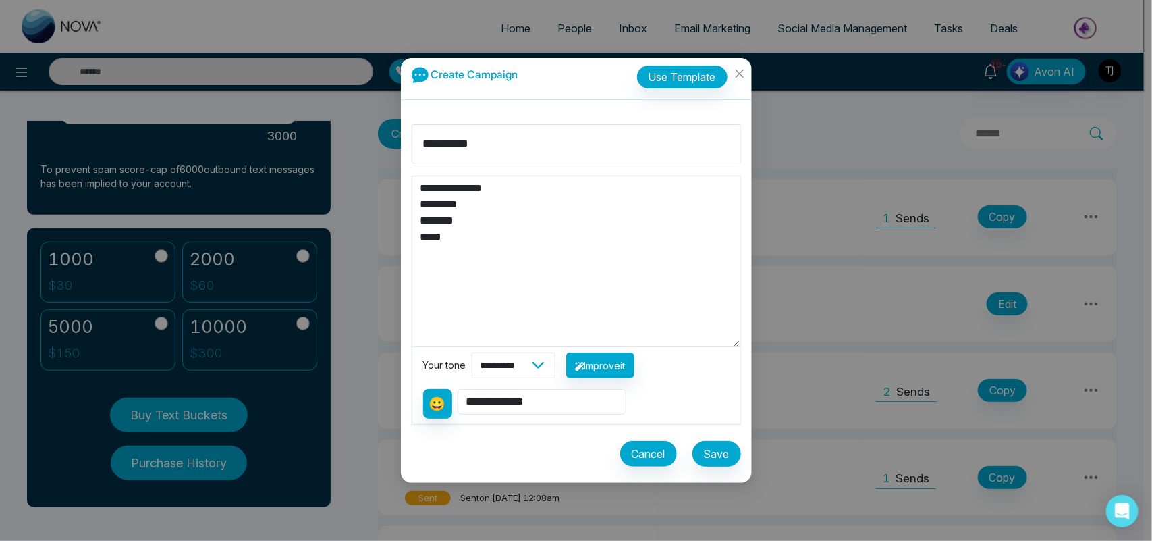
select select "*******"
click at [472, 352] on select "**********" at bounding box center [514, 365] width 84 height 26
click at [624, 372] on button "Improve it" at bounding box center [600, 365] width 68 height 26
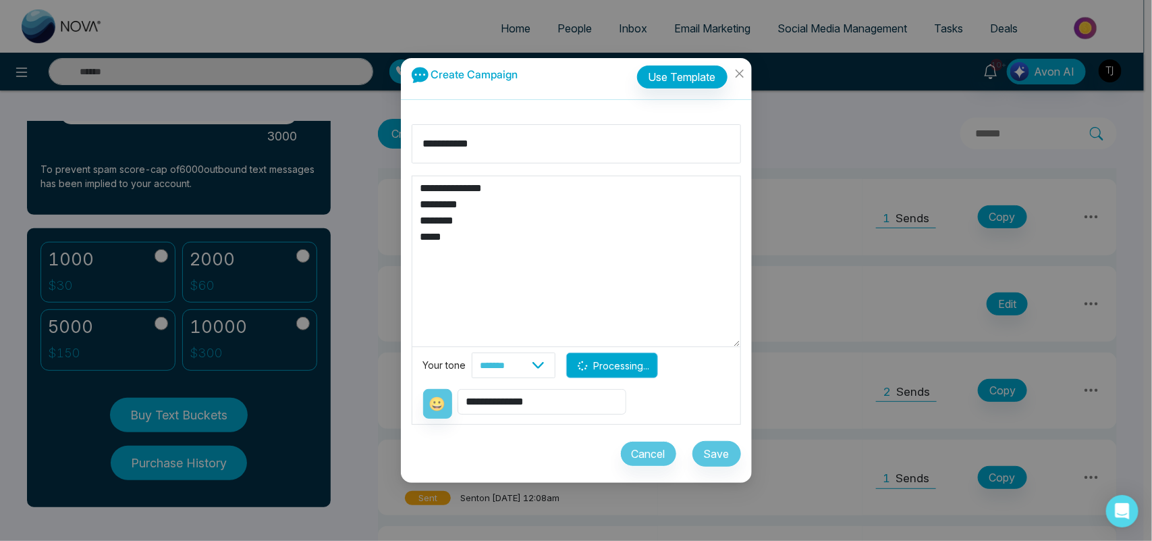
type textarea "**********"
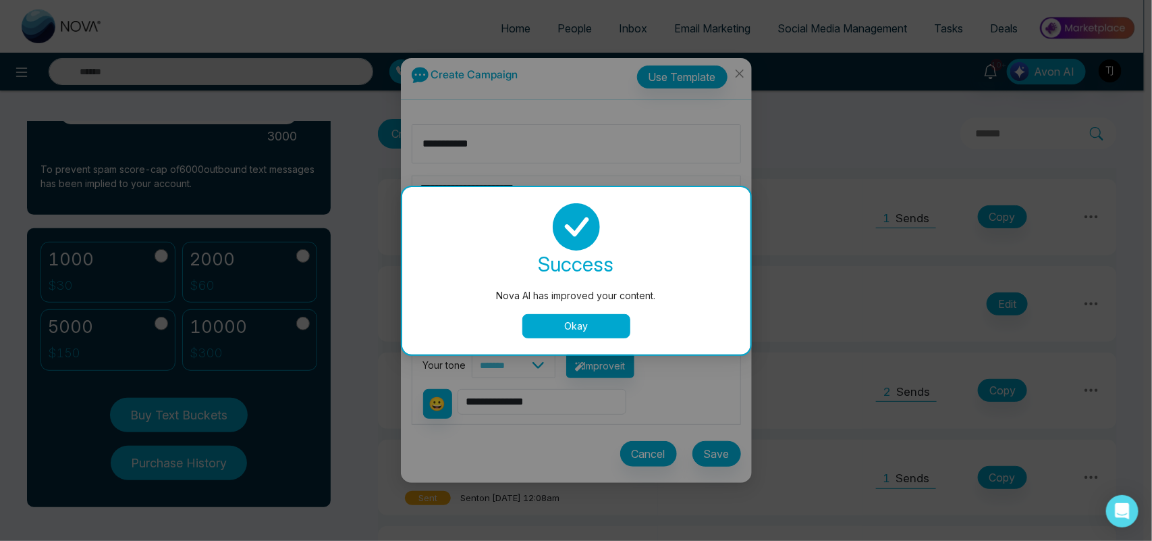
click at [591, 321] on button "Okay" at bounding box center [576, 326] width 108 height 24
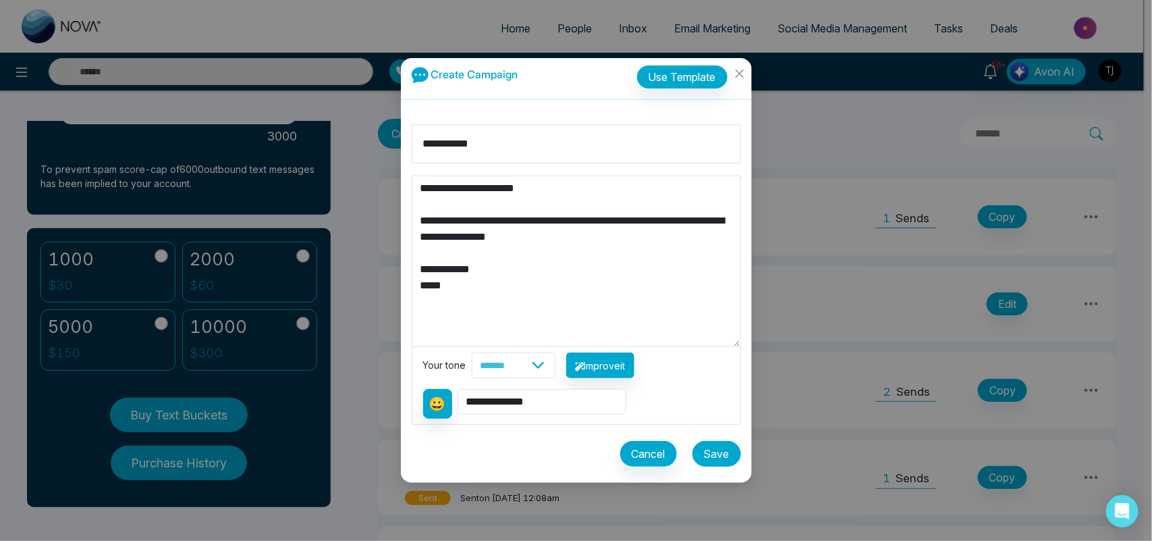
click at [719, 451] on button "Save" at bounding box center [717, 454] width 49 height 26
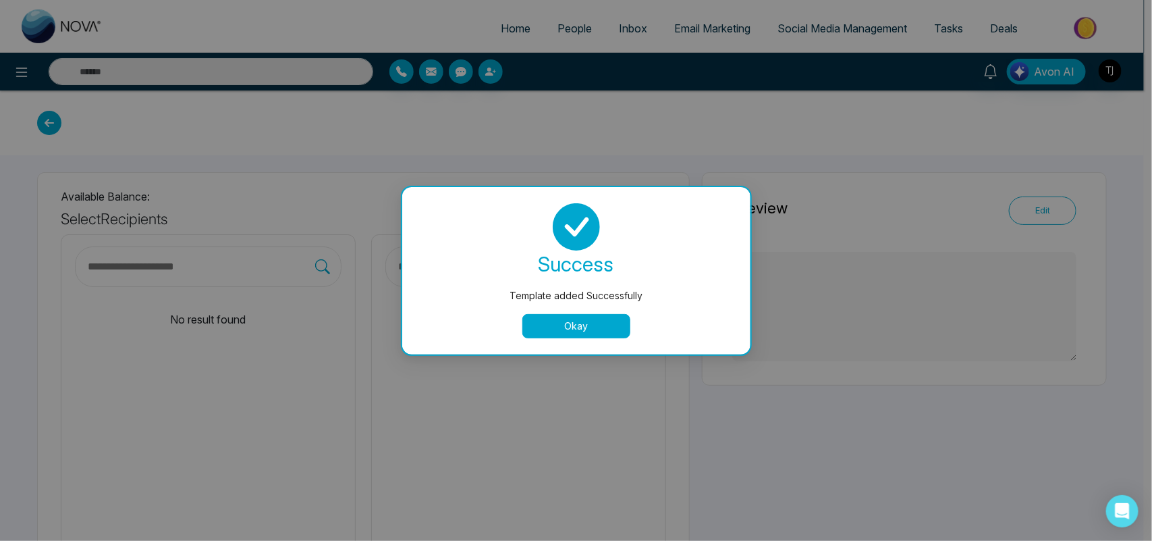
click at [597, 321] on button "Okay" at bounding box center [576, 326] width 108 height 24
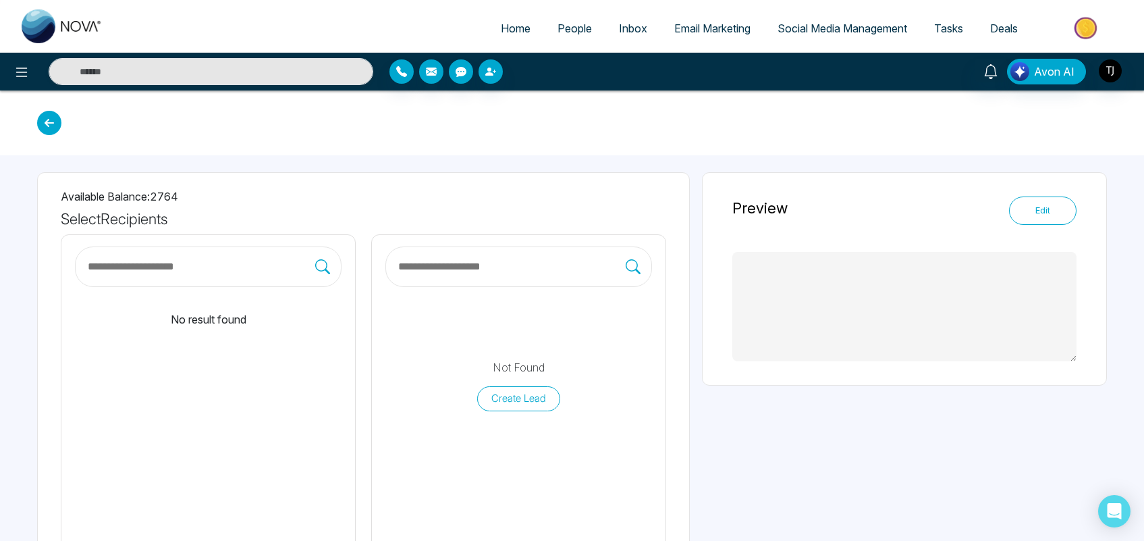
type textarea "**********"
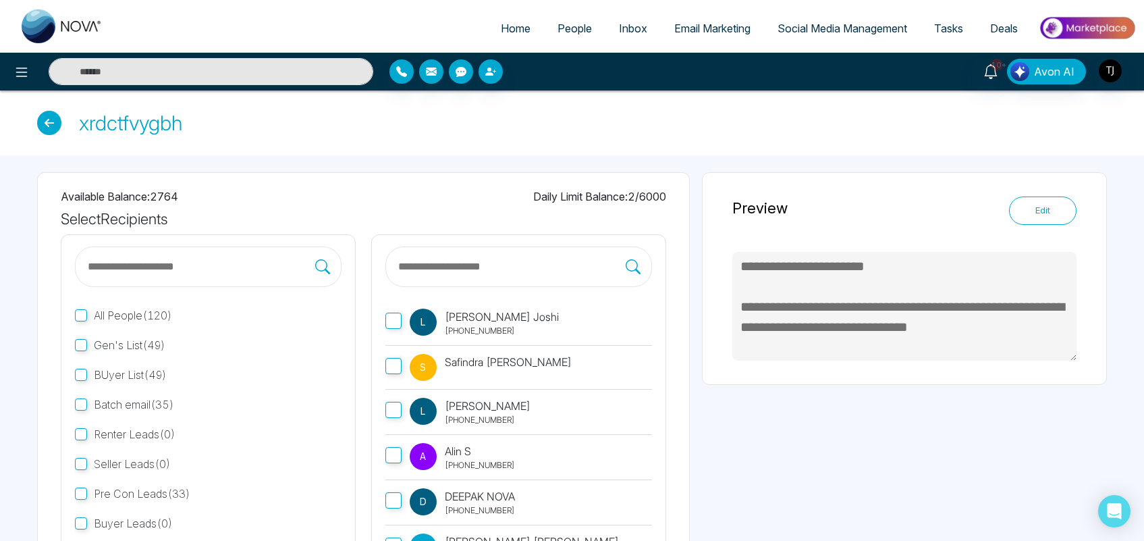
click at [51, 120] on icon at bounding box center [49, 123] width 24 height 24
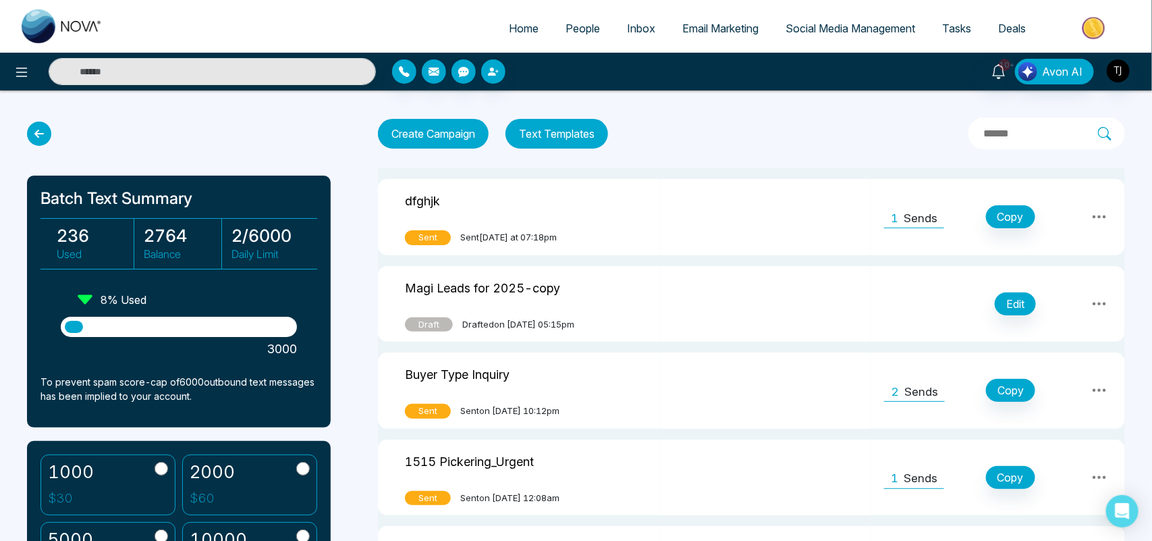
click at [556, 135] on button "Text Templates" at bounding box center [557, 134] width 103 height 30
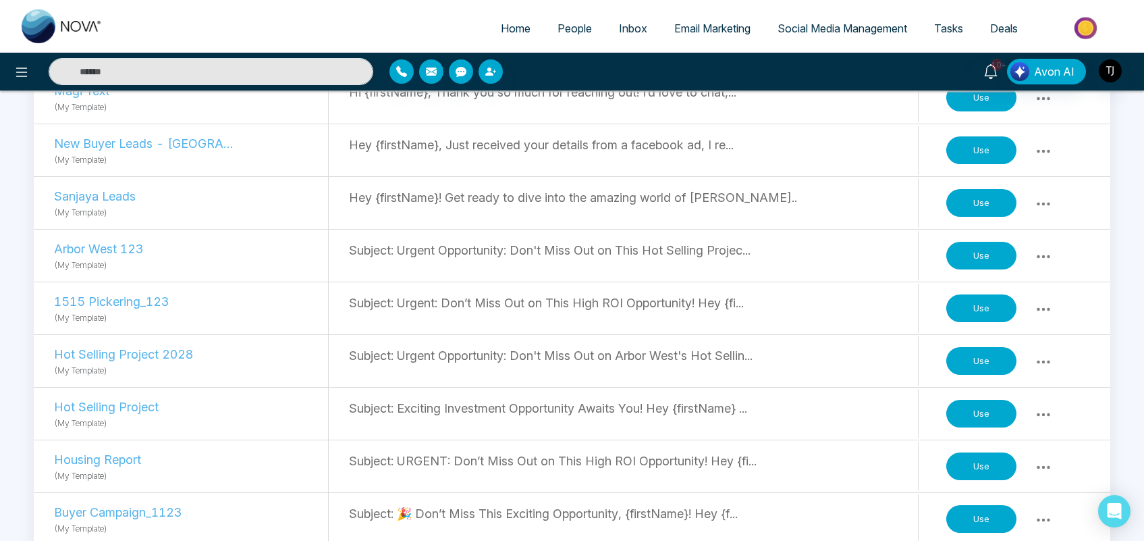
scroll to position [591, 0]
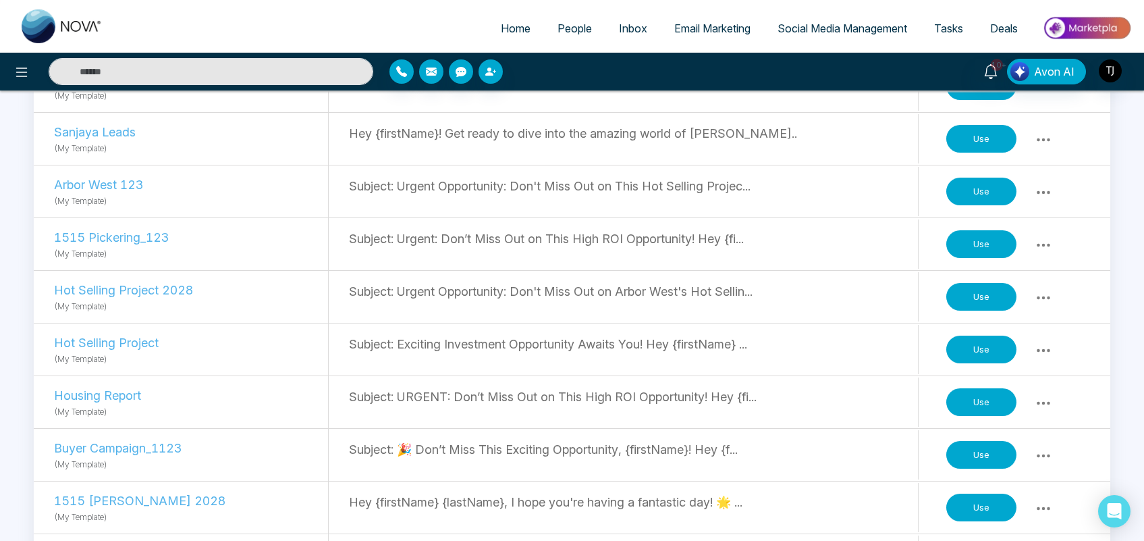
click at [966, 299] on button "Use" at bounding box center [981, 297] width 70 height 28
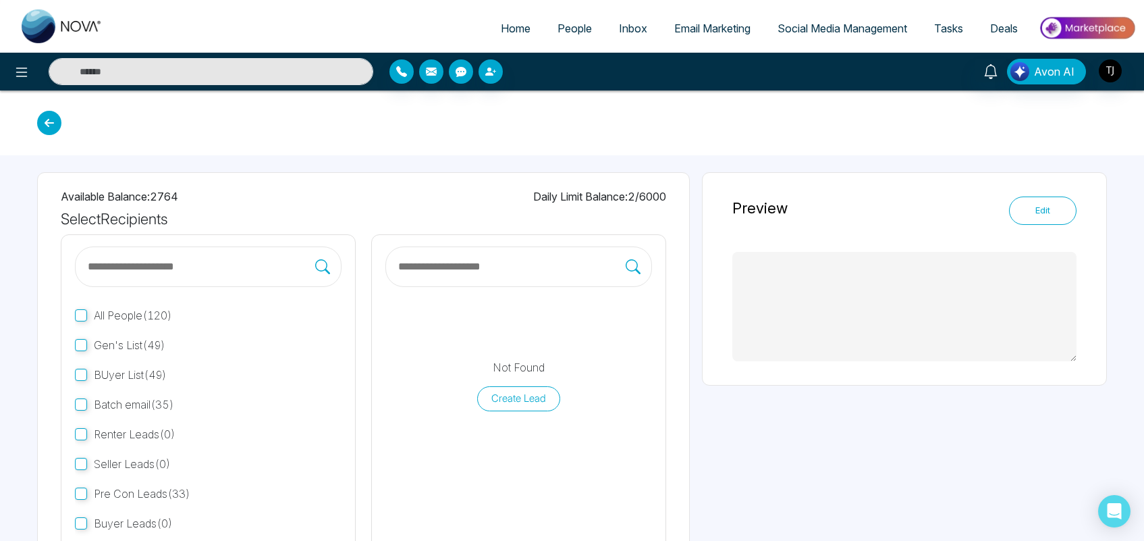
type textarea "**********"
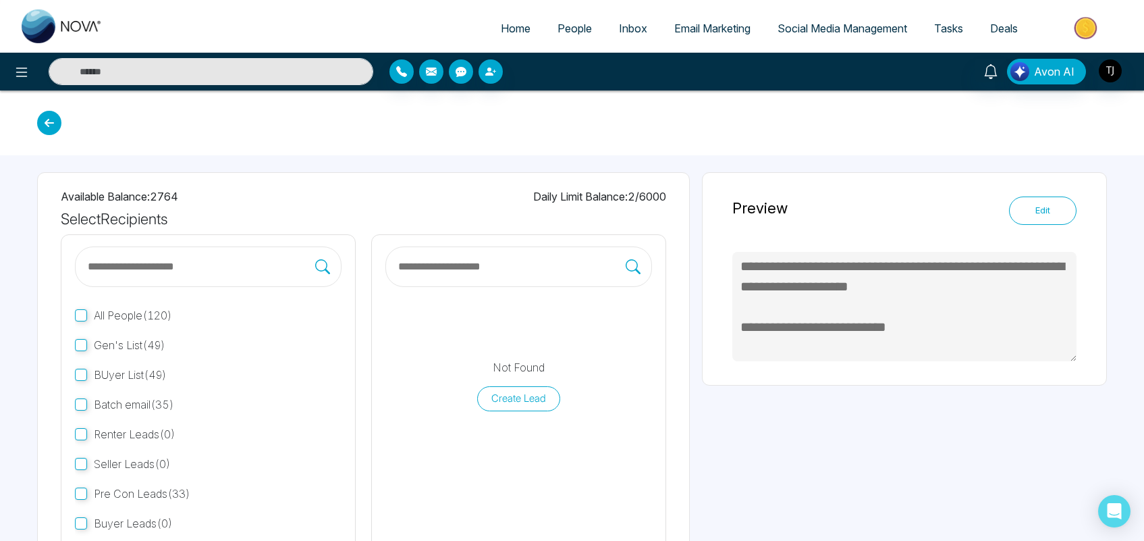
click at [1055, 211] on button "Edit" at bounding box center [1043, 210] width 68 height 28
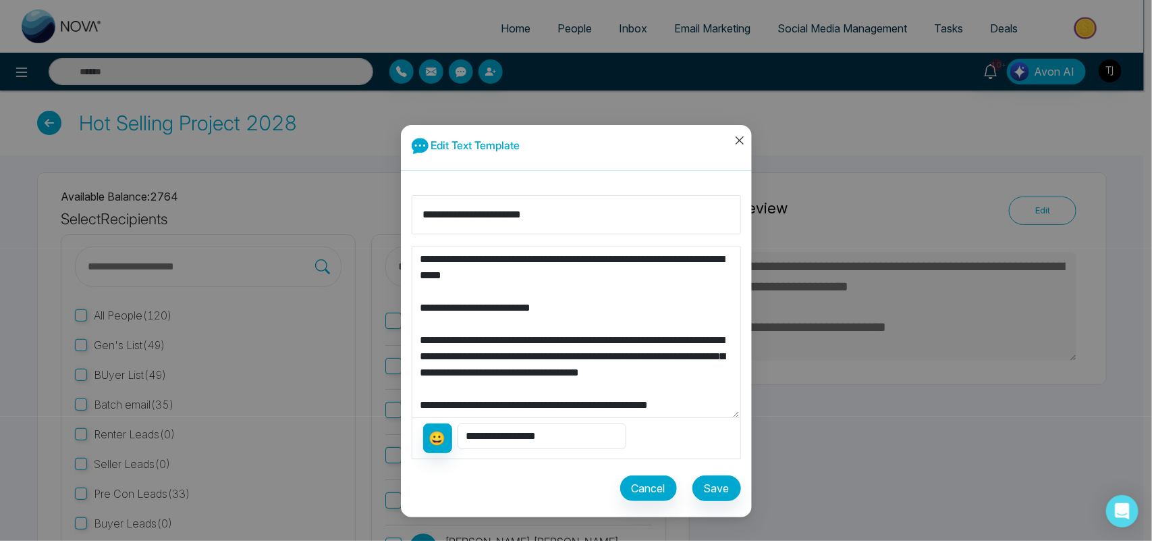
click at [743, 135] on icon "close" at bounding box center [739, 140] width 11 height 11
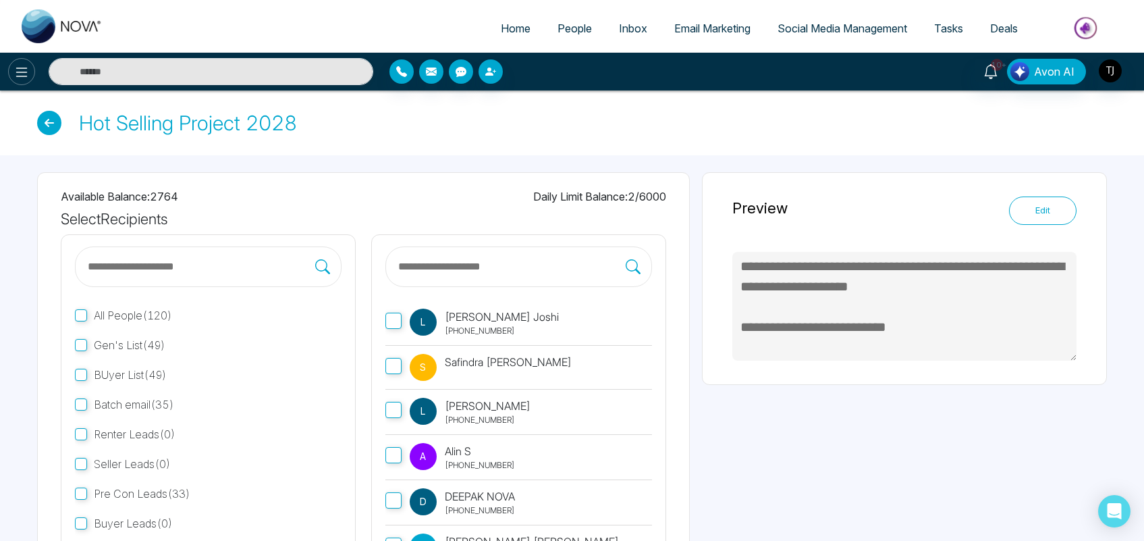
click at [22, 68] on icon at bounding box center [21, 72] width 11 height 9
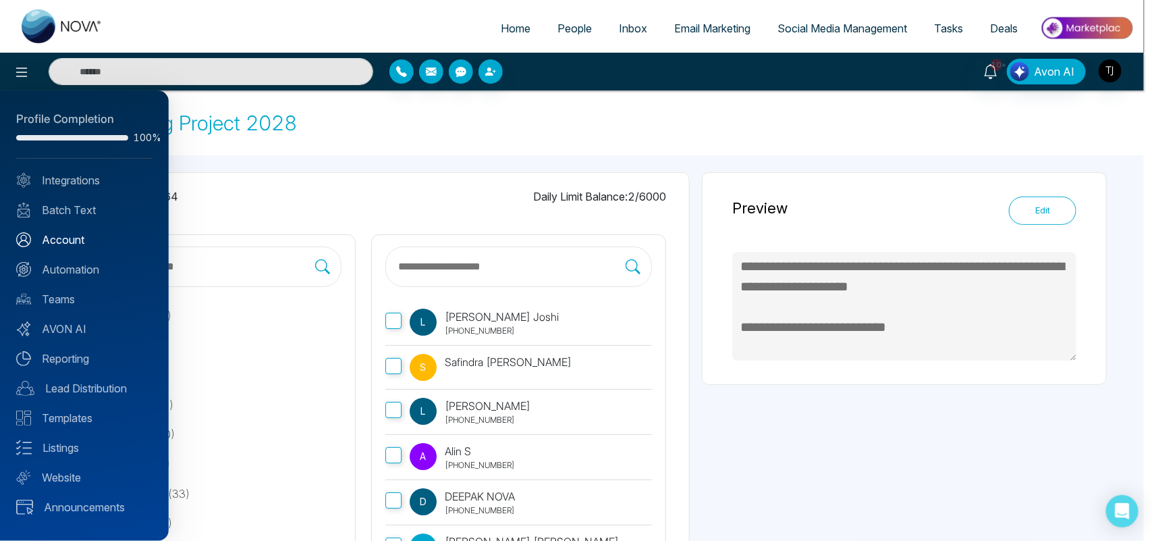
click at [81, 240] on link "Account" at bounding box center [84, 240] width 136 height 16
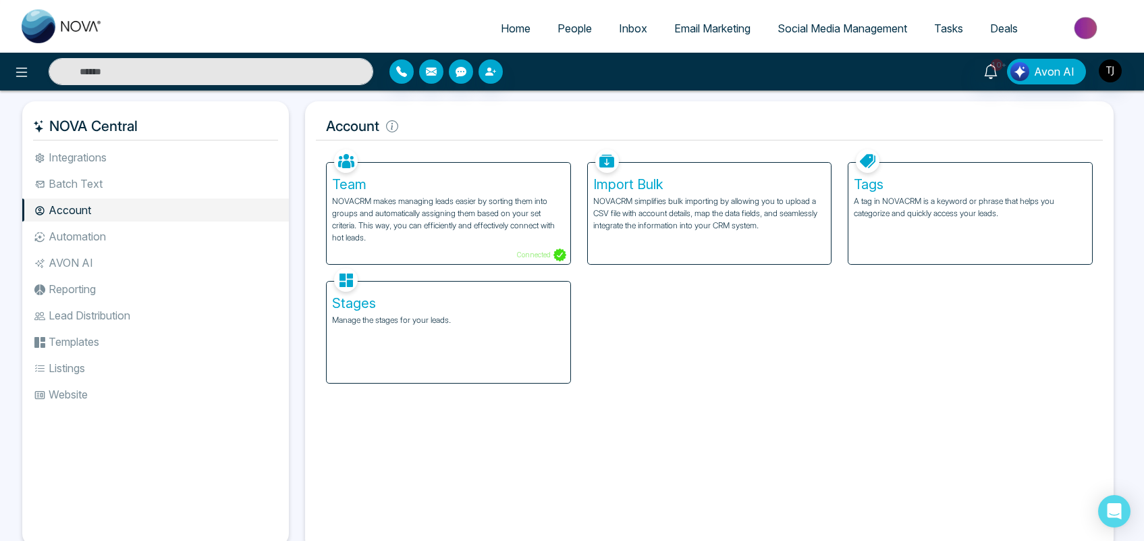
click at [942, 227] on div "Tags A tag in NOVACRM is a keyword or phrase that helps you categorize and quic…" at bounding box center [970, 213] width 244 height 101
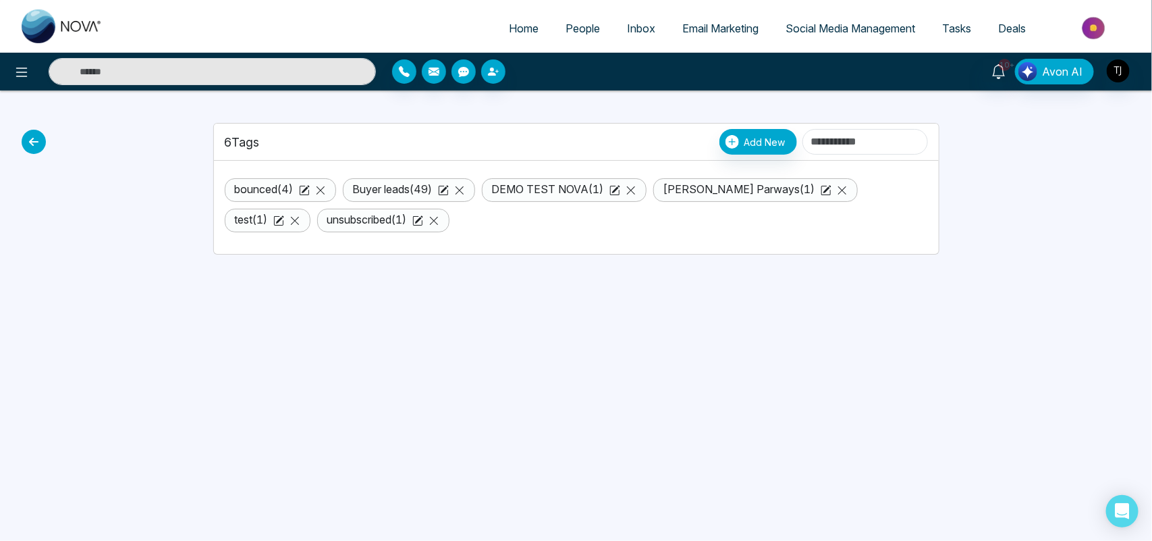
click at [36, 140] on icon at bounding box center [34, 142] width 24 height 24
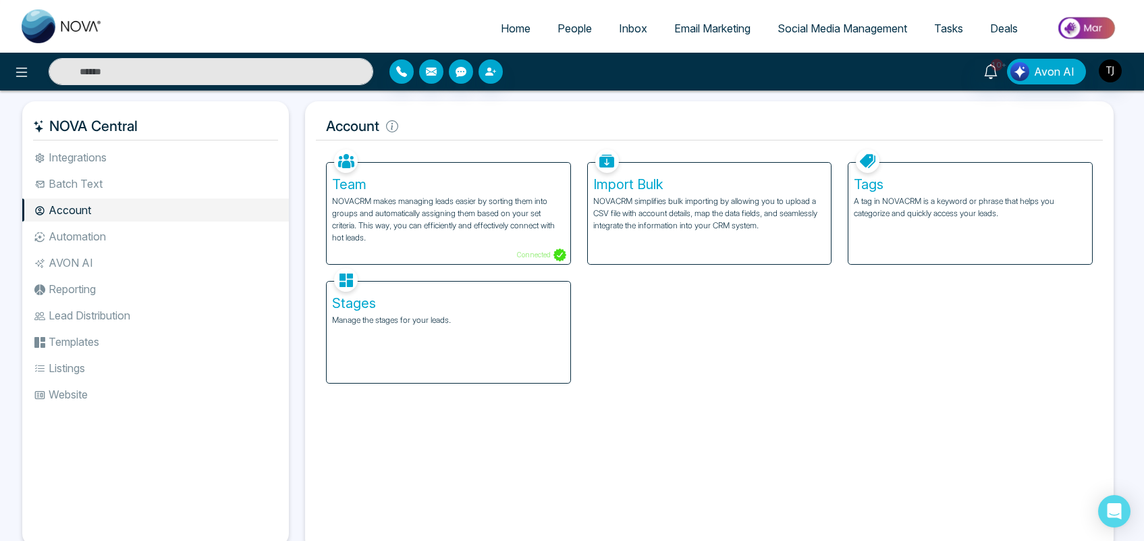
click at [470, 304] on h5 "Stages" at bounding box center [448, 303] width 233 height 16
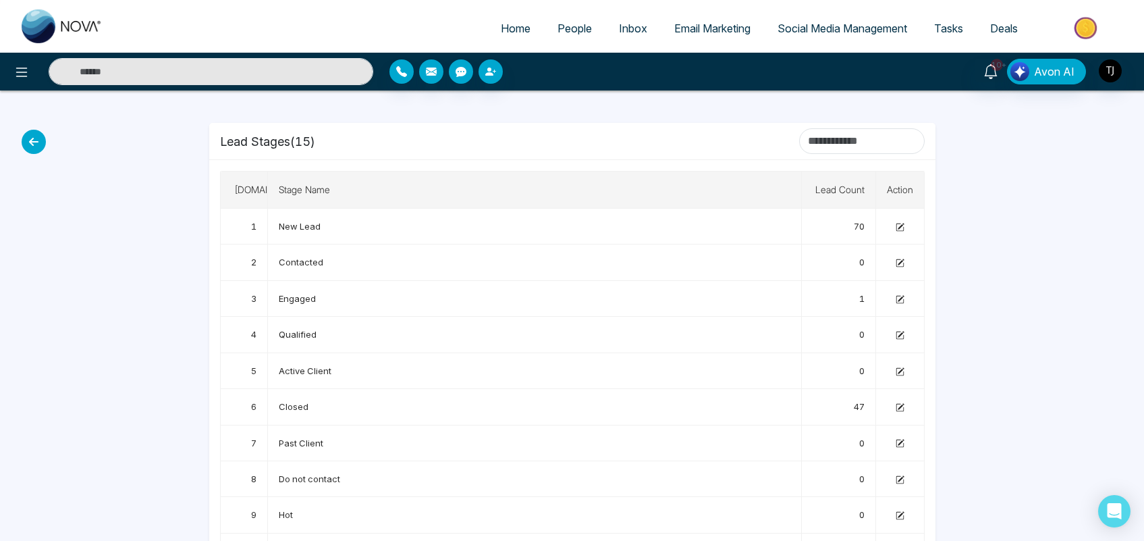
click at [32, 144] on icon at bounding box center [34, 142] width 24 height 24
click at [7, 70] on div at bounding box center [190, 71] width 381 height 27
drag, startPoint x: 34, startPoint y: 70, endPoint x: 27, endPoint y: 70, distance: 7.4
click at [27, 70] on div at bounding box center [190, 71] width 381 height 27
click at [27, 70] on icon at bounding box center [22, 72] width 16 height 16
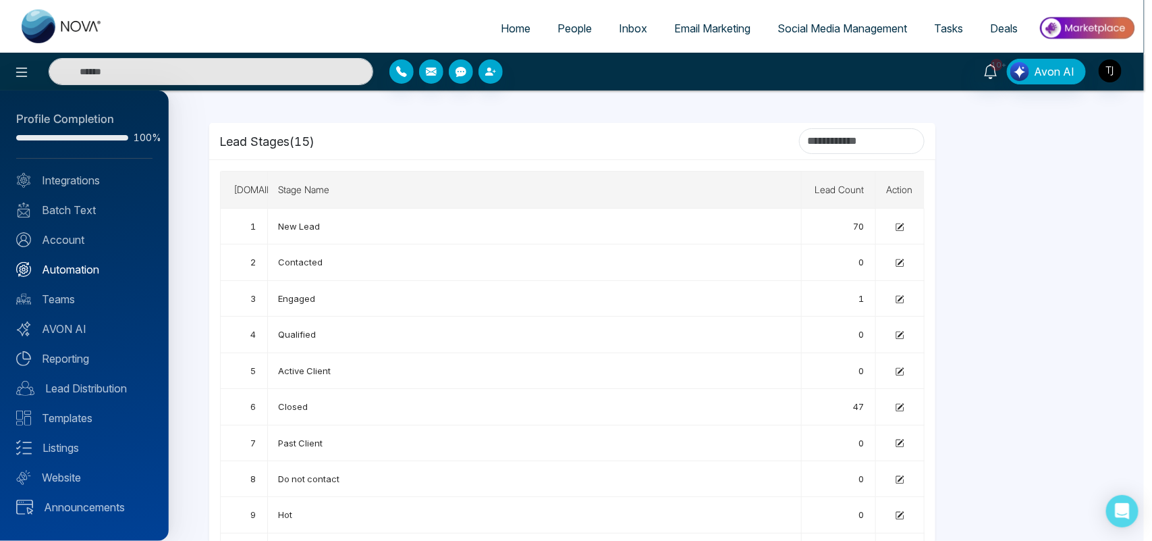
click at [86, 267] on link "Automation" at bounding box center [84, 269] width 136 height 16
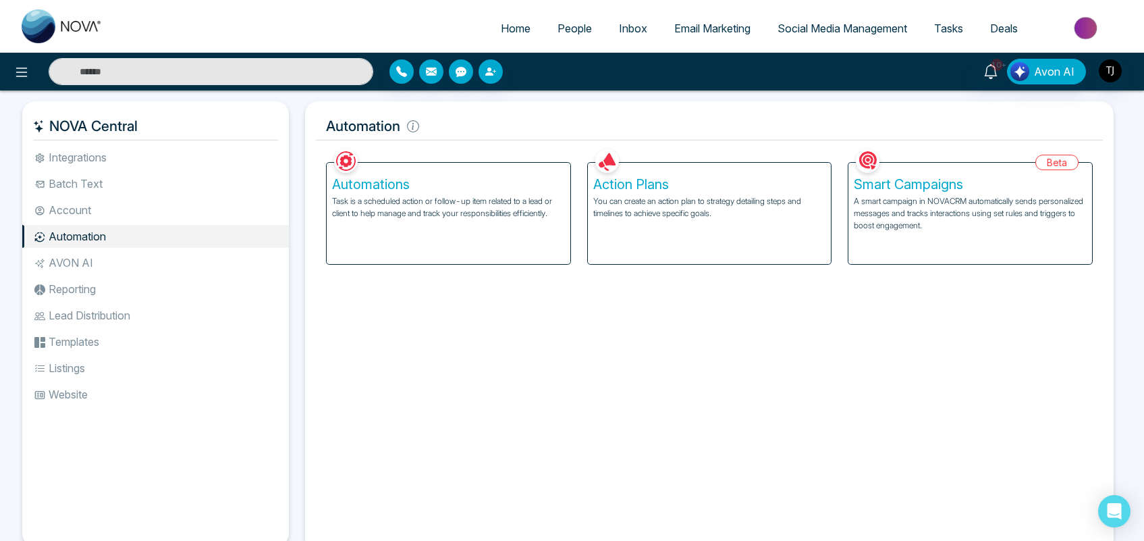
click at [703, 200] on p "You can create an action plan to strategy detailing steps and timelines to achi…" at bounding box center [709, 207] width 233 height 24
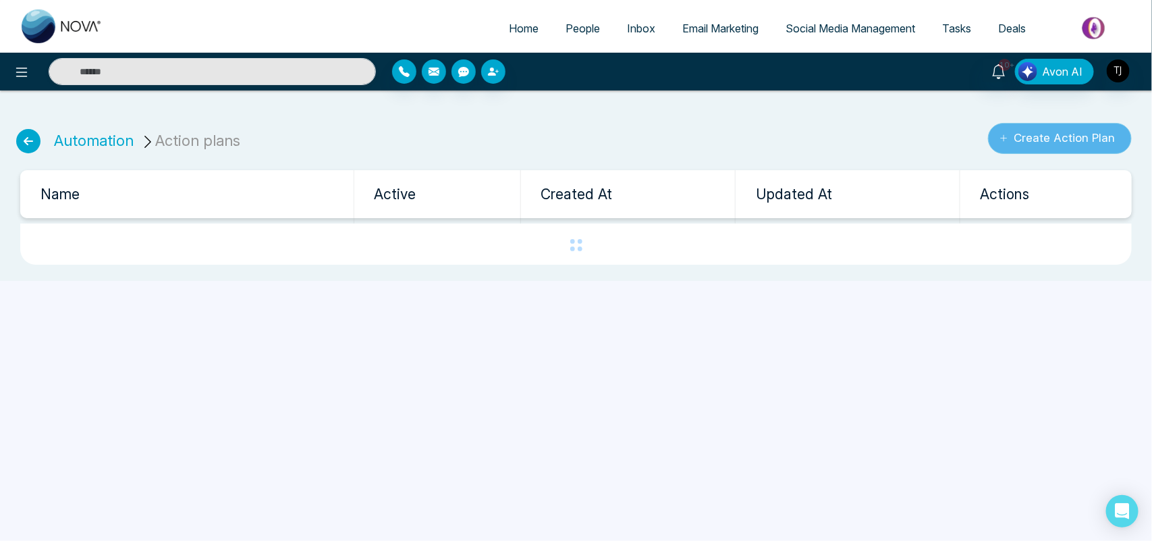
click at [1023, 136] on button "Create Action Plan" at bounding box center [1060, 138] width 144 height 31
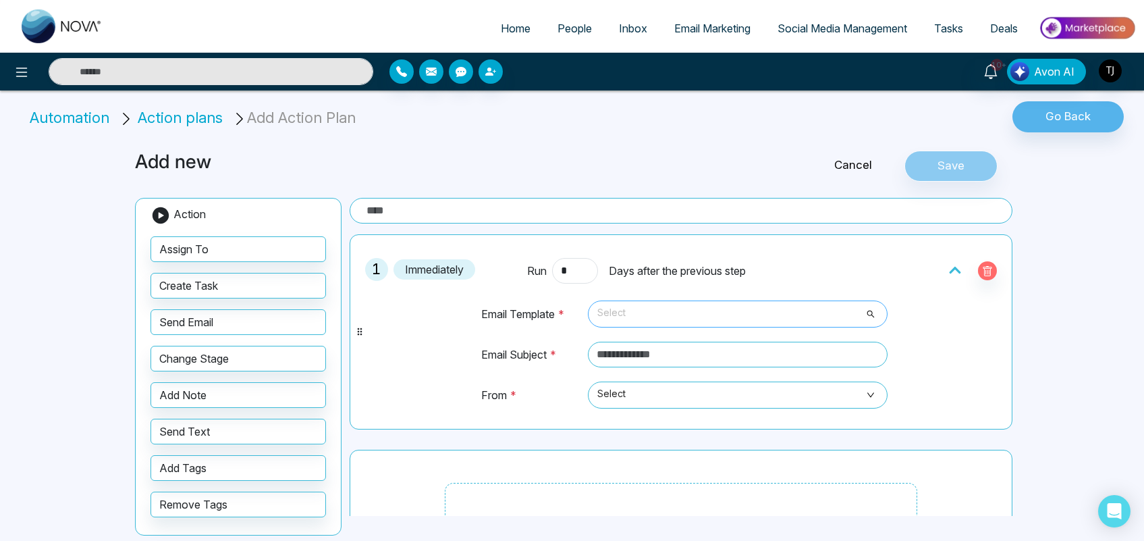
click at [672, 315] on span "Select" at bounding box center [737, 313] width 281 height 23
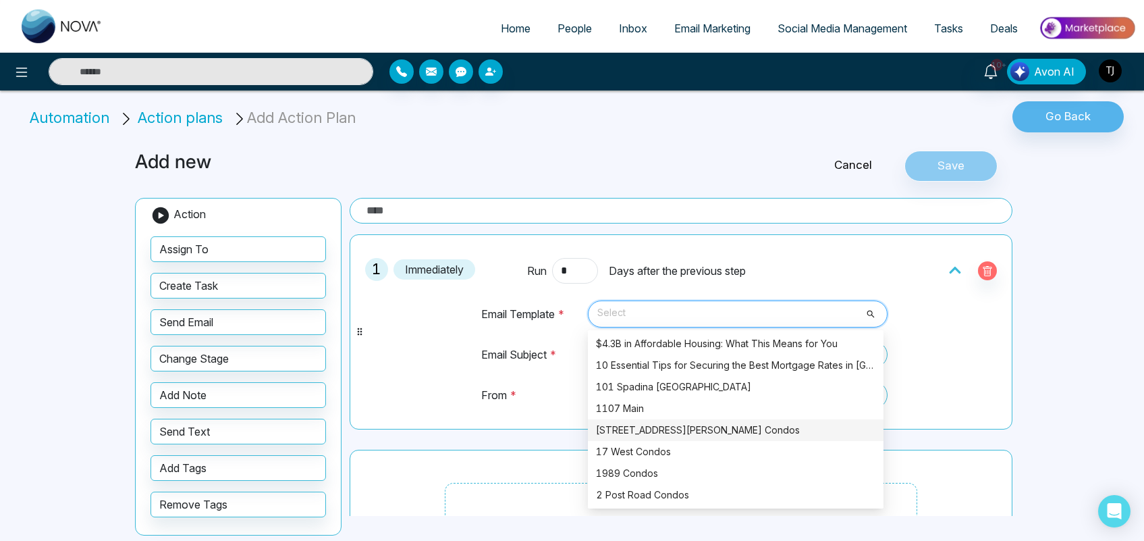
click at [630, 424] on div "[STREET_ADDRESS][PERSON_NAME] Condos" at bounding box center [735, 430] width 279 height 15
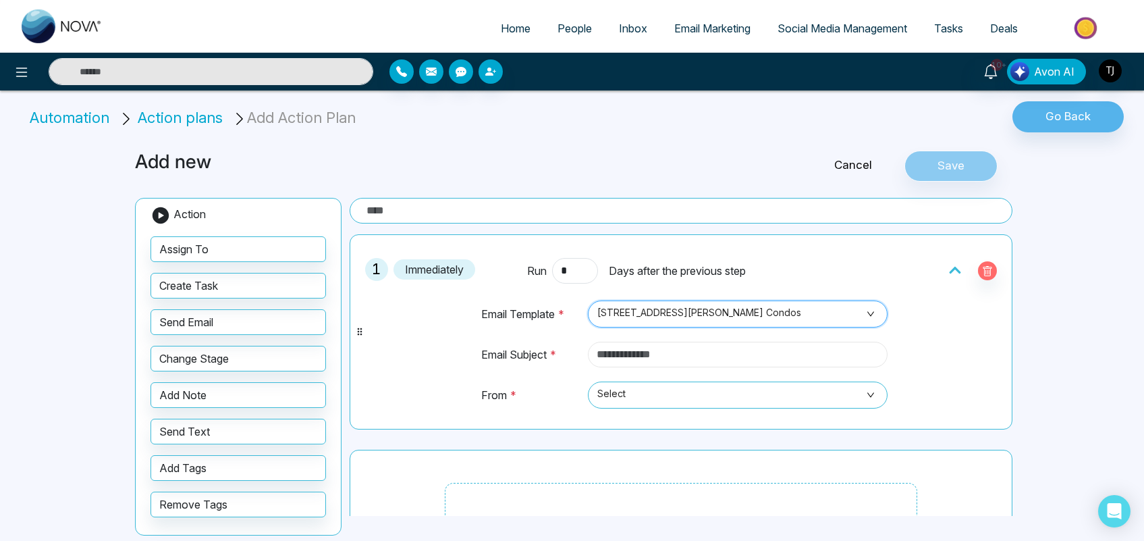
click at [655, 349] on input "text" at bounding box center [738, 355] width 300 height 26
click at [649, 406] on span "Select" at bounding box center [737, 394] width 281 height 23
type input "*****"
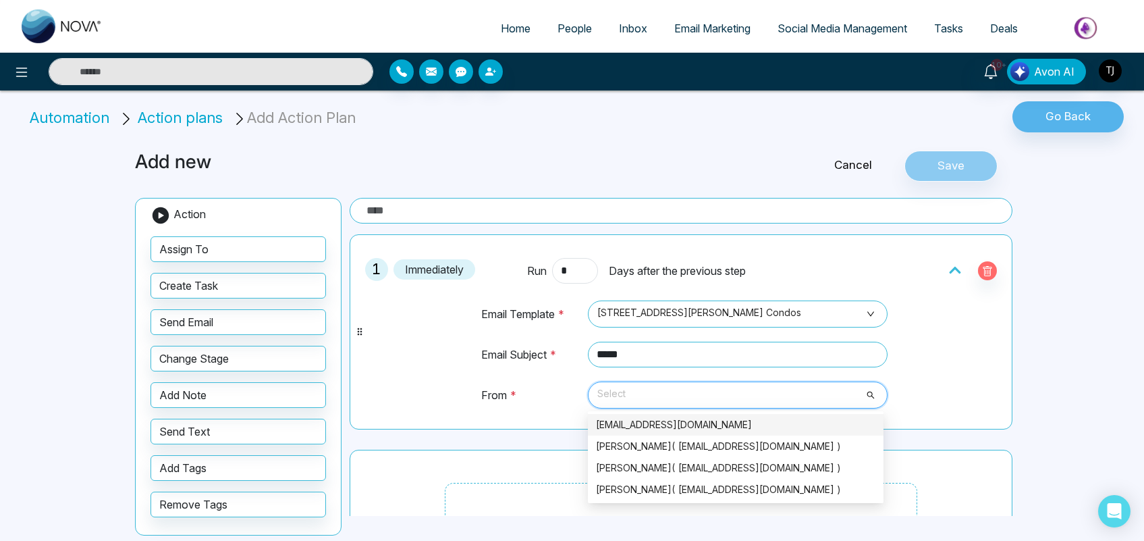
click at [655, 420] on div "[EMAIL_ADDRESS][DOMAIN_NAME]" at bounding box center [735, 424] width 279 height 15
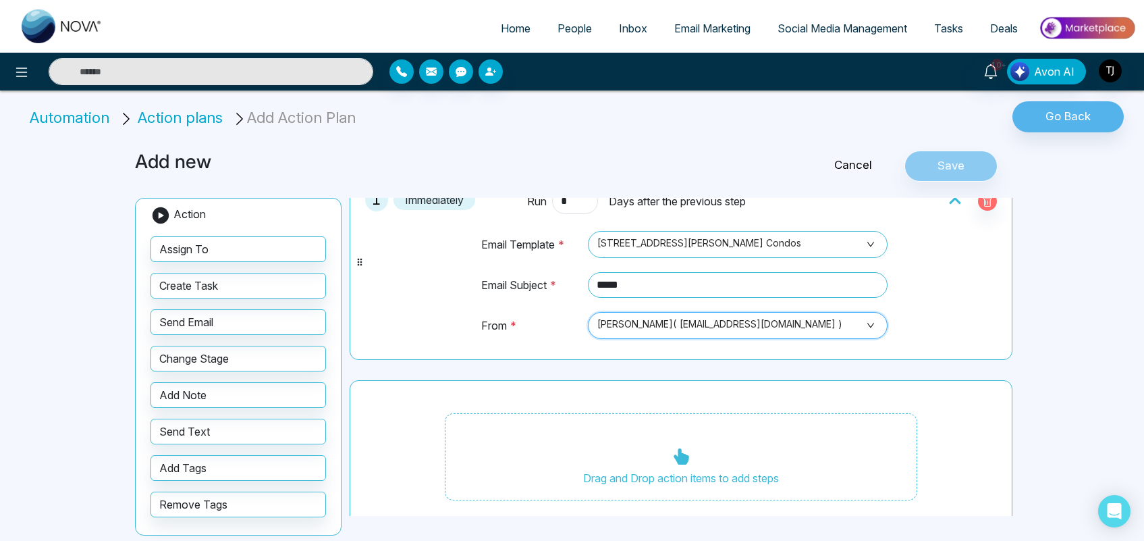
scroll to position [88, 0]
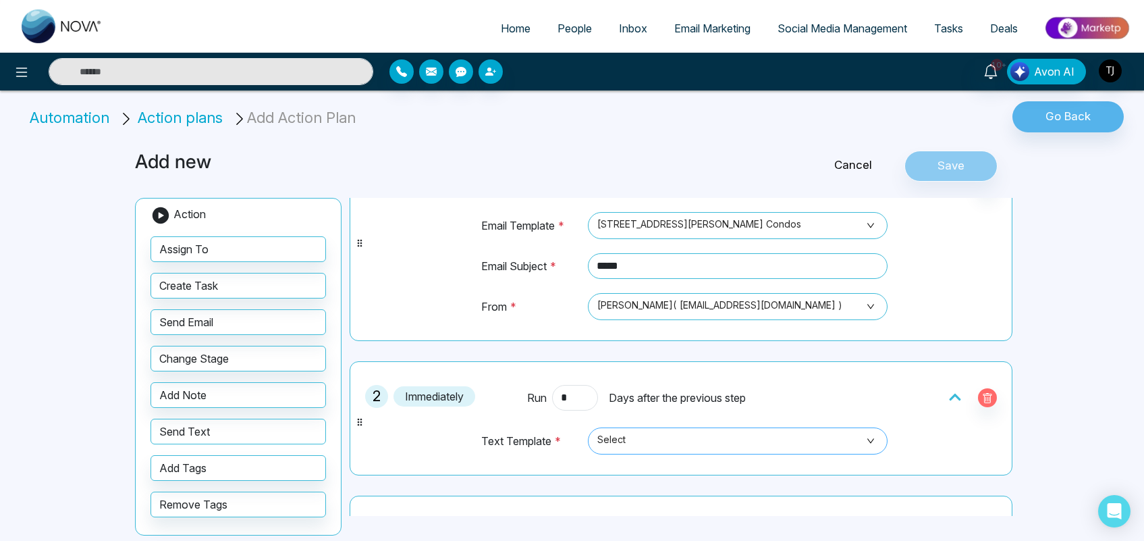
click at [665, 450] on span "Select" at bounding box center [737, 440] width 281 height 23
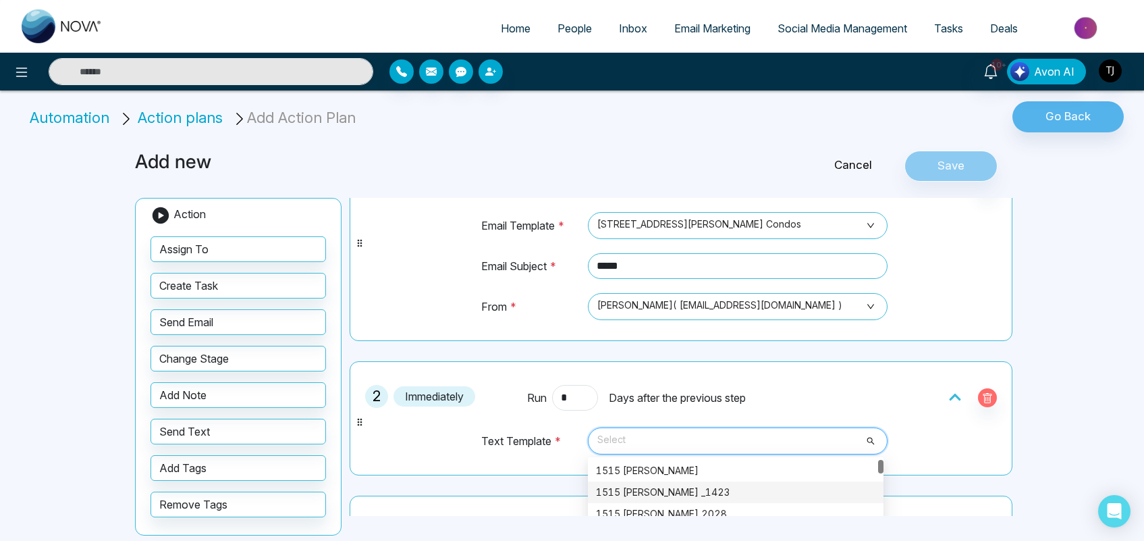
click at [640, 497] on div "1515 [PERSON_NAME] _1423" at bounding box center [735, 492] width 279 height 15
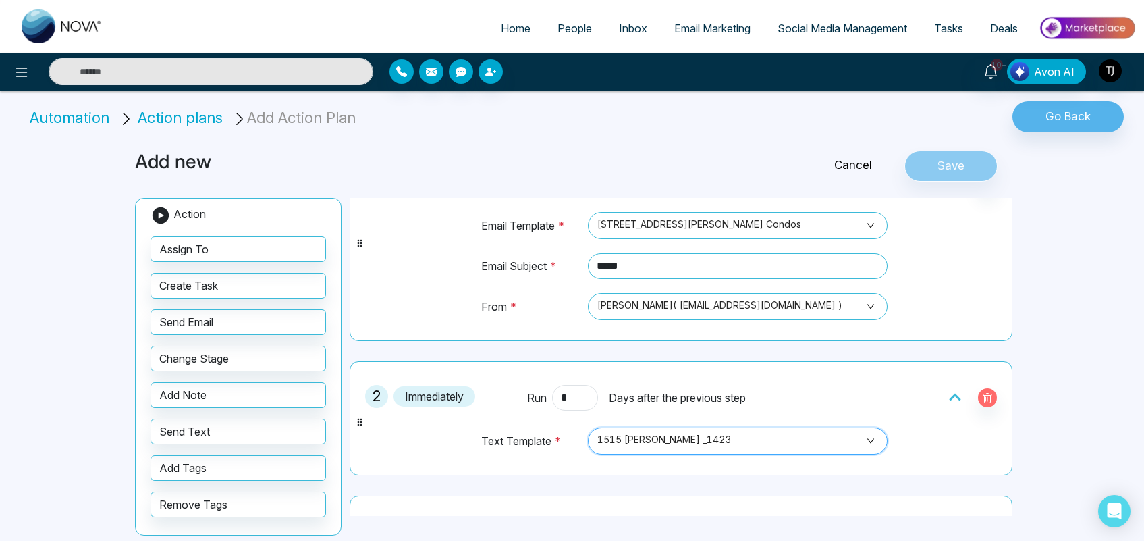
scroll to position [223, 0]
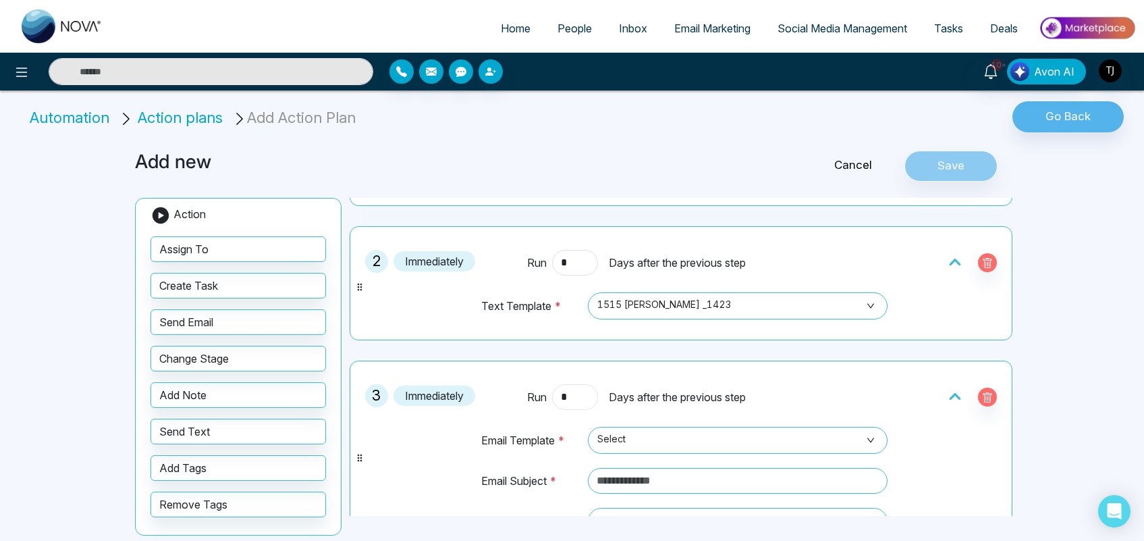
click at [576, 404] on input "*" at bounding box center [575, 397] width 46 height 26
click at [705, 451] on span "Select" at bounding box center [737, 440] width 281 height 23
type input "*"
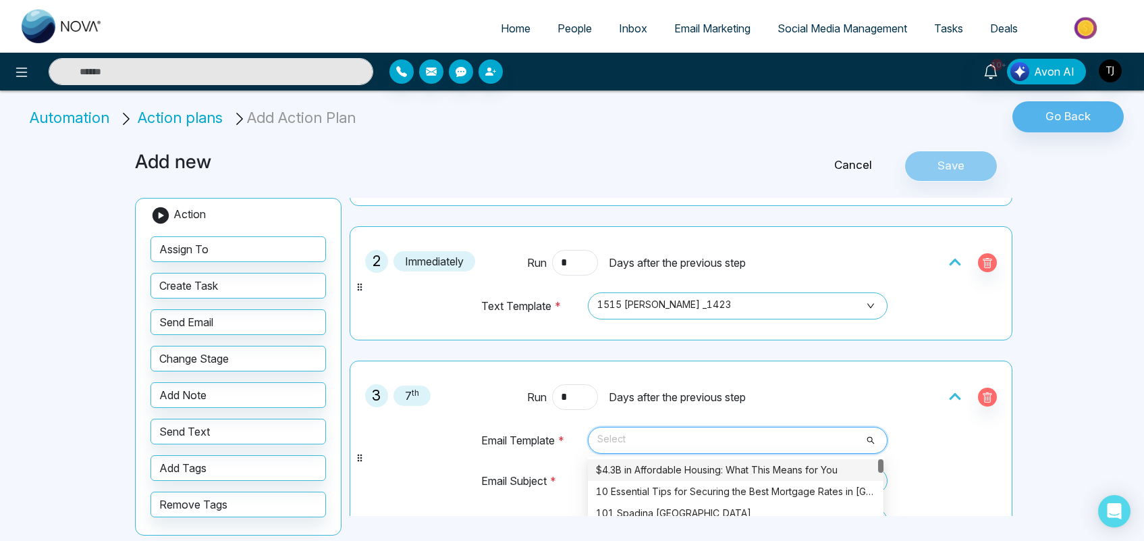
click at [664, 477] on div "$4.3B in Affordable Housing: What This Means for You" at bounding box center [735, 469] width 279 height 15
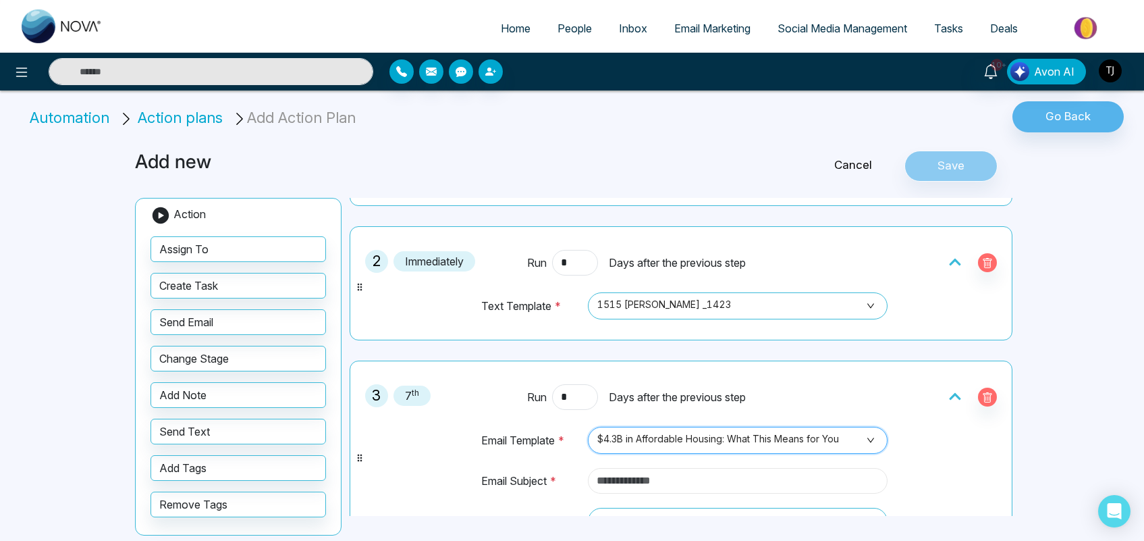
click at [655, 481] on input "text" at bounding box center [738, 481] width 300 height 26
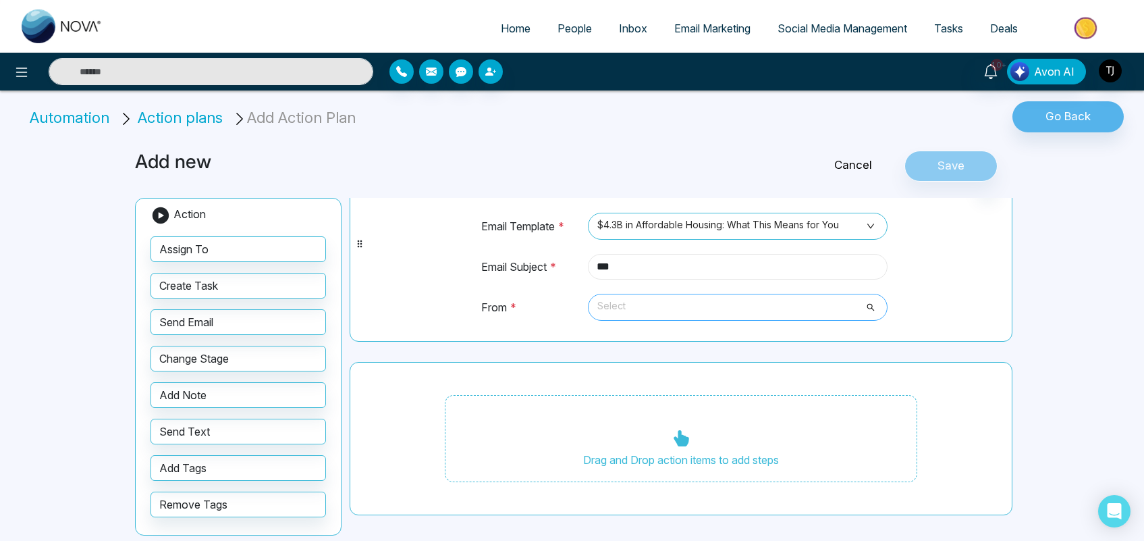
click at [767, 302] on span "Select" at bounding box center [737, 307] width 281 height 23
type input "***"
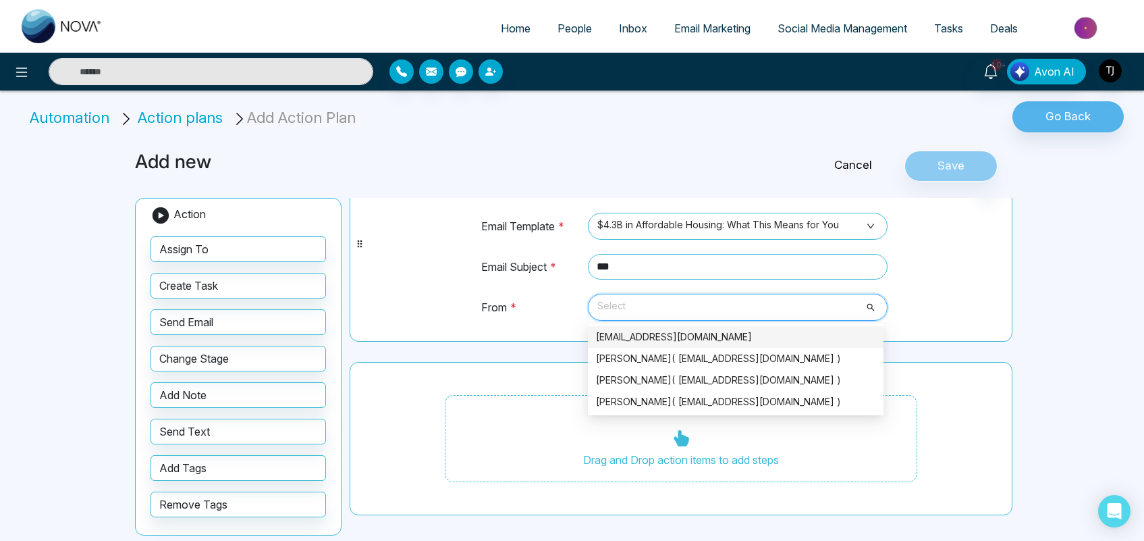
click at [728, 332] on div "[EMAIL_ADDRESS][DOMAIN_NAME]" at bounding box center [735, 336] width 279 height 15
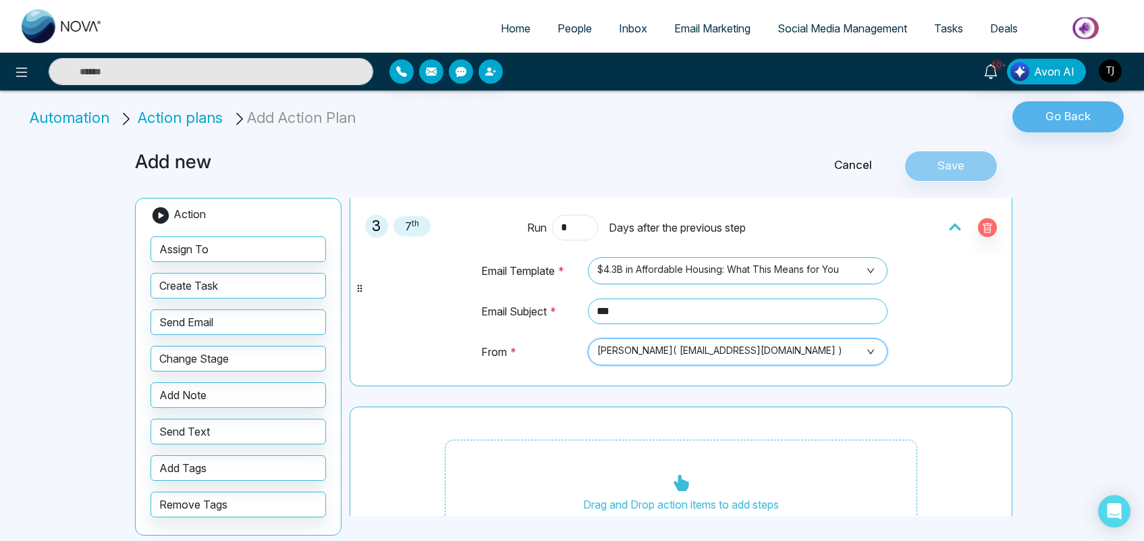
scroll to position [389, 0]
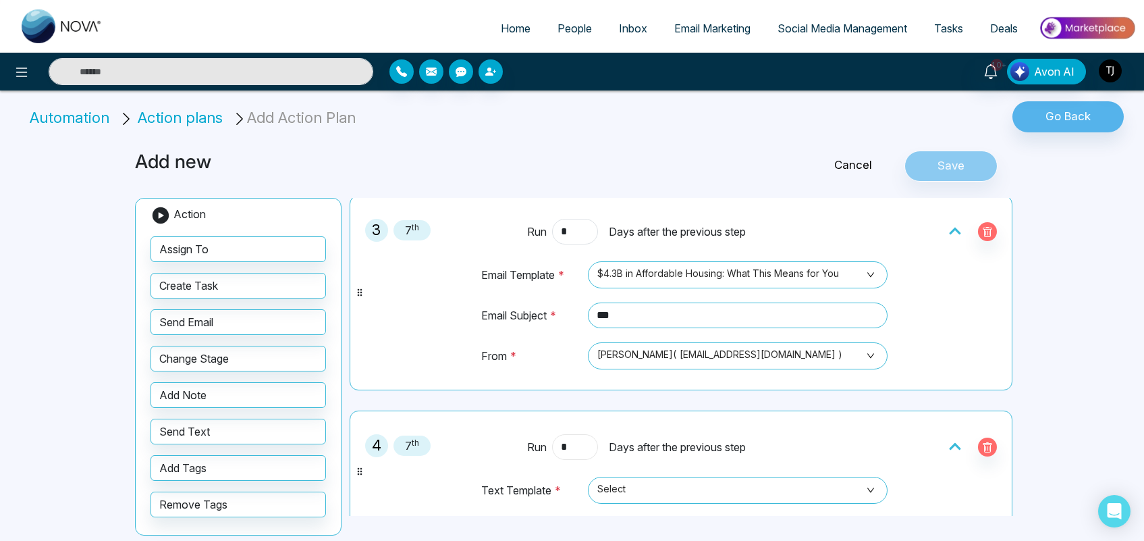
click at [568, 447] on input "*" at bounding box center [575, 447] width 46 height 26
click at [770, 488] on span "Select" at bounding box center [737, 490] width 281 height 23
type input "*"
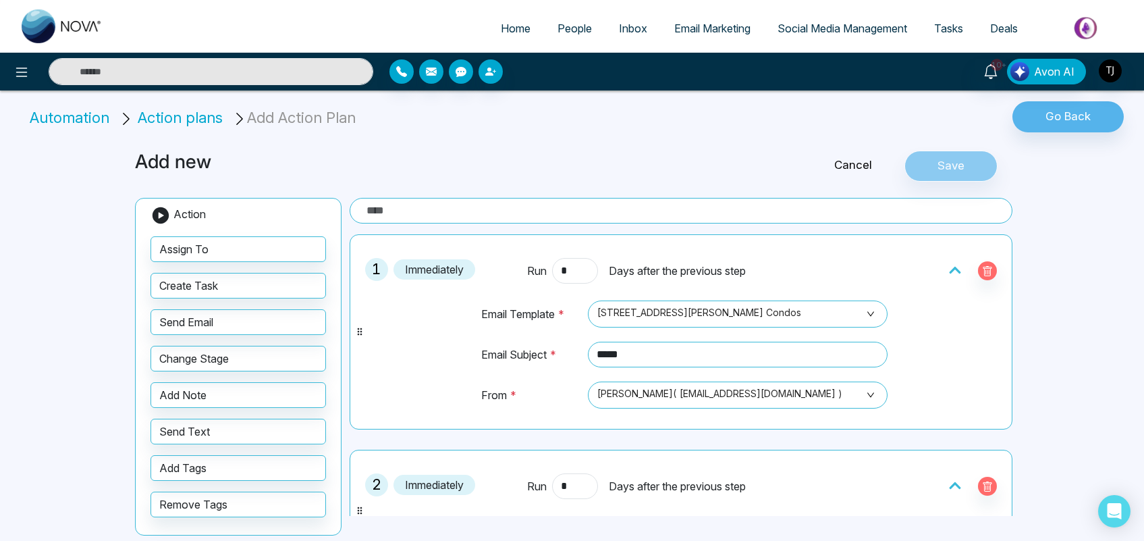
scroll to position [575, 0]
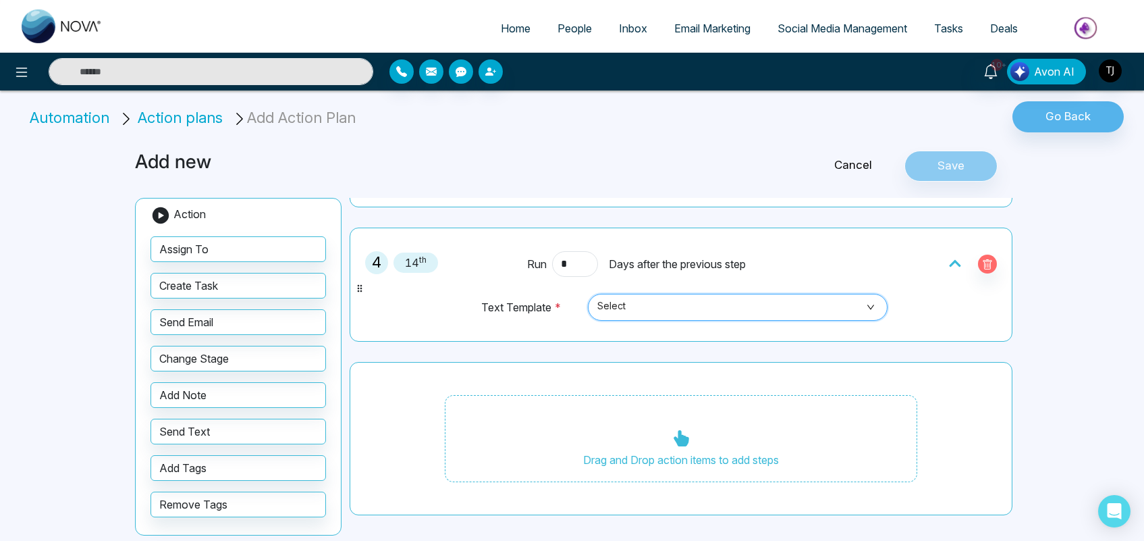
click at [667, 298] on span "Select" at bounding box center [737, 307] width 281 height 23
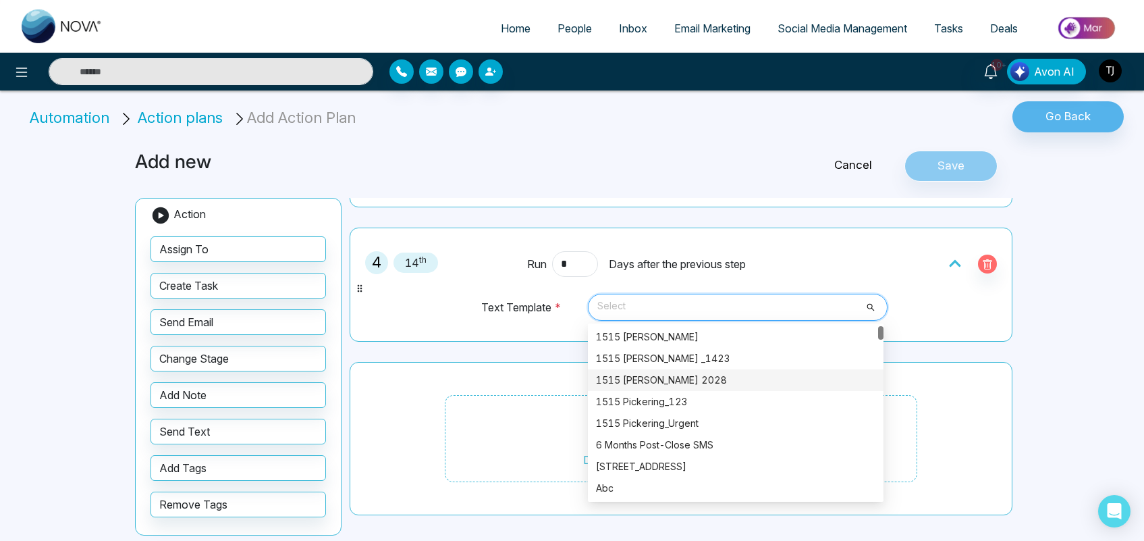
click at [674, 373] on div "1515 [PERSON_NAME] 2028" at bounding box center [735, 380] width 279 height 15
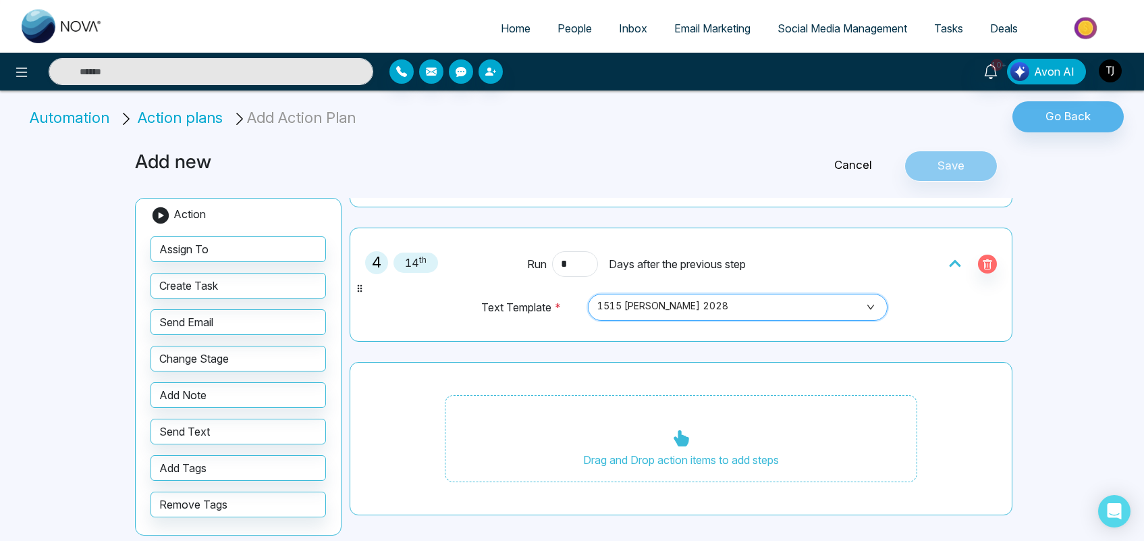
scroll to position [0, 0]
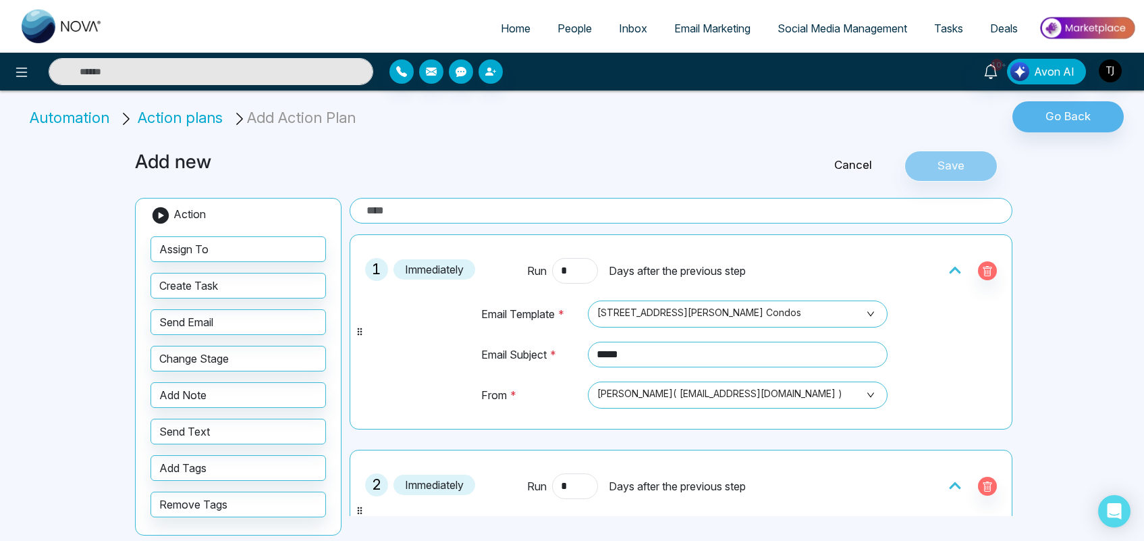
click at [694, 198] on input "text" at bounding box center [681, 211] width 663 height 26
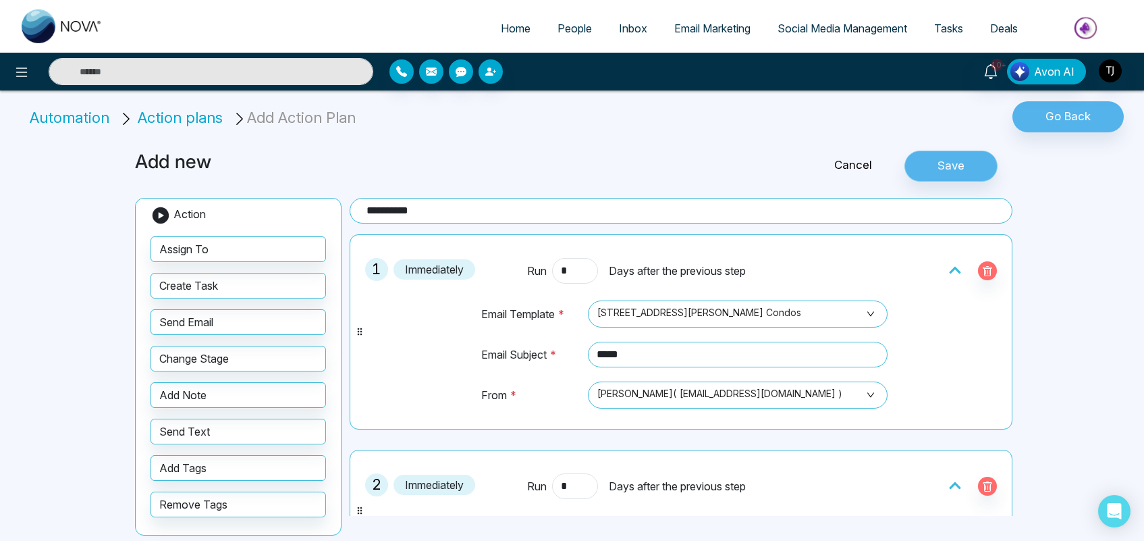
type input "**********"
click at [960, 170] on button "Save" at bounding box center [951, 166] width 93 height 31
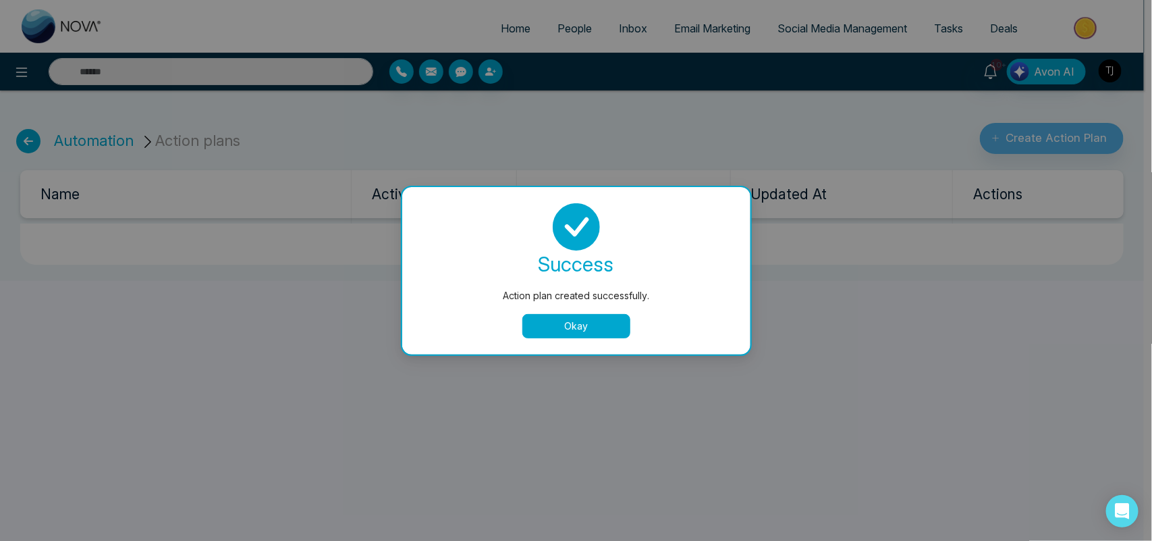
click at [601, 315] on button "Okay" at bounding box center [576, 326] width 108 height 24
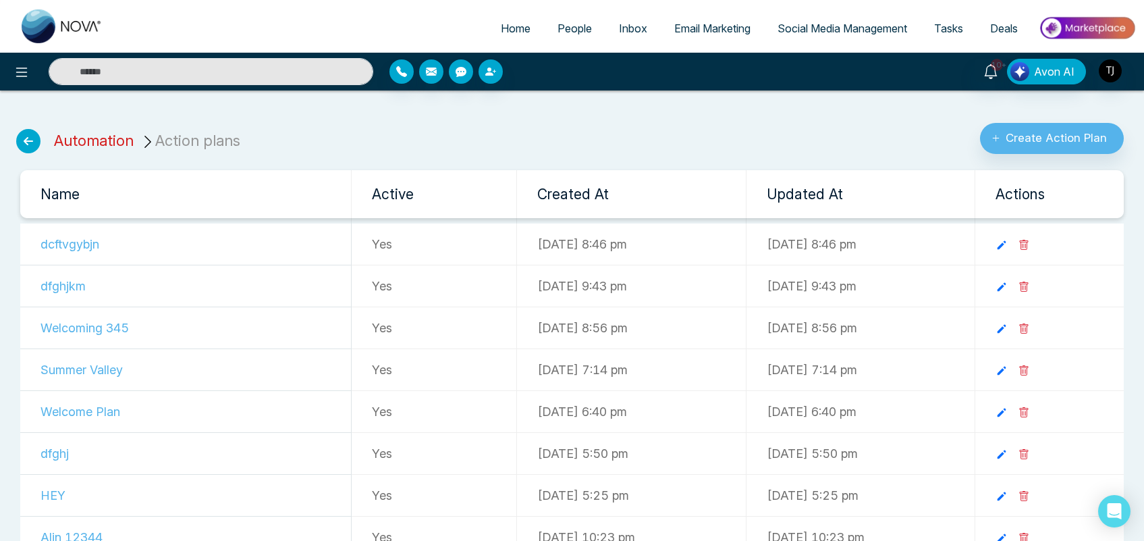
click at [99, 137] on link "Automation" at bounding box center [94, 141] width 80 height 18
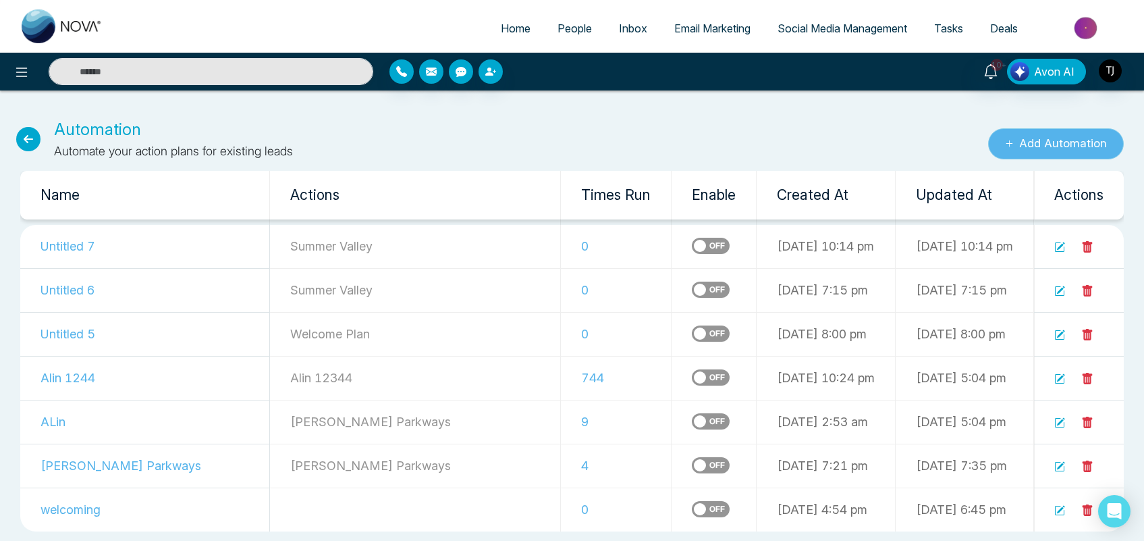
click at [1044, 147] on button "Add Automation" at bounding box center [1056, 143] width 136 height 31
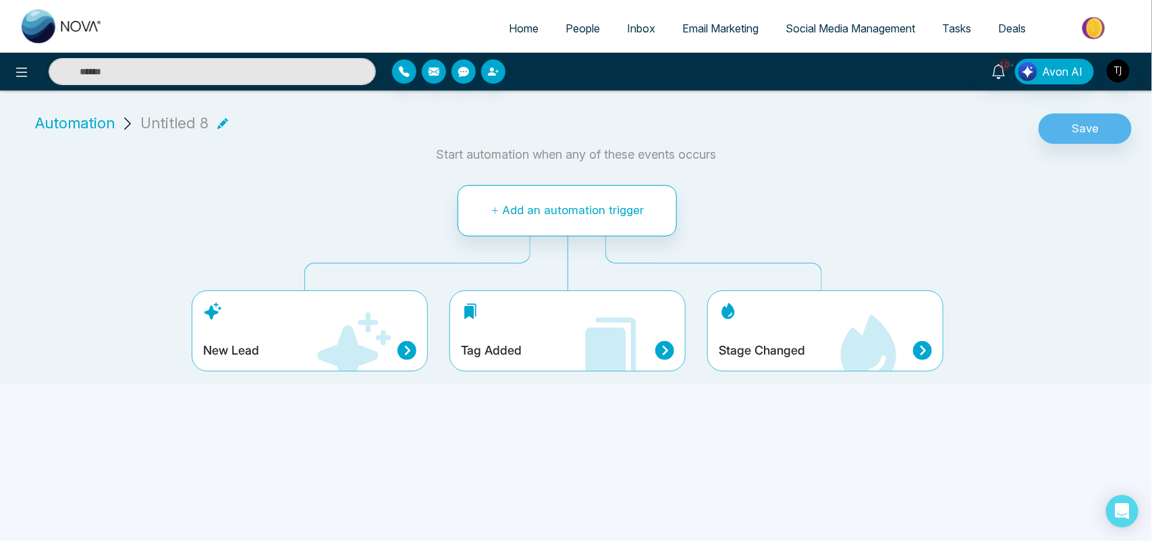
click at [356, 343] on icon at bounding box center [355, 349] width 74 height 74
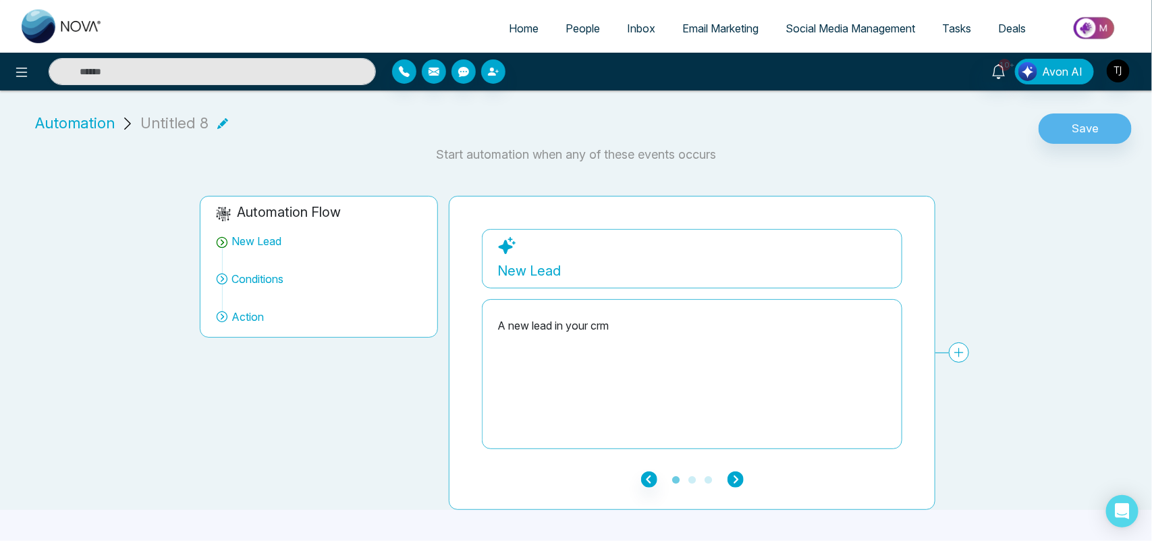
click at [734, 481] on icon "button" at bounding box center [736, 479] width 16 height 16
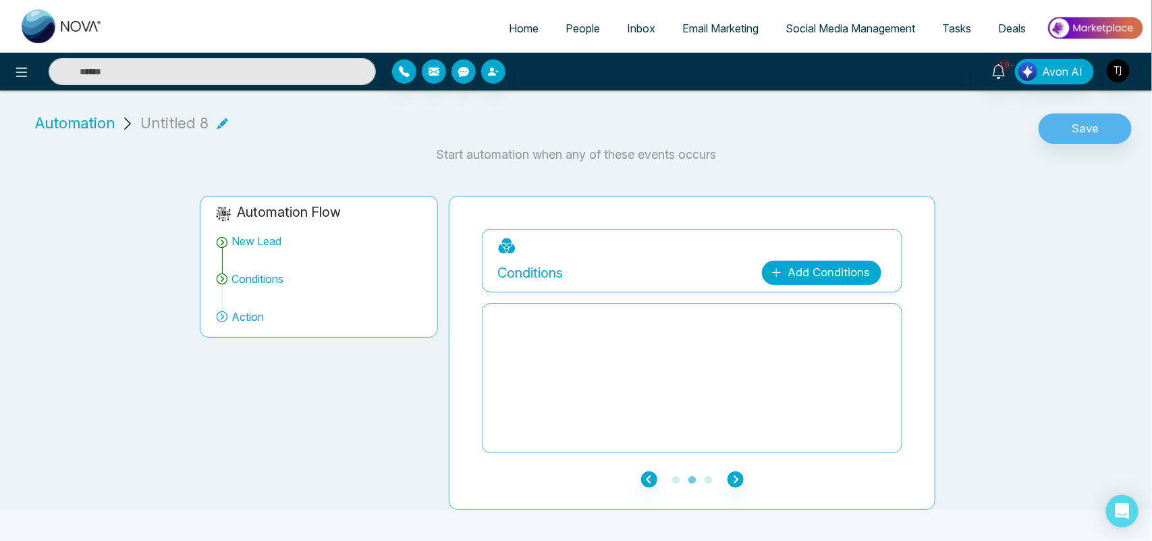
click at [821, 281] on link "Add Conditions" at bounding box center [821, 273] width 119 height 24
click at [817, 315] on select "**********" at bounding box center [819, 313] width 90 height 26
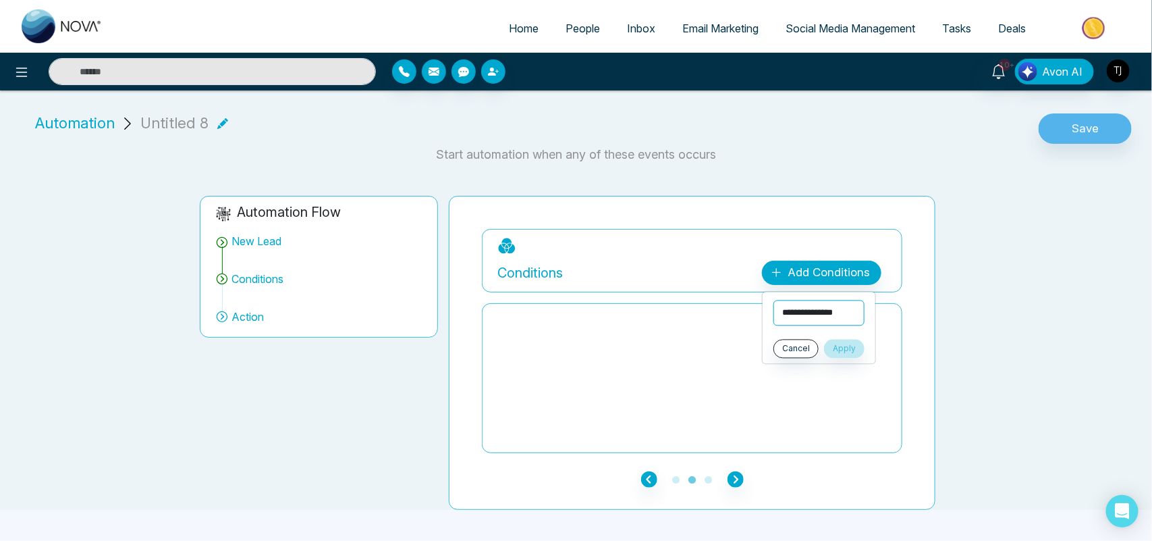
select select "******"
click at [774, 300] on select "**********" at bounding box center [819, 313] width 91 height 26
click at [819, 341] on select "**********" at bounding box center [819, 344] width 90 height 26
select select "*******"
click at [774, 331] on select "**********" at bounding box center [819, 344] width 90 height 26
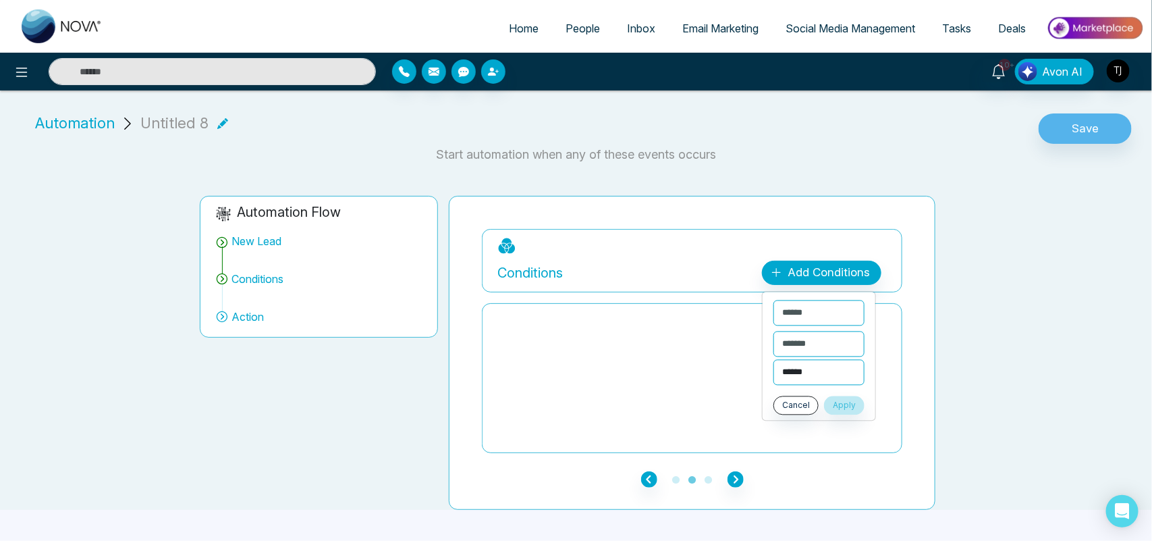
click at [821, 373] on select "**********" at bounding box center [819, 373] width 91 height 26
select select "******"
click at [774, 360] on select "**********" at bounding box center [819, 373] width 91 height 26
click at [861, 410] on button "Apply" at bounding box center [844, 405] width 41 height 19
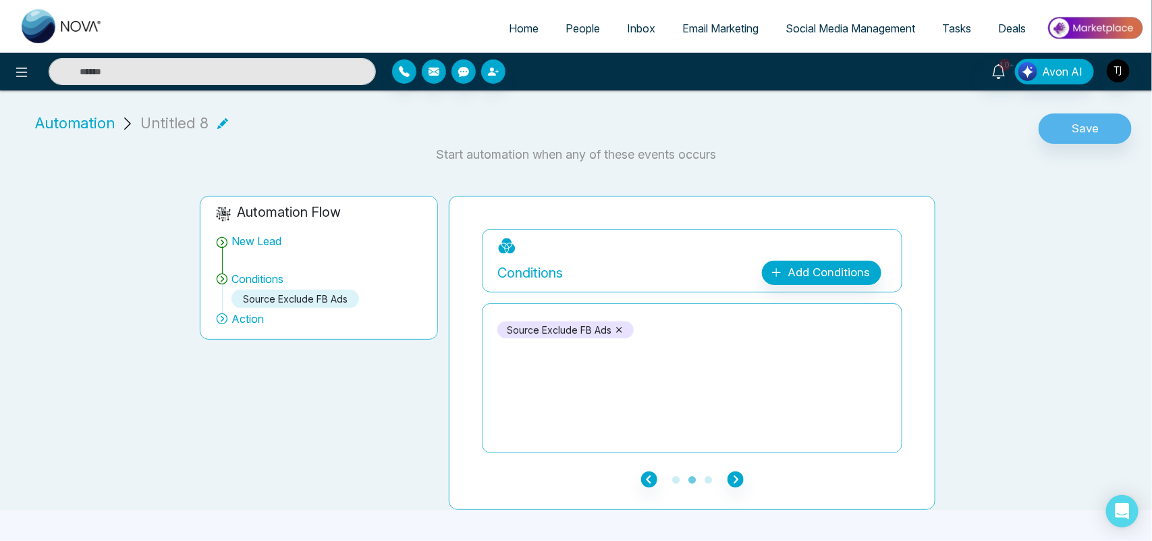
click at [619, 327] on icon at bounding box center [619, 330] width 10 height 10
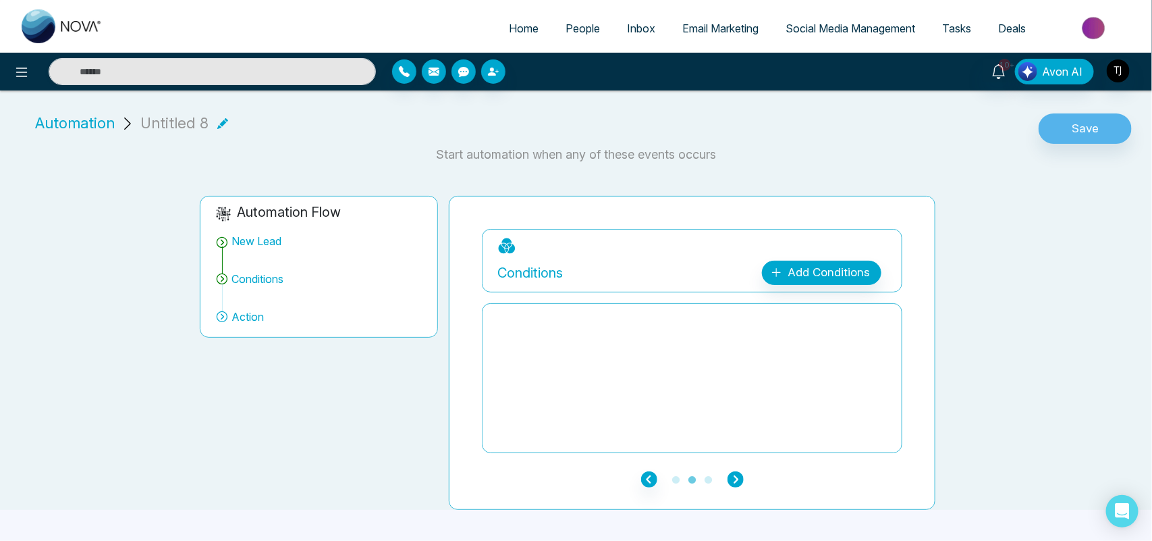
click at [738, 483] on icon "button" at bounding box center [736, 479] width 16 height 16
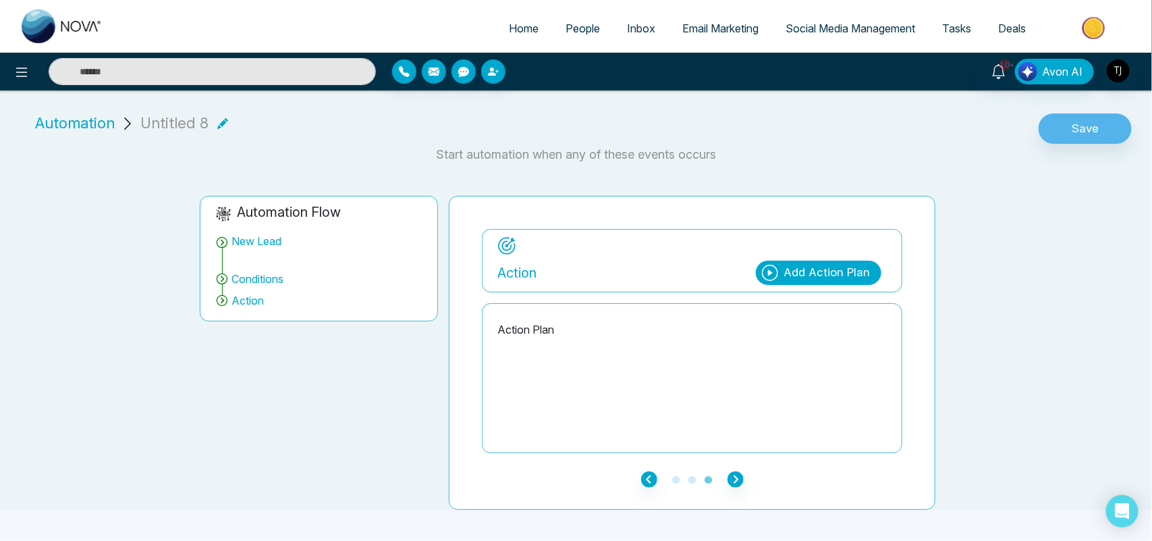
click at [838, 270] on div "Add Action Plan" at bounding box center [827, 273] width 86 height 18
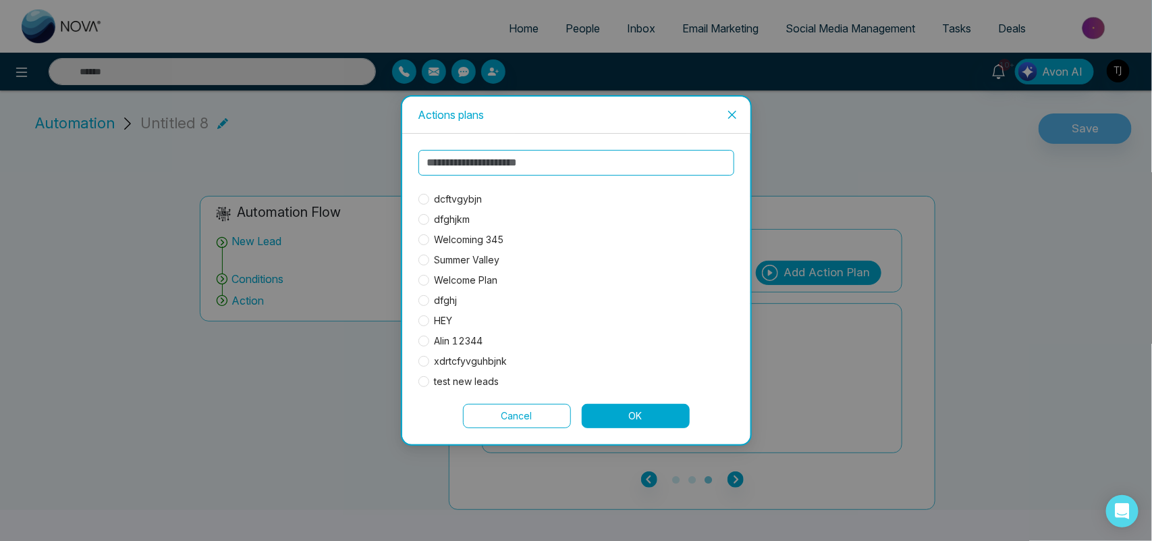
click at [470, 197] on span "dcftvgybjn" at bounding box center [458, 199] width 59 height 15
click at [602, 406] on button "OK" at bounding box center [636, 416] width 108 height 24
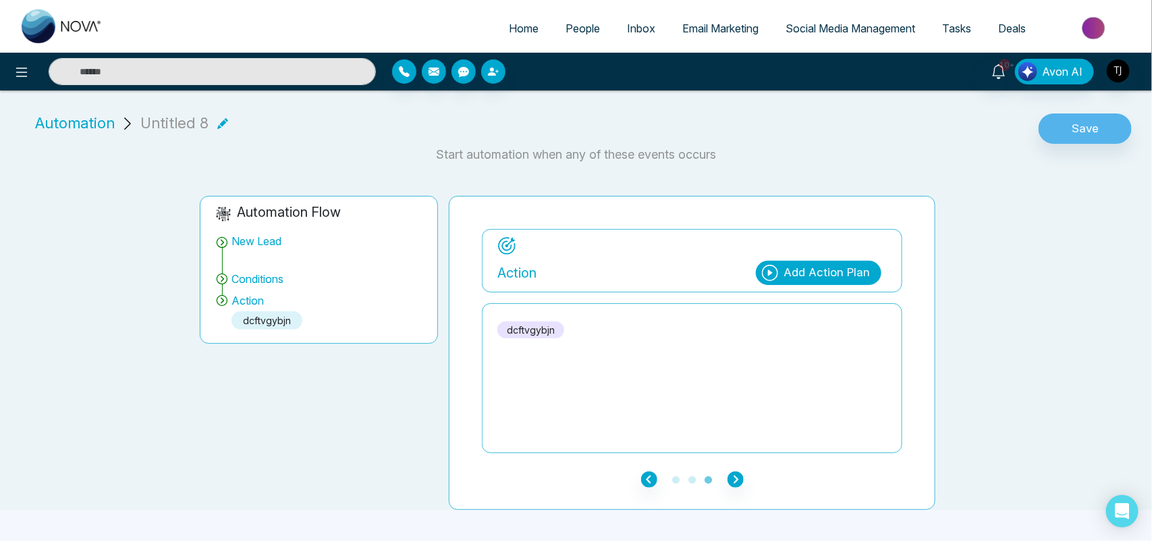
click at [217, 126] on icon at bounding box center [222, 123] width 11 height 11
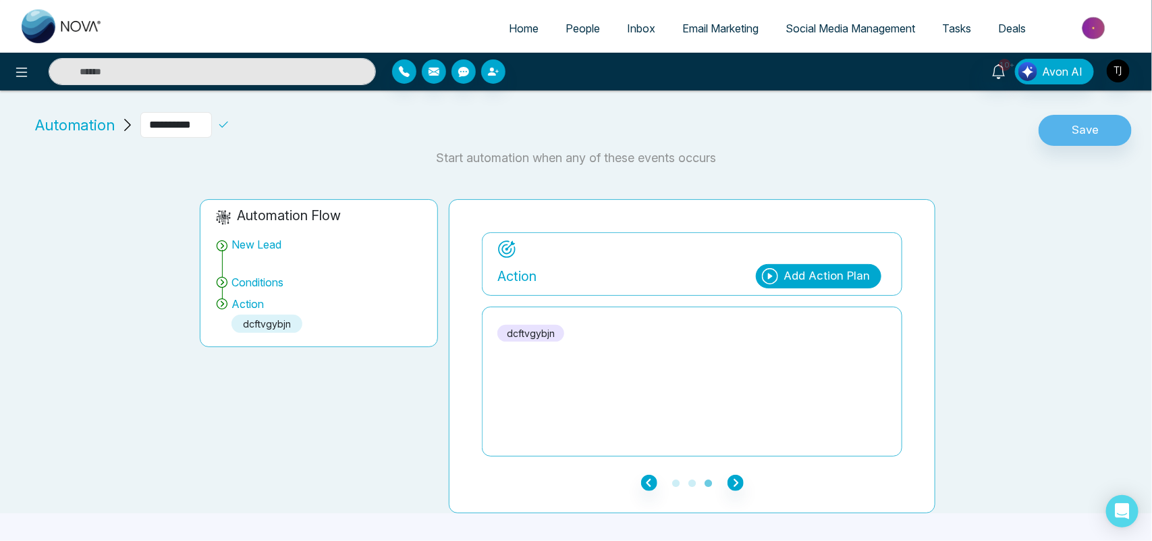
click at [211, 125] on input "**********" at bounding box center [176, 125] width 72 height 26
type input "********"
click at [230, 122] on icon at bounding box center [223, 125] width 12 height 12
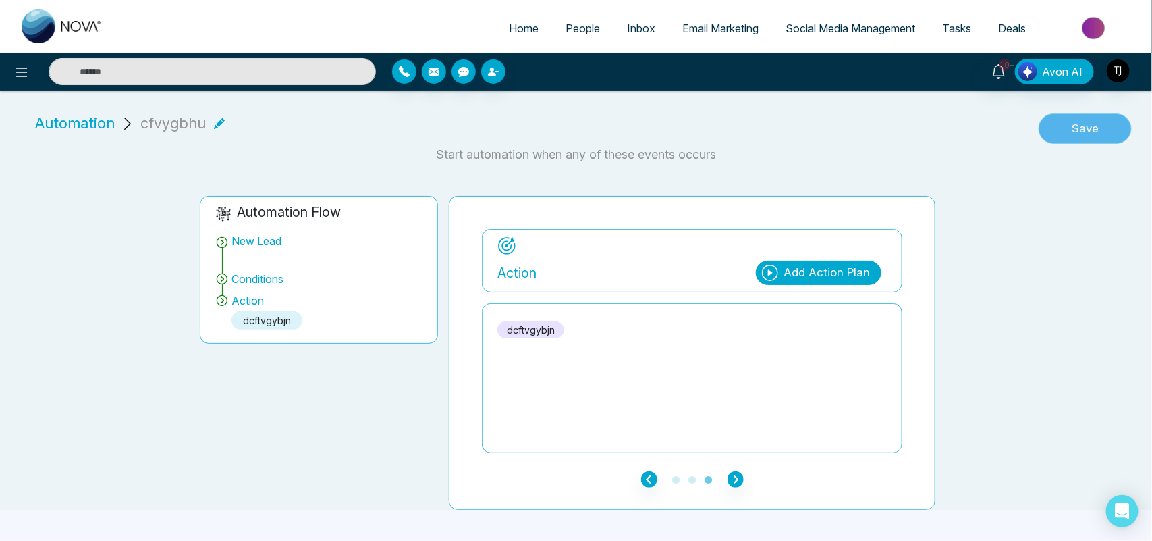
click at [1094, 135] on button "Save" at bounding box center [1085, 128] width 93 height 31
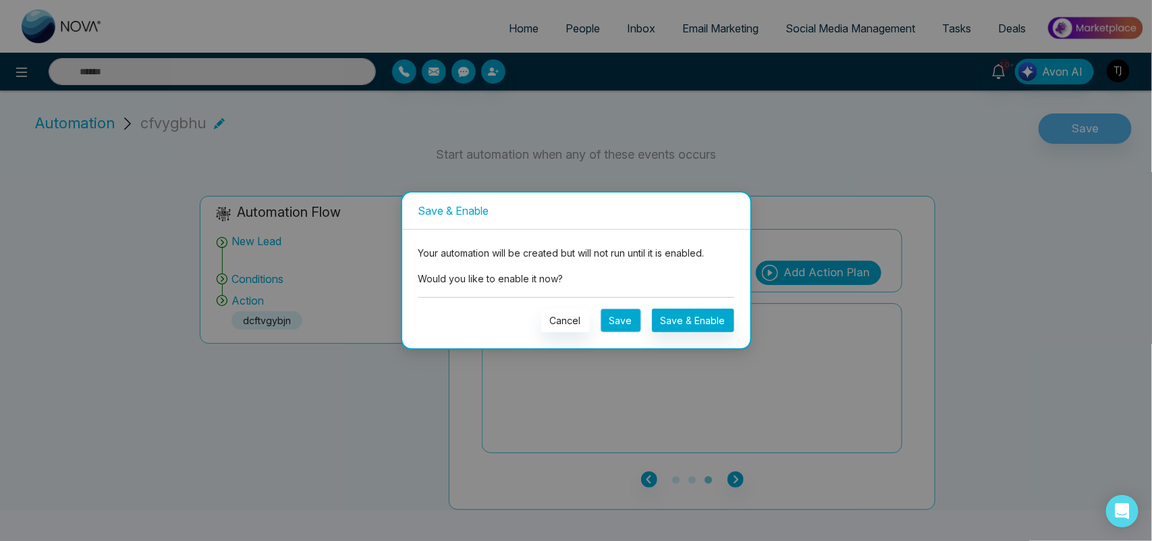
click at [616, 314] on button "Save" at bounding box center [621, 320] width 41 height 24
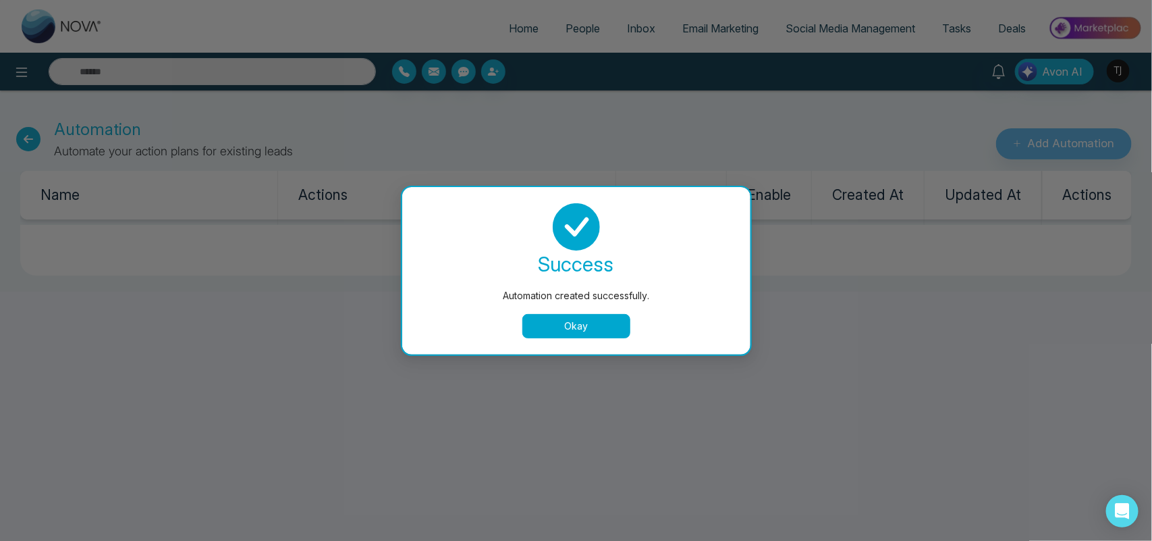
click at [578, 332] on button "Okay" at bounding box center [576, 326] width 108 height 24
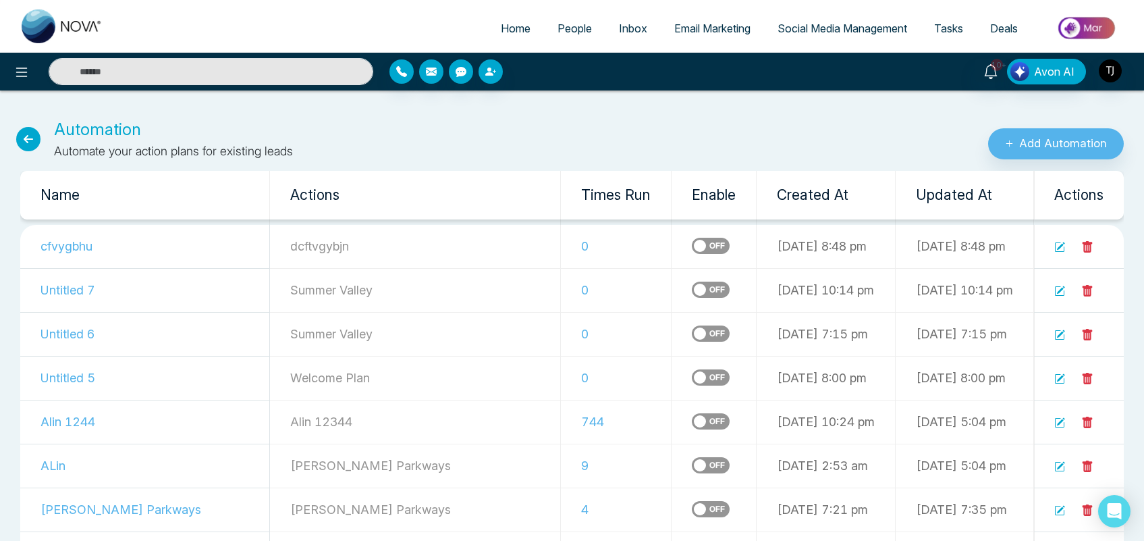
click at [692, 246] on label at bounding box center [711, 246] width 38 height 16
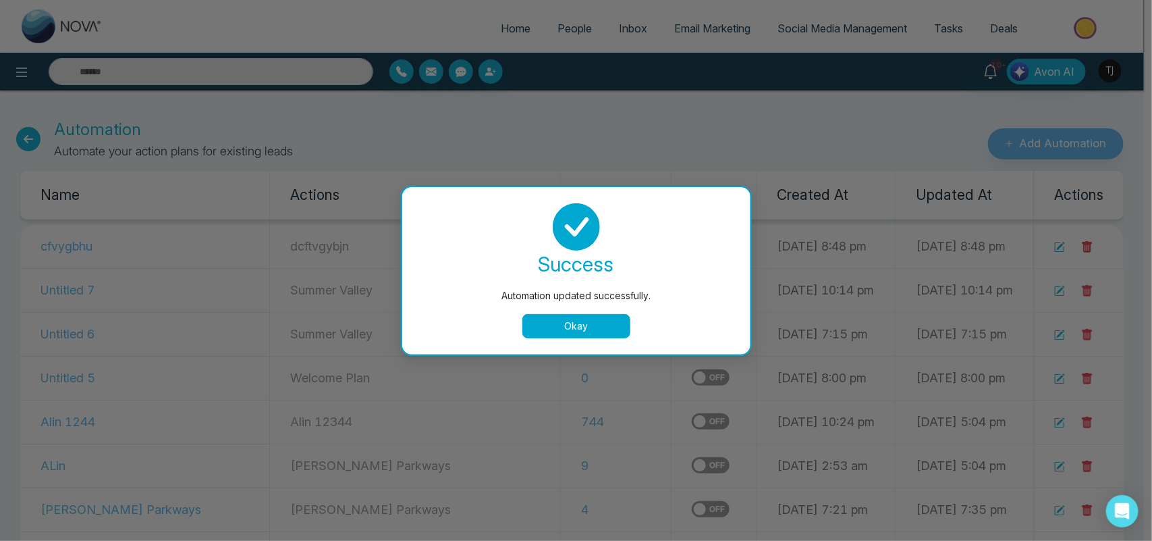
click at [630, 243] on div at bounding box center [577, 226] width 316 height 47
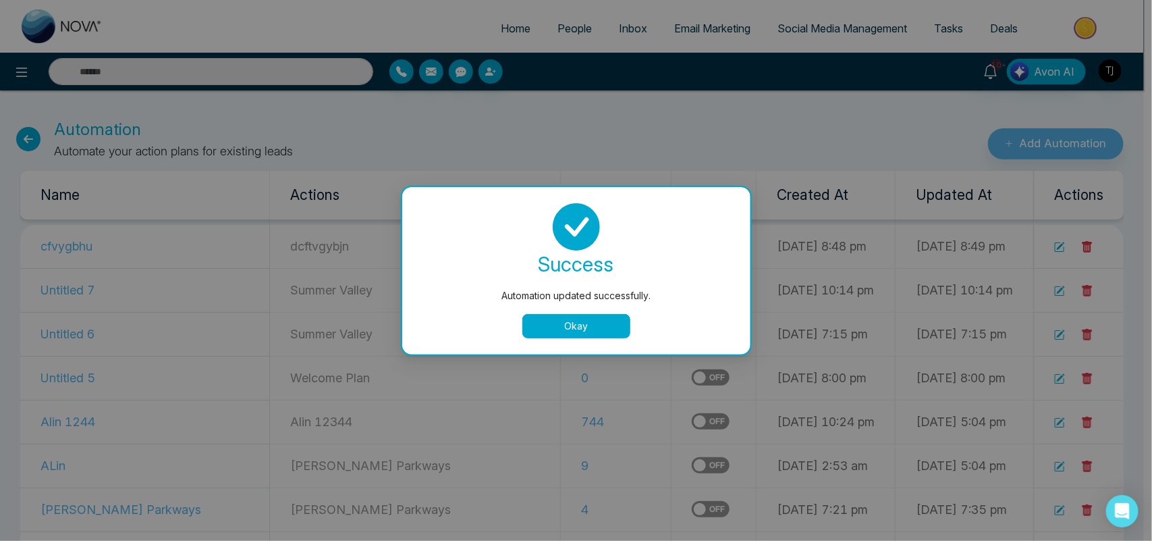
click at [602, 324] on button "Okay" at bounding box center [576, 326] width 108 height 24
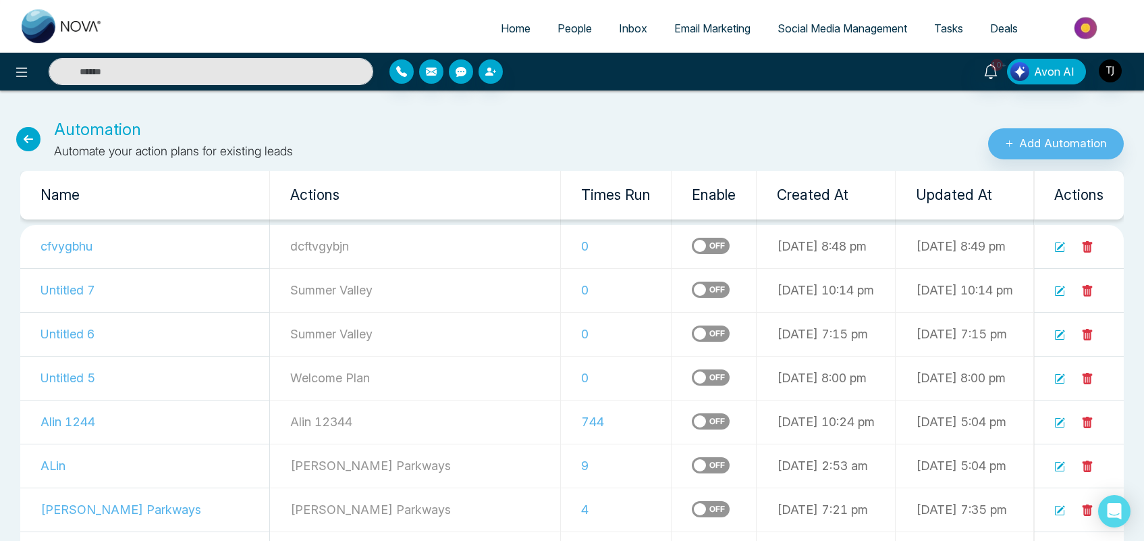
click at [692, 240] on label at bounding box center [711, 246] width 38 height 16
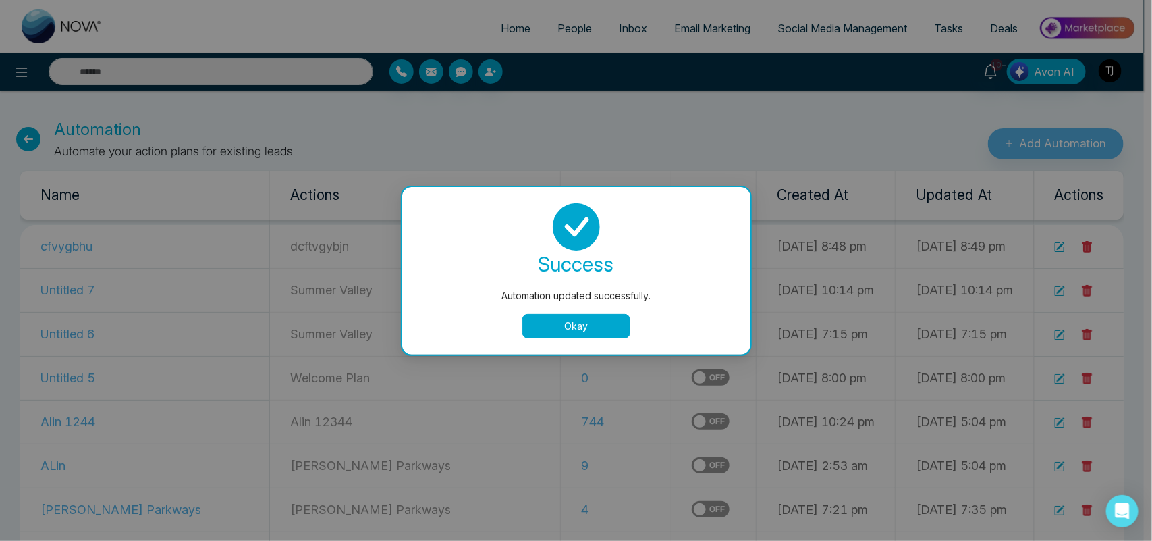
click at [605, 328] on button "Okay" at bounding box center [576, 326] width 108 height 24
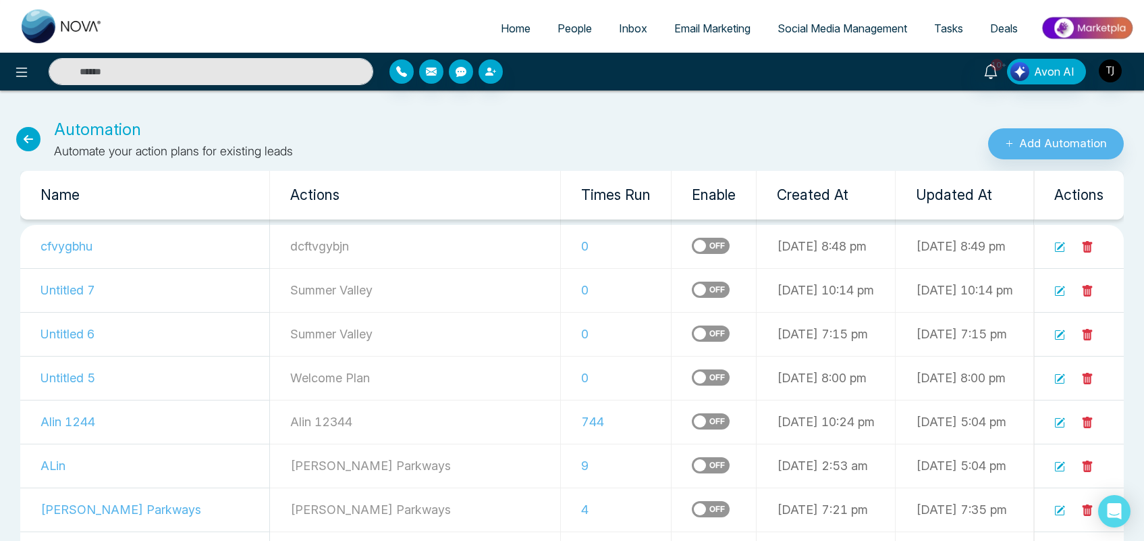
click at [1087, 248] on icon at bounding box center [1088, 246] width 10 height 11
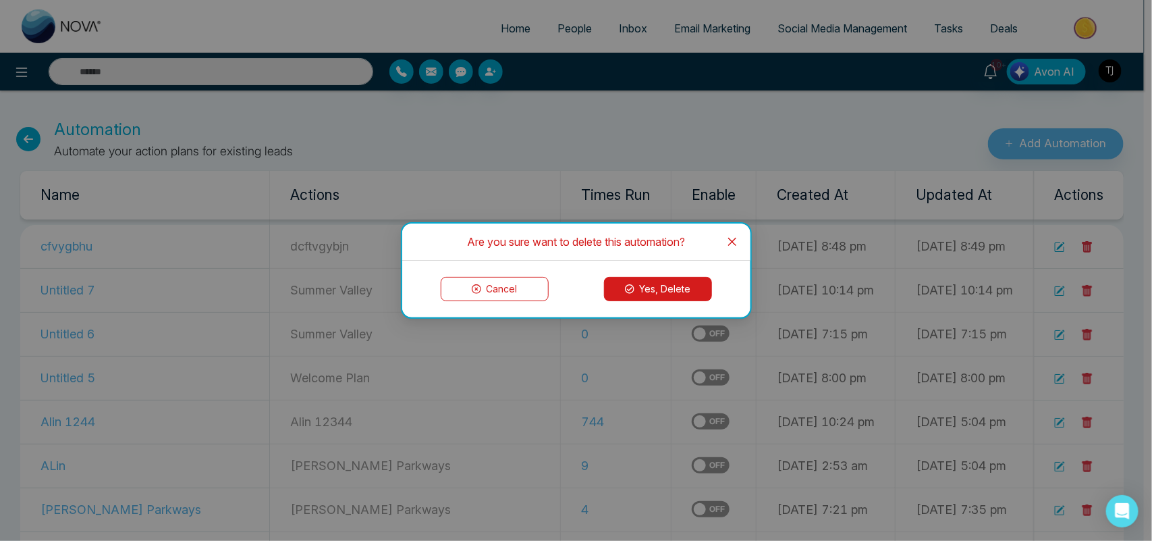
click at [636, 288] on button "Yes, Delete" at bounding box center [658, 289] width 108 height 24
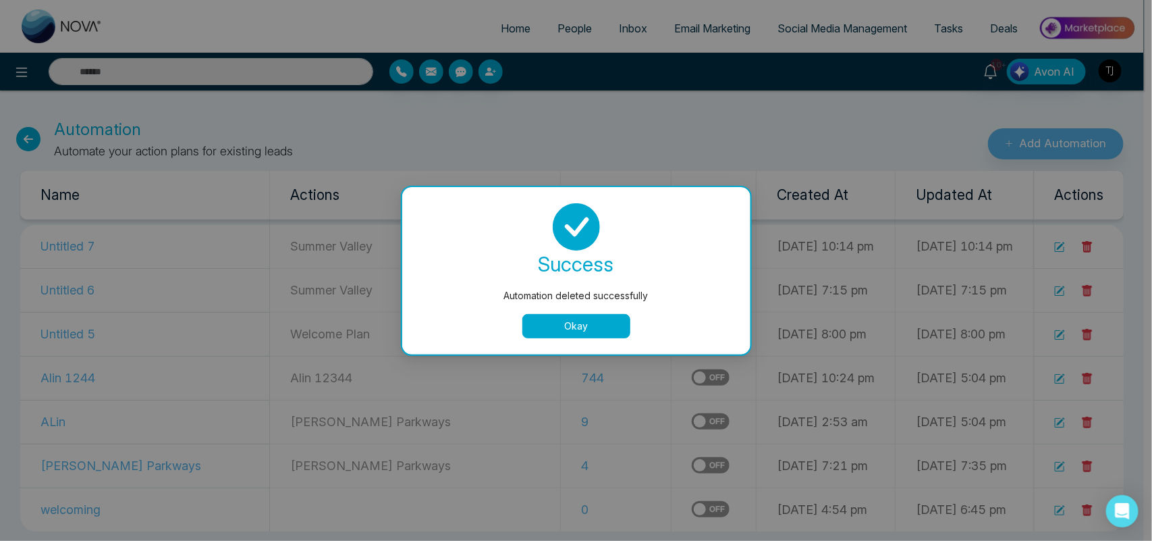
click at [585, 329] on button "Okay" at bounding box center [576, 326] width 108 height 24
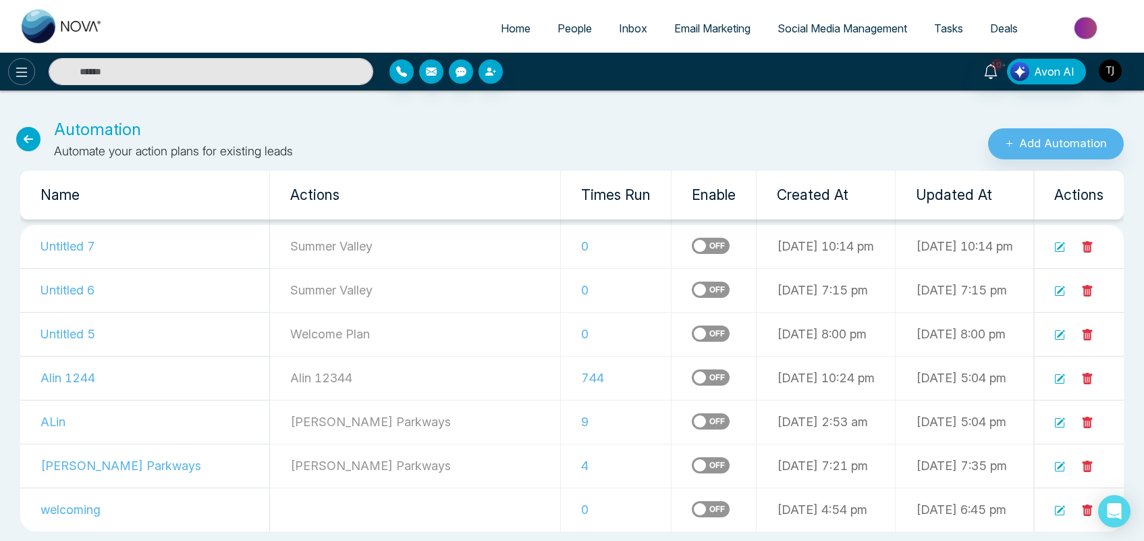
click at [15, 72] on icon at bounding box center [22, 72] width 16 height 16
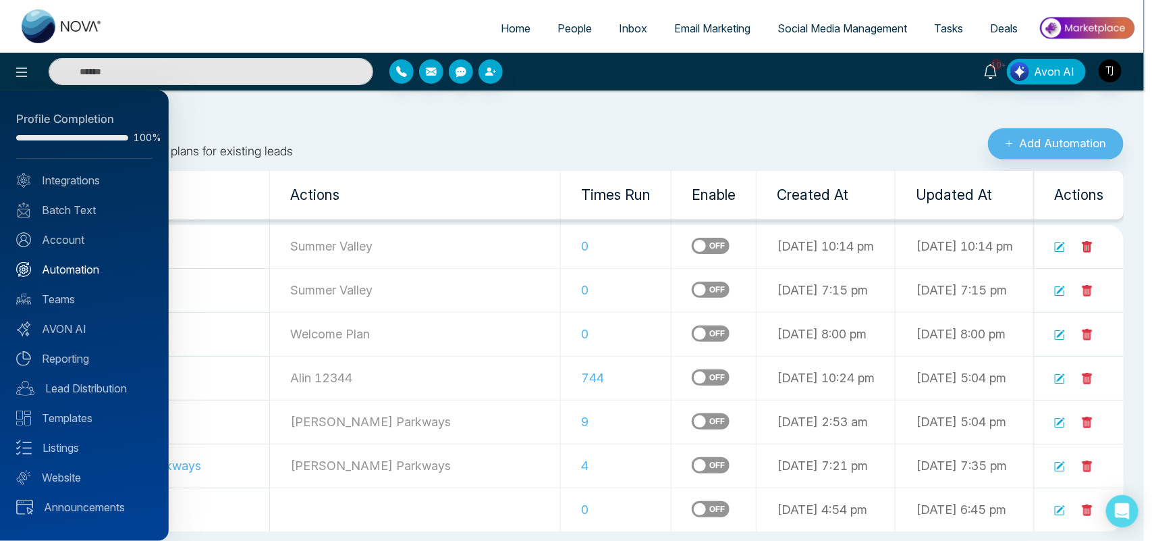
click at [74, 274] on link "Automation" at bounding box center [84, 269] width 136 height 16
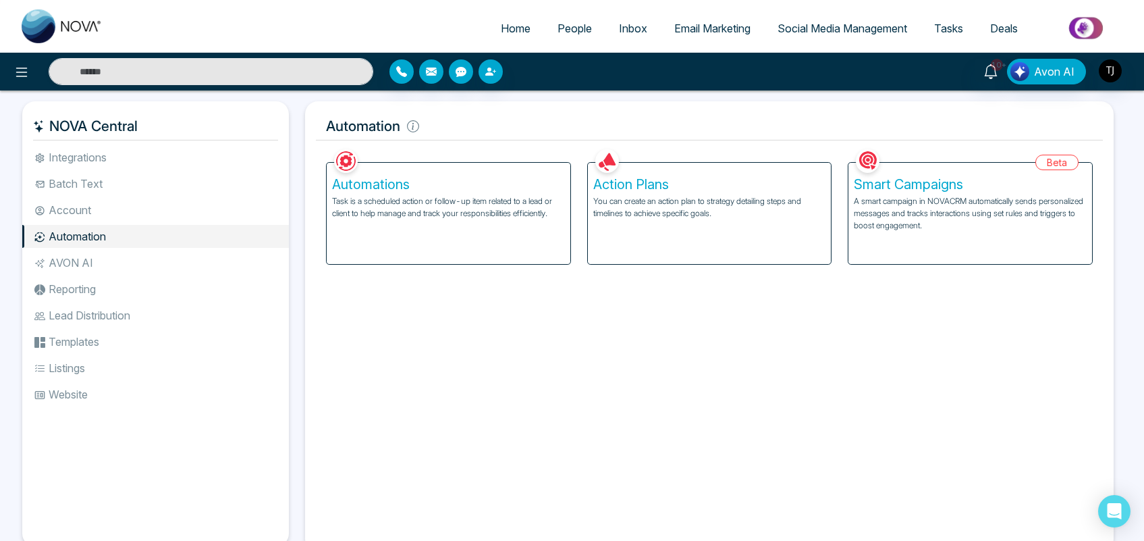
click at [960, 209] on p "A smart campaign in NOVACRM automatically sends personalized messages and track…" at bounding box center [970, 213] width 233 height 36
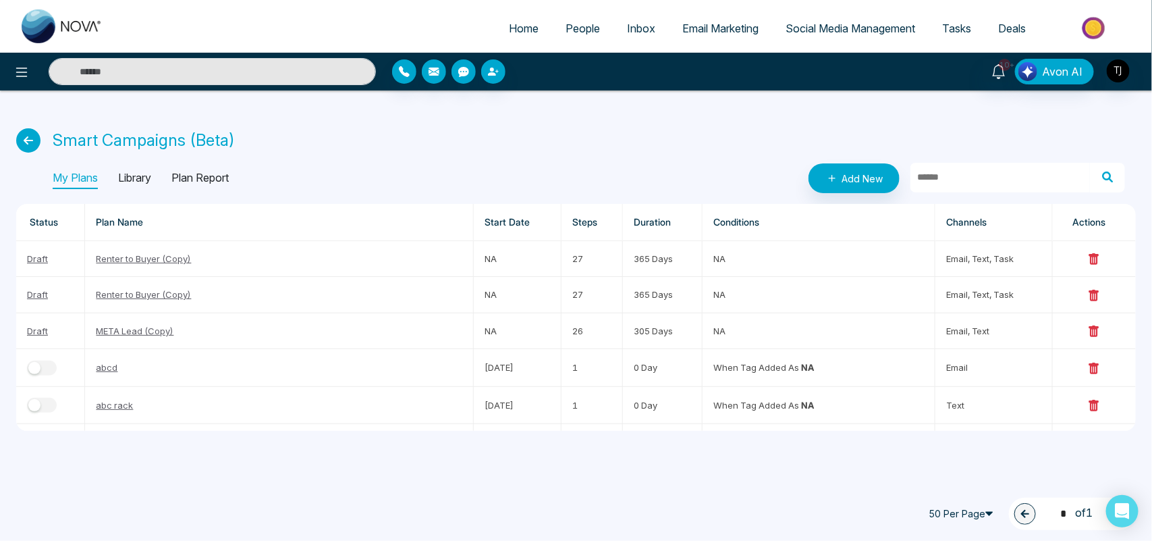
click at [140, 182] on p "Library" at bounding box center [134, 178] width 33 height 22
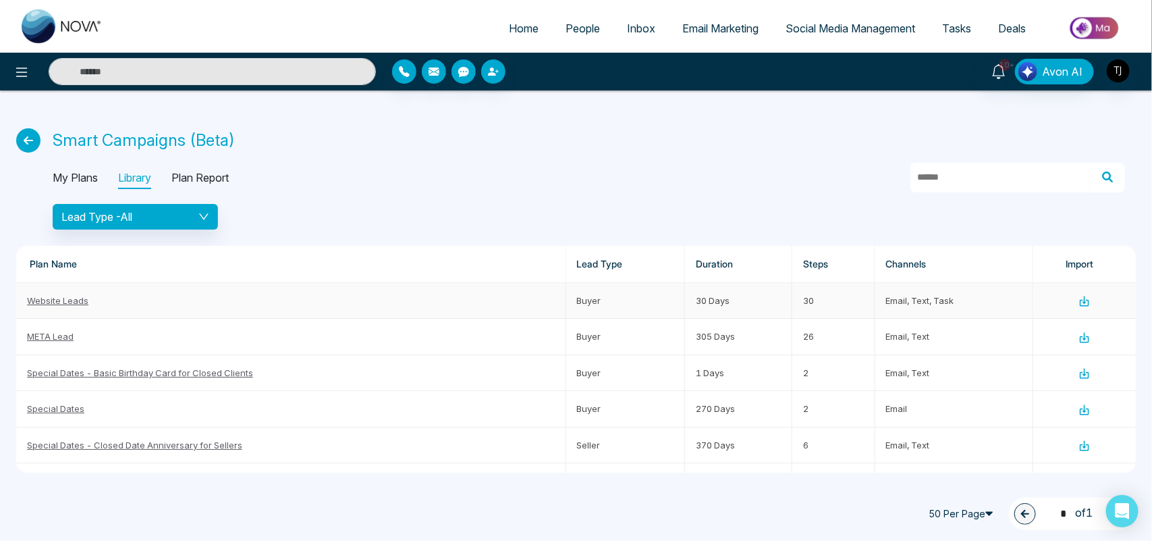
click at [69, 295] on link "Website Leads" at bounding box center [57, 300] width 61 height 11
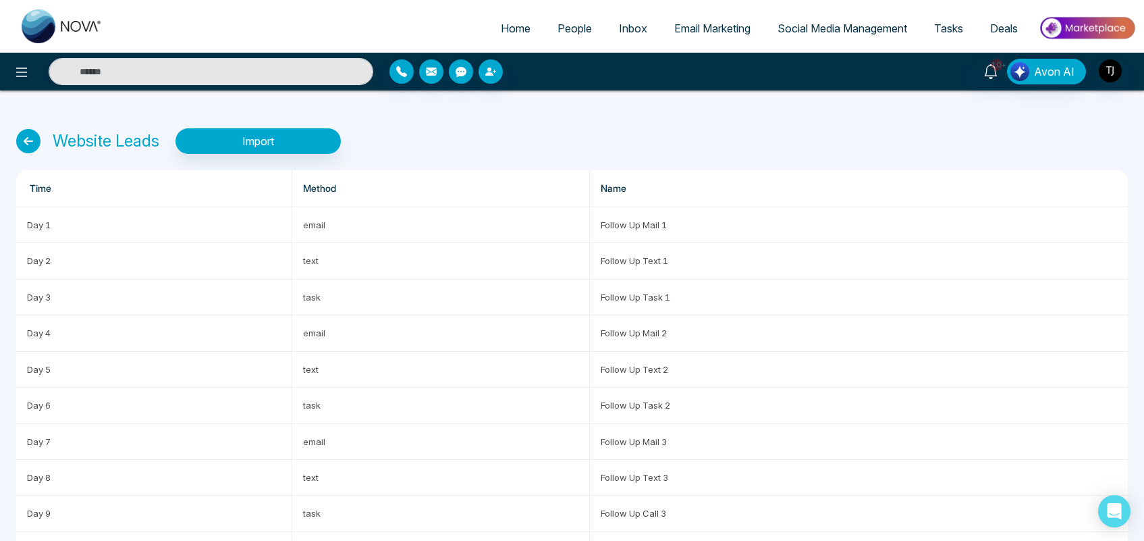
click at [30, 149] on icon at bounding box center [28, 141] width 24 height 24
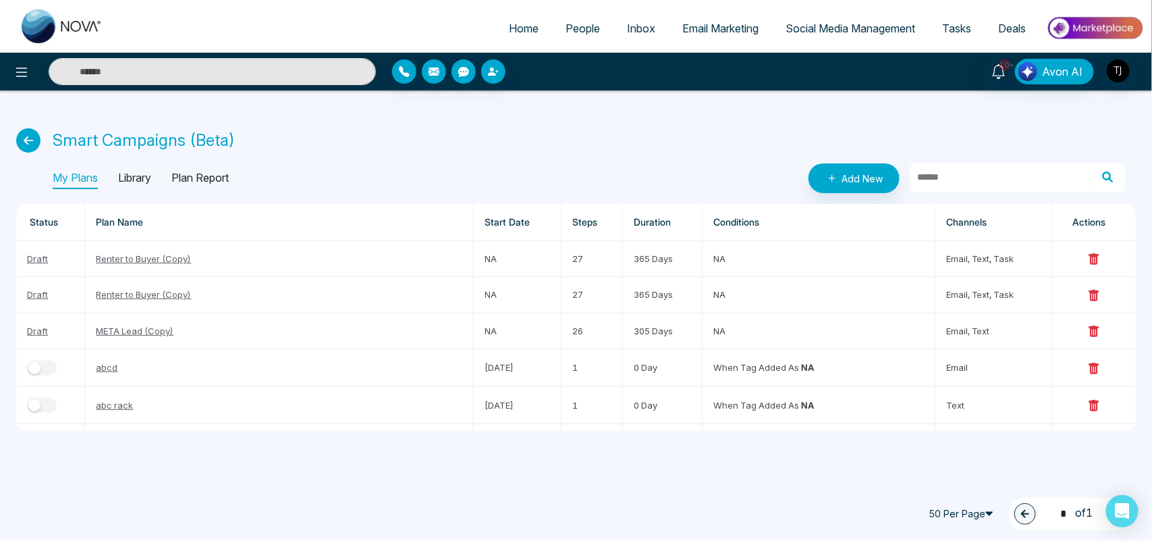
click at [136, 178] on p "Library" at bounding box center [134, 178] width 33 height 22
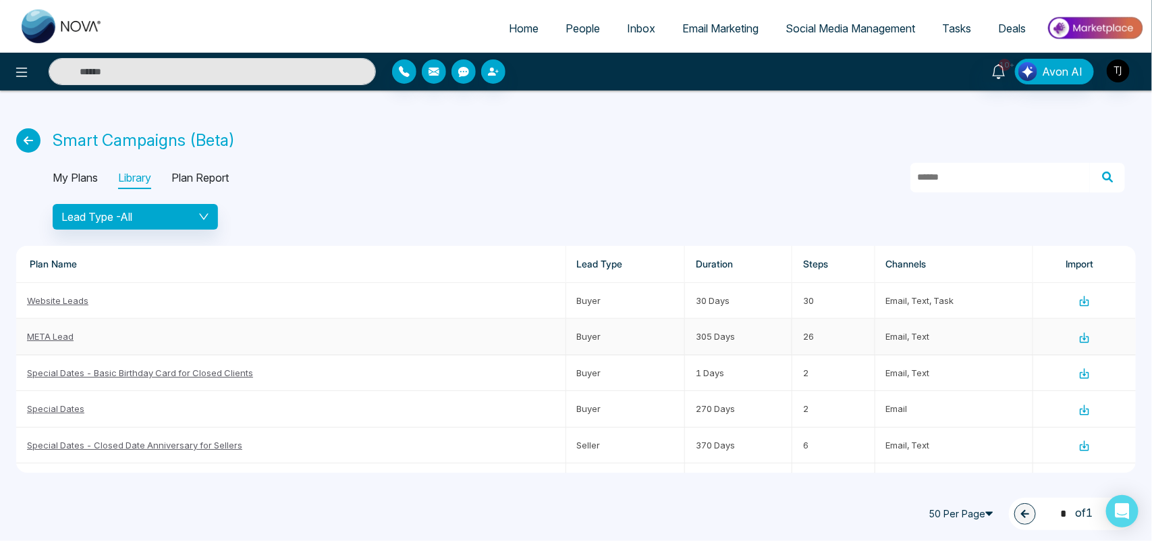
click at [49, 336] on link "META Lead" at bounding box center [50, 336] width 47 height 11
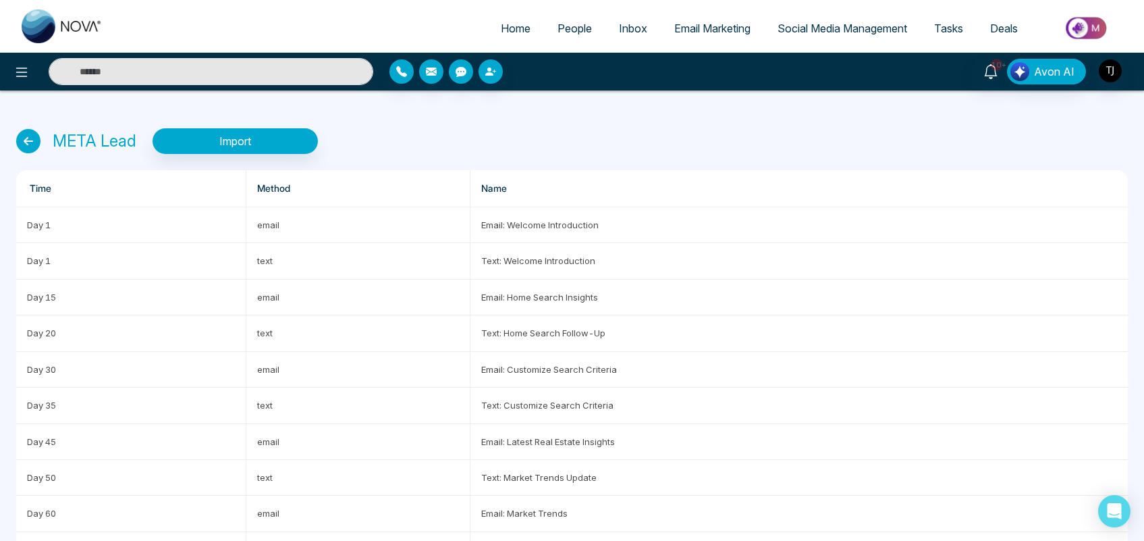
click at [27, 137] on icon at bounding box center [28, 141] width 24 height 24
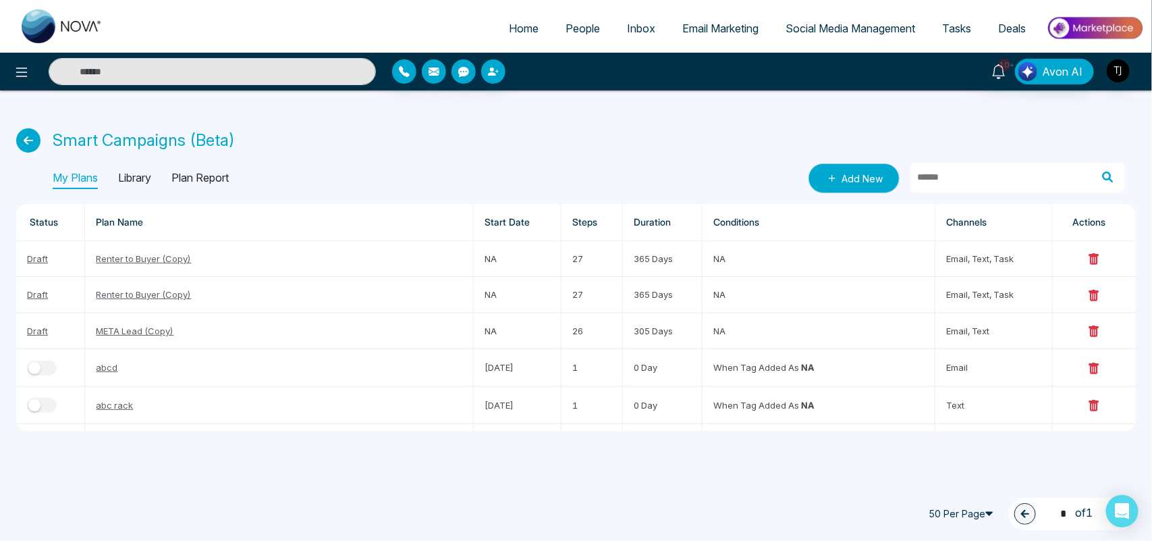
click at [856, 171] on link "Add New" at bounding box center [854, 178] width 91 height 30
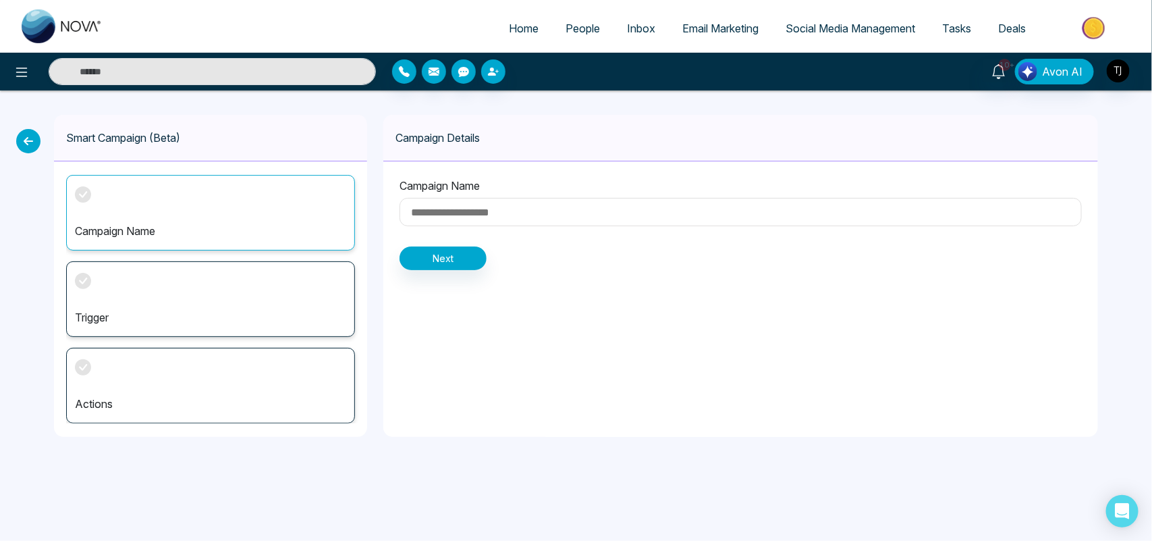
click at [635, 216] on input at bounding box center [741, 212] width 682 height 28
type input "********"
click at [439, 262] on button "Next" at bounding box center [443, 258] width 87 height 24
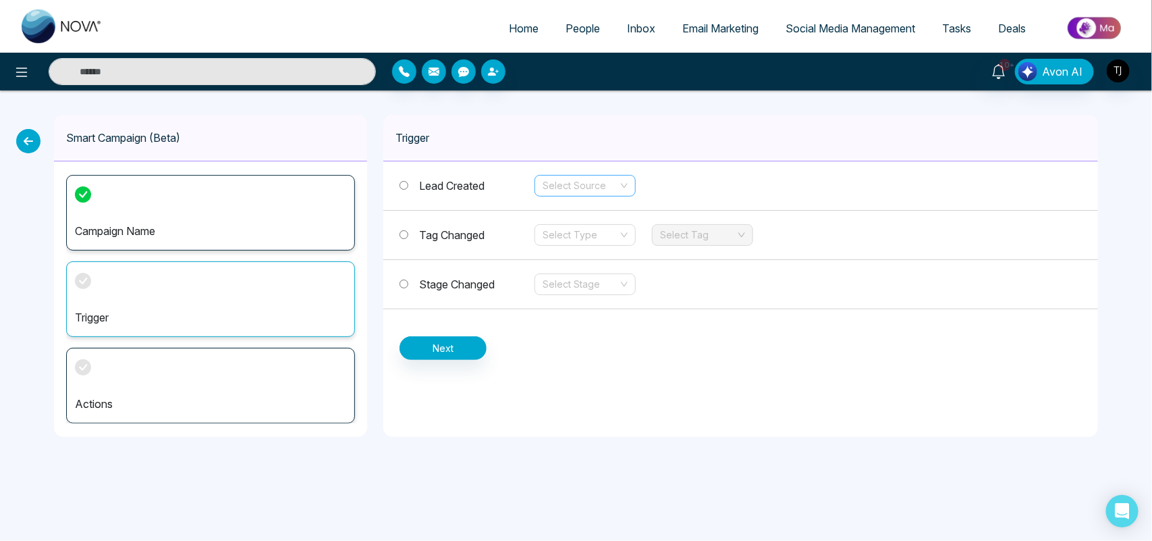
click at [578, 187] on input "search" at bounding box center [581, 186] width 76 height 20
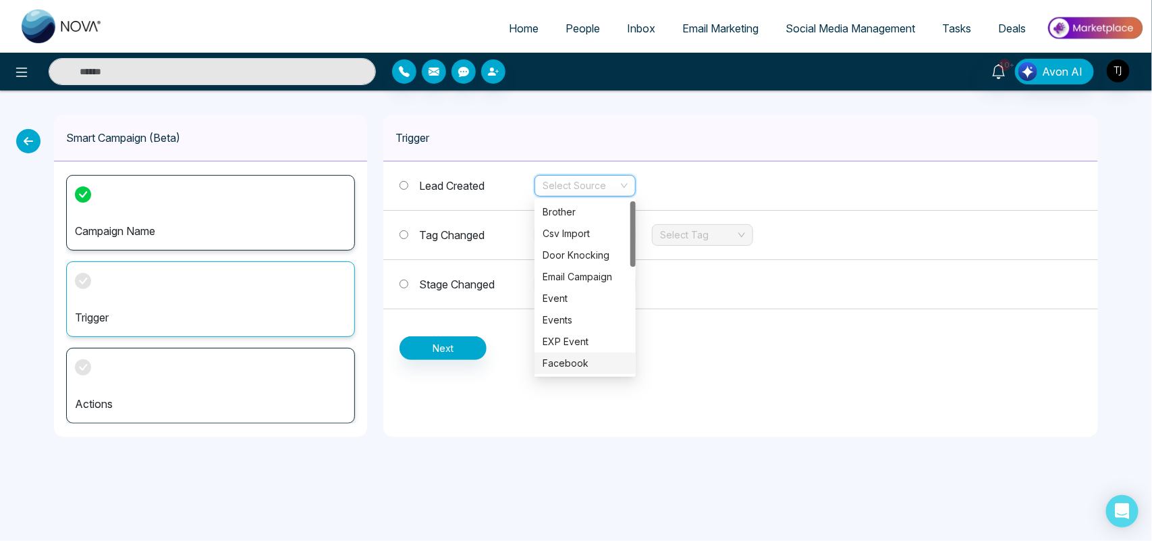
click at [574, 359] on div "Facebook" at bounding box center [585, 363] width 85 height 15
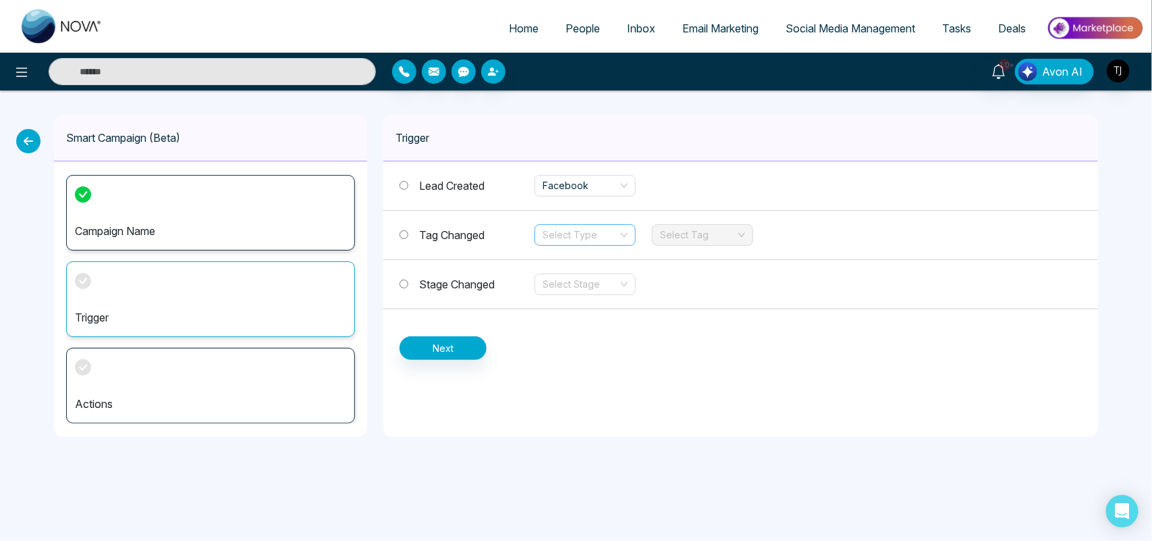
click at [564, 238] on input "search" at bounding box center [581, 235] width 76 height 20
click at [568, 265] on div "Add" at bounding box center [585, 261] width 85 height 15
click at [696, 238] on input "search" at bounding box center [698, 235] width 76 height 20
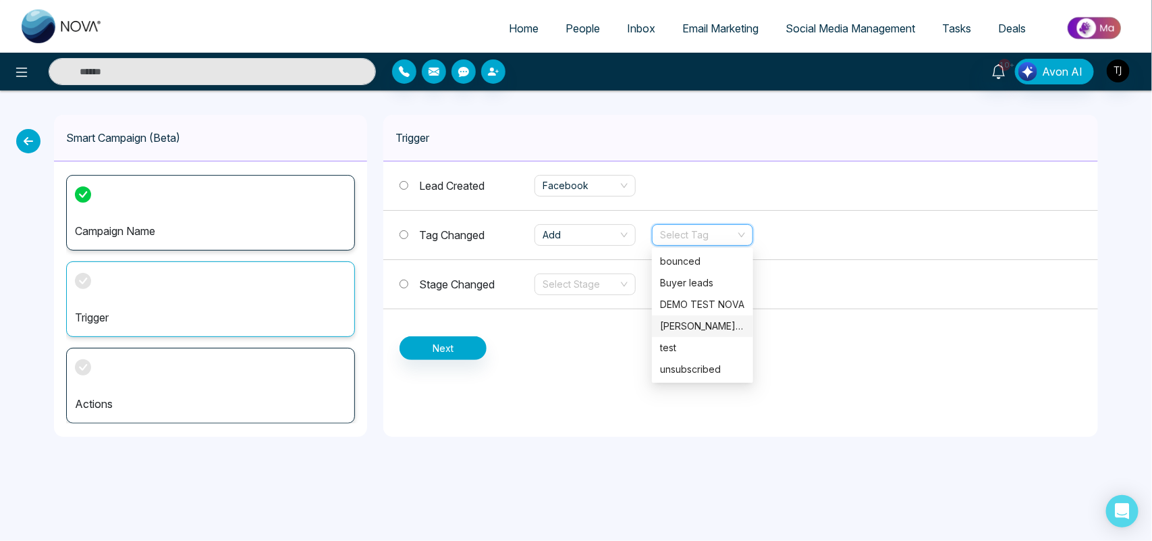
click at [694, 326] on div "[PERSON_NAME] Parways" at bounding box center [702, 326] width 85 height 15
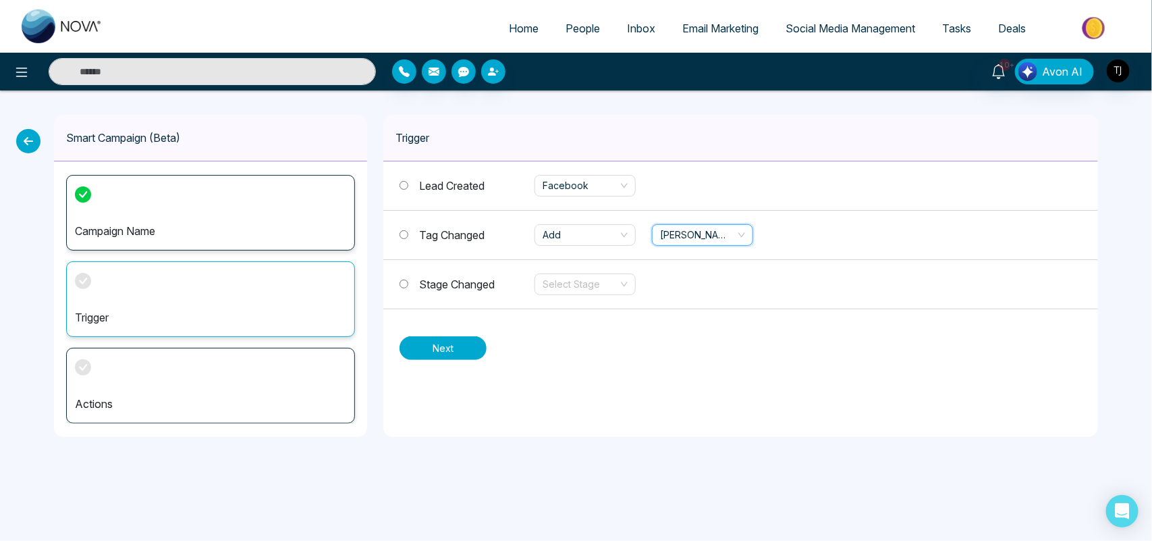
click at [437, 354] on button "Next" at bounding box center [443, 348] width 87 height 24
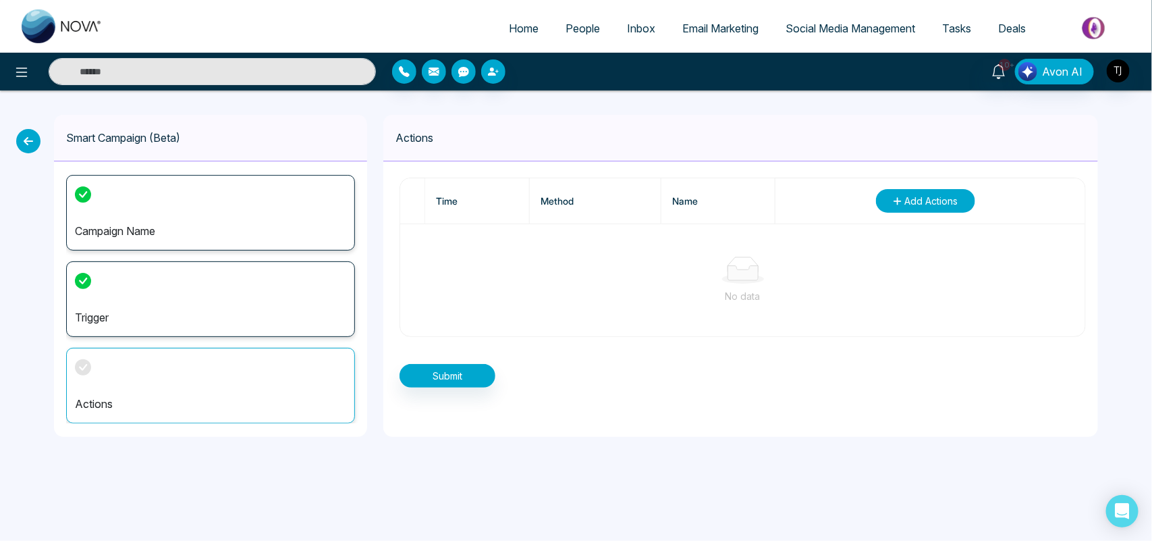
click at [900, 200] on icon "button" at bounding box center [897, 200] width 9 height 9
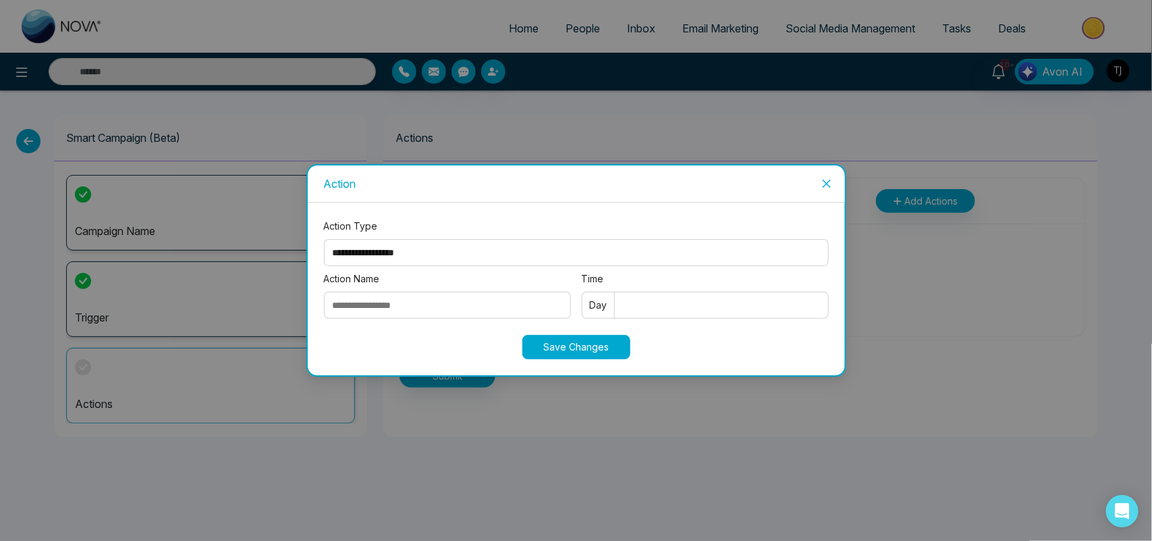
click at [460, 250] on select "**********" at bounding box center [576, 252] width 505 height 27
select select "*****"
click at [324, 239] on select "**********" at bounding box center [576, 252] width 505 height 27
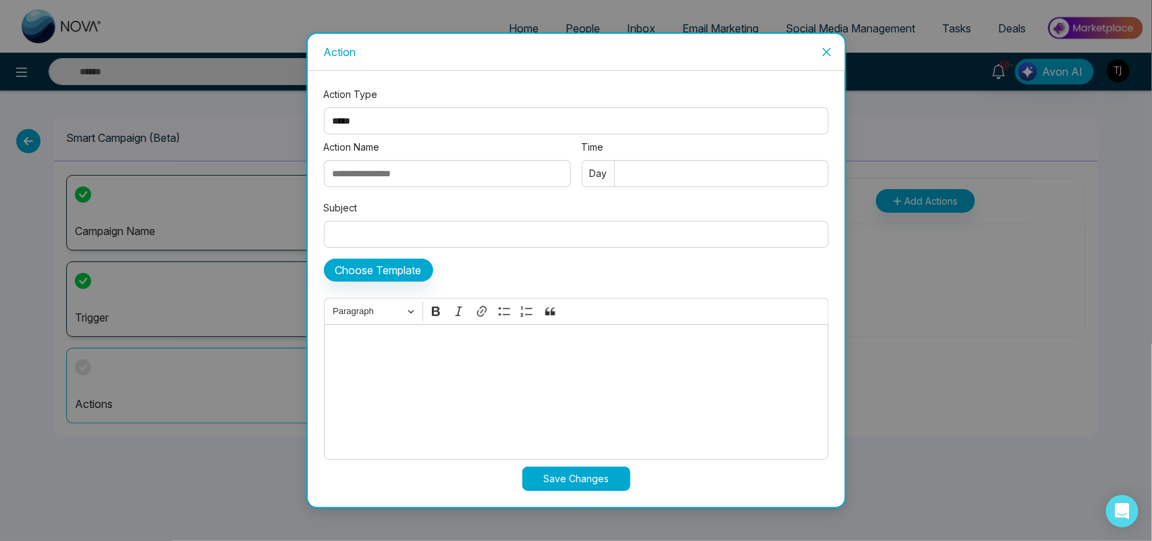
click at [662, 176] on input "Time" at bounding box center [705, 173] width 247 height 27
type input "*"
type input "***"
click at [575, 403] on div "Editor editing area: main" at bounding box center [576, 392] width 505 height 136
click at [489, 228] on input "Subject" at bounding box center [576, 234] width 505 height 27
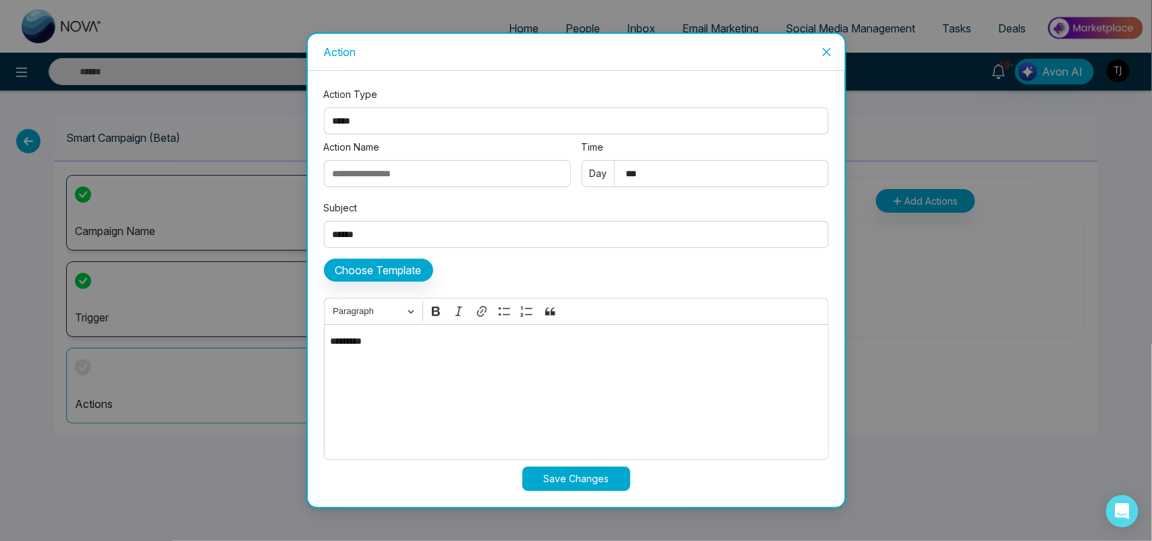
type input "******"
click at [449, 174] on input "Action Name" at bounding box center [447, 173] width 247 height 27
type input "*******"
click at [589, 485] on button "Save Changes" at bounding box center [576, 478] width 108 height 24
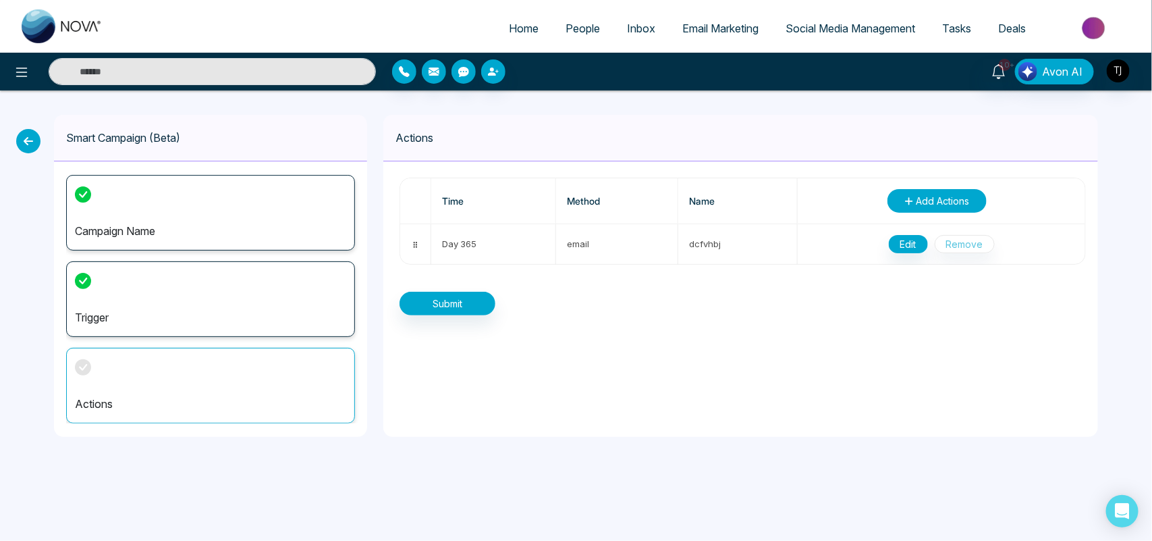
click at [919, 199] on span "Add Actions" at bounding box center [943, 201] width 53 height 14
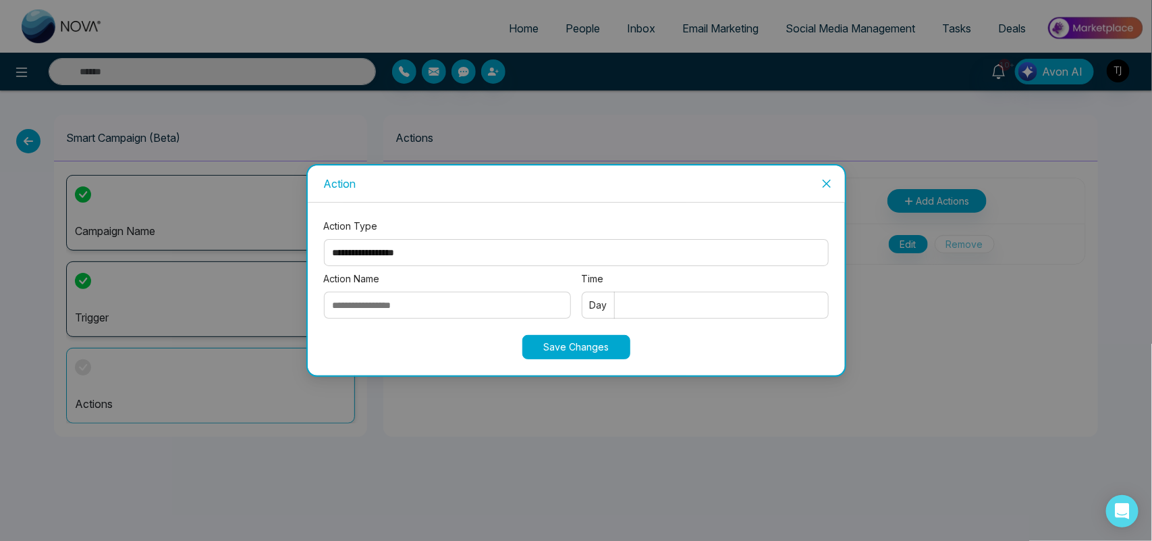
click at [454, 250] on select "**********" at bounding box center [576, 252] width 505 height 27
select select "****"
click at [324, 239] on select "**********" at bounding box center [576, 252] width 505 height 27
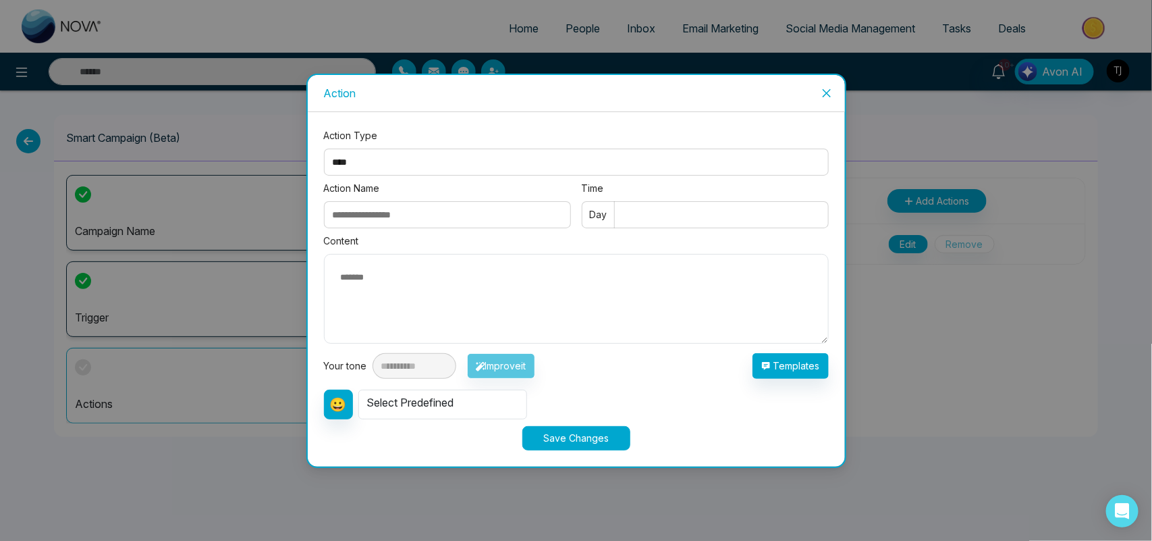
click at [442, 213] on input "Action Name" at bounding box center [447, 214] width 247 height 27
type input "******"
click at [658, 213] on input "Time" at bounding box center [705, 214] width 247 height 27
type input "***"
click at [545, 302] on textarea at bounding box center [576, 299] width 505 height 90
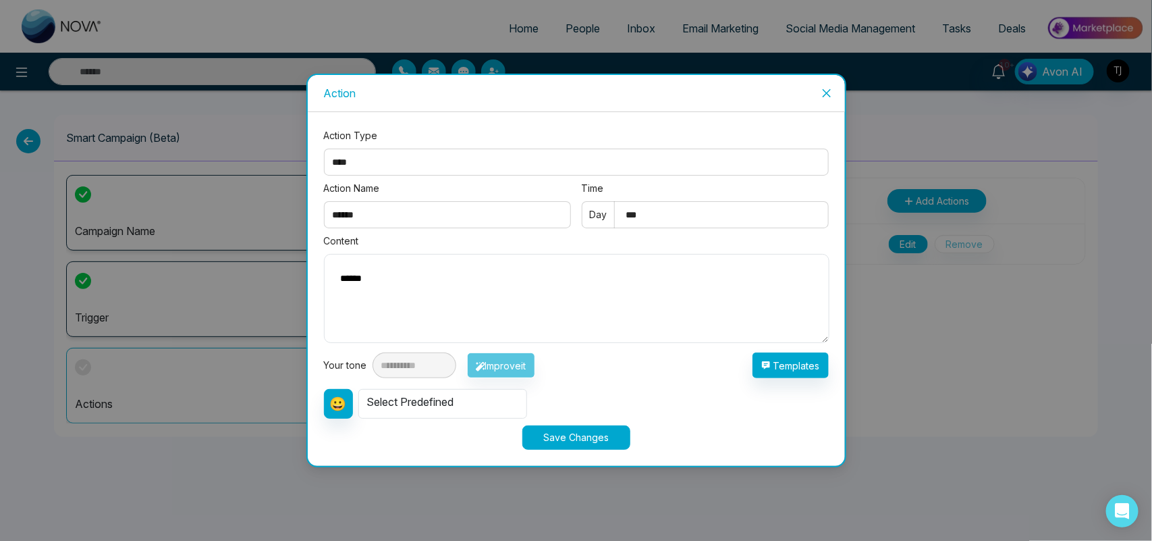
type textarea "******"
click at [454, 412] on div "Select Predefined" at bounding box center [442, 404] width 169 height 30
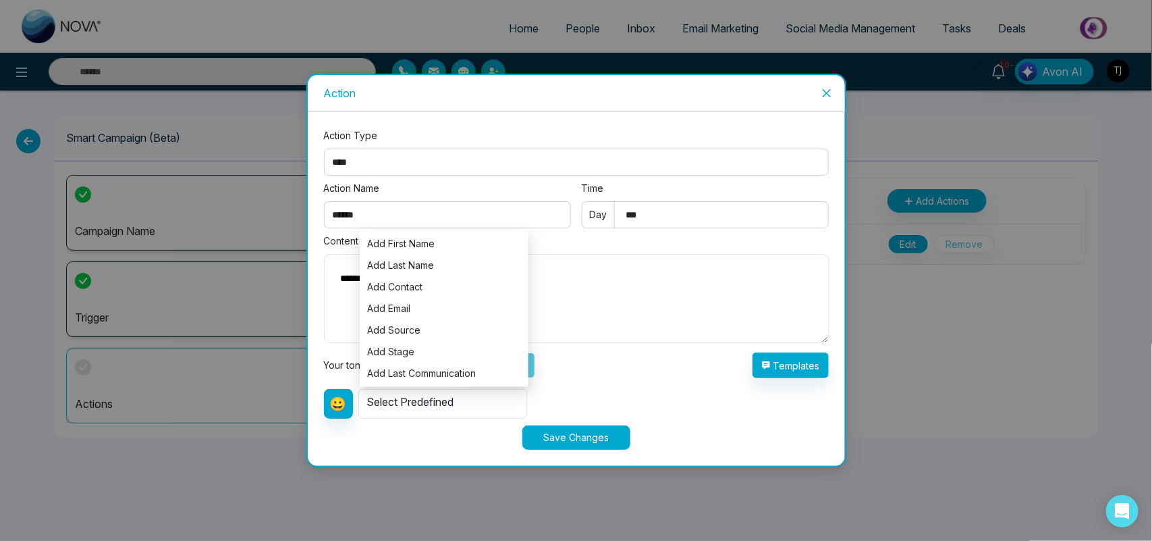
click at [574, 442] on button "Save Changes" at bounding box center [576, 437] width 108 height 24
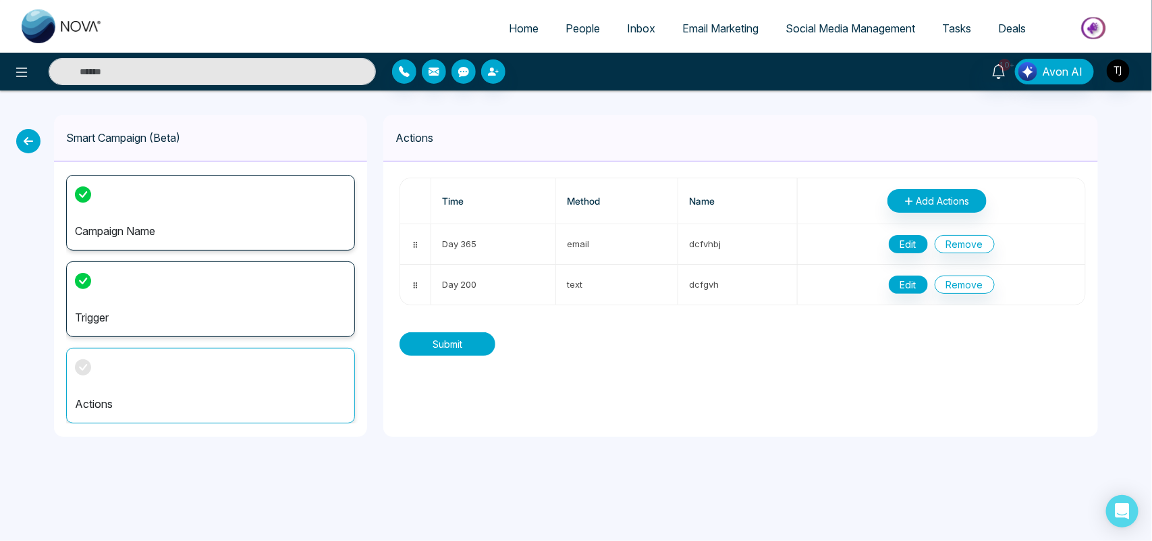
click at [460, 345] on button "Submit" at bounding box center [448, 344] width 96 height 24
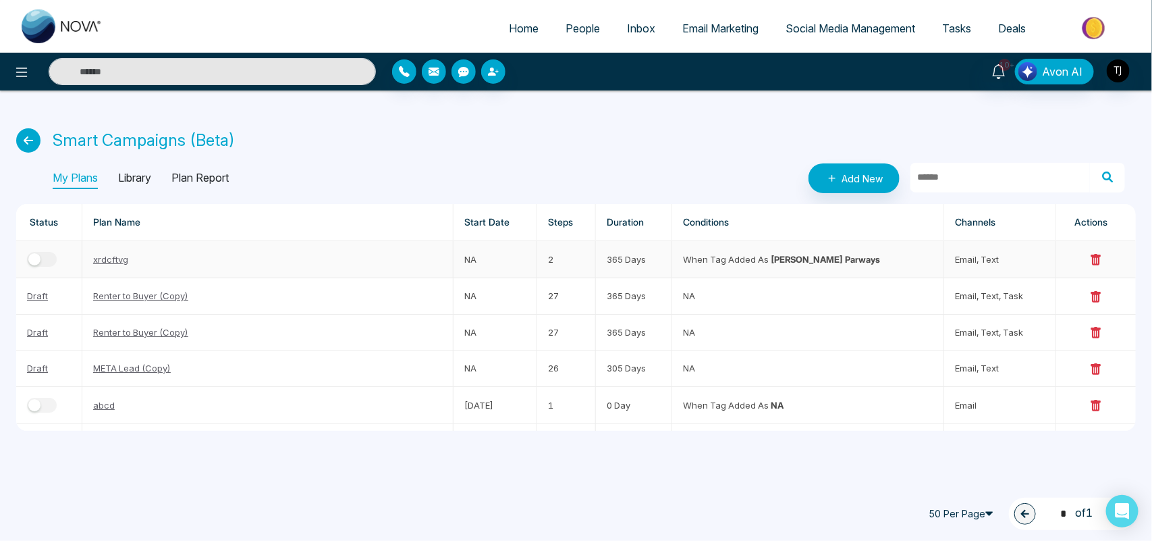
click at [1091, 259] on icon at bounding box center [1096, 259] width 10 height 11
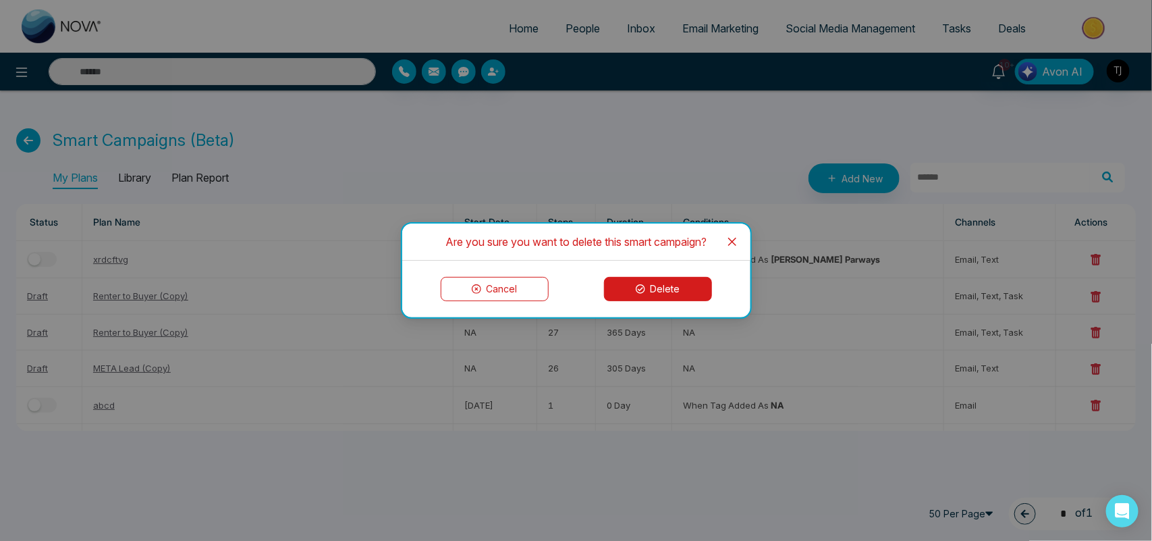
click at [642, 285] on icon at bounding box center [640, 288] width 9 height 9
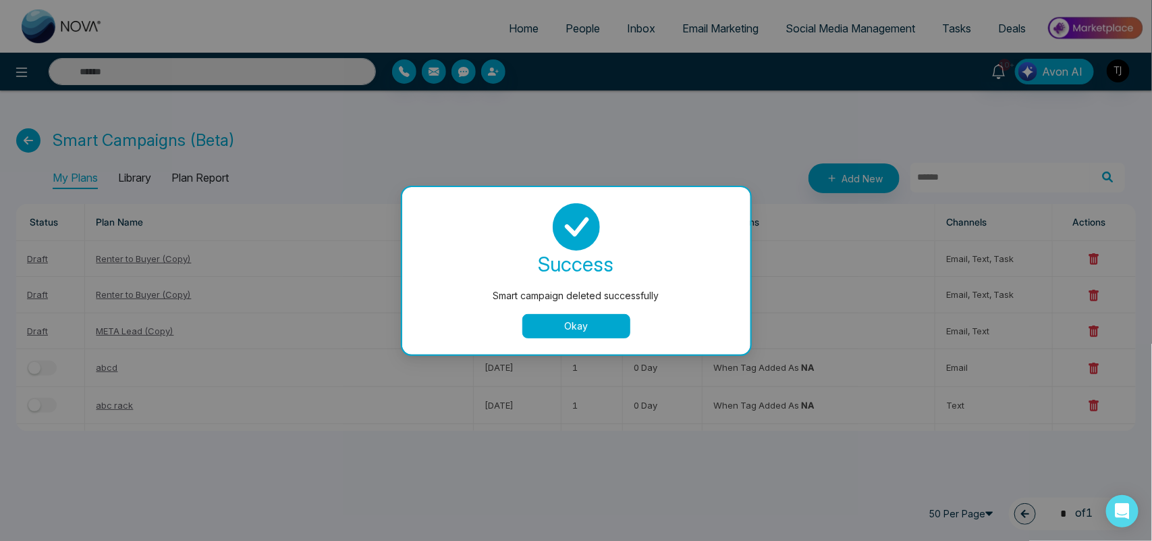
click at [585, 329] on button "Okay" at bounding box center [576, 326] width 108 height 24
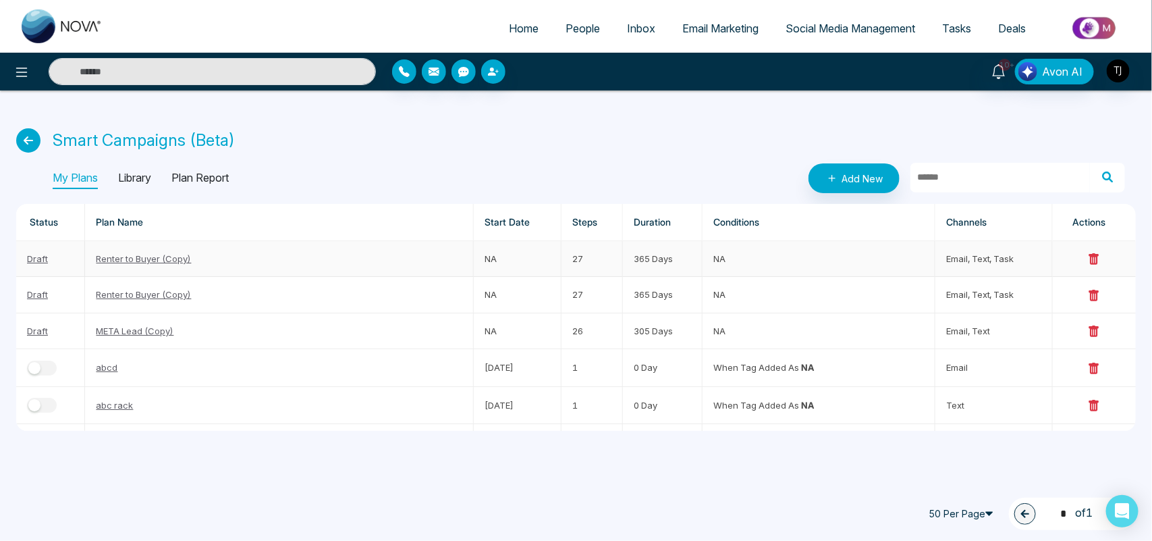
click at [152, 253] on link "Renter to Buyer (Copy)" at bounding box center [143, 258] width 95 height 11
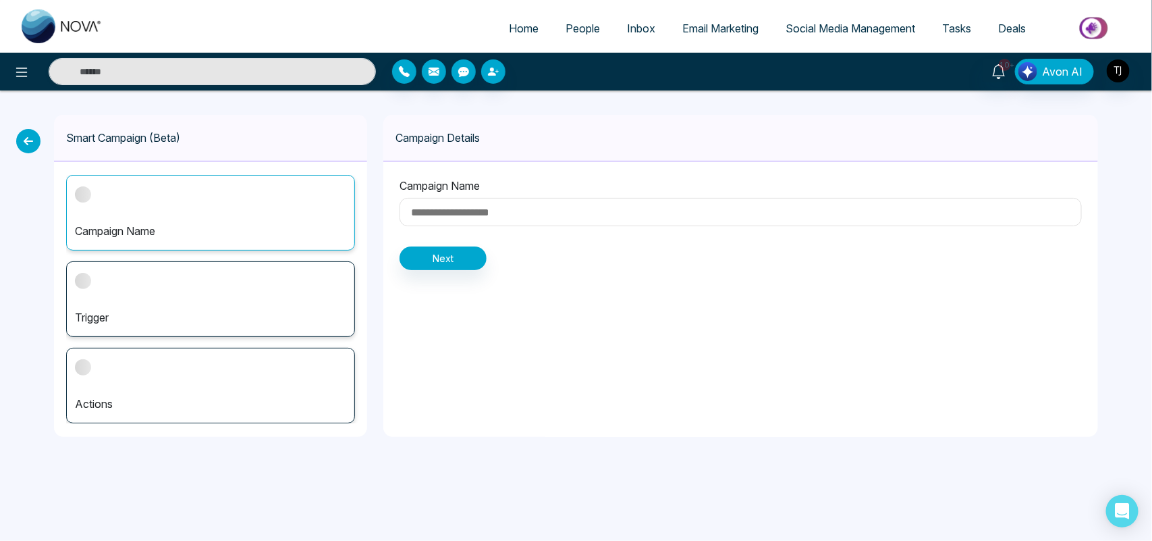
type input "**********"
click at [469, 254] on button "Next" at bounding box center [443, 258] width 87 height 24
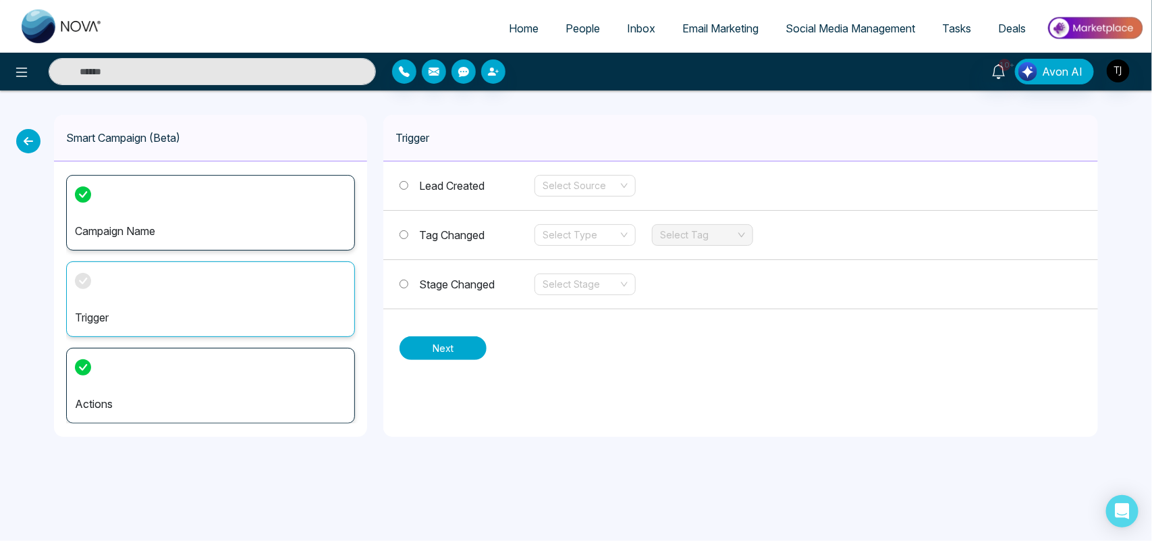
click at [471, 344] on button "Next" at bounding box center [443, 348] width 87 height 24
click at [613, 191] on input "search" at bounding box center [581, 186] width 76 height 20
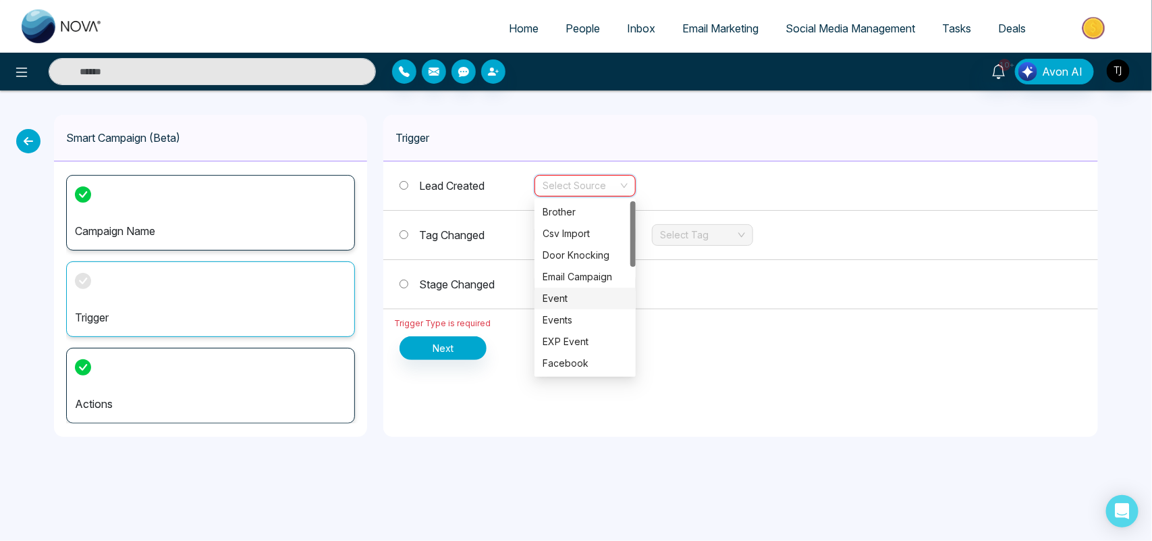
click at [572, 295] on div "Event" at bounding box center [585, 298] width 85 height 15
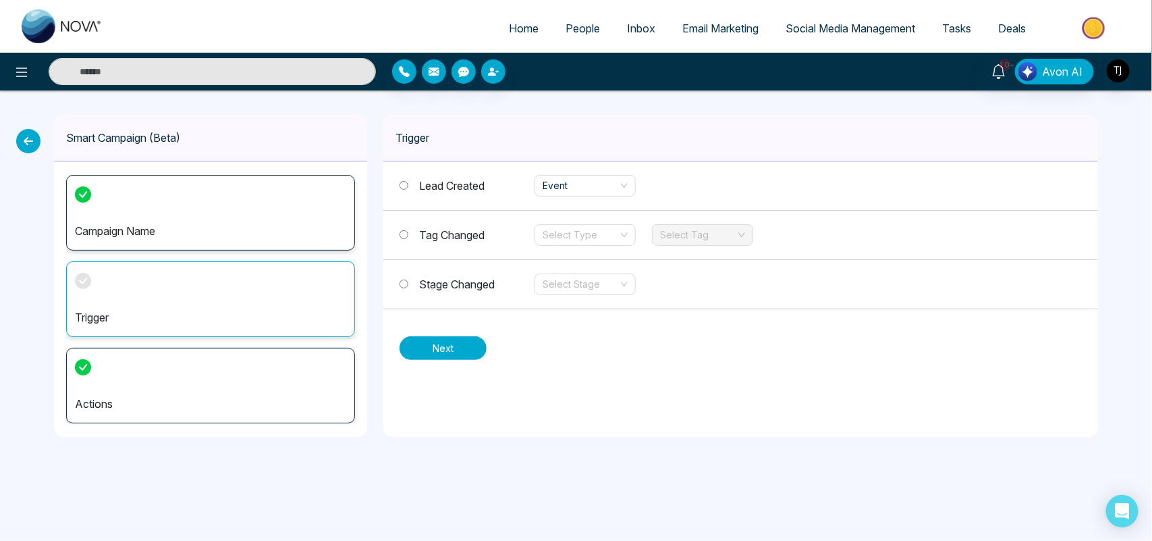
click at [429, 336] on button "Next" at bounding box center [443, 348] width 87 height 24
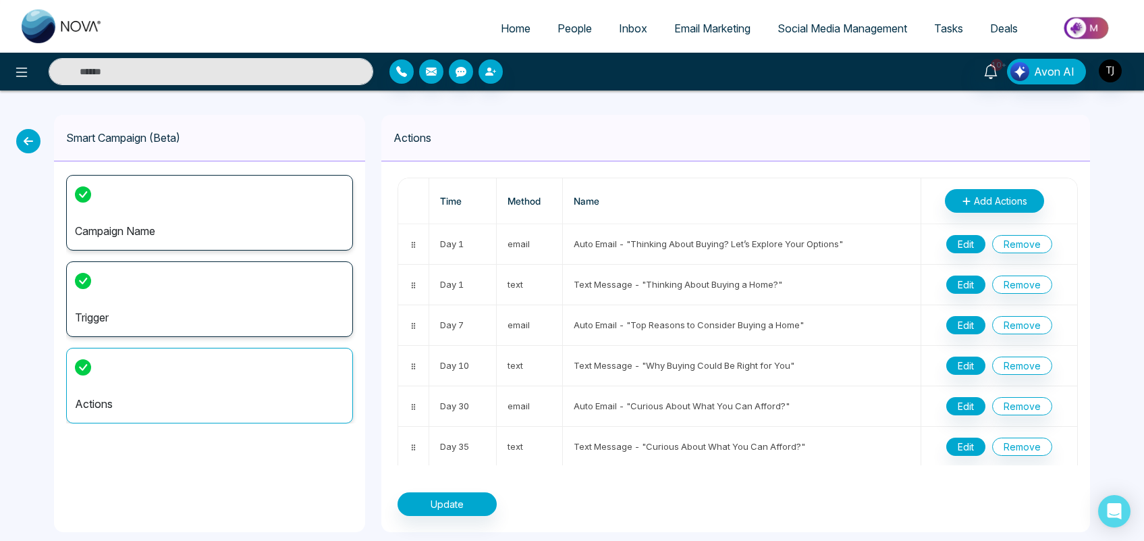
click at [34, 133] on icon at bounding box center [28, 141] width 24 height 24
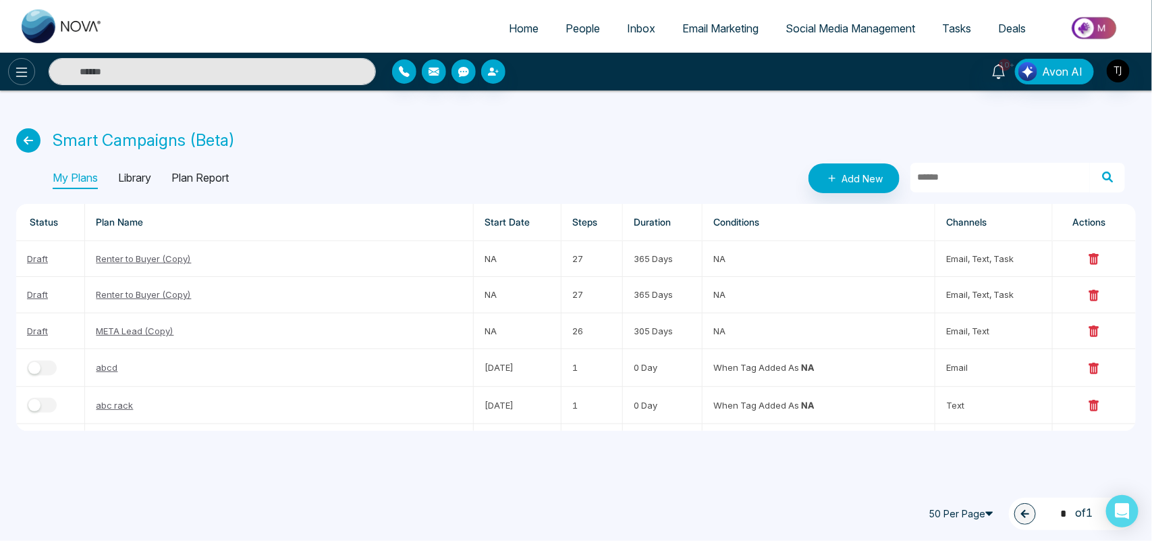
click at [21, 71] on icon at bounding box center [22, 72] width 16 height 16
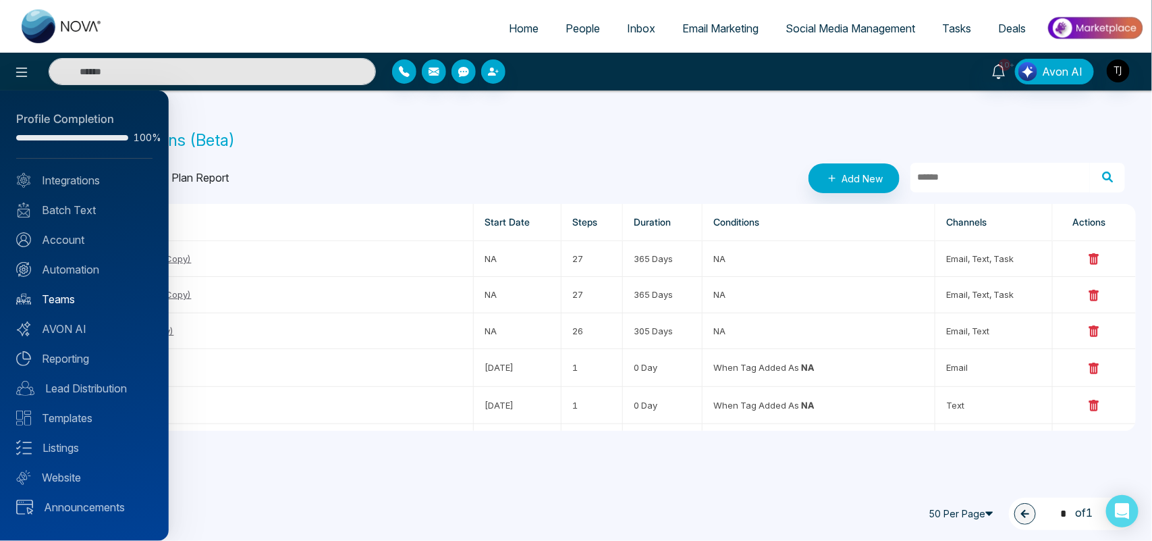
click at [68, 292] on link "Teams" at bounding box center [84, 299] width 136 height 16
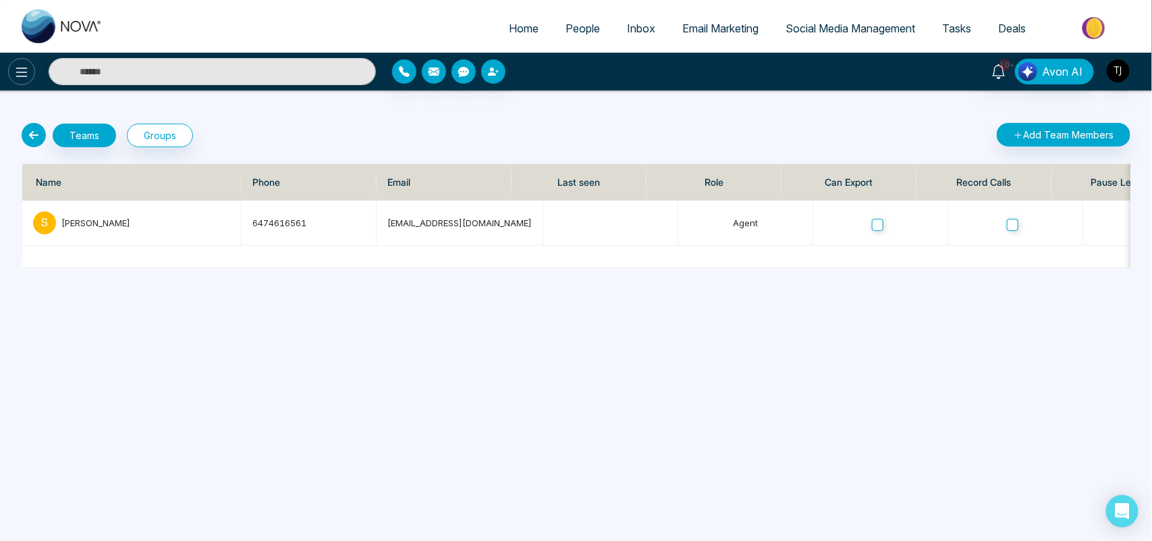
click at [26, 82] on button at bounding box center [21, 71] width 27 height 27
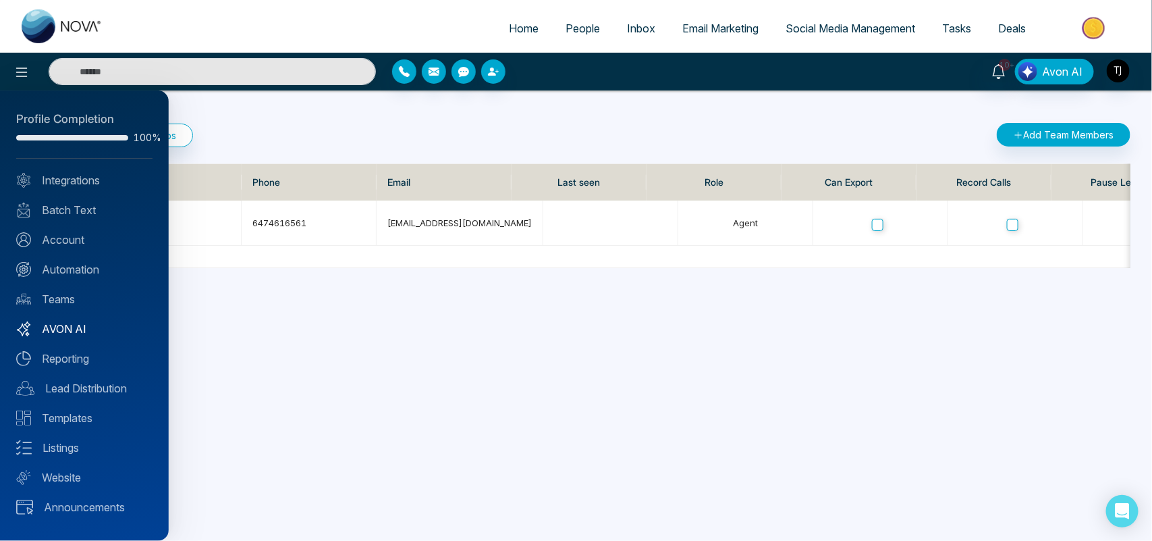
click at [82, 322] on link "AVON AI" at bounding box center [84, 329] width 136 height 16
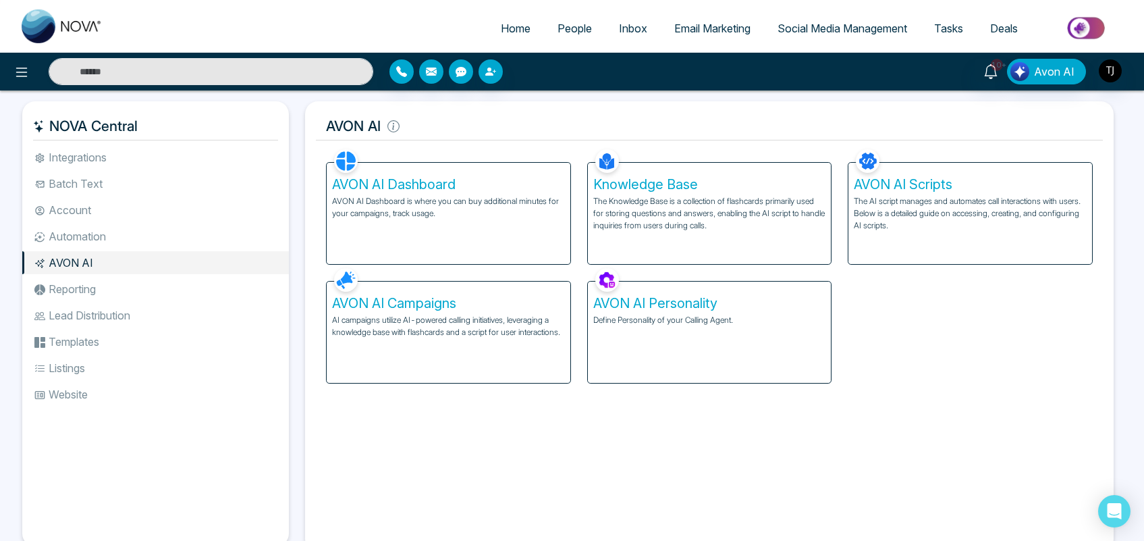
click at [433, 197] on p "AVON AI Dashboard is where you can buy additional minutes for your campaigns, t…" at bounding box center [448, 207] width 233 height 24
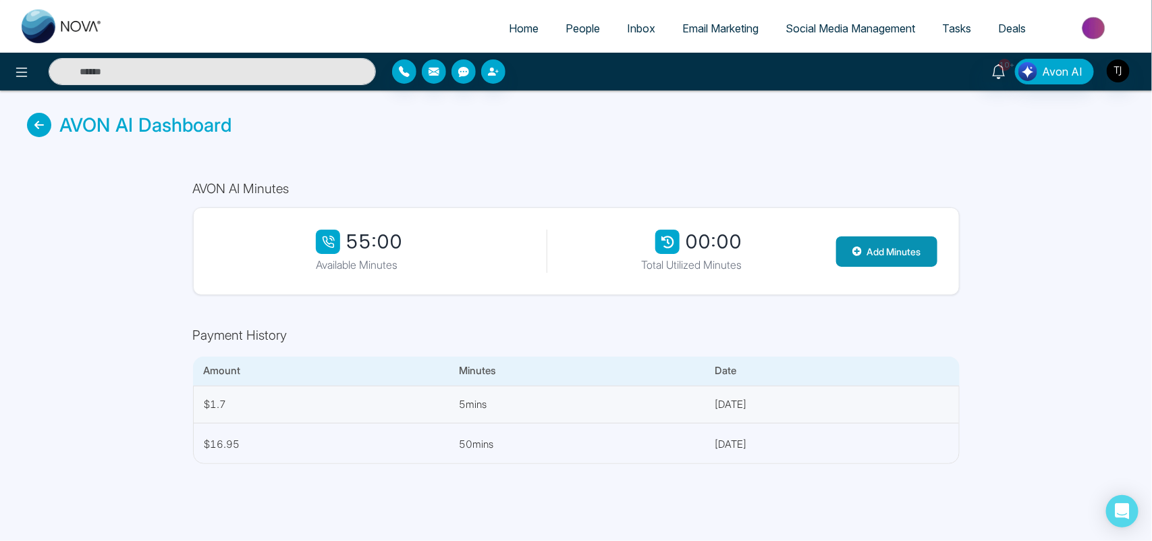
click at [868, 252] on button "Add Minutes" at bounding box center [886, 251] width 101 height 30
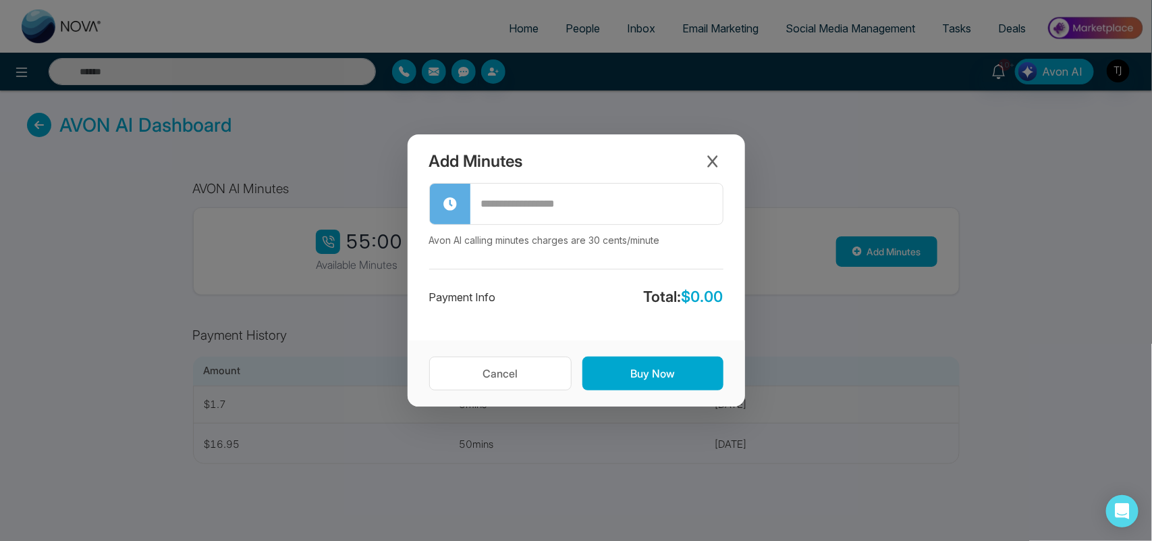
click at [601, 216] on input "text" at bounding box center [596, 204] width 252 height 38
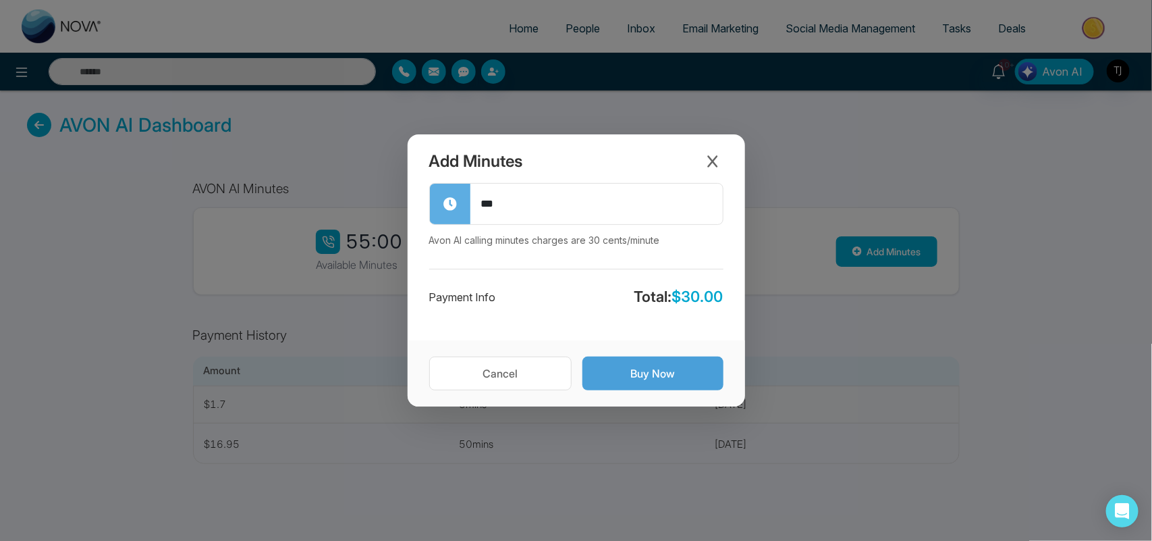
type input "***"
click at [655, 368] on button "Buy Now" at bounding box center [653, 373] width 141 height 34
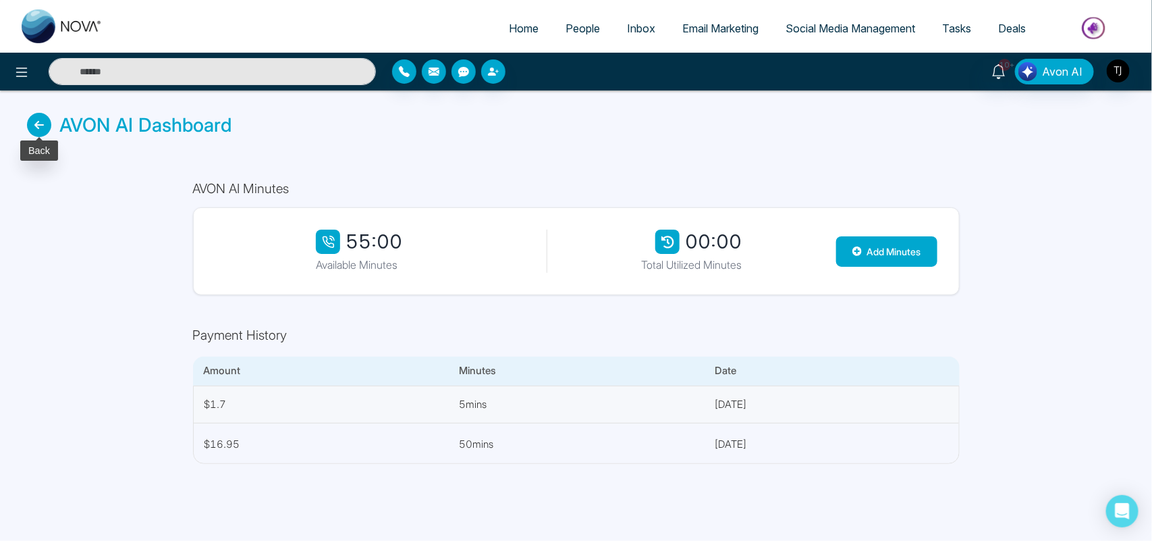
click at [27, 120] on icon at bounding box center [39, 125] width 24 height 24
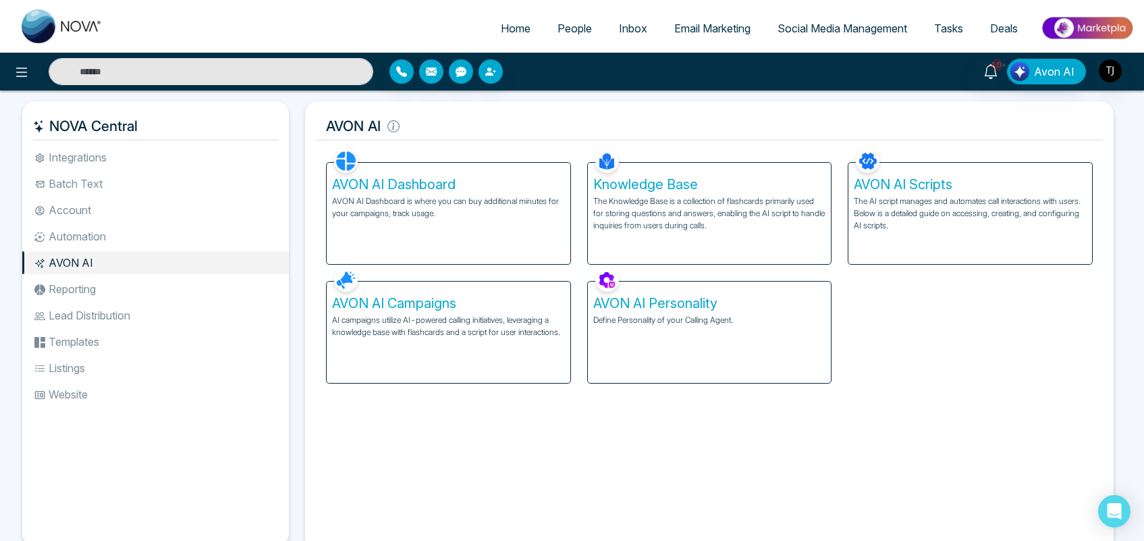
click at [730, 210] on p "The Knowledge Base is a collection of flashcards primarily used for storing que…" at bounding box center [709, 213] width 233 height 36
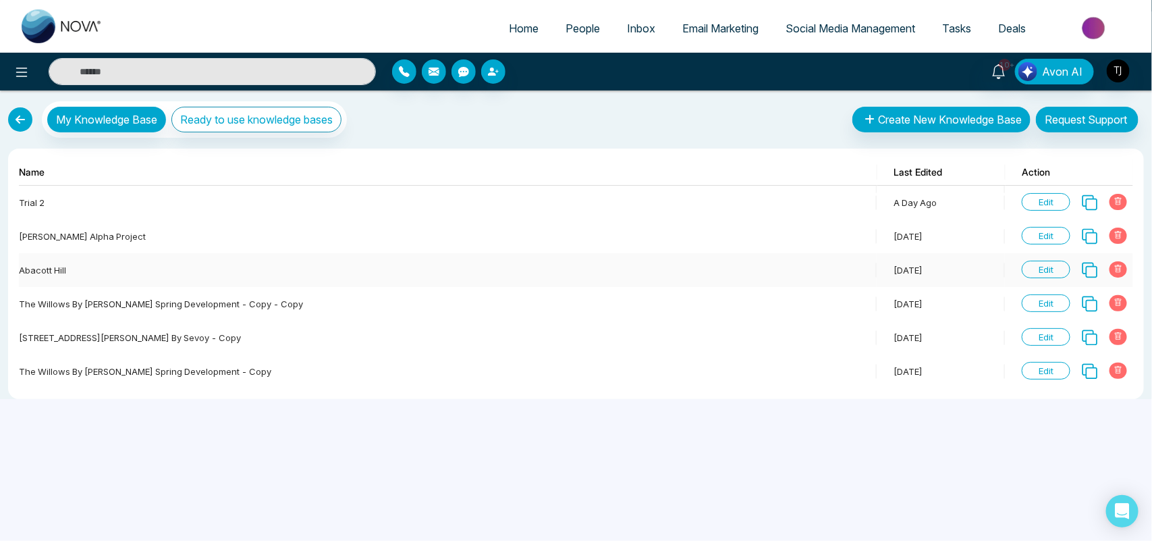
click at [1050, 267] on span "Edit" at bounding box center [1046, 270] width 49 height 18
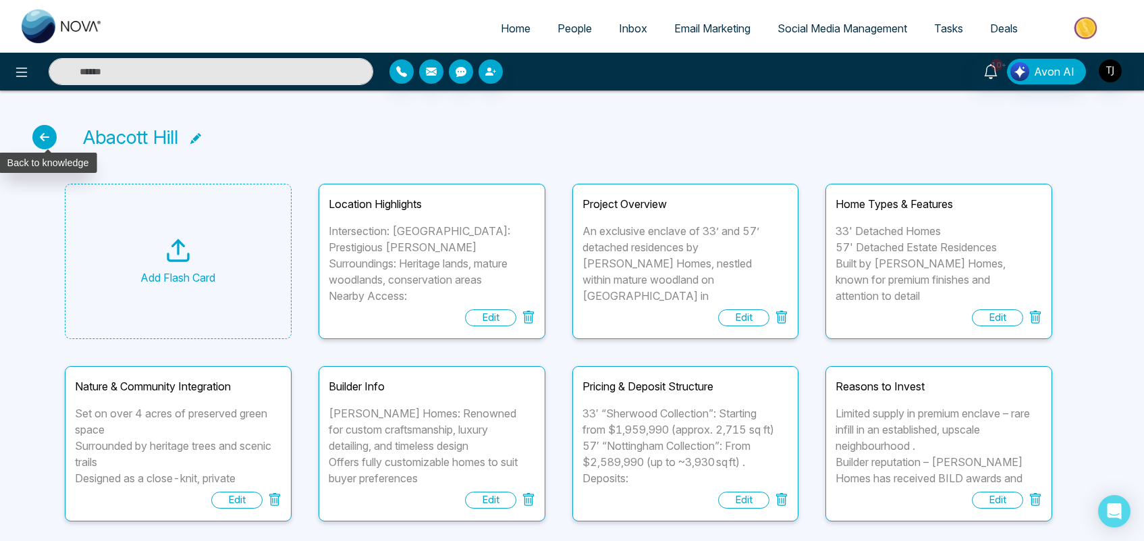
click at [47, 142] on icon at bounding box center [44, 137] width 24 height 24
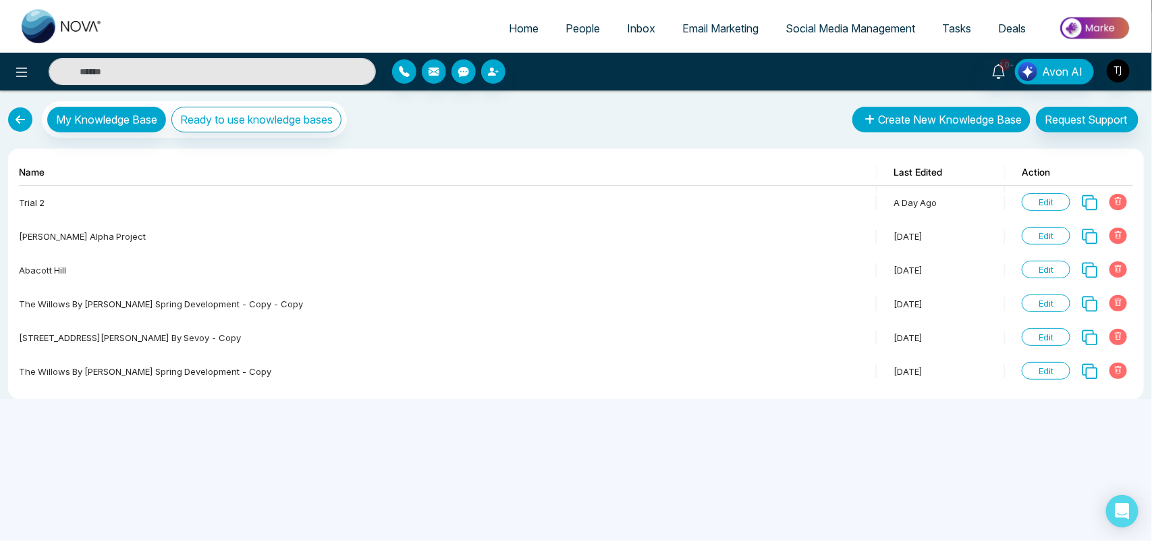
click at [915, 115] on button "Create New Knowledge Base" at bounding box center [942, 120] width 178 height 26
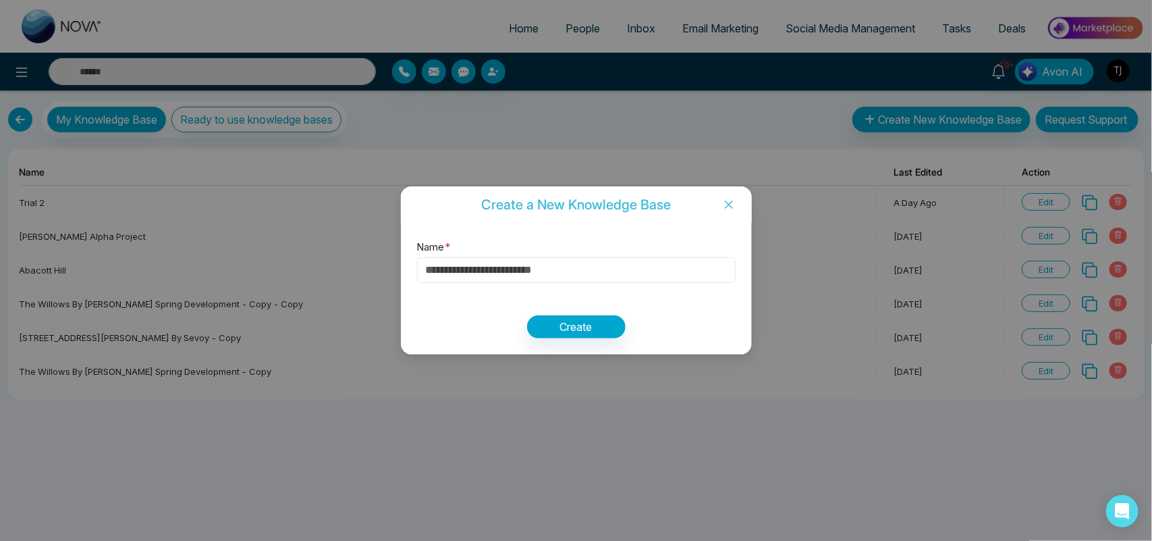
click at [609, 280] on input "Name *" at bounding box center [576, 270] width 319 height 26
type input "*******"
click at [575, 325] on button "Create" at bounding box center [576, 326] width 99 height 23
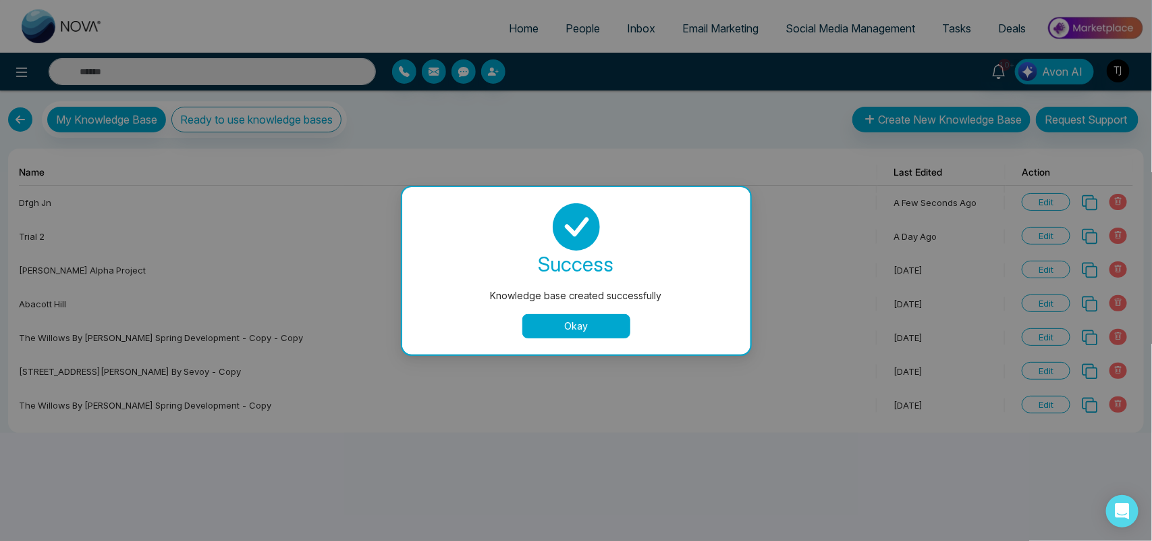
click at [568, 319] on button "Okay" at bounding box center [576, 326] width 108 height 24
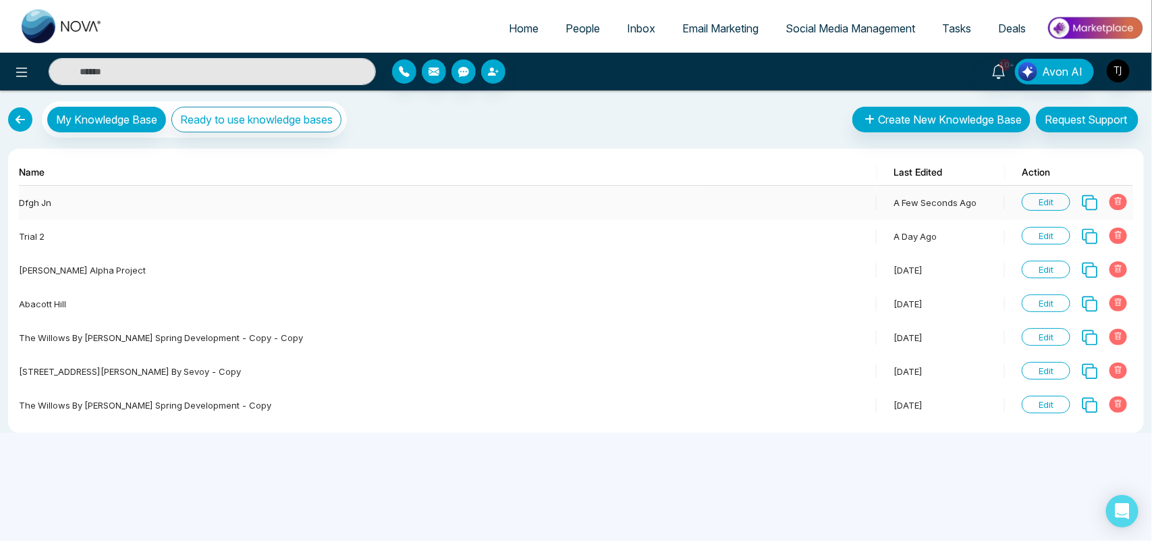
click at [1040, 192] on td "Edit" at bounding box center [1069, 203] width 128 height 34
click at [1040, 198] on span "Edit" at bounding box center [1046, 202] width 49 height 18
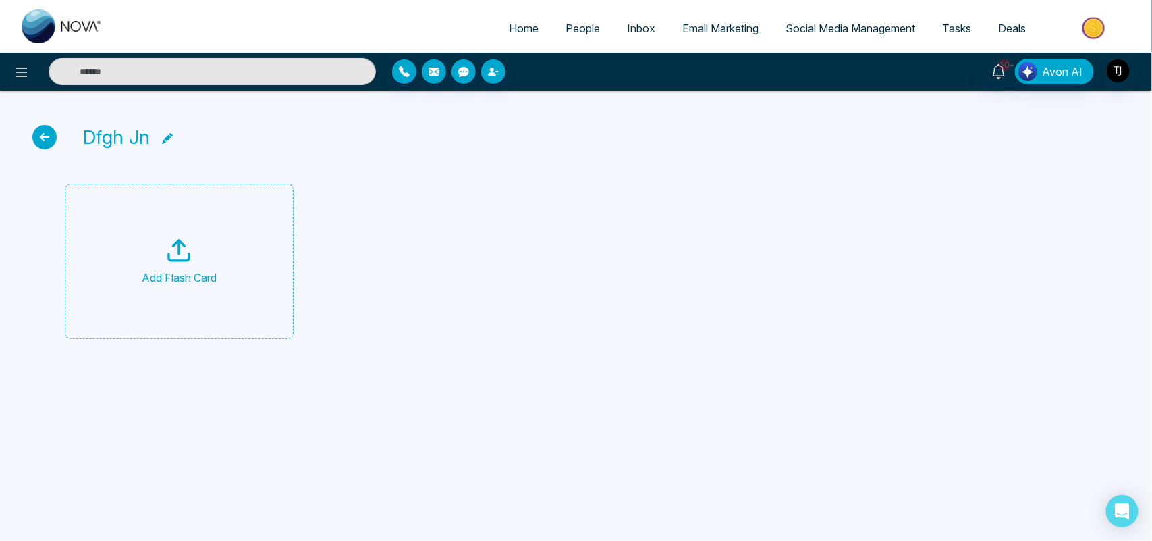
click at [270, 268] on div "Add Flash Card" at bounding box center [179, 261] width 229 height 155
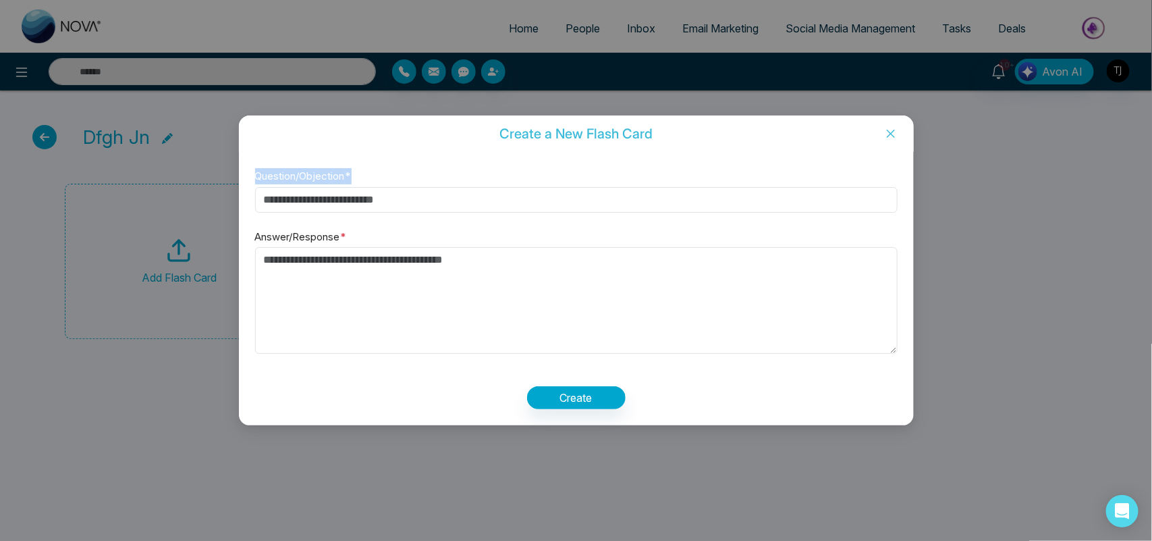
drag, startPoint x: 462, startPoint y: 183, endPoint x: 459, endPoint y: 190, distance: 7.5
click at [459, 190] on div "Question/Objection * Answer/Response * Create" at bounding box center [576, 288] width 675 height 273
click at [440, 200] on input "Question/Objection *" at bounding box center [576, 200] width 643 height 26
type input "**********"
click at [425, 261] on textarea "Answer/Response *" at bounding box center [576, 300] width 643 height 107
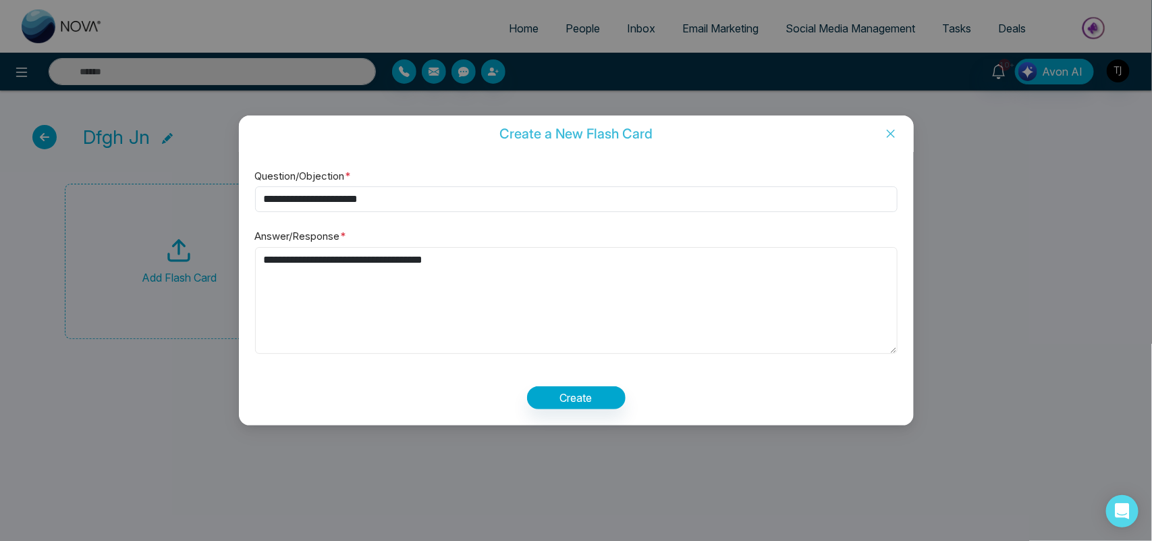
type textarea "**********"
click at [574, 386] on button "Create" at bounding box center [576, 397] width 99 height 23
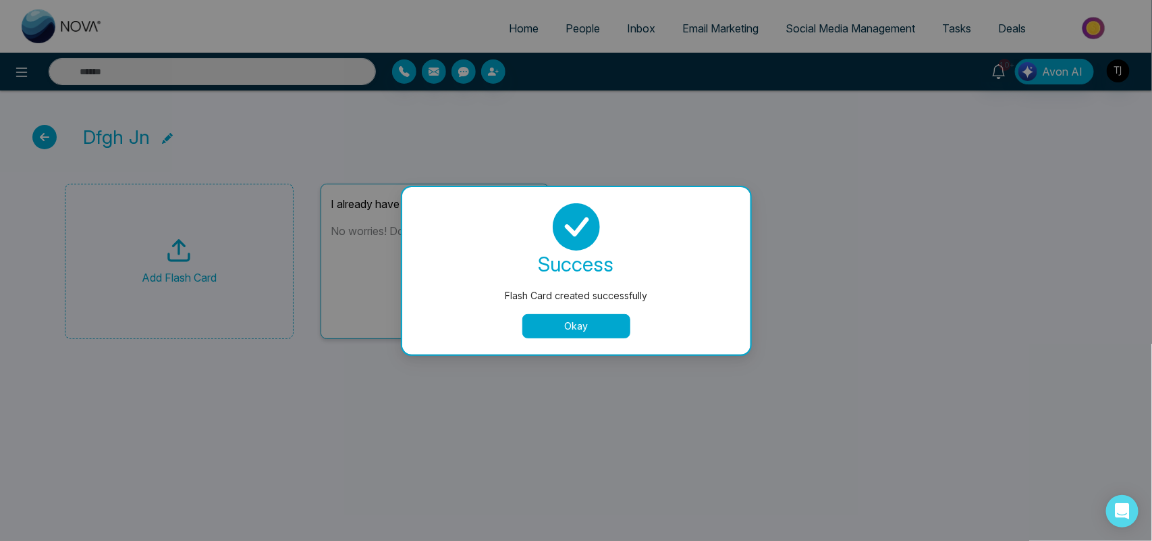
click at [572, 321] on button "Okay" at bounding box center [576, 326] width 108 height 24
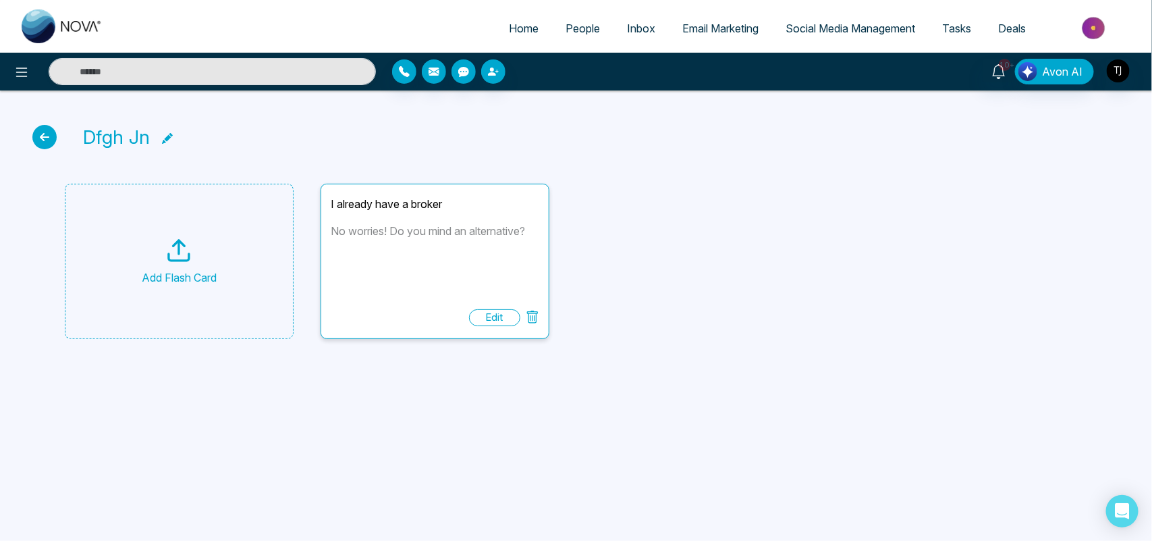
click at [246, 261] on div "Add Flash Card" at bounding box center [179, 261] width 229 height 155
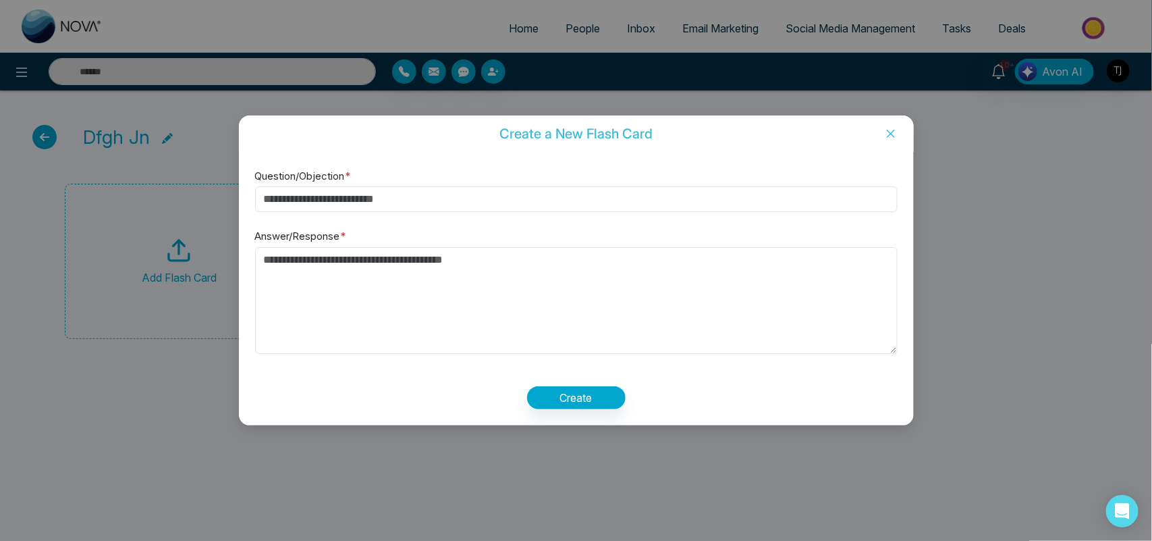
click at [896, 128] on icon "close" at bounding box center [891, 133] width 11 height 11
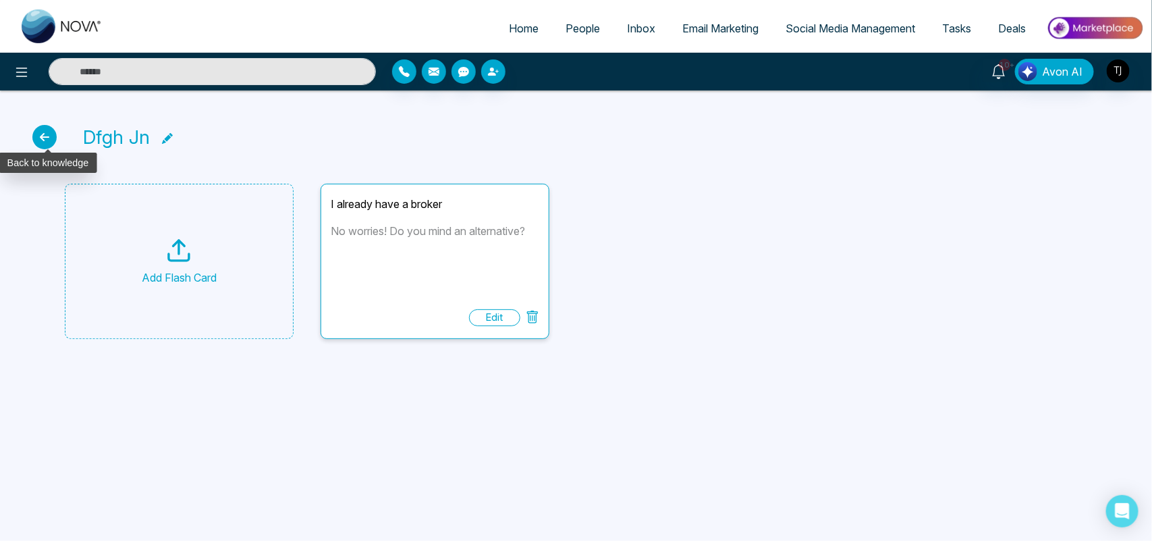
click at [43, 133] on icon at bounding box center [44, 137] width 24 height 24
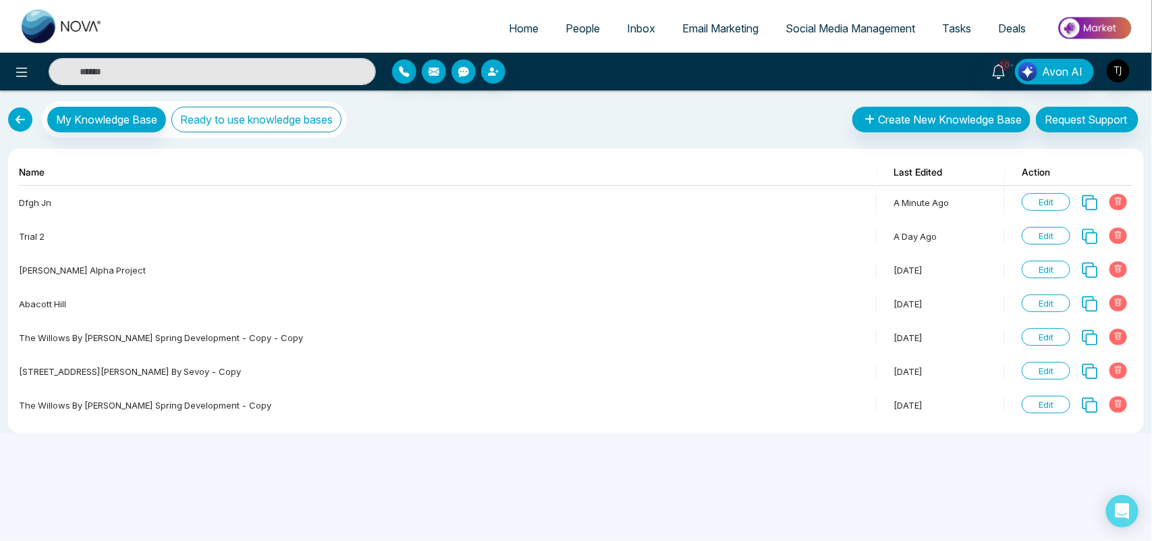
click at [291, 112] on button "Ready to use knowledge bases" at bounding box center [256, 120] width 170 height 26
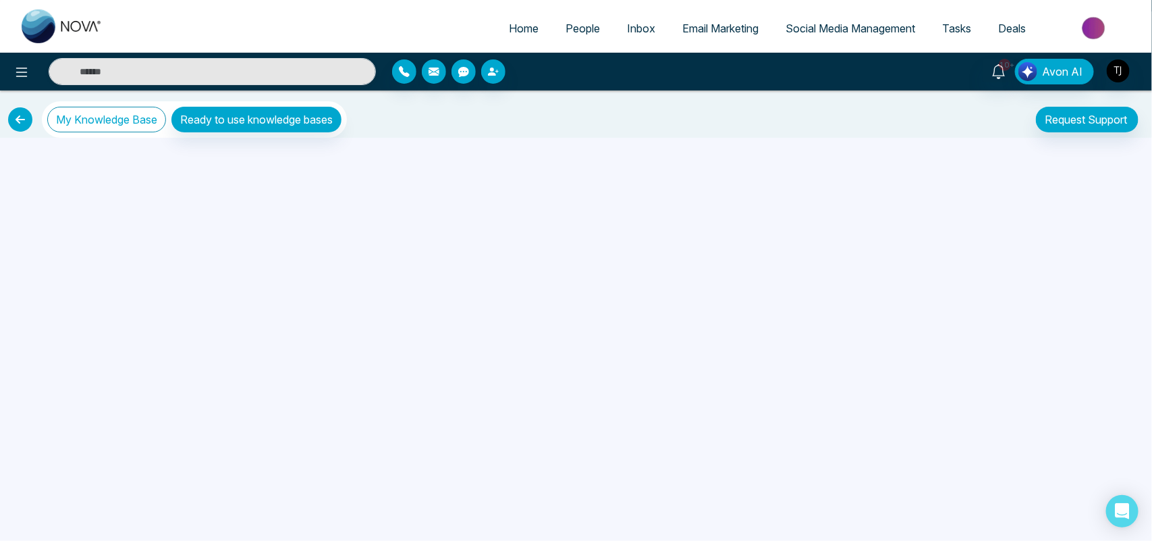
click at [107, 122] on button "My Knowledge Base" at bounding box center [106, 120] width 119 height 26
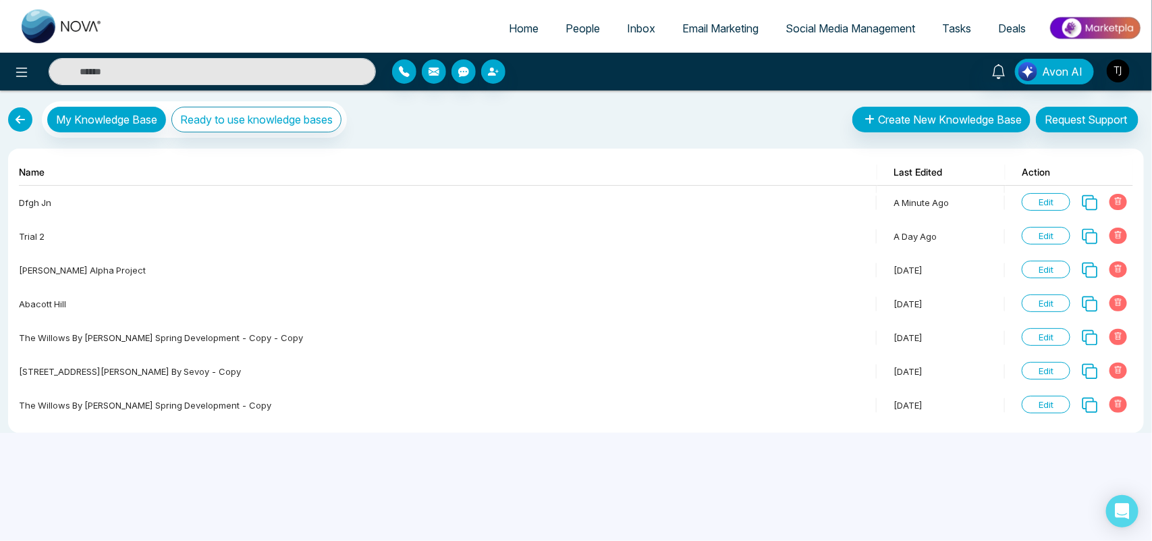
click at [22, 113] on link at bounding box center [20, 119] width 24 height 24
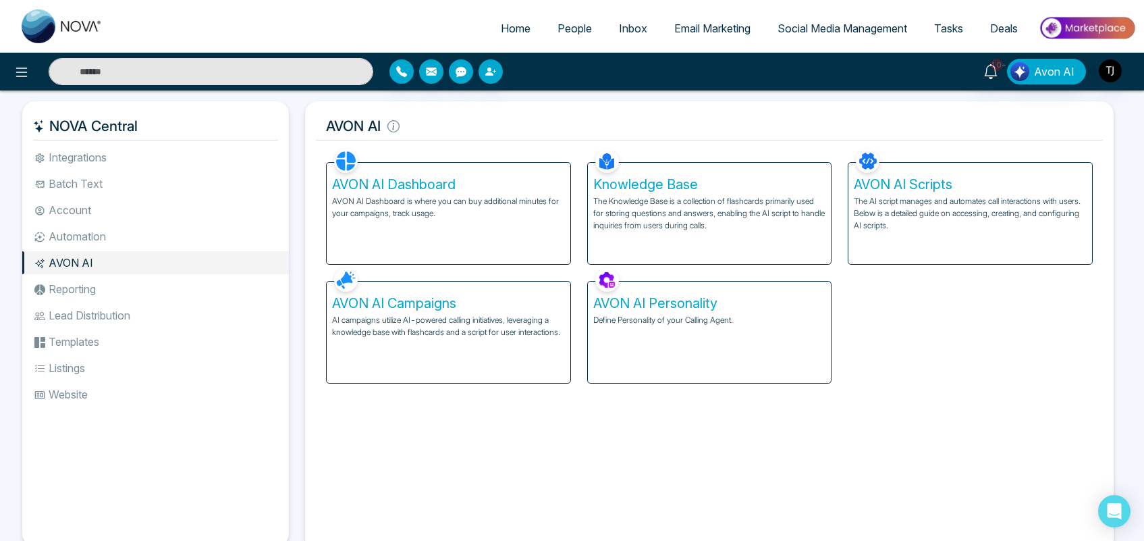
click at [930, 217] on p "The AI script manages and automates call interactions with users. Below is a de…" at bounding box center [970, 213] width 233 height 36
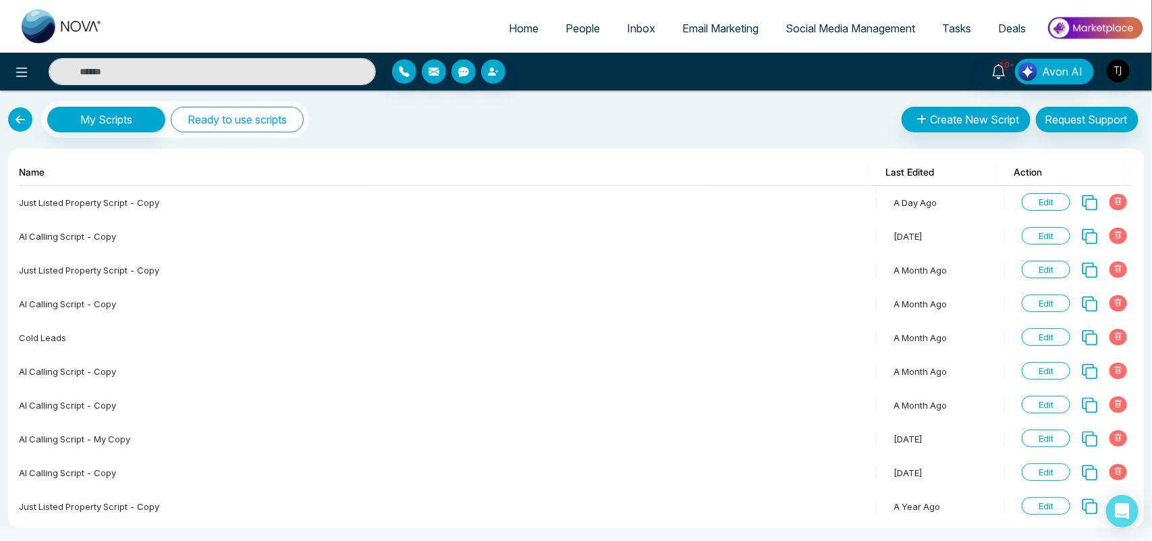
click at [272, 118] on button "Ready to use scripts" at bounding box center [237, 120] width 133 height 26
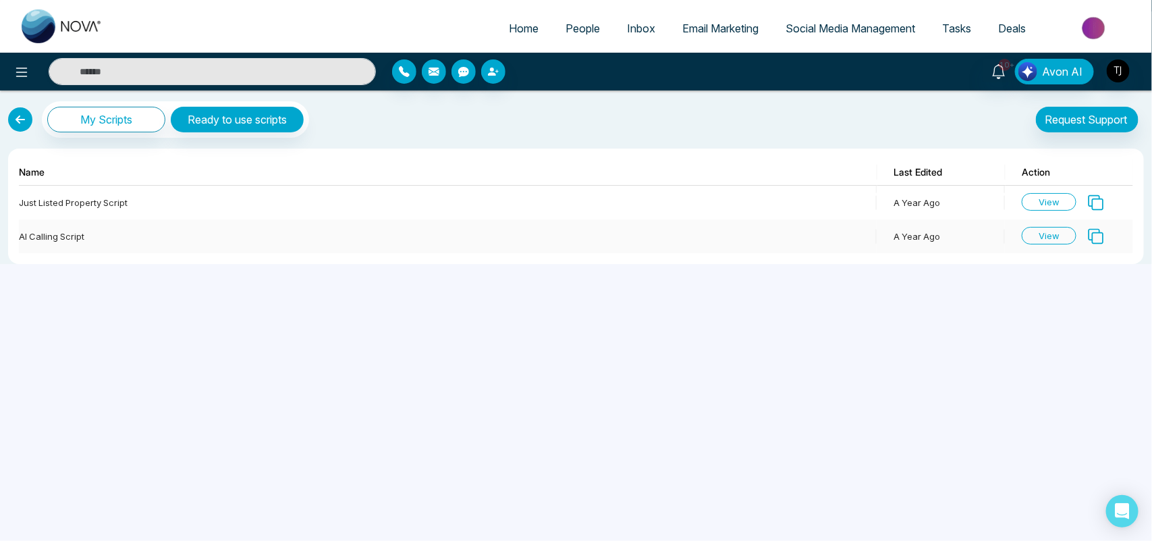
click at [1099, 234] on icon at bounding box center [1096, 236] width 18 height 18
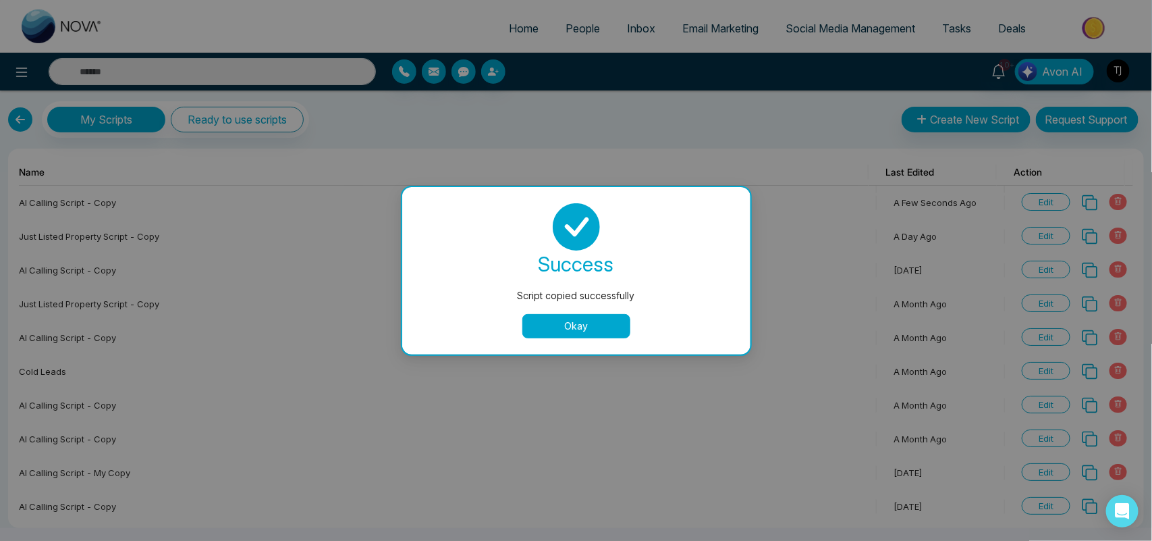
click at [605, 327] on button "Okay" at bounding box center [576, 326] width 108 height 24
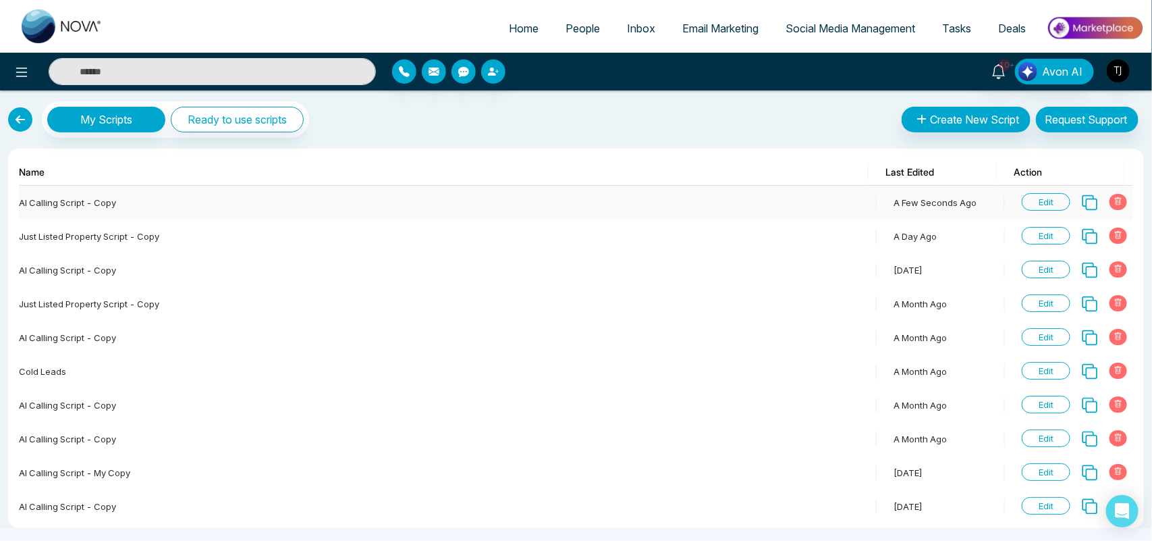
click at [1045, 206] on span "Edit" at bounding box center [1046, 202] width 49 height 18
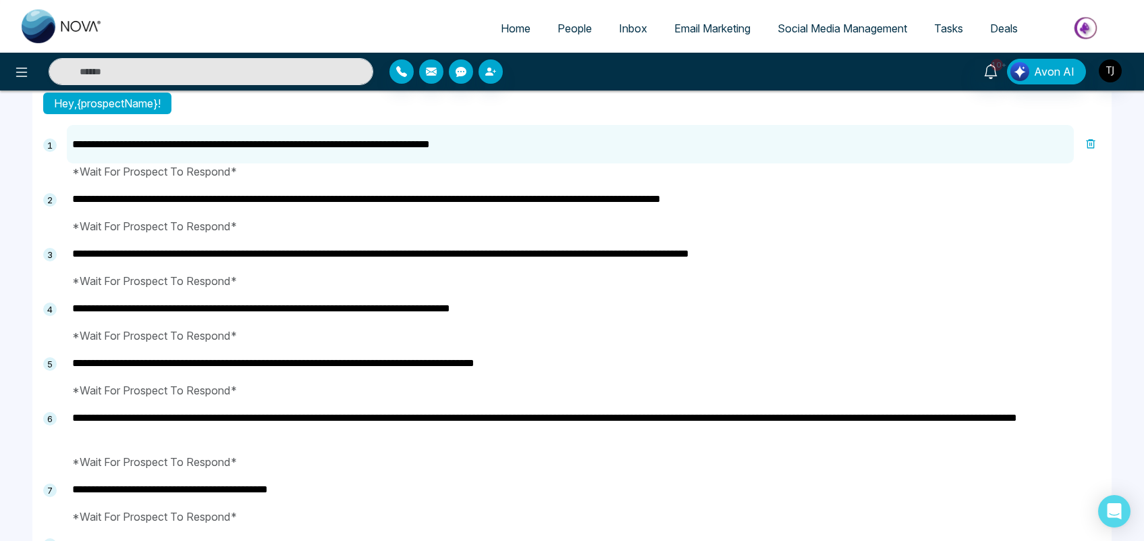
scroll to position [101, 0]
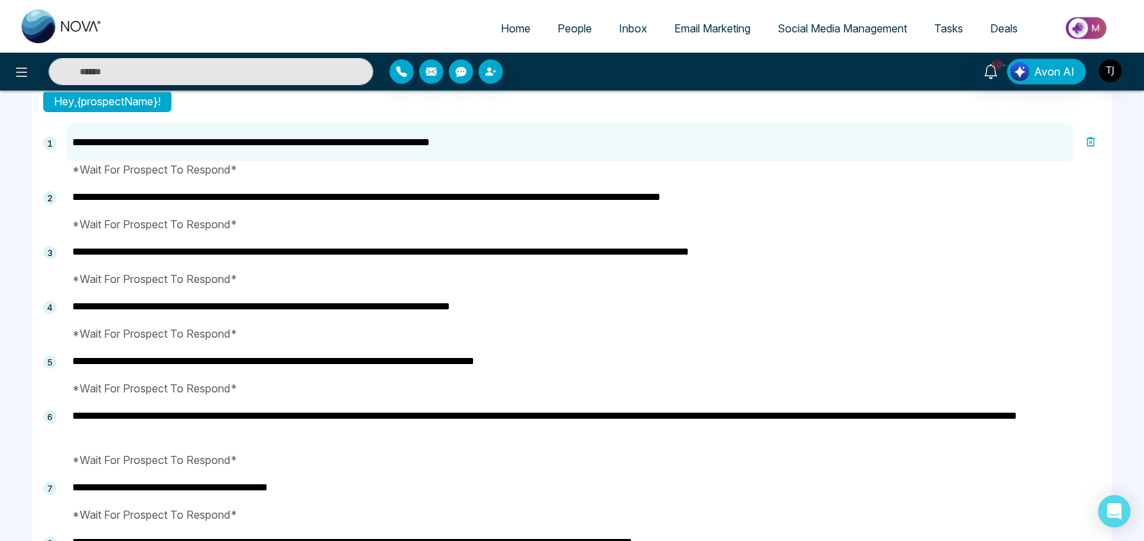
drag, startPoint x: 697, startPoint y: 243, endPoint x: 646, endPoint y: 242, distance: 50.6
click at [646, 242] on textarea "**********" at bounding box center [584, 251] width 1034 height 38
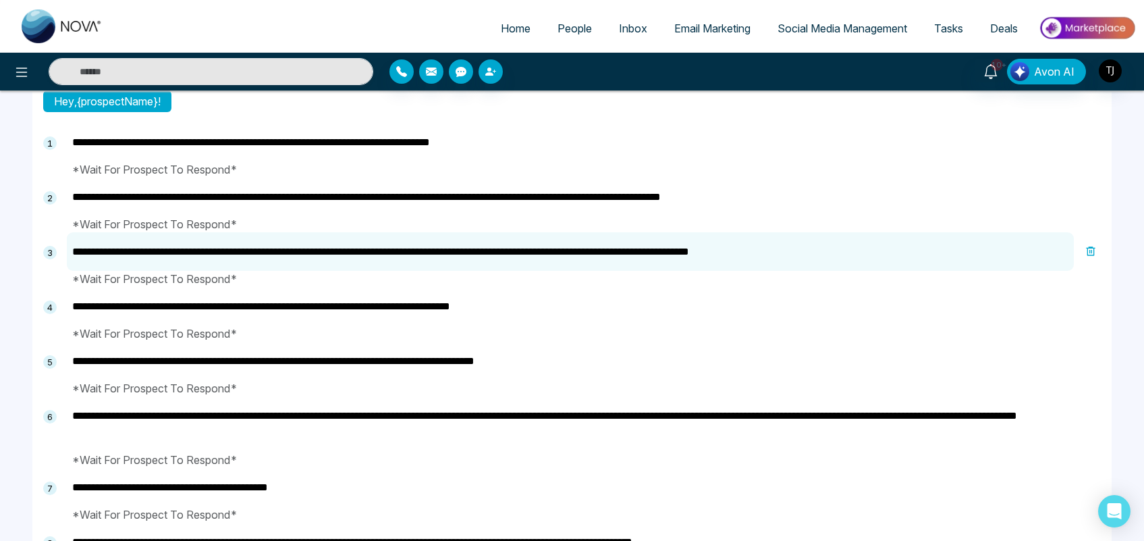
type textarea "**********"
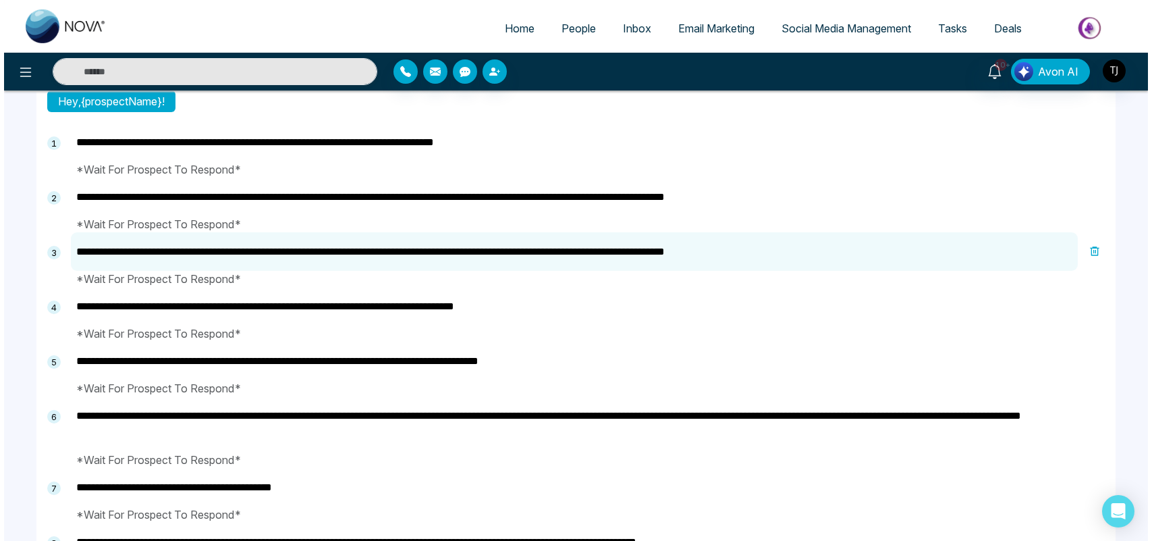
scroll to position [0, 0]
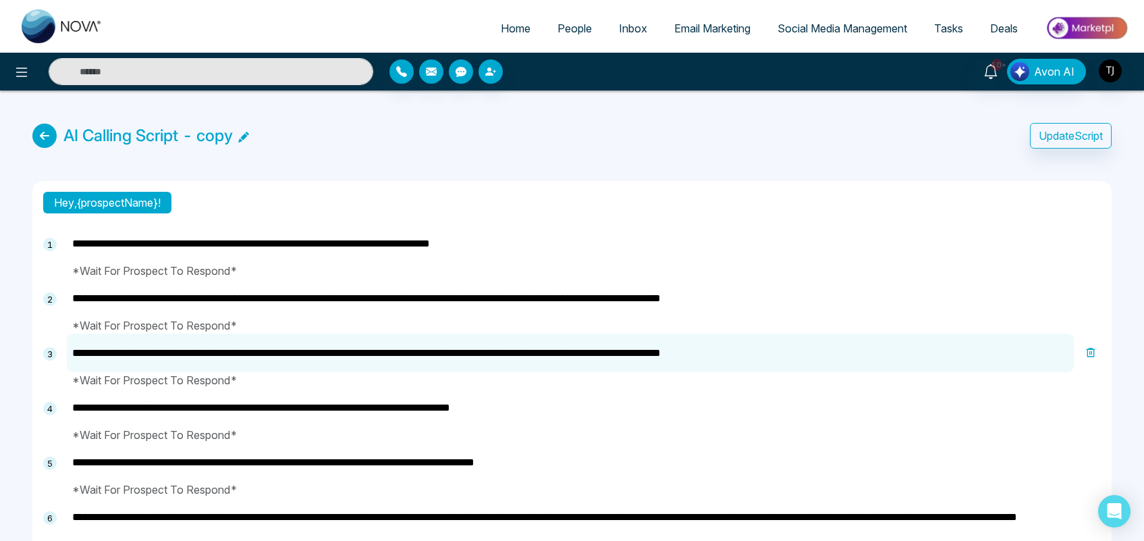
type textarea "**********"
click at [1064, 129] on button "Update Script" at bounding box center [1071, 136] width 82 height 26
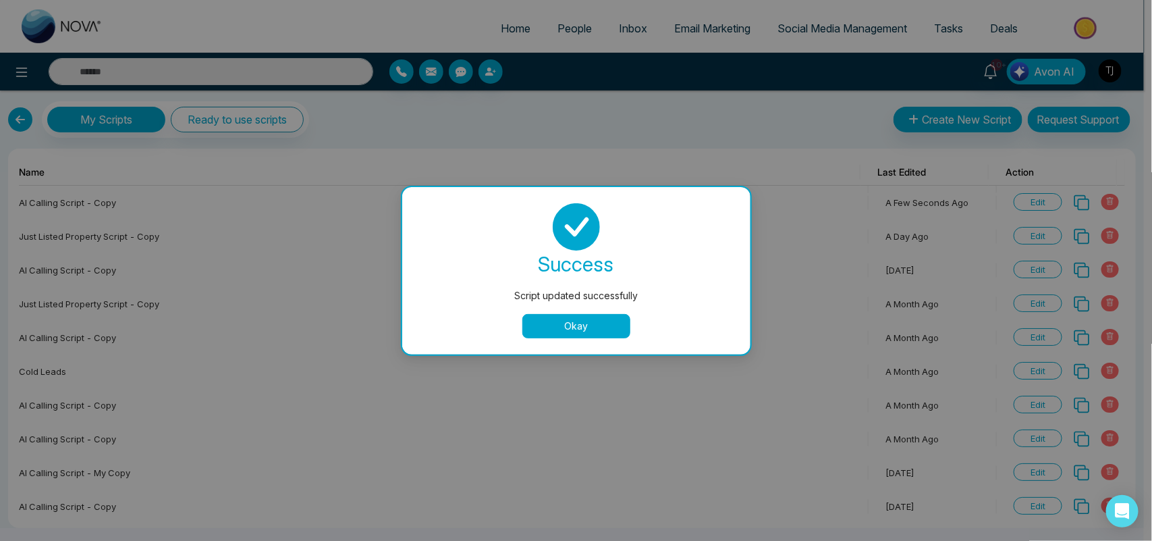
click at [581, 331] on button "Okay" at bounding box center [576, 326] width 108 height 24
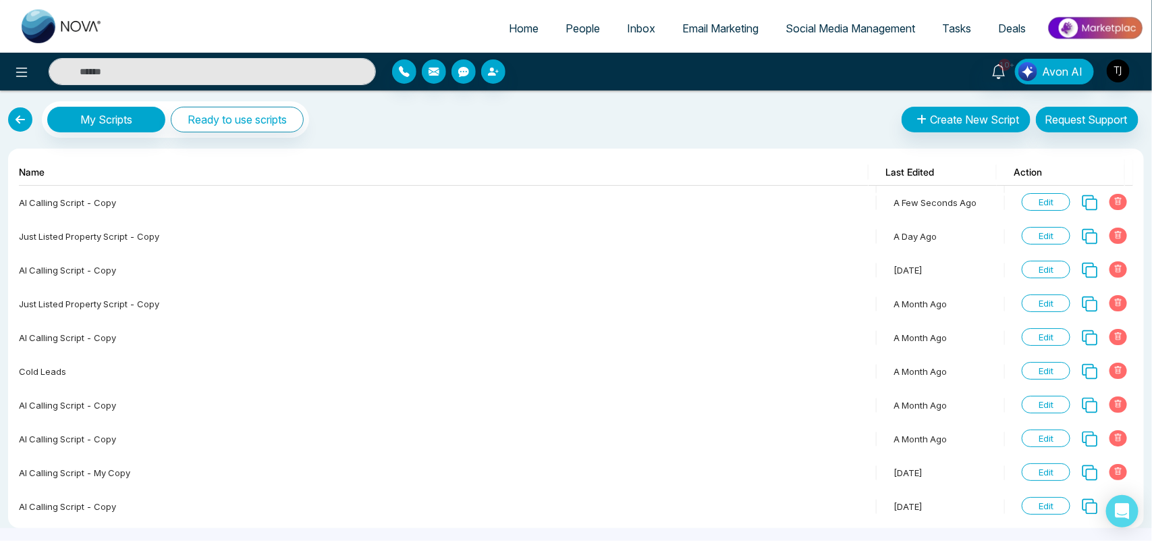
click at [15, 113] on link at bounding box center [20, 119] width 24 height 24
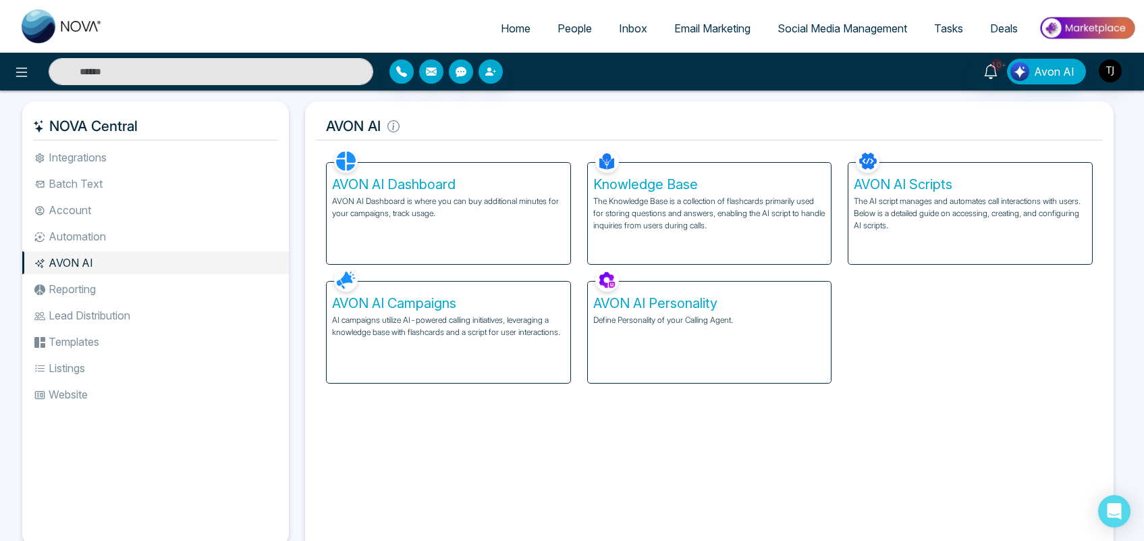
click at [724, 331] on div "AVON AI Personality Define Personality of your Calling Agent." at bounding box center [710, 331] width 244 height 101
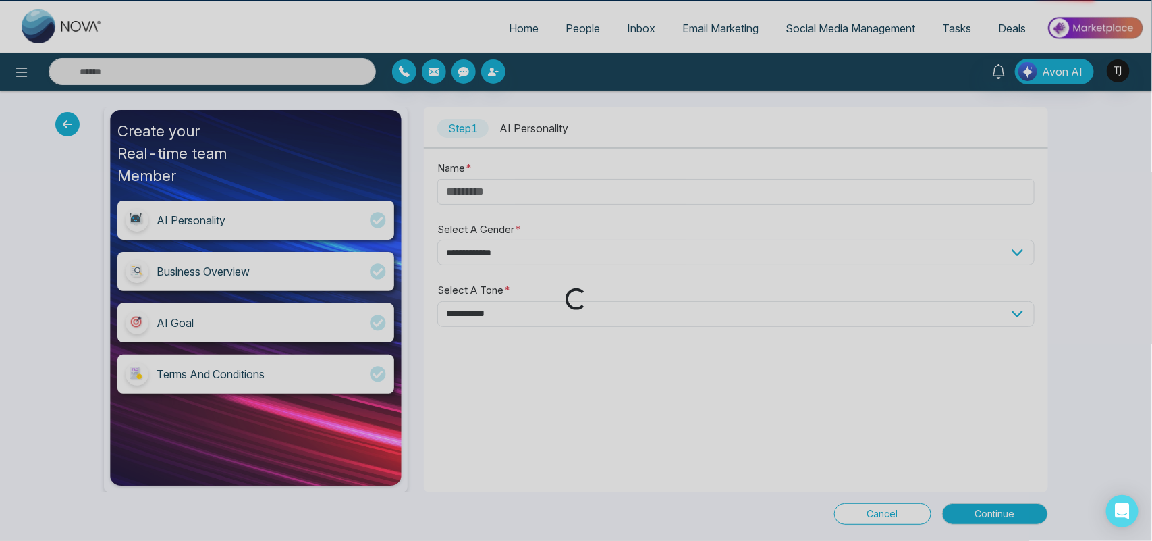
type input "****"
select select "****"
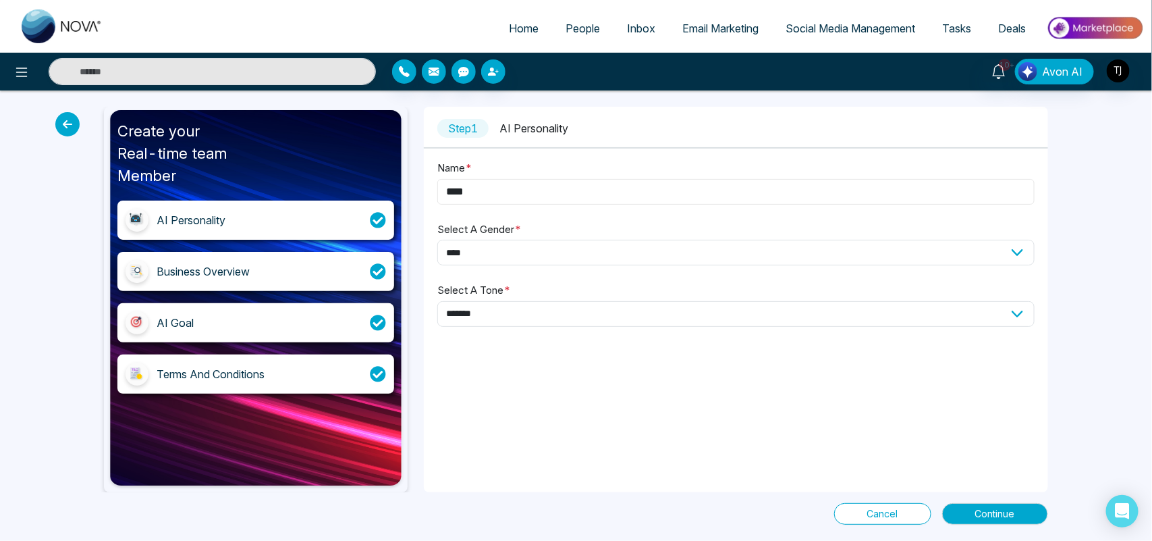
click at [649, 194] on input "****" at bounding box center [735, 192] width 597 height 26
click at [512, 309] on select "**********" at bounding box center [735, 314] width 597 height 26
select select "********"
click at [437, 301] on select "**********" at bounding box center [735, 314] width 597 height 26
click at [1003, 510] on span "Continue" at bounding box center [995, 513] width 40 height 15
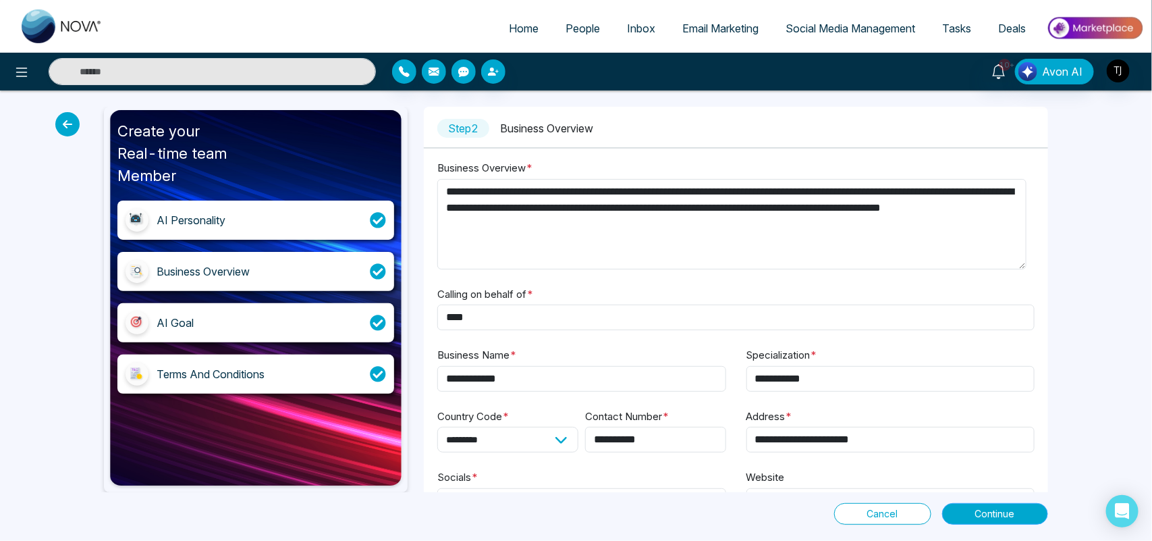
scroll to position [49, 0]
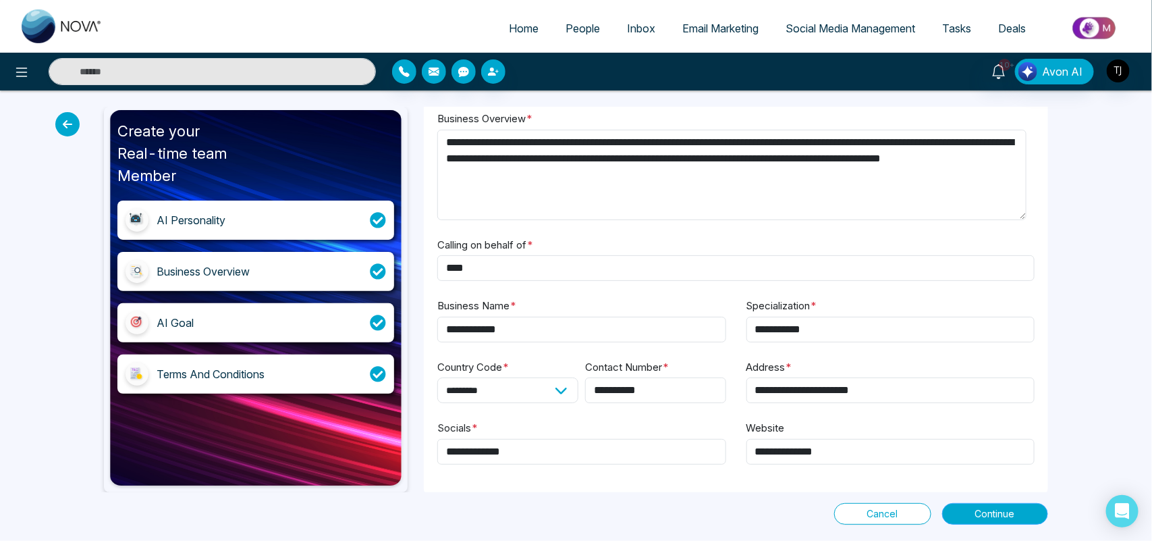
click at [975, 512] on span "Continue" at bounding box center [995, 513] width 40 height 15
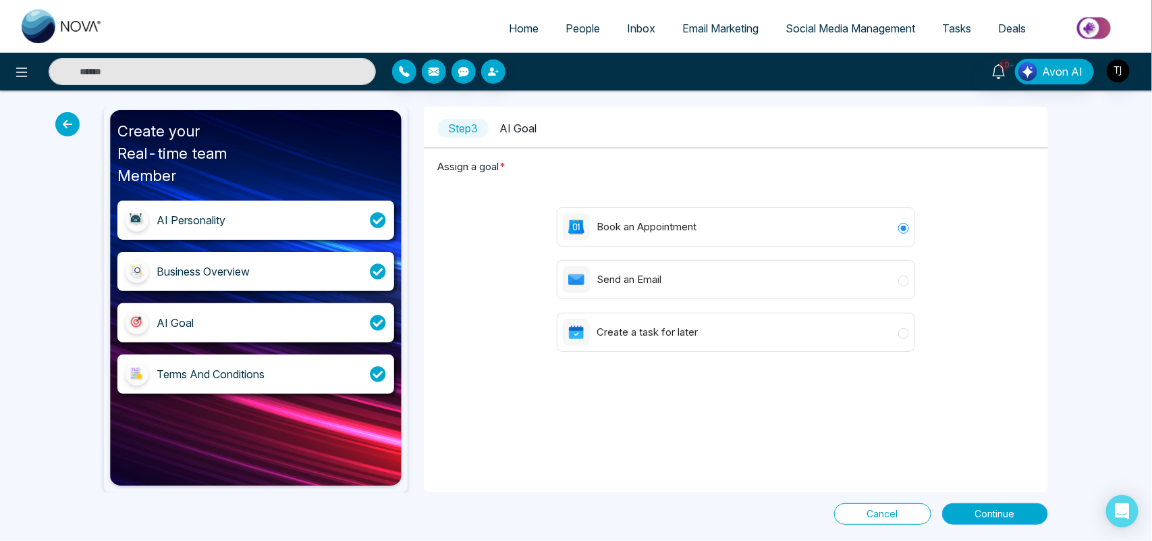
click at [982, 510] on span "Continue" at bounding box center [995, 513] width 40 height 15
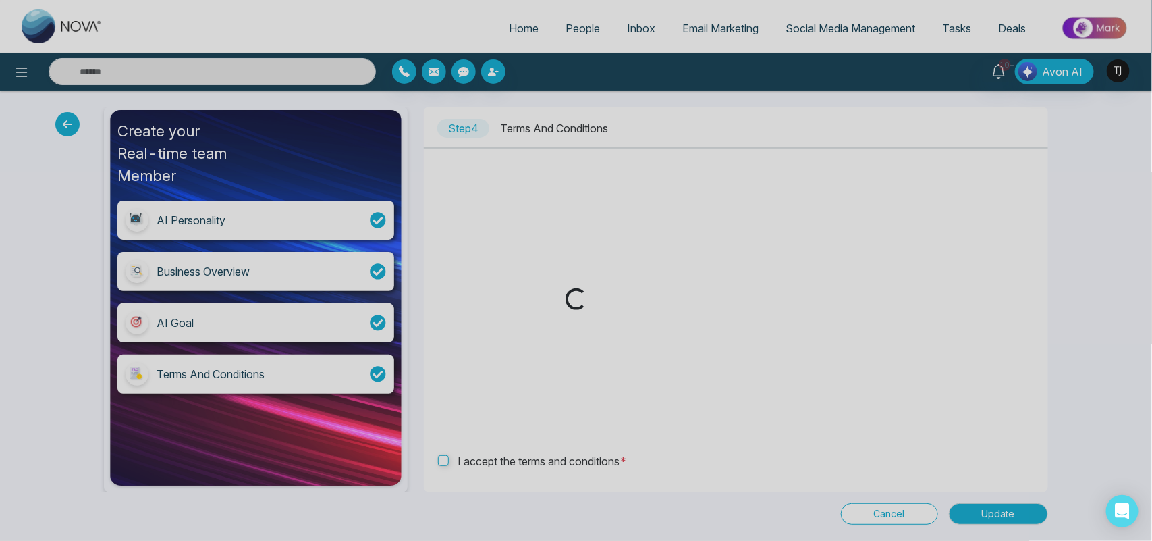
click at [61, 126] on div "Loading..." at bounding box center [576, 270] width 1152 height 541
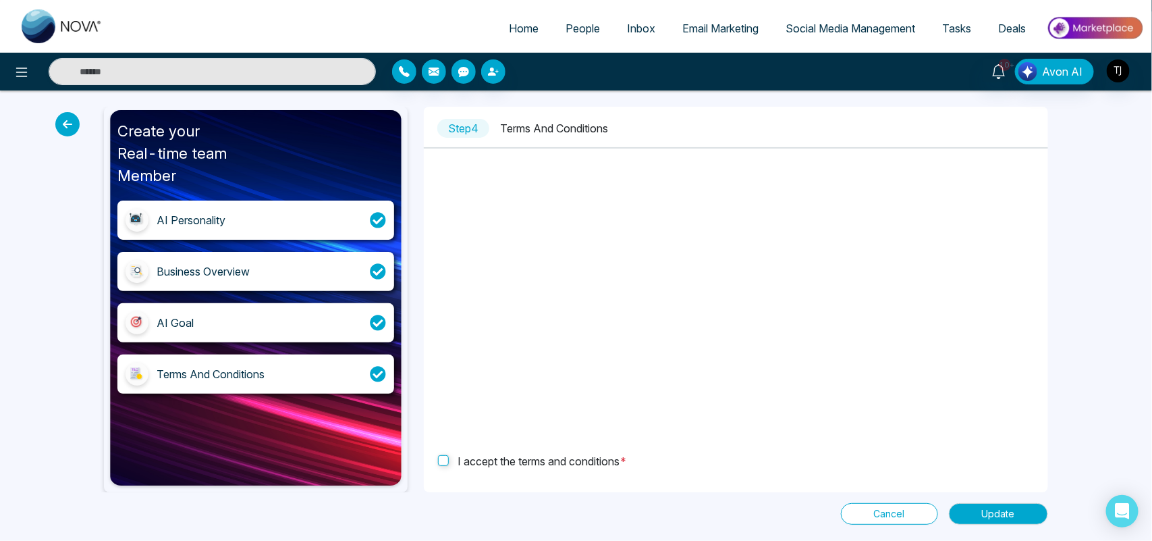
click at [64, 126] on icon at bounding box center [67, 124] width 24 height 24
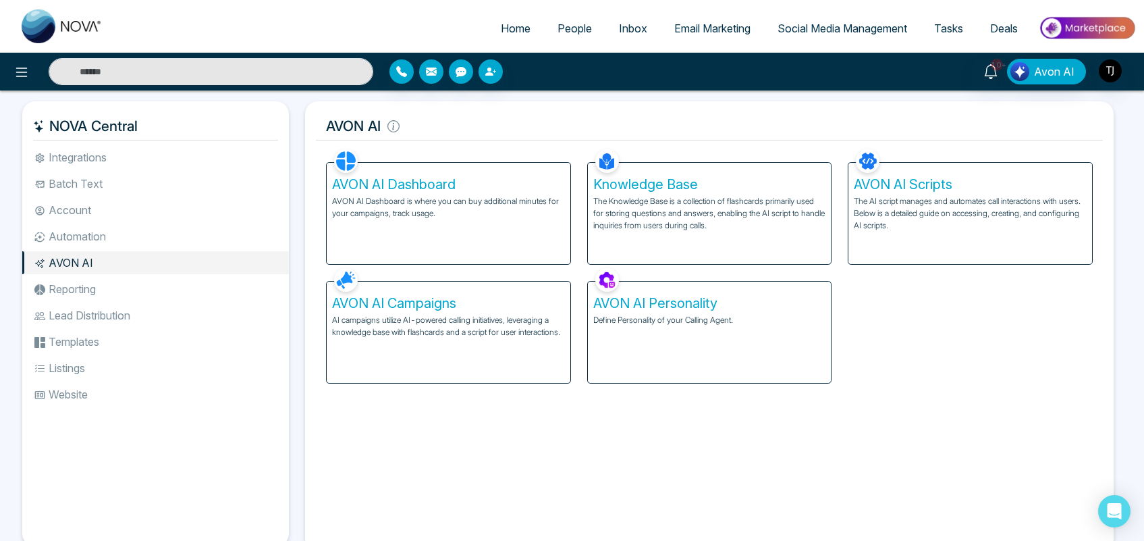
click at [471, 313] on div "AVON AI Campaigns AI campaigns utilize AI-powered calling initiatives, leveragi…" at bounding box center [449, 331] width 244 height 101
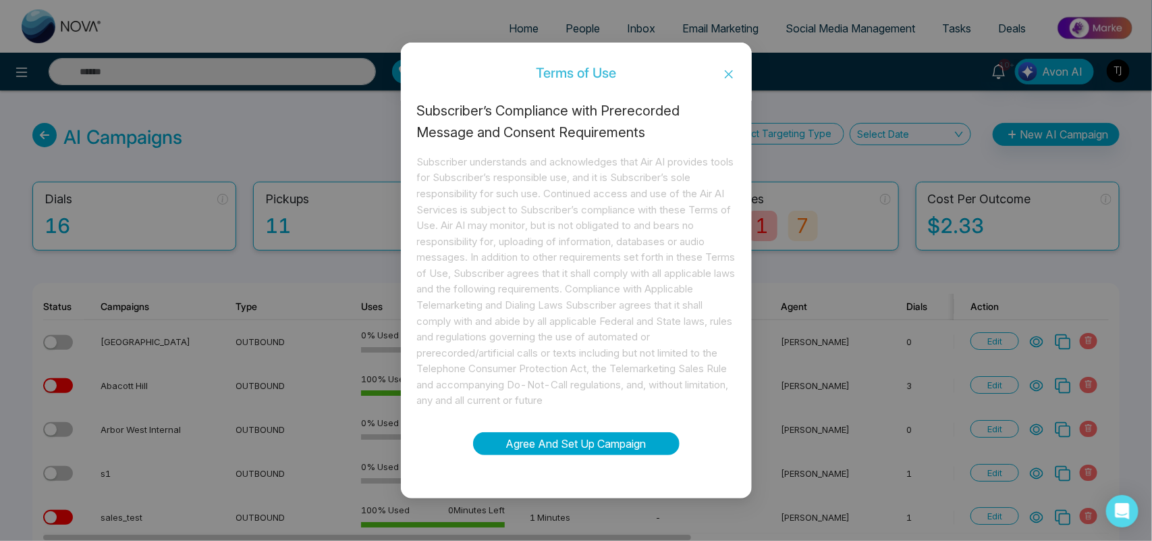
click at [626, 446] on button "Agree And Set Up Campaign" at bounding box center [576, 443] width 207 height 23
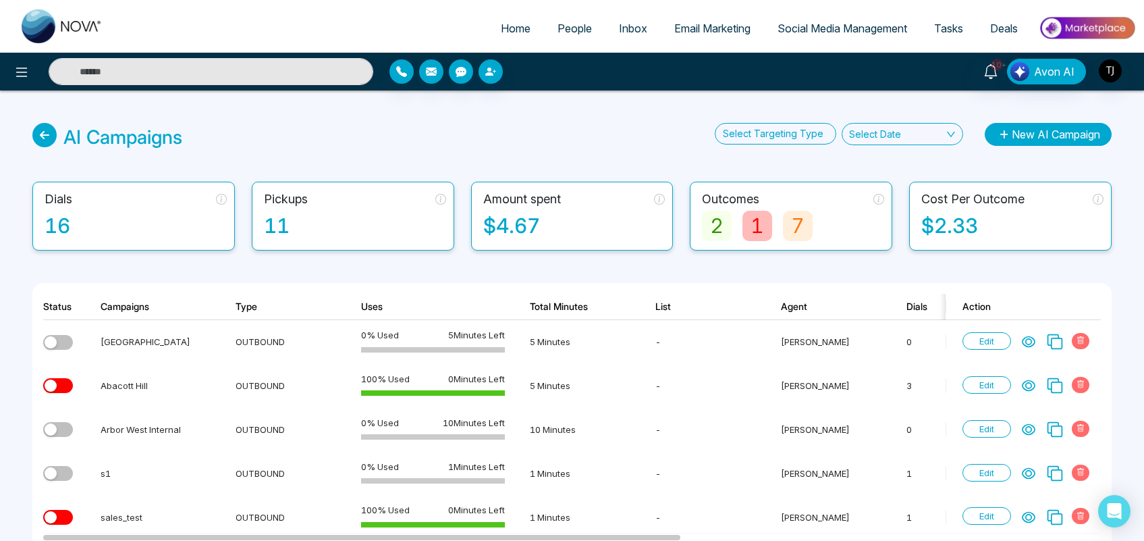
click at [1033, 135] on button "New AI Campaign" at bounding box center [1048, 134] width 127 height 23
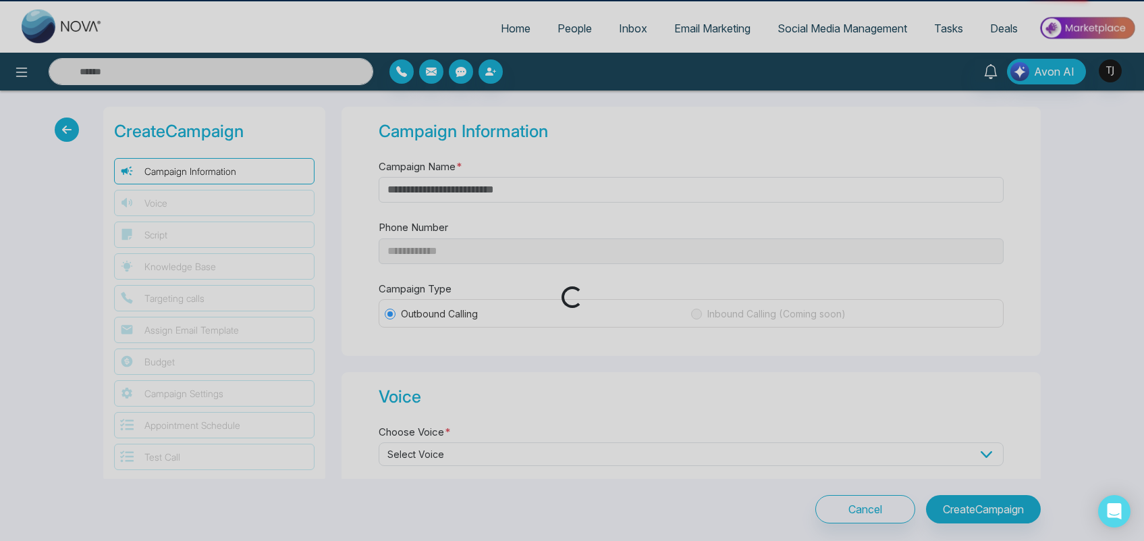
type input "**********"
type input "********"
type input "**********"
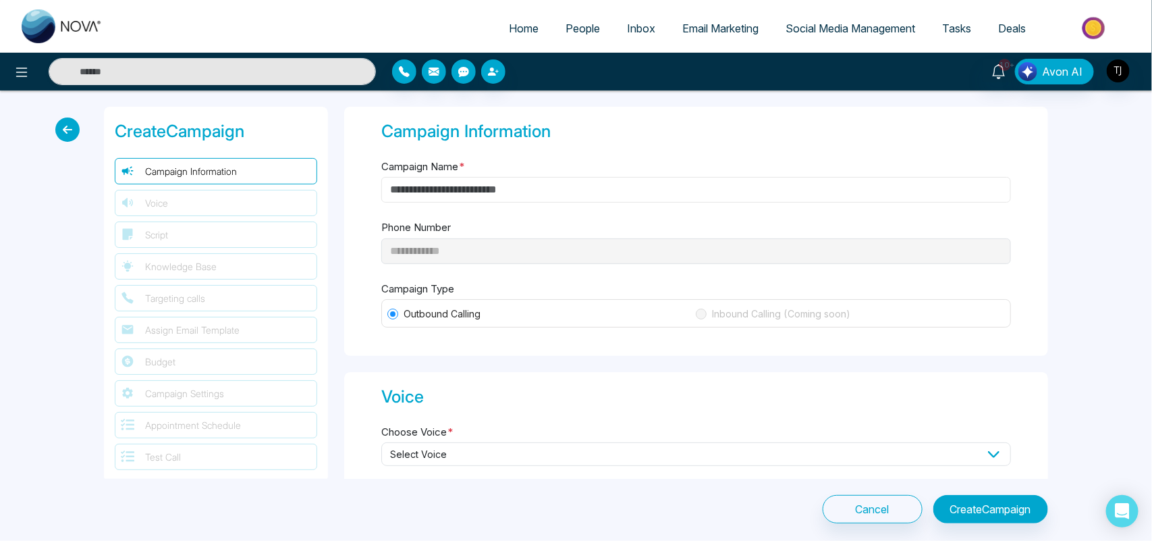
click at [697, 186] on input "Campaign Name *" at bounding box center [696, 190] width 630 height 26
type input "**********"
click at [467, 265] on div "**********" at bounding box center [696, 231] width 704 height 249
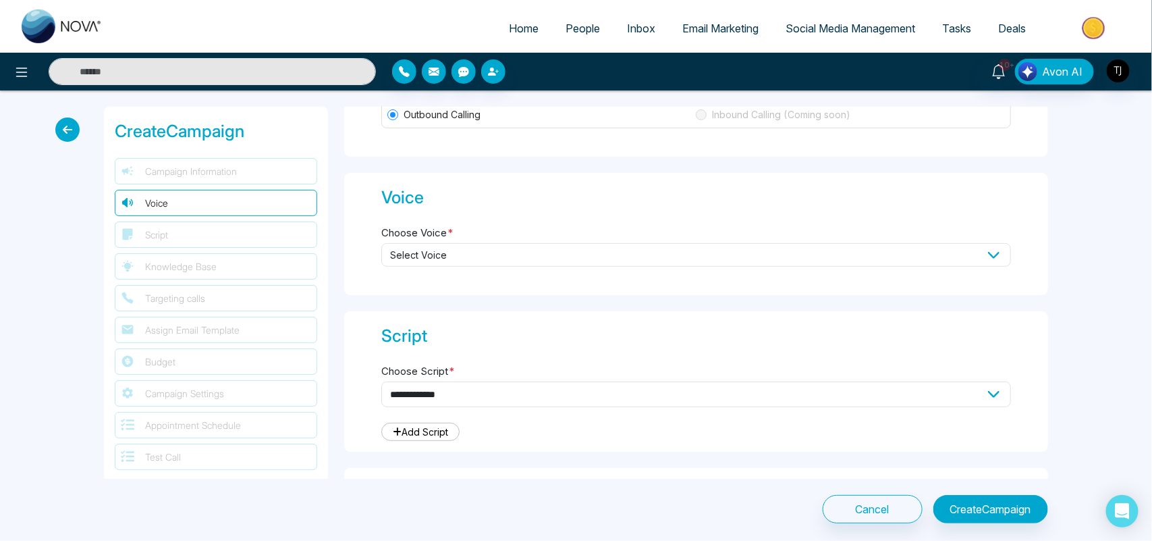
scroll to position [233, 0]
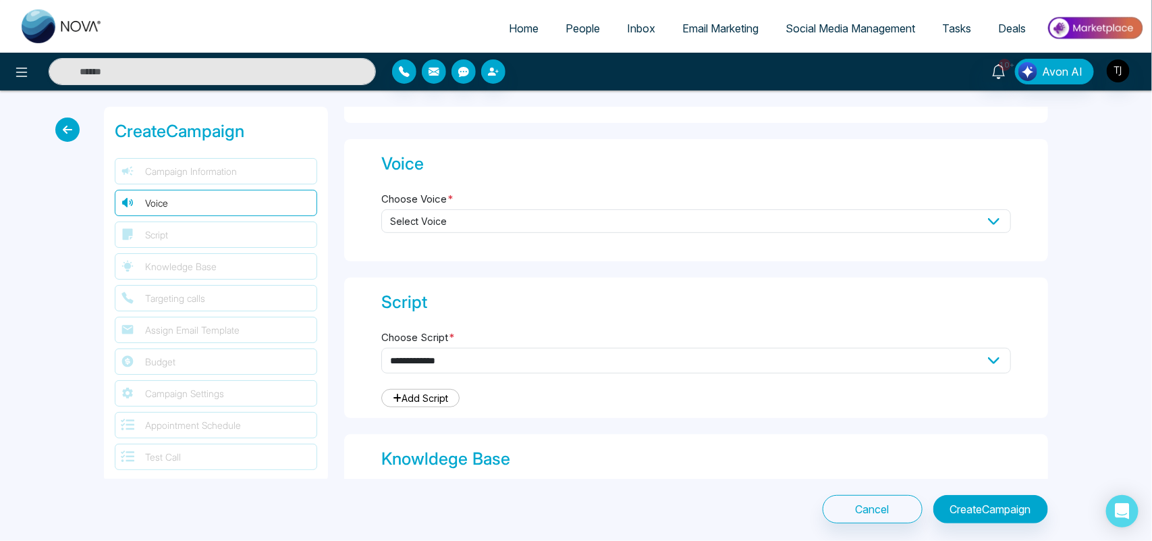
click at [916, 217] on span "Select Voice" at bounding box center [696, 221] width 630 height 24
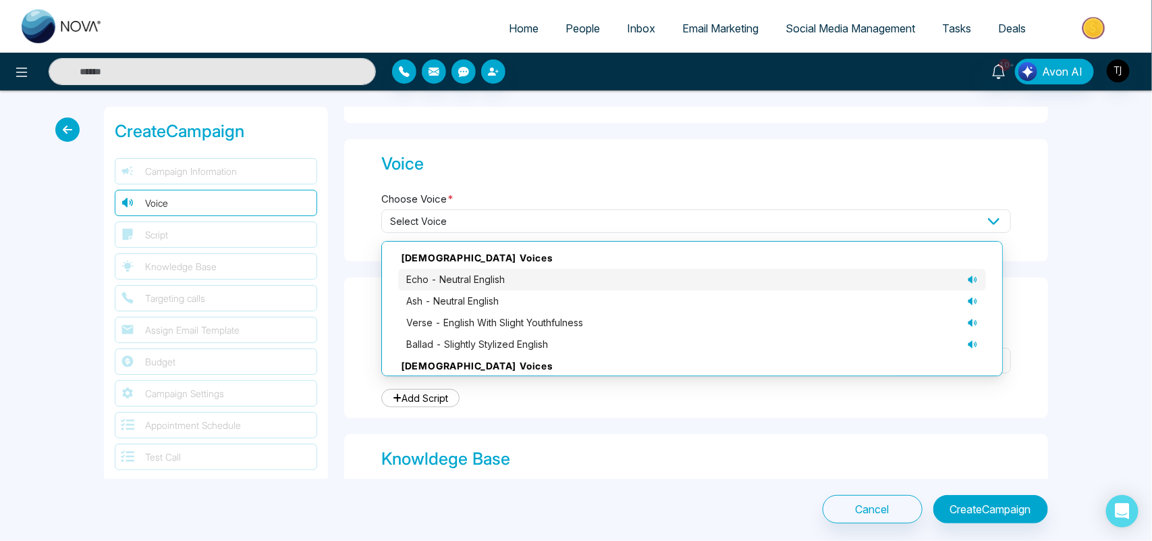
click at [967, 284] on icon at bounding box center [972, 279] width 11 height 11
click at [967, 304] on icon at bounding box center [972, 301] width 11 height 11
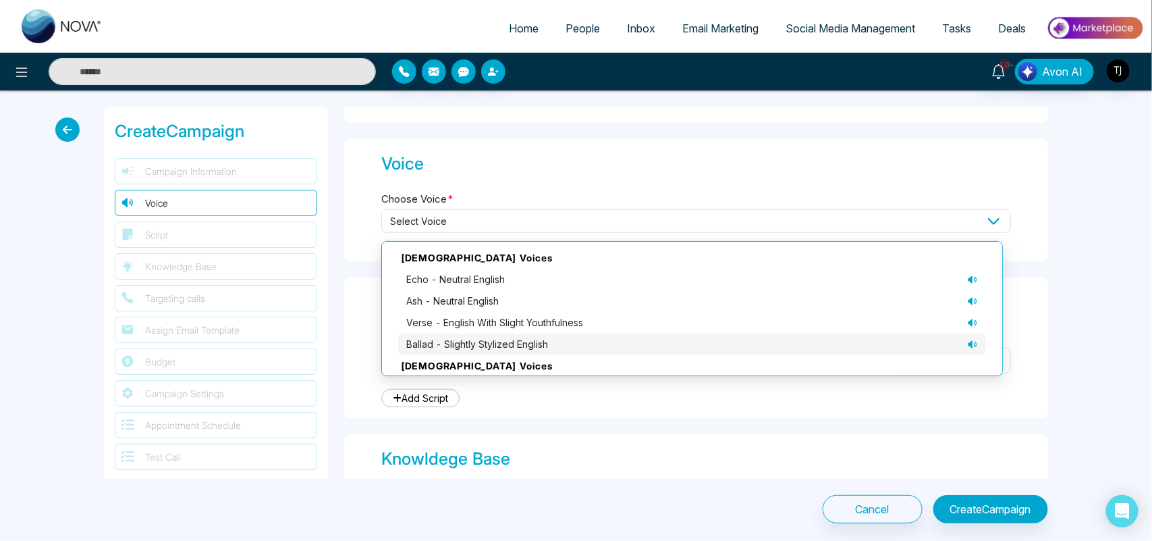
click at [967, 341] on icon at bounding box center [972, 344] width 11 height 11
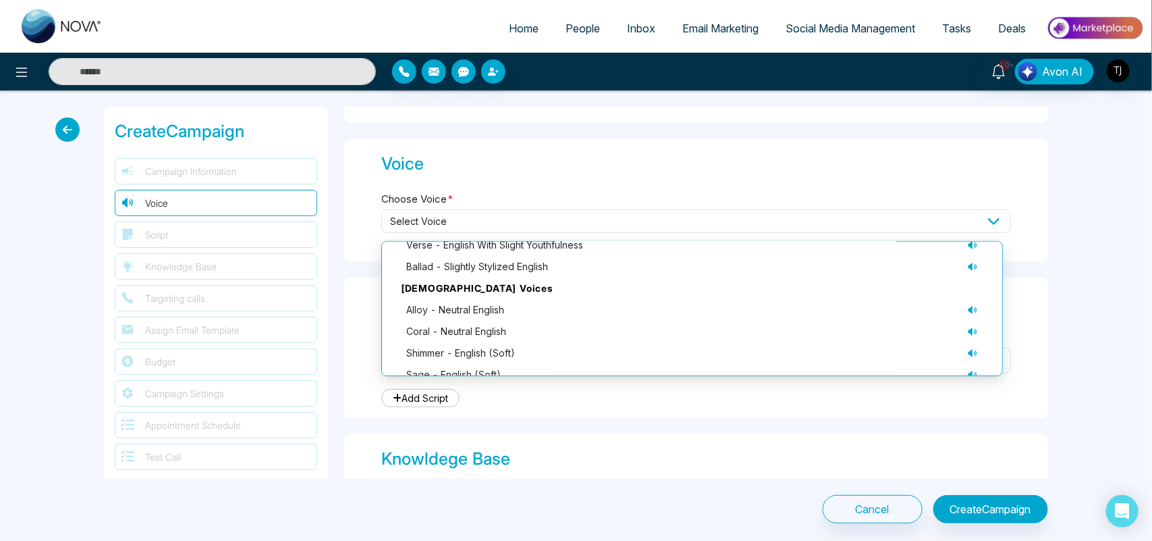
scroll to position [92, 0]
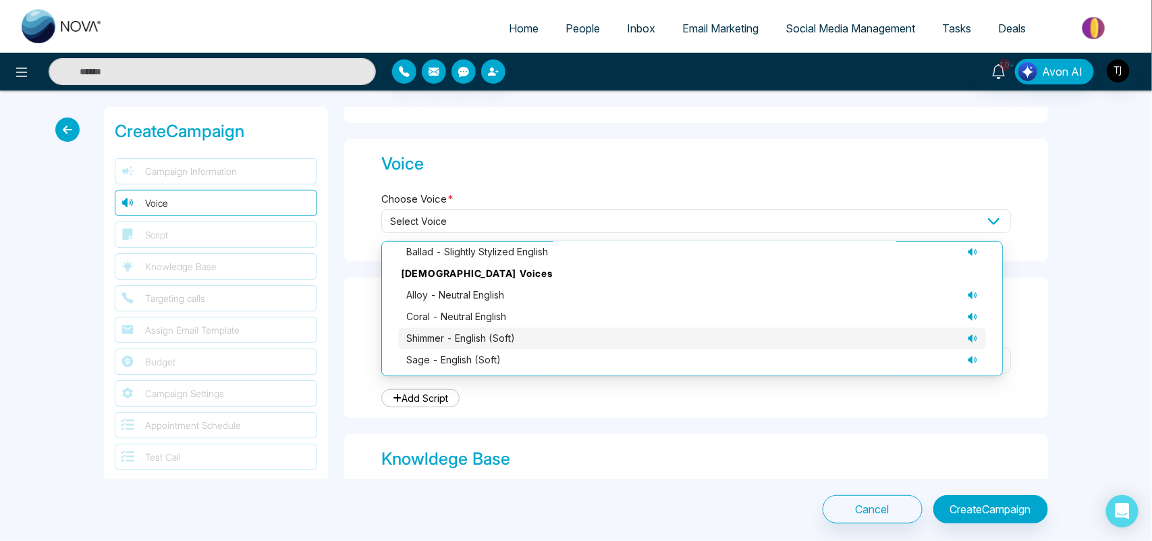
click at [960, 346] on li "shimmer - English (soft)" at bounding box center [692, 338] width 588 height 22
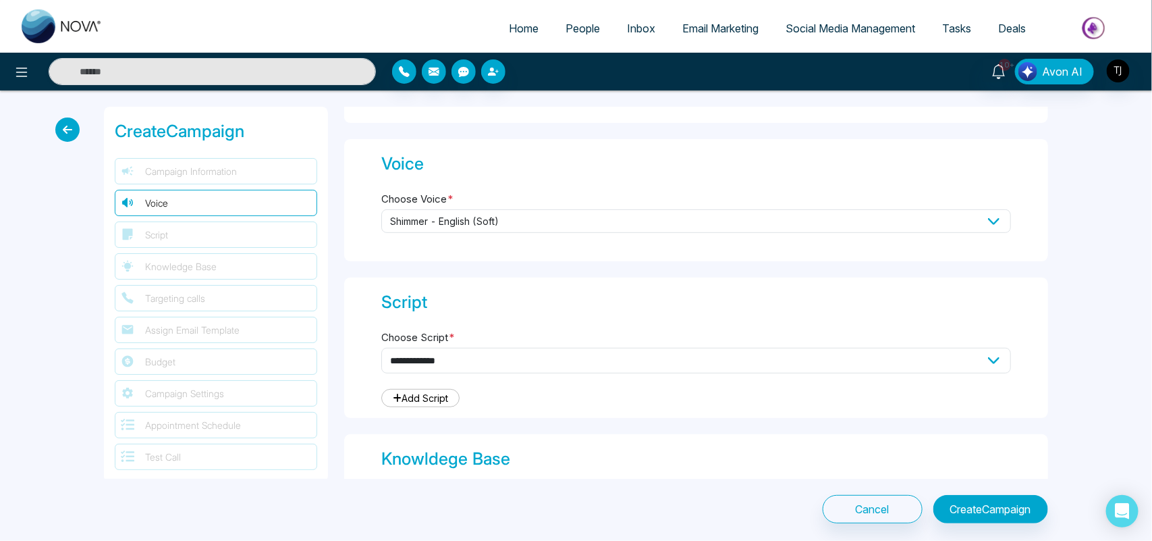
click at [983, 221] on span "shimmer - English (soft)" at bounding box center [696, 221] width 630 height 24
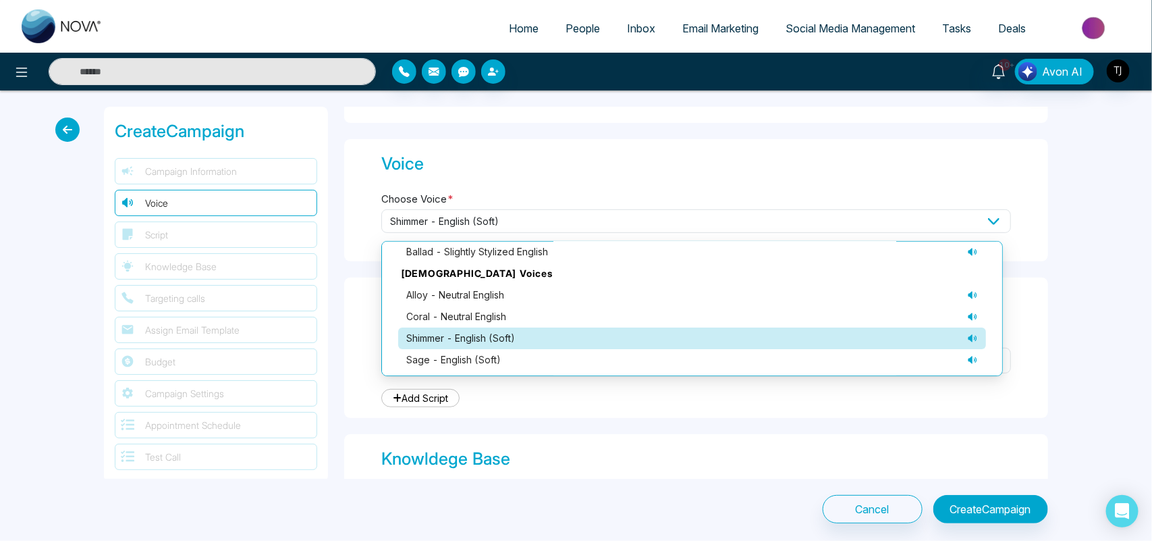
click at [968, 339] on icon at bounding box center [972, 337] width 9 height 7
click at [967, 319] on icon at bounding box center [972, 316] width 11 height 11
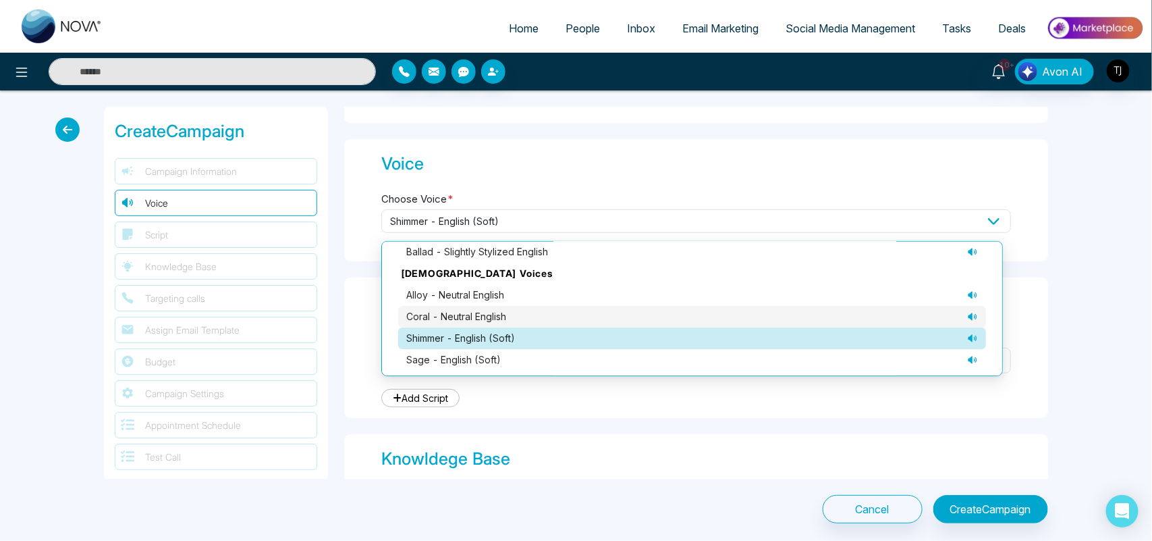
click at [854, 309] on div "coral - neutral English" at bounding box center [692, 316] width 572 height 15
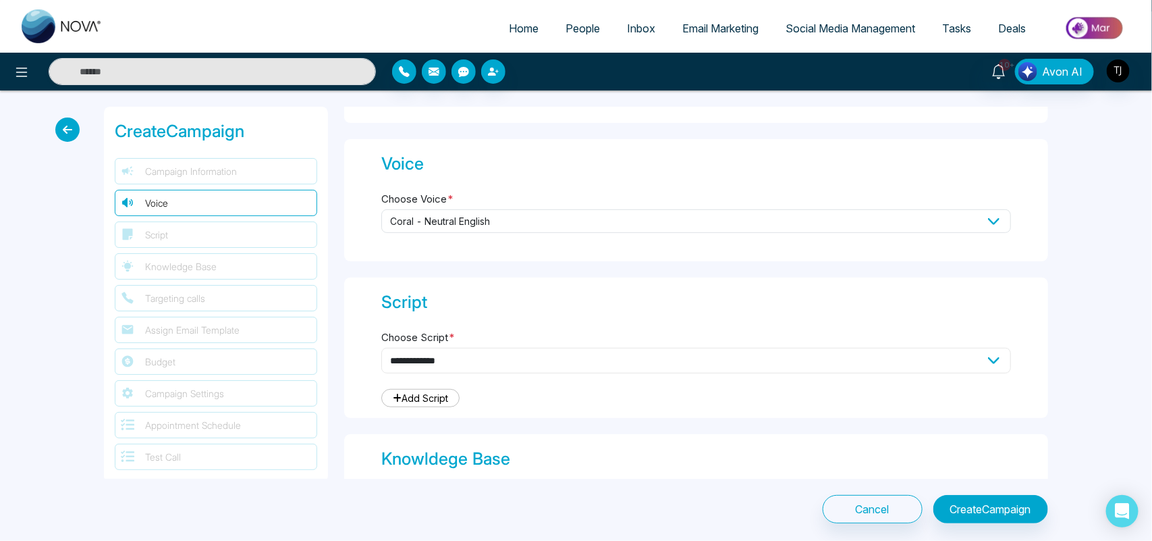
click at [555, 353] on select "**********" at bounding box center [696, 361] width 630 height 26
select select "***"
click at [381, 348] on select "**********" at bounding box center [696, 361] width 630 height 26
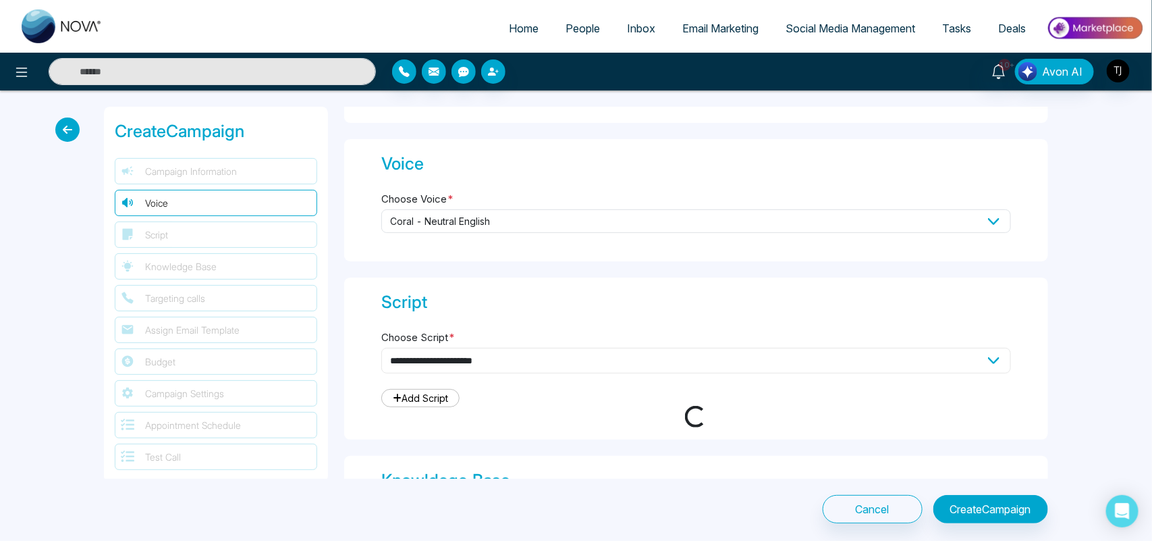
type textarea "**********"
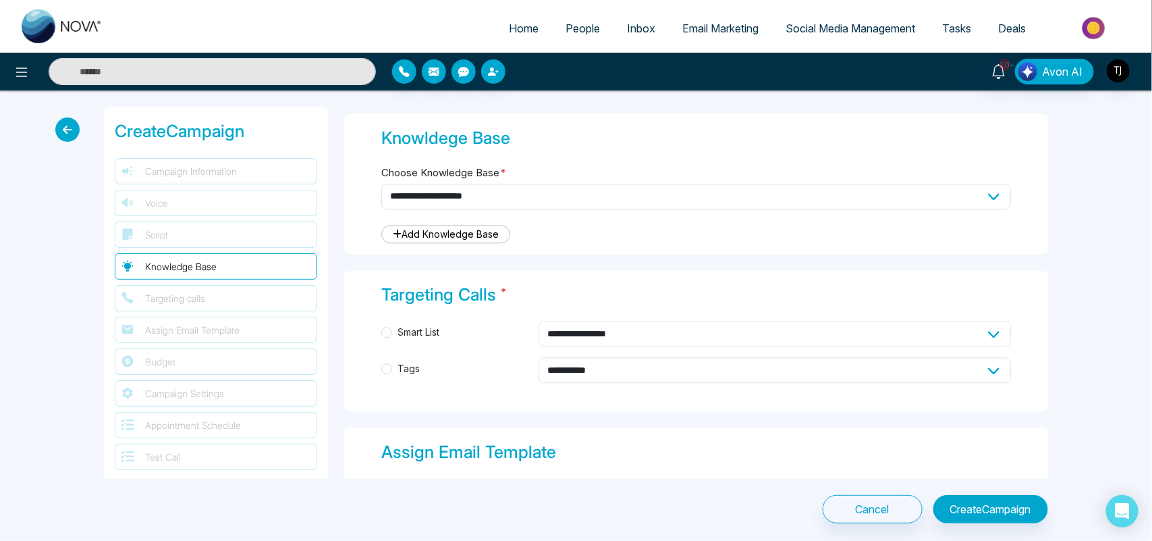
scroll to position [1154, 0]
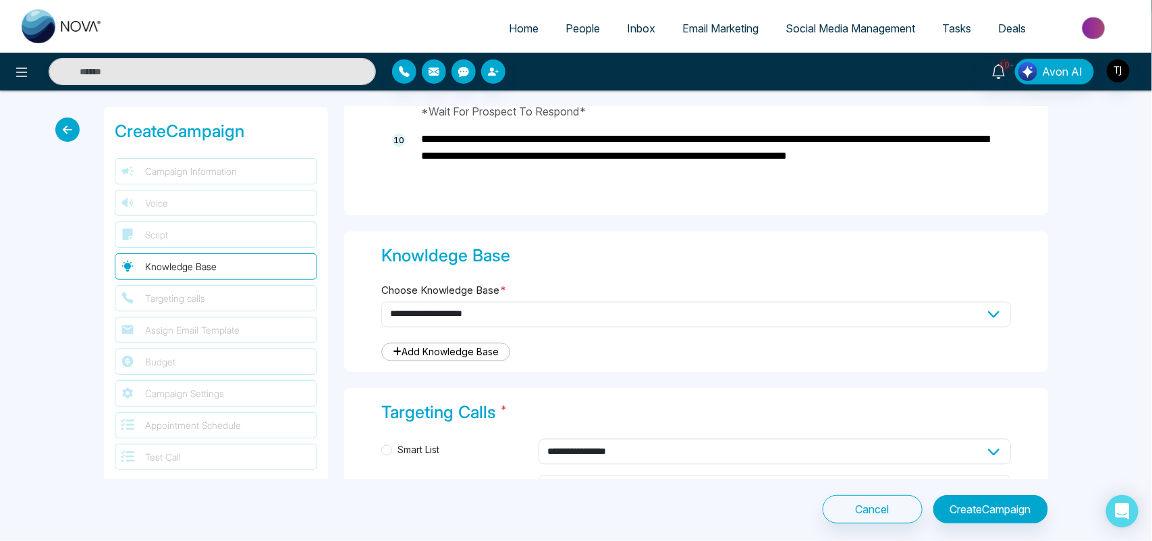
click at [767, 307] on select "**********" at bounding box center [696, 315] width 630 height 26
select select "***"
click at [381, 302] on select "**********" at bounding box center [696, 315] width 630 height 26
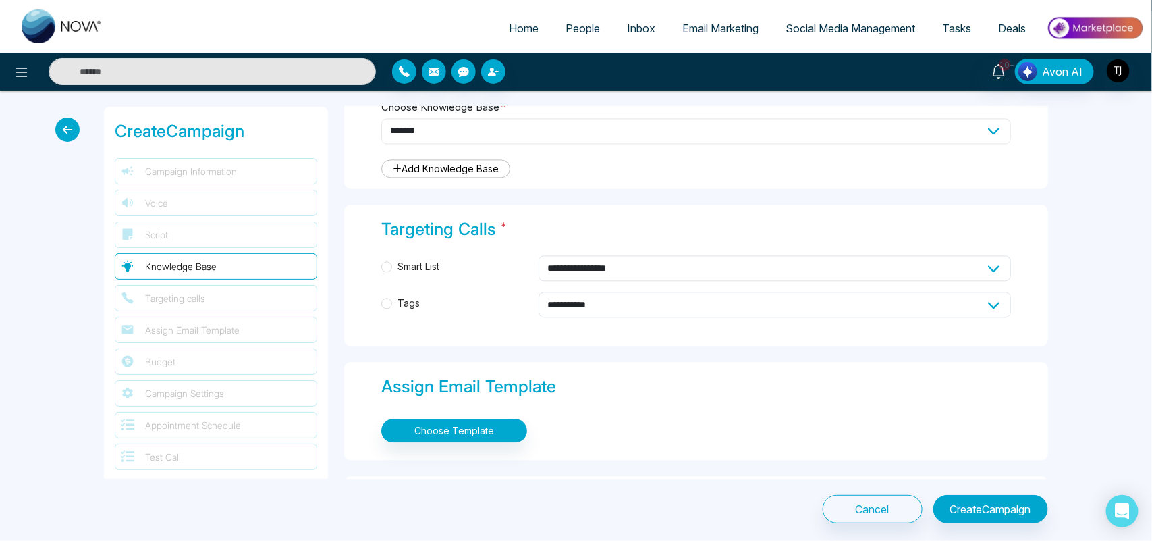
scroll to position [1365, 0]
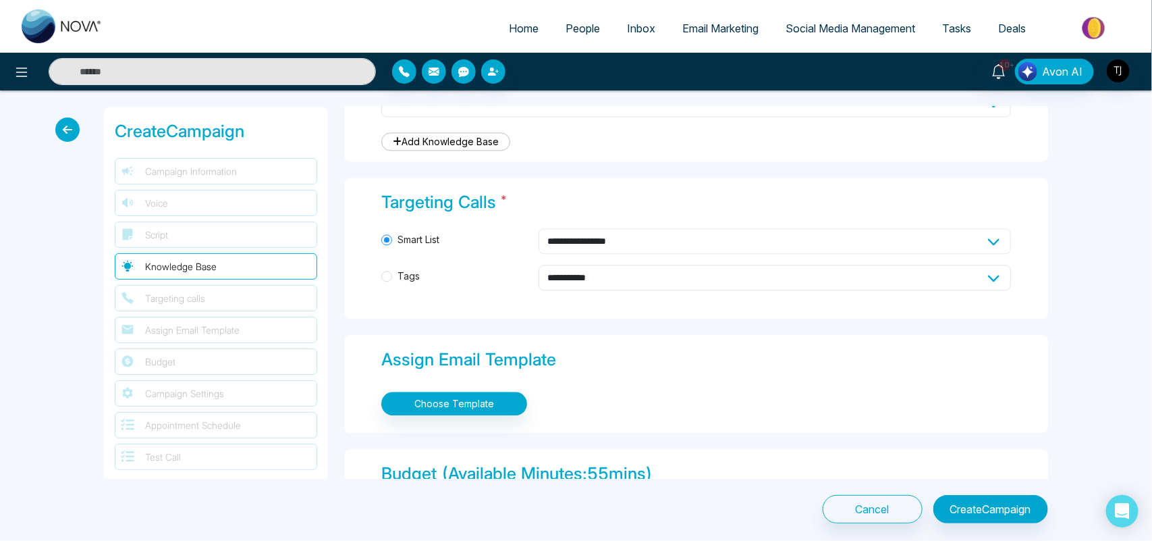
click at [596, 244] on select "**********" at bounding box center [775, 241] width 473 height 26
select select "****"
click at [539, 228] on select "**********" at bounding box center [775, 241] width 473 height 26
click at [598, 278] on select "**********" at bounding box center [775, 278] width 473 height 26
select select "*****"
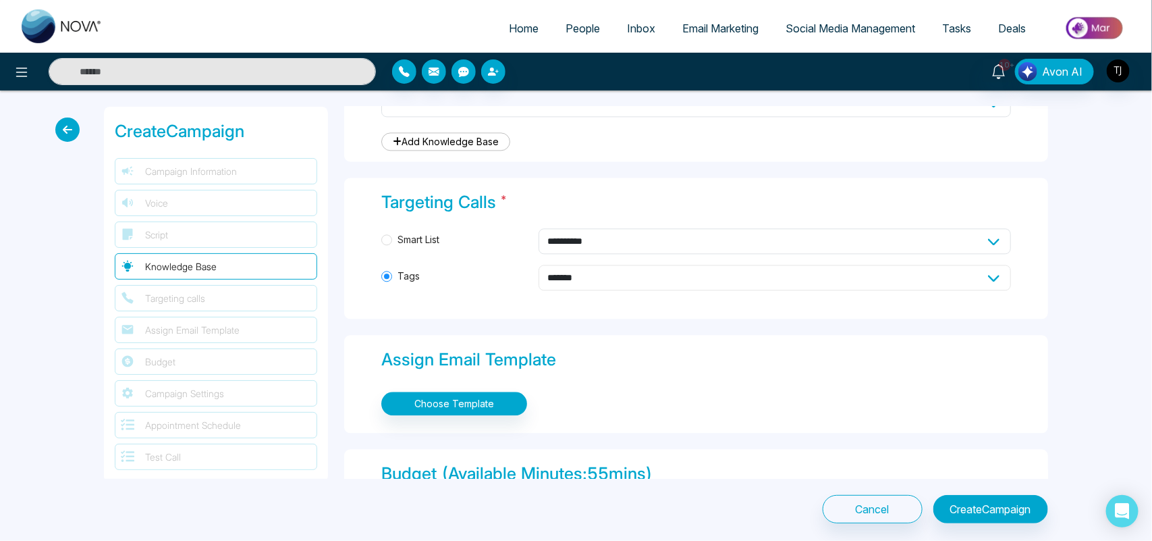
click at [539, 265] on select "**********" at bounding box center [775, 278] width 473 height 26
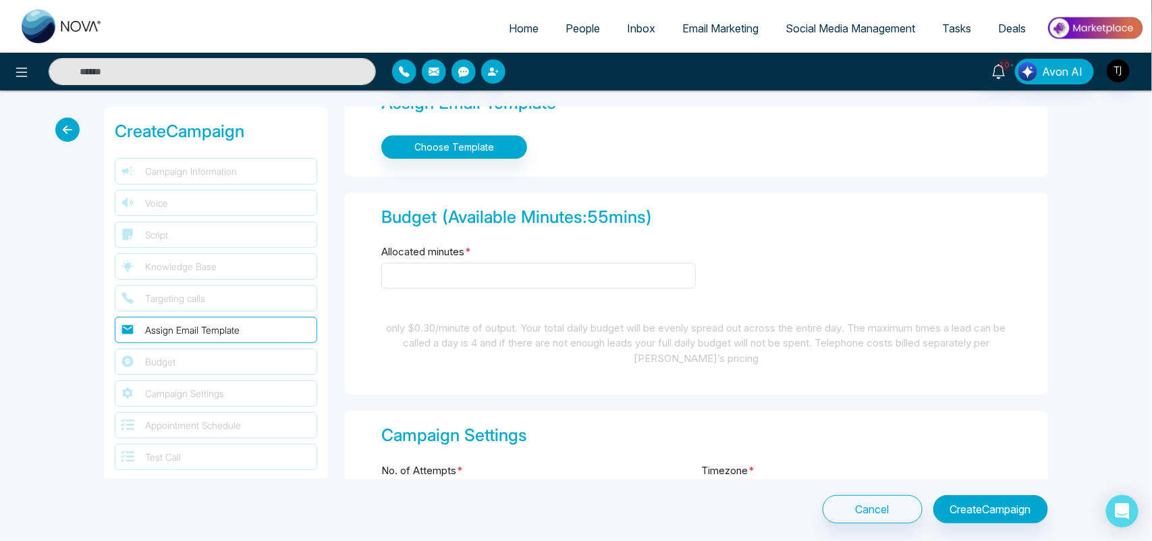
scroll to position [1634, 0]
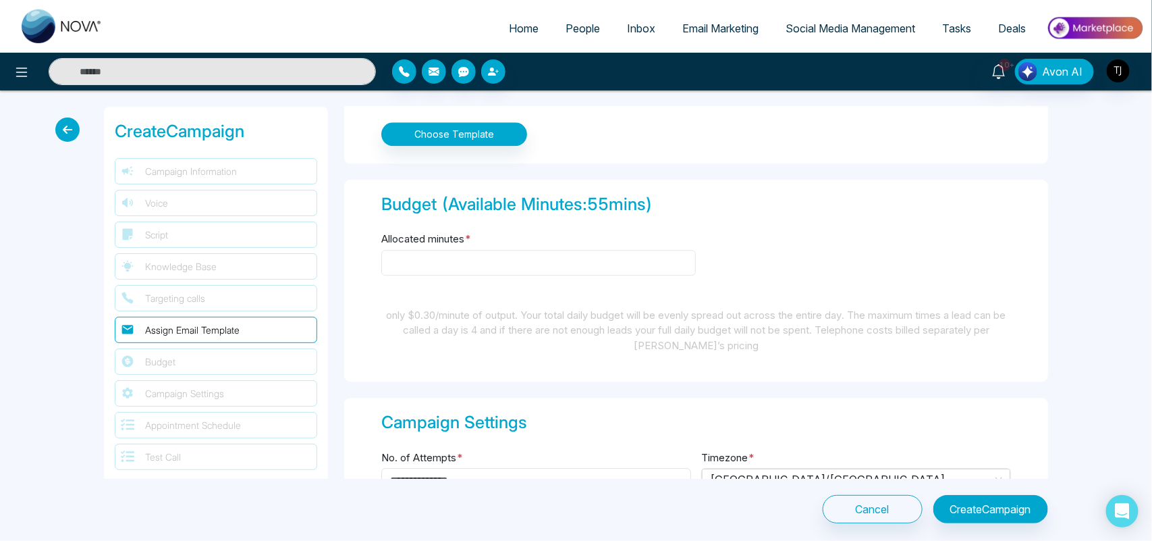
click at [568, 262] on input "Allocated minutes *" at bounding box center [538, 263] width 315 height 26
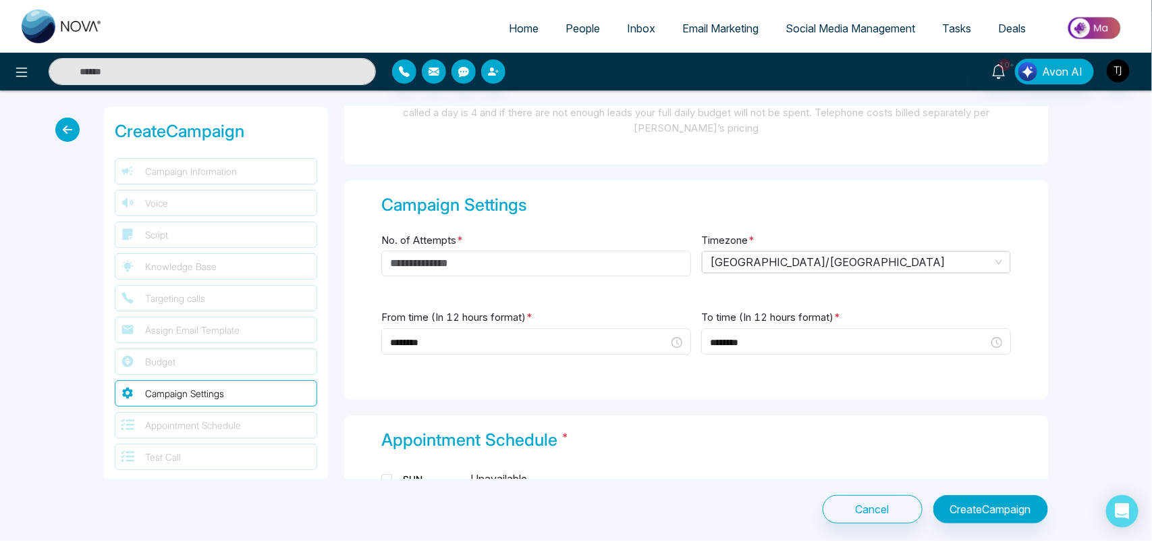
scroll to position [1878, 0]
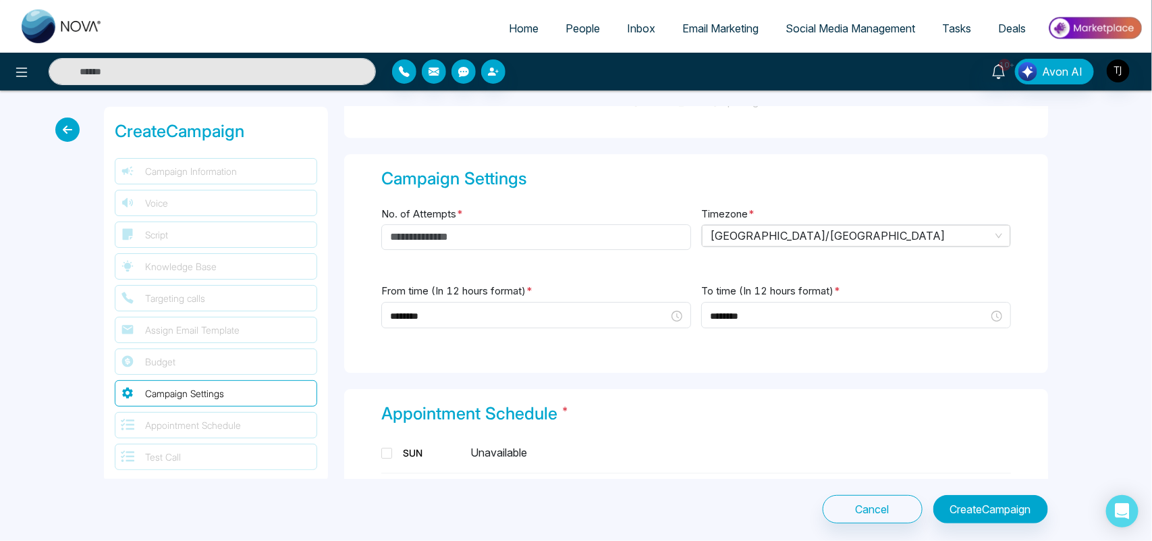
type input "**"
click at [518, 235] on input "No. of Attempts *" at bounding box center [536, 237] width 310 height 26
type input "*"
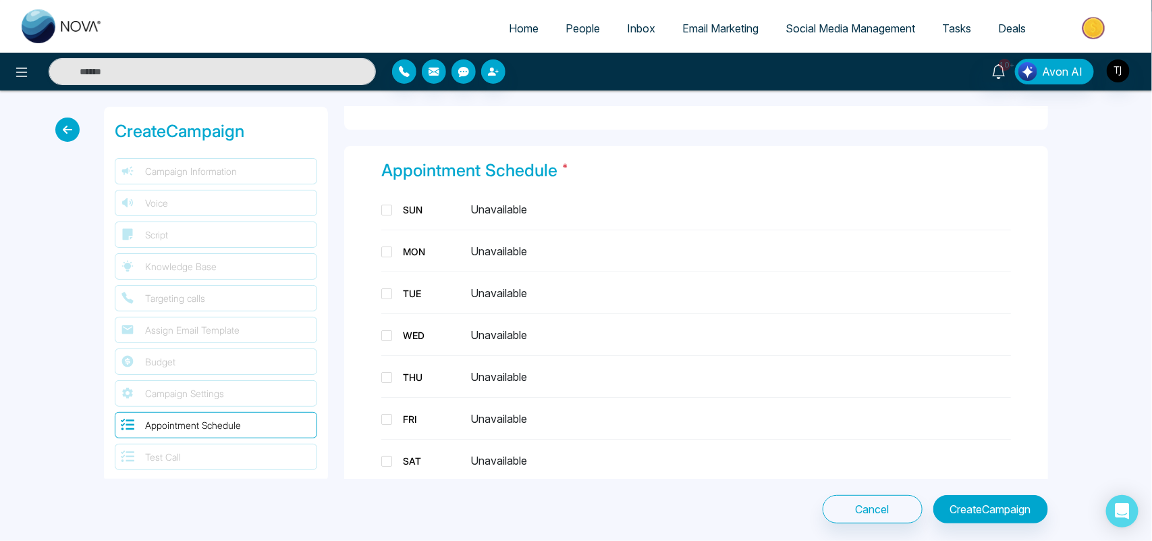
scroll to position [2134, 0]
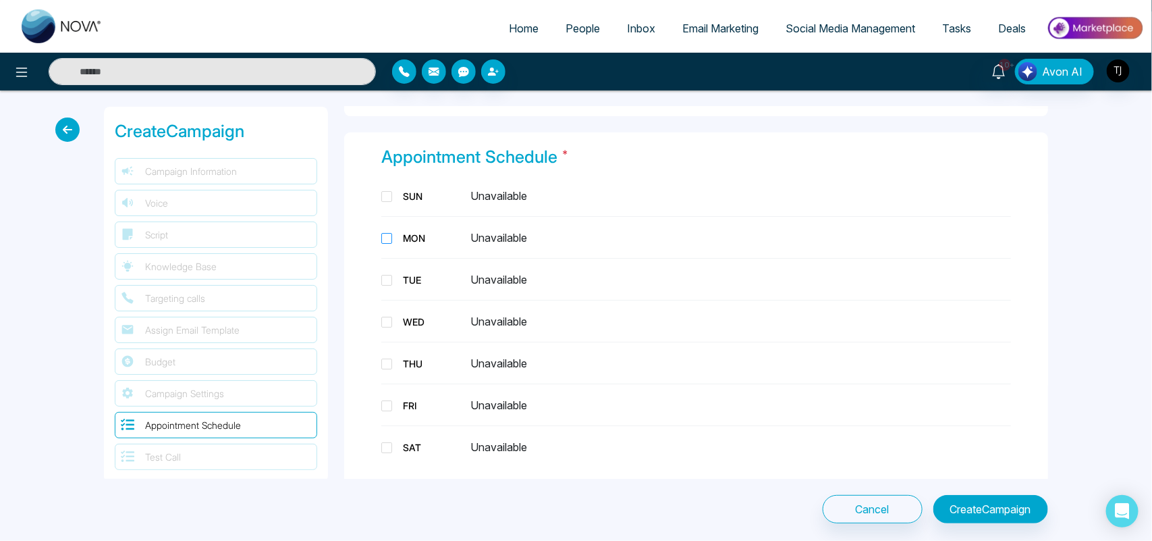
type input "*"
click at [392, 234] on span at bounding box center [386, 238] width 11 height 11
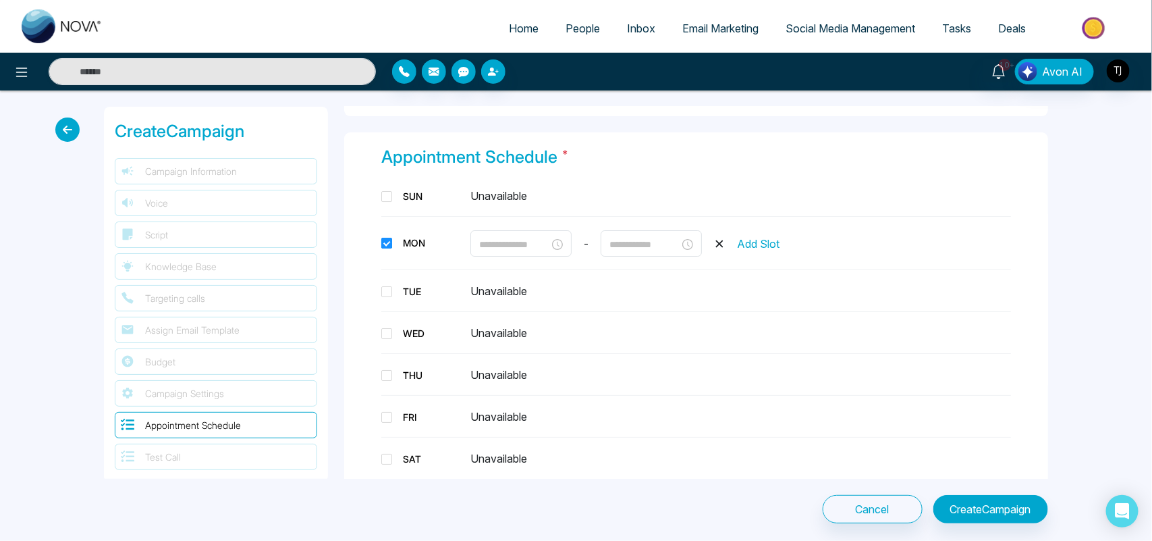
type input "********"
click at [386, 328] on span at bounding box center [386, 333] width 11 height 11
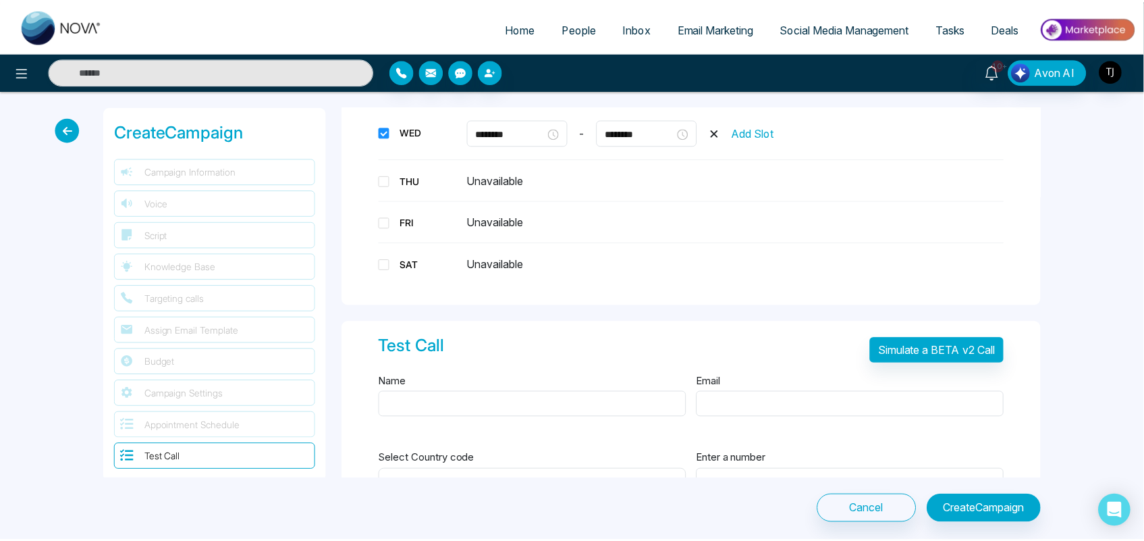
scroll to position [2397, 0]
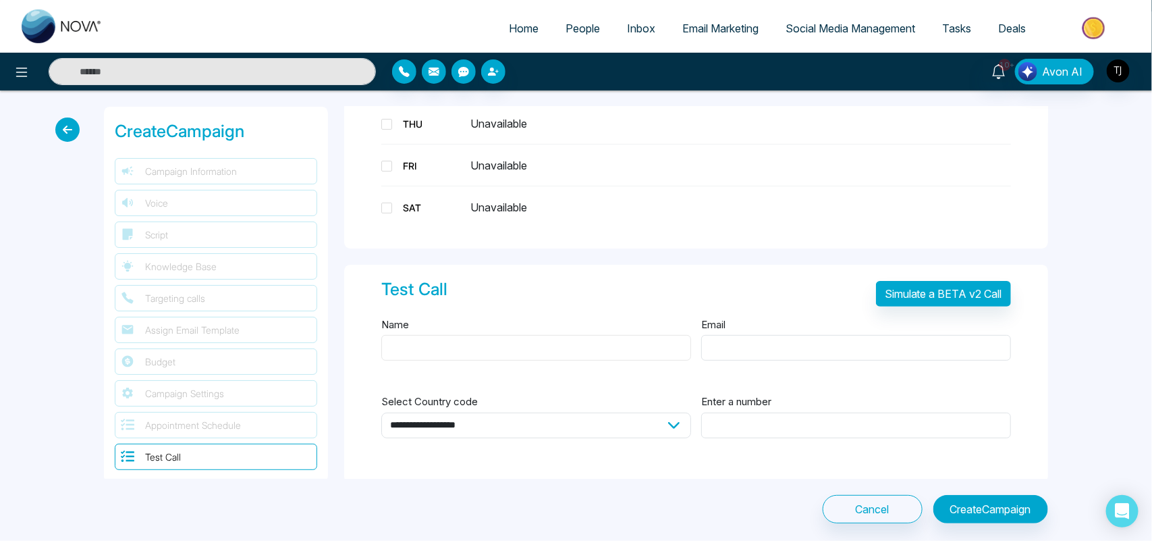
click at [505, 339] on input "Name" at bounding box center [536, 348] width 310 height 26
click at [832, 349] on input "Email" at bounding box center [856, 348] width 310 height 26
click at [547, 341] on input "Name" at bounding box center [536, 348] width 310 height 26
click at [826, 346] on input "Email" at bounding box center [856, 348] width 310 height 26
click at [780, 429] on input "Enter a number" at bounding box center [856, 425] width 310 height 26
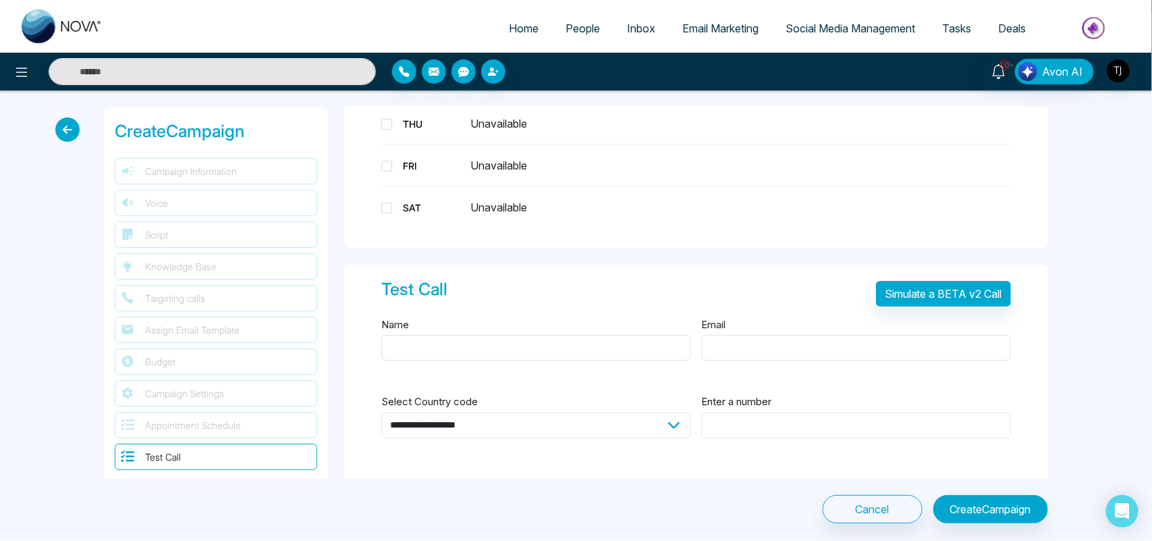
click at [57, 133] on icon at bounding box center [67, 129] width 24 height 24
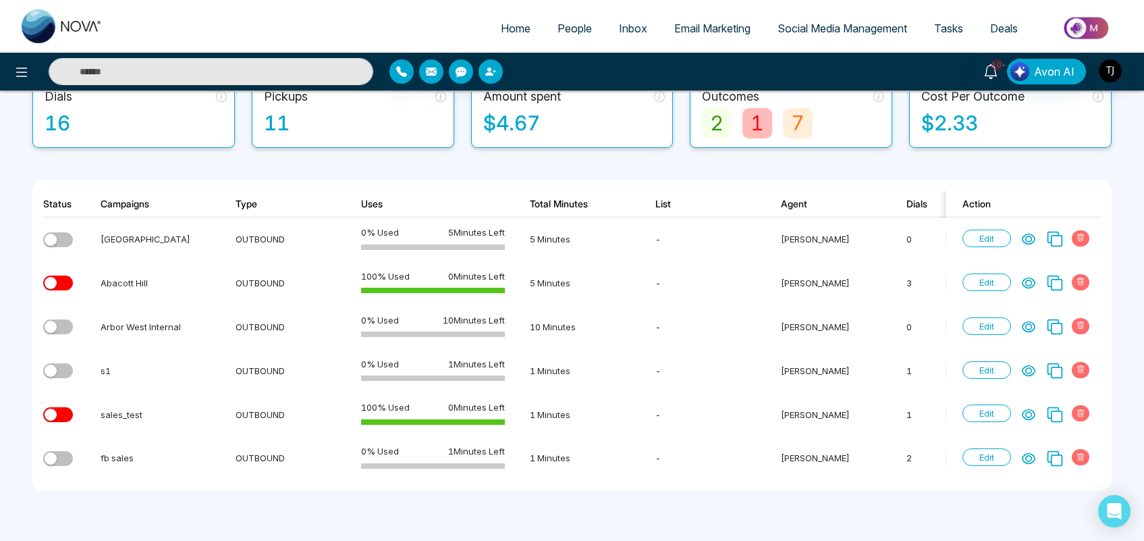
scroll to position [126, 0]
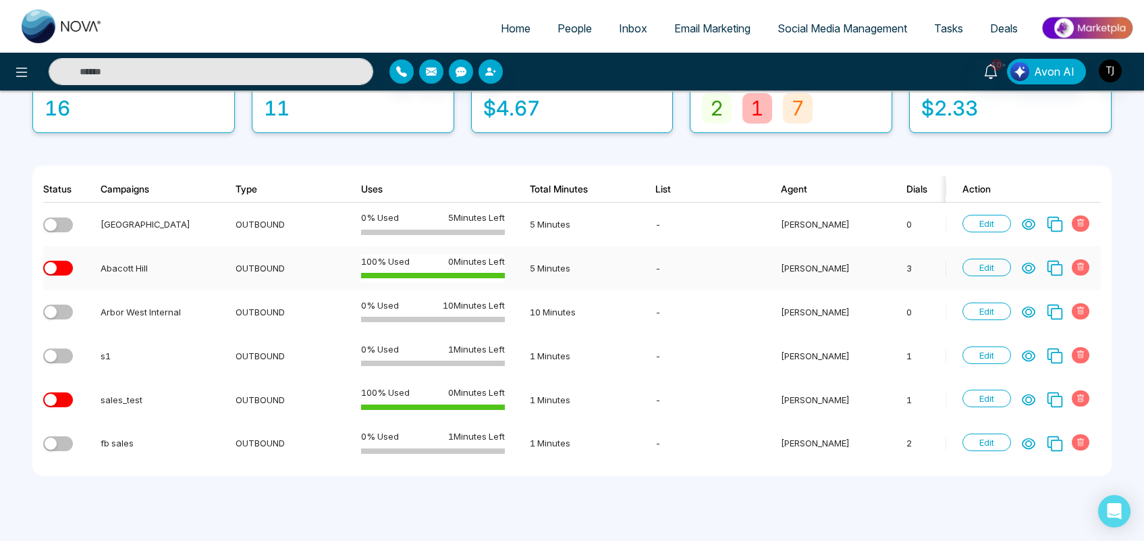
click at [1033, 265] on icon at bounding box center [1029, 268] width 14 height 14
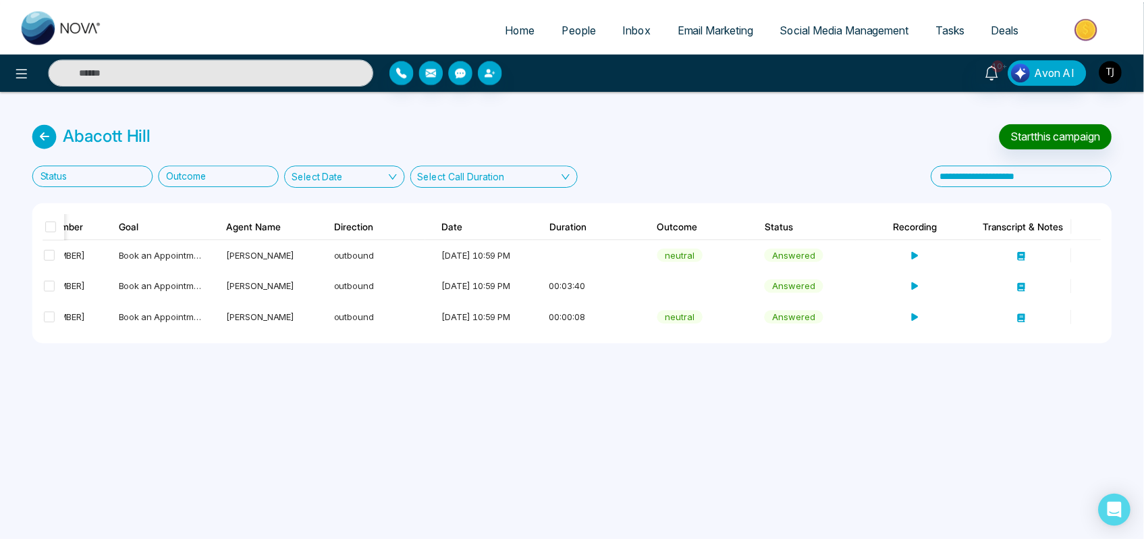
scroll to position [0, 257]
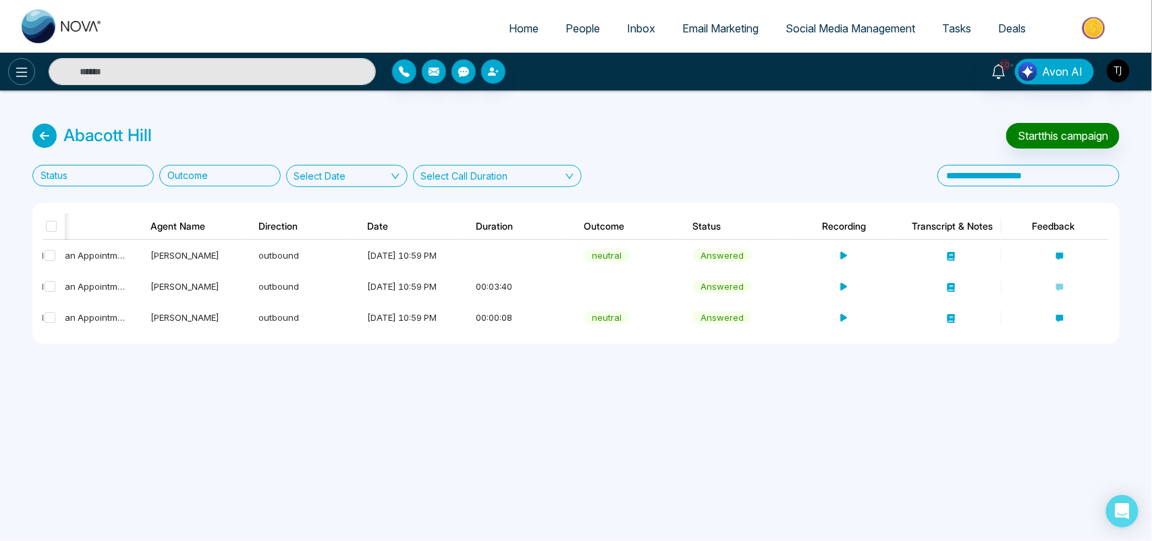
click at [19, 68] on icon at bounding box center [21, 72] width 11 height 9
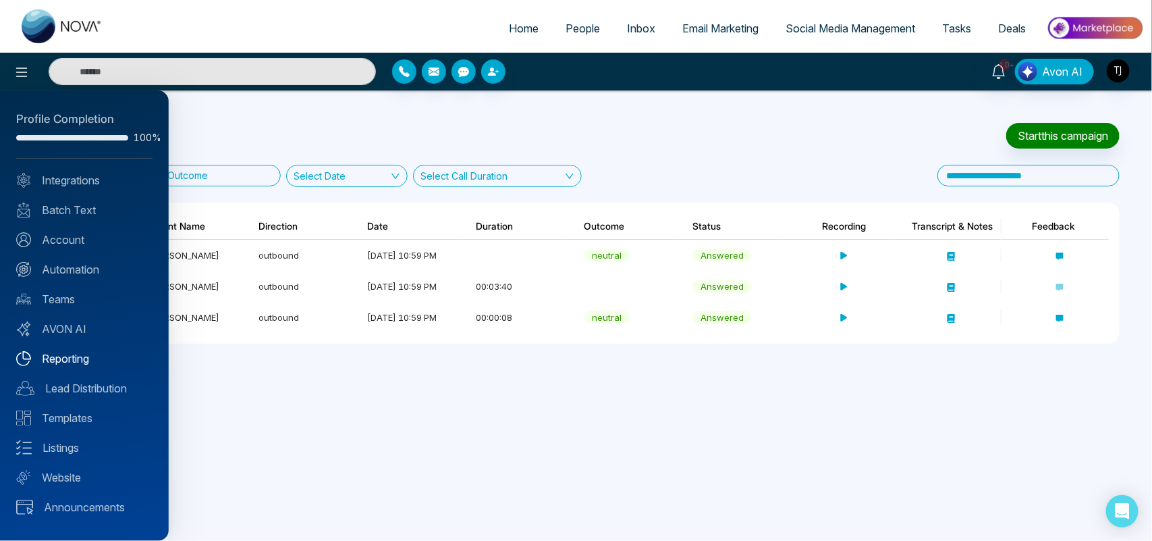
click at [86, 358] on link "Reporting" at bounding box center [84, 358] width 136 height 16
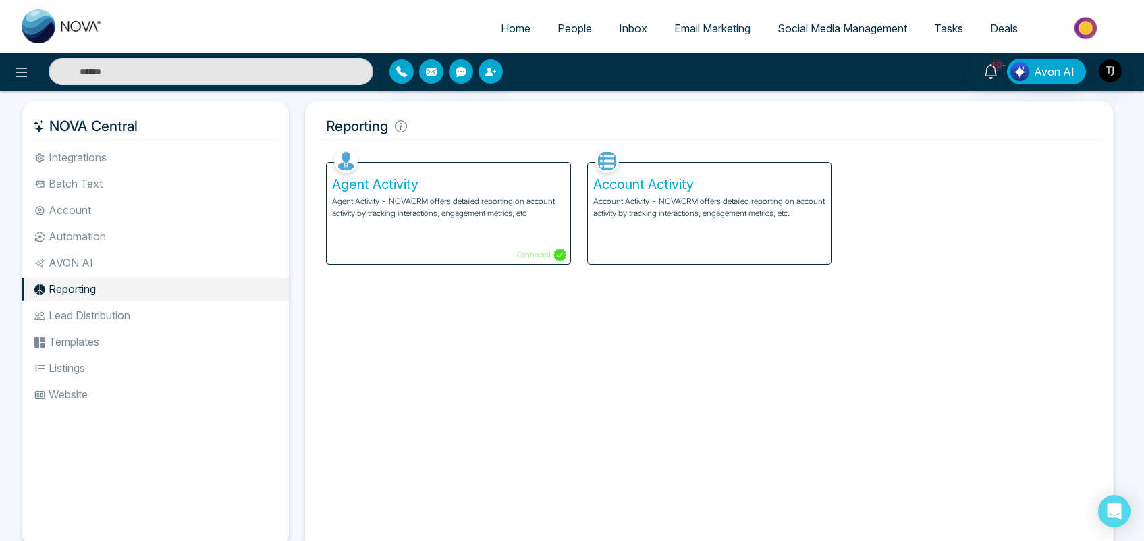
click at [678, 195] on p "Account Activity - NOVACRM offers detailed reporting on account activity by tra…" at bounding box center [709, 207] width 233 height 24
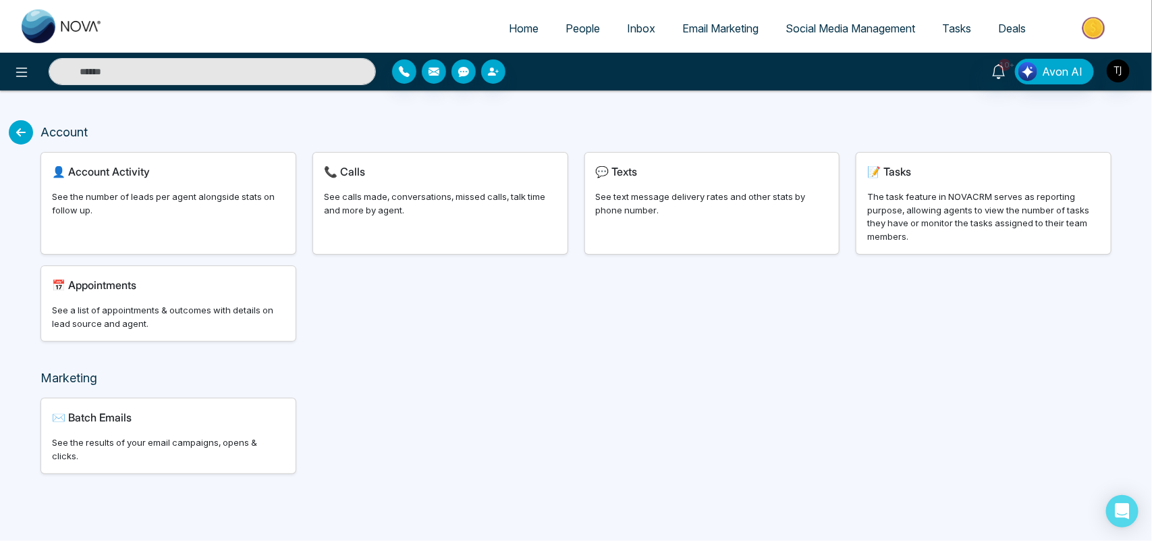
click at [409, 209] on div "See calls made, conversations, missed calls, talk time and more by agent." at bounding box center [440, 203] width 233 height 26
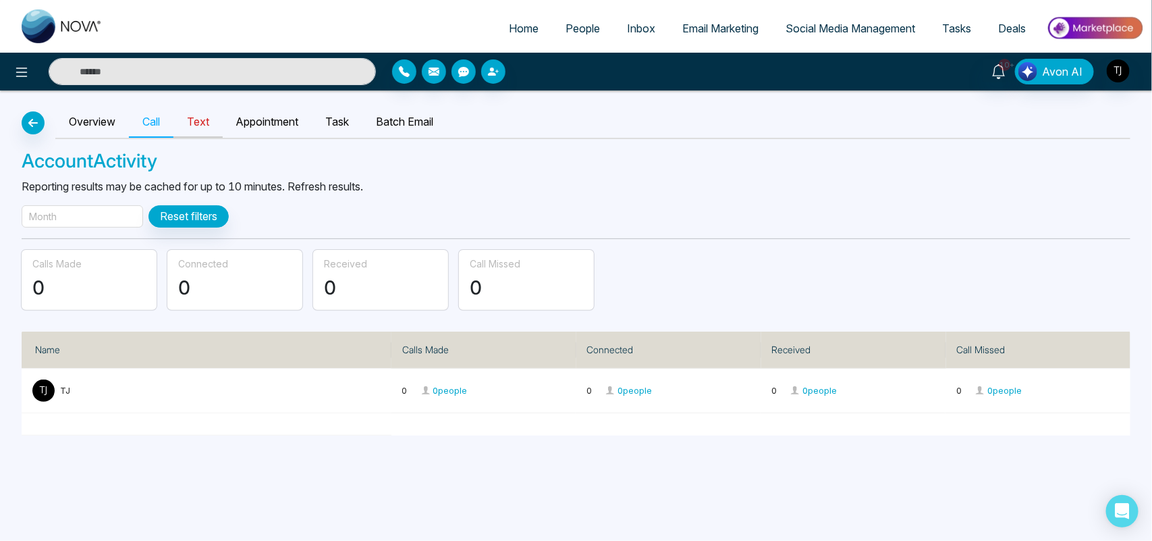
click at [203, 120] on link "Text" at bounding box center [197, 122] width 49 height 31
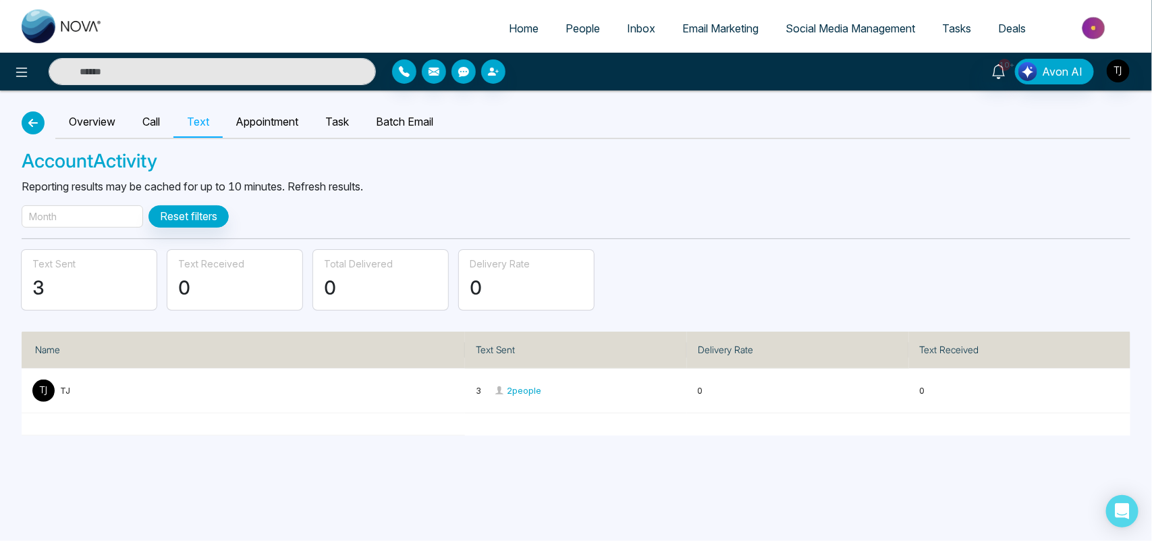
click at [24, 129] on button "button" at bounding box center [33, 122] width 23 height 23
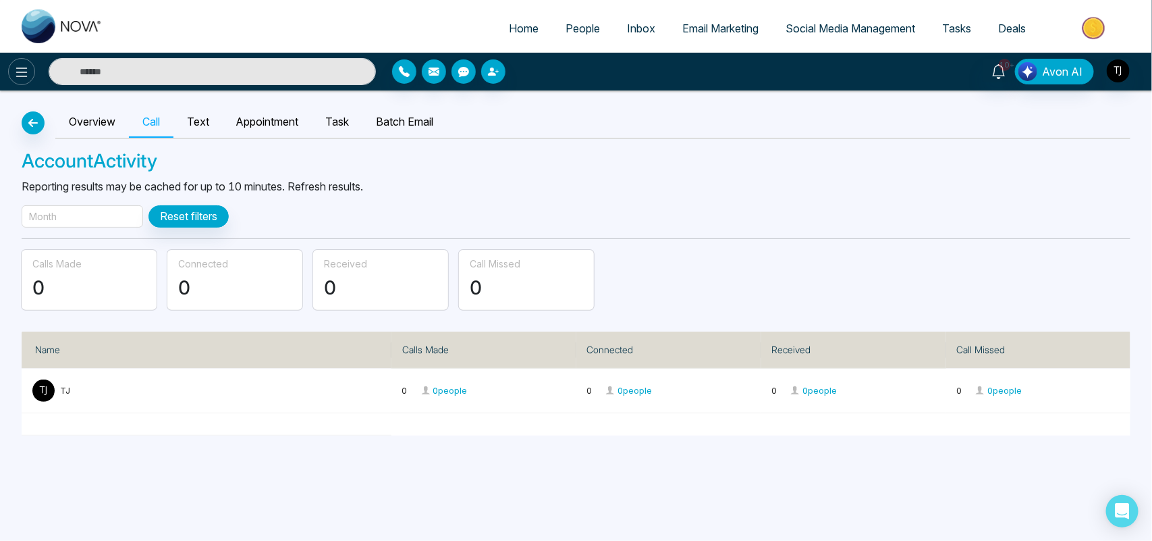
click at [18, 69] on icon at bounding box center [22, 72] width 16 height 16
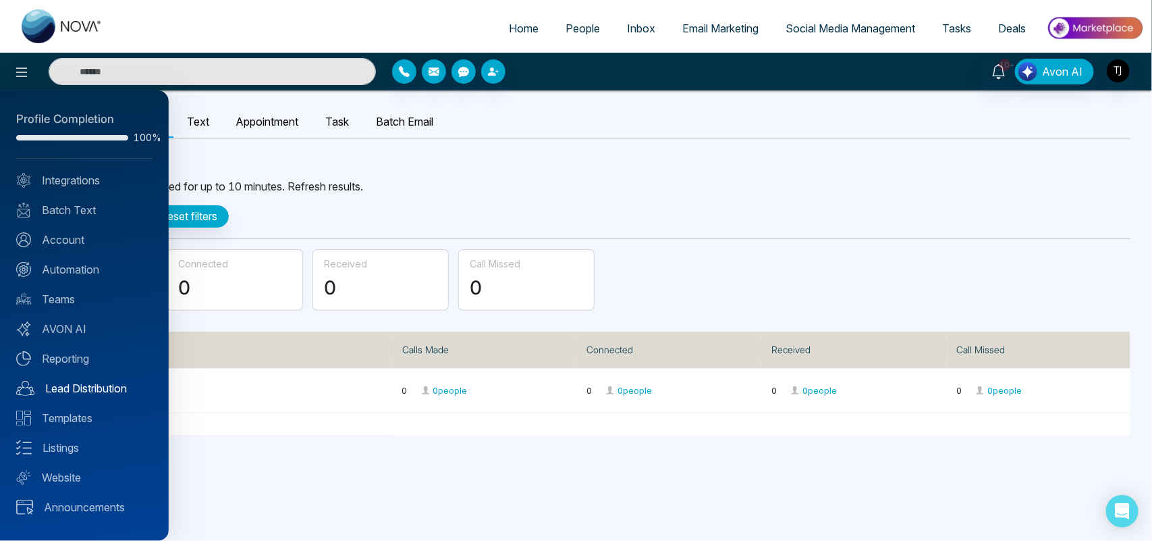
click at [97, 383] on link "Lead Distribution" at bounding box center [84, 388] width 136 height 16
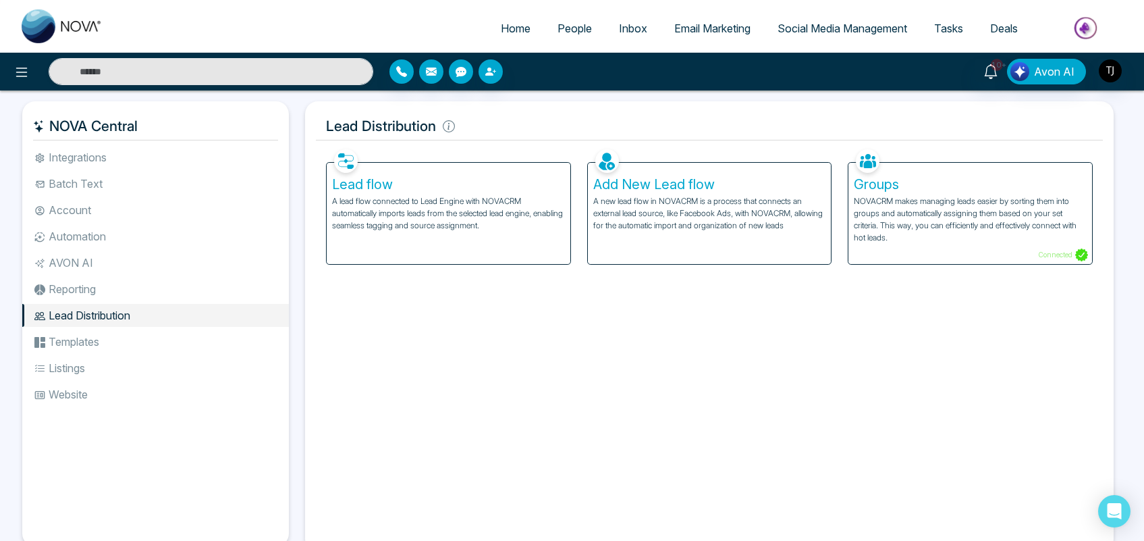
click at [157, 342] on li "Templates" at bounding box center [155, 341] width 267 height 23
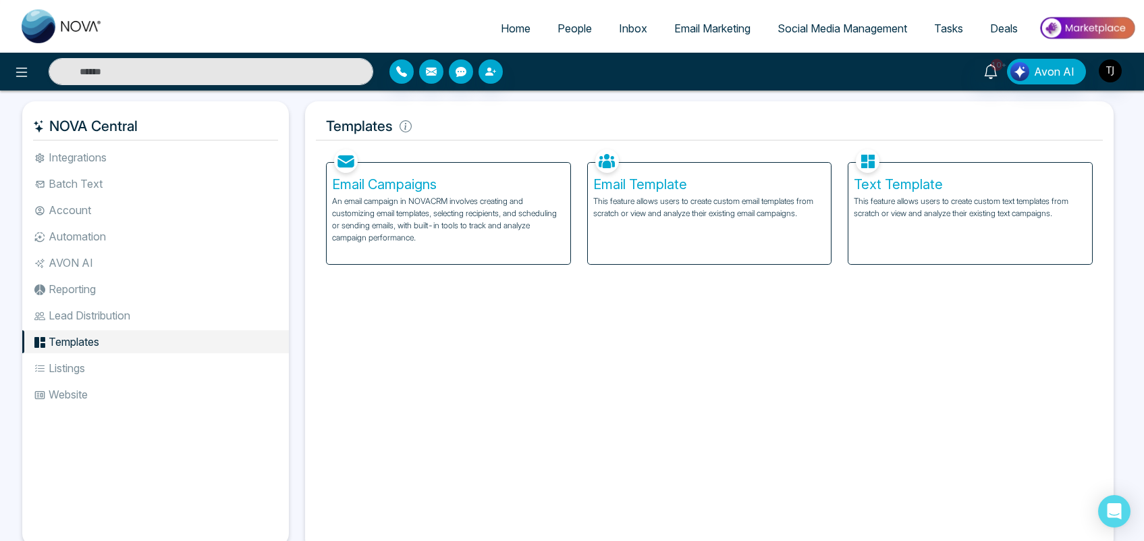
click at [115, 373] on li "Listings" at bounding box center [155, 367] width 267 height 23
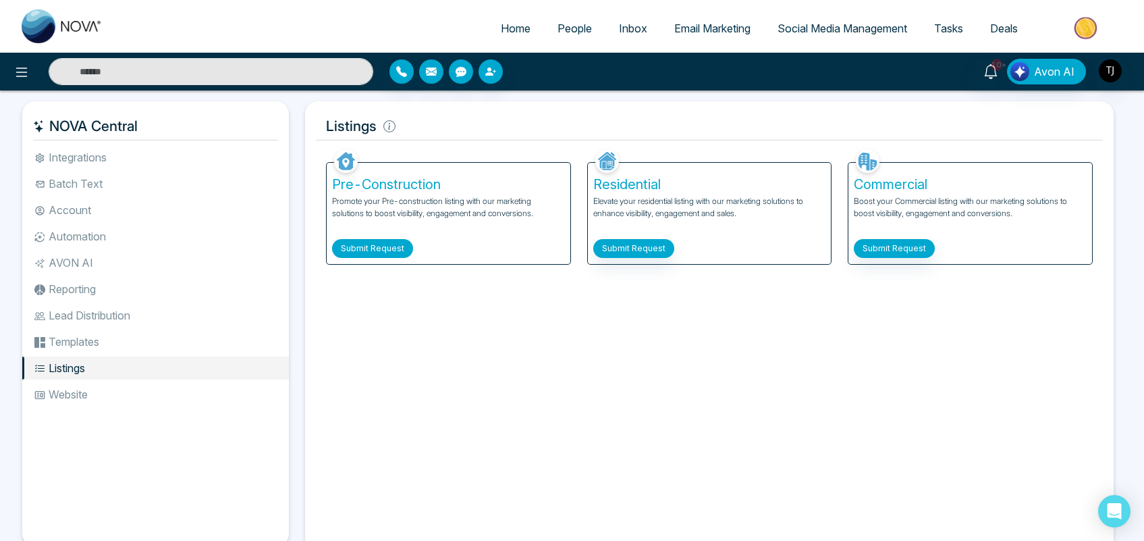
click at [372, 252] on button "Submit Request" at bounding box center [372, 248] width 81 height 19
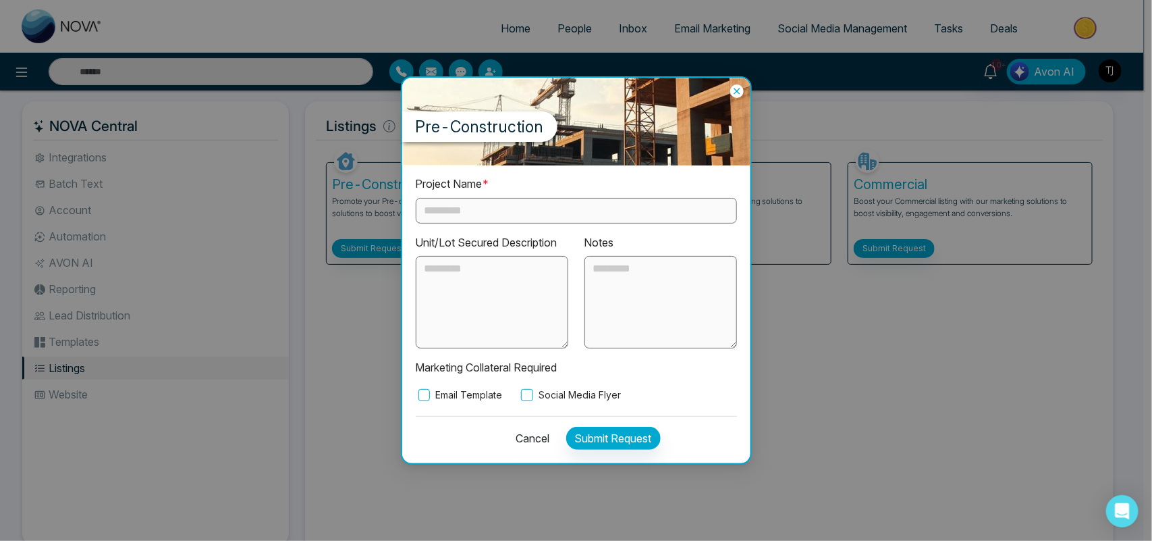
click at [484, 213] on input "text" at bounding box center [576, 211] width 321 height 26
click at [537, 269] on textarea at bounding box center [492, 302] width 153 height 93
click at [619, 281] on textarea at bounding box center [661, 302] width 153 height 93
click at [737, 90] on icon at bounding box center [737, 91] width 14 height 14
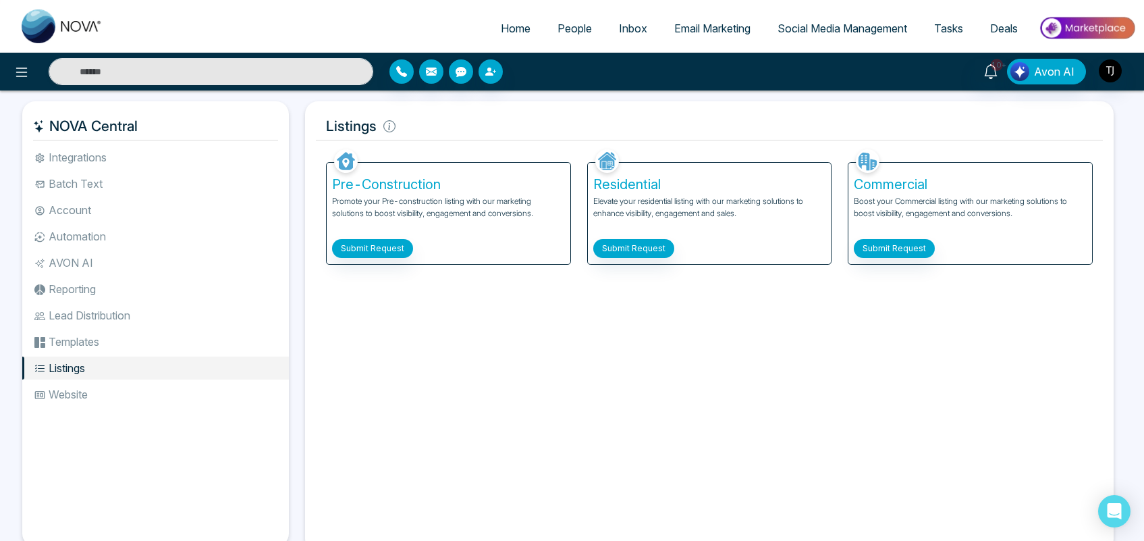
click at [135, 389] on li "Website" at bounding box center [155, 394] width 267 height 23
